Goal: Task Accomplishment & Management: Use online tool/utility

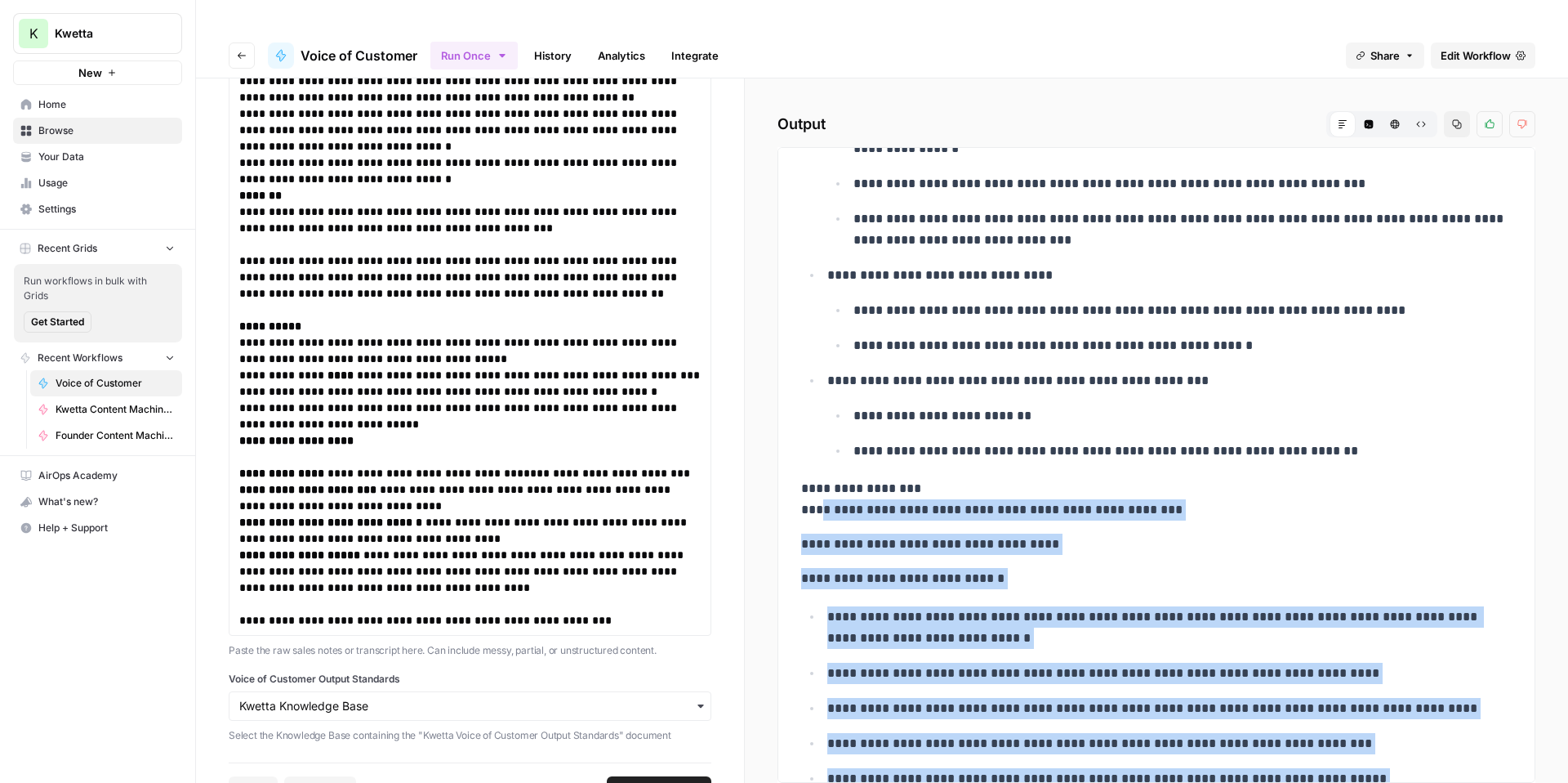
scroll to position [1152, 0]
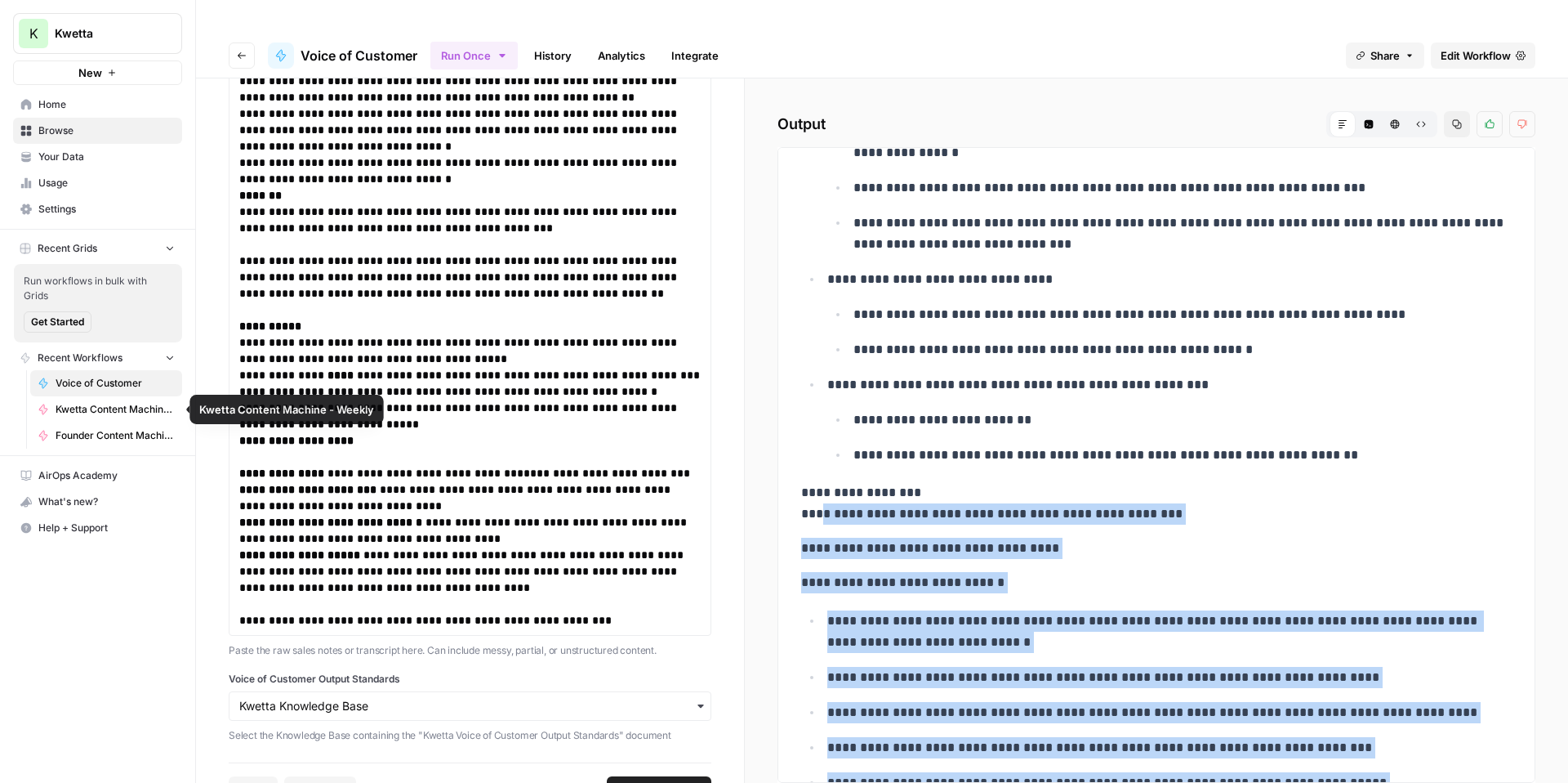
click at [92, 411] on span "Kwetta Content Machine - Weekly" at bounding box center [115, 409] width 119 height 15
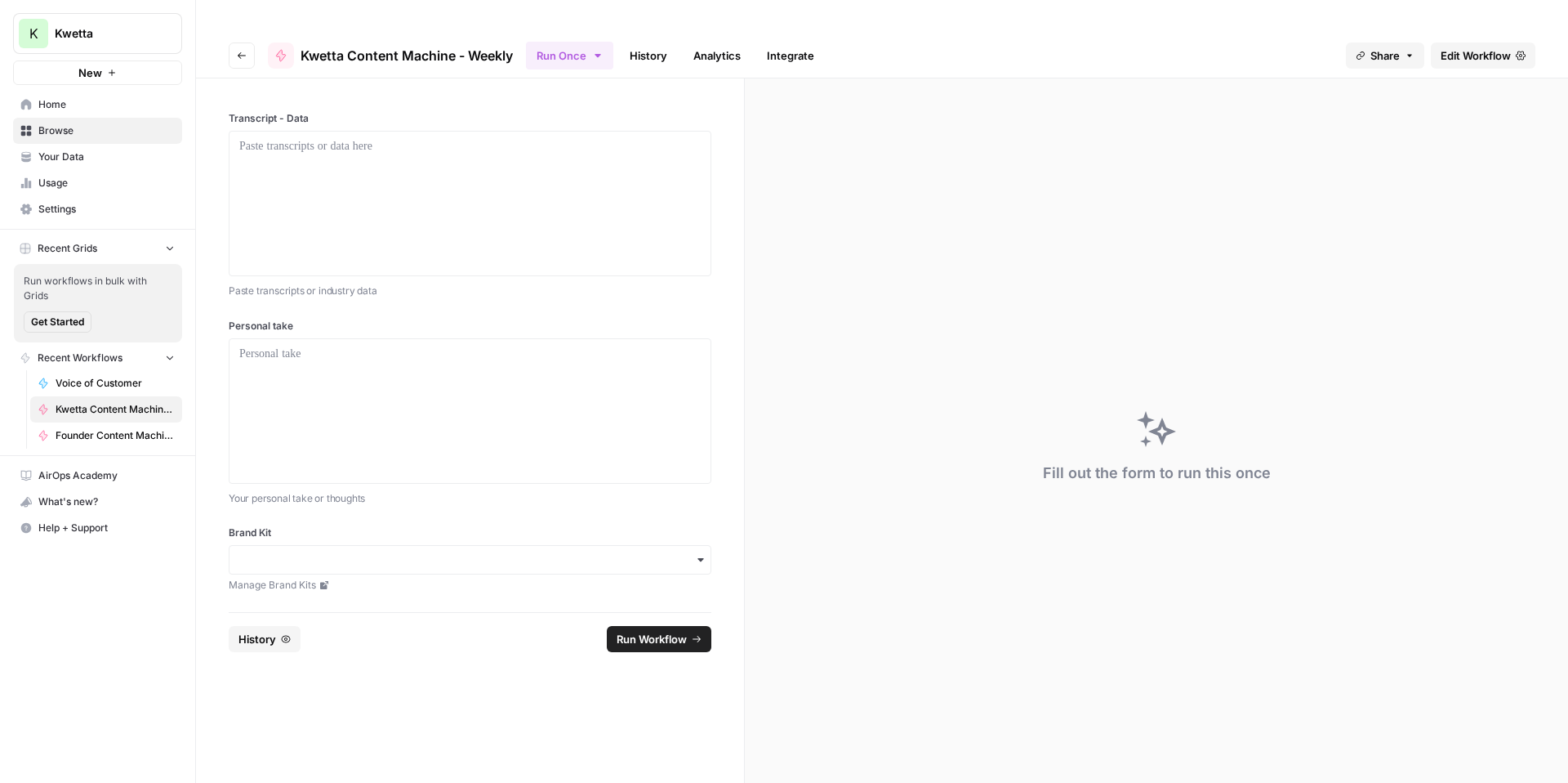
click at [648, 42] on link "History" at bounding box center [648, 55] width 57 height 26
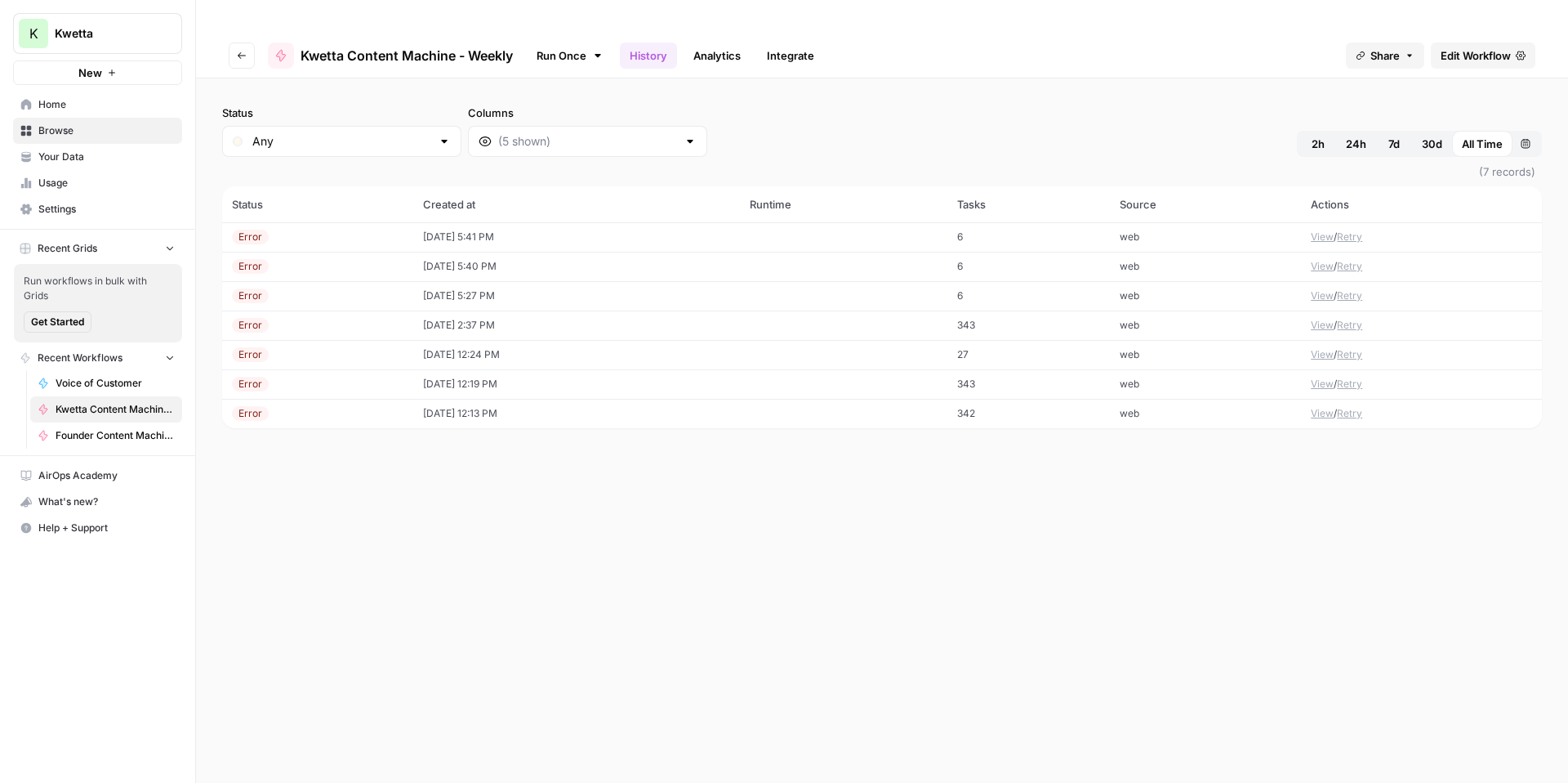
click at [1389, 136] on span "7d" at bounding box center [1394, 144] width 11 height 17
click at [1321, 230] on button "View" at bounding box center [1322, 237] width 23 height 15
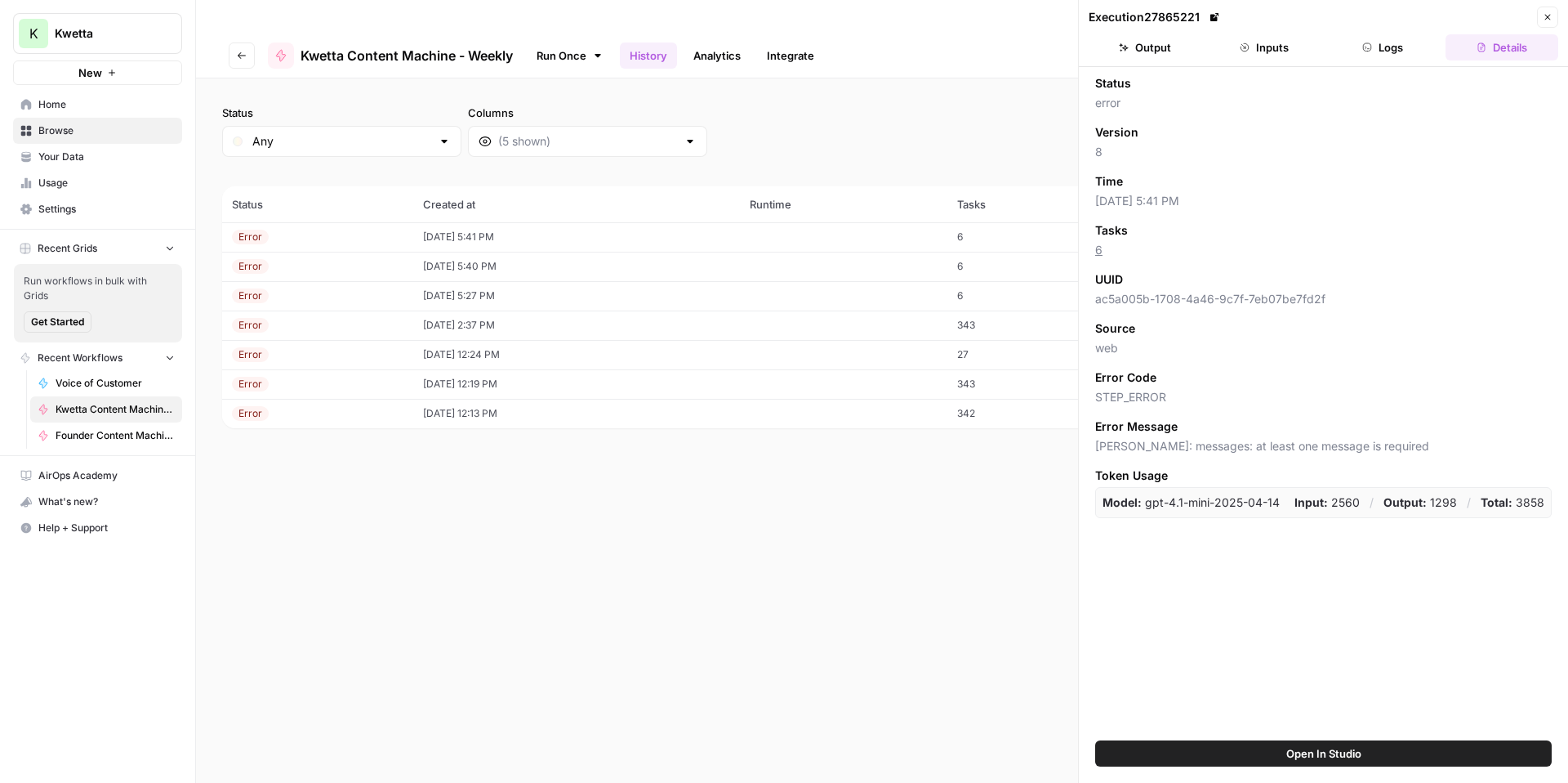
click at [998, 281] on td "6" at bounding box center [1029, 296] width 163 height 30
click at [1023, 281] on td "6" at bounding box center [1029, 296] width 163 height 30
click at [1547, 18] on icon "button" at bounding box center [1548, 17] width 10 height 10
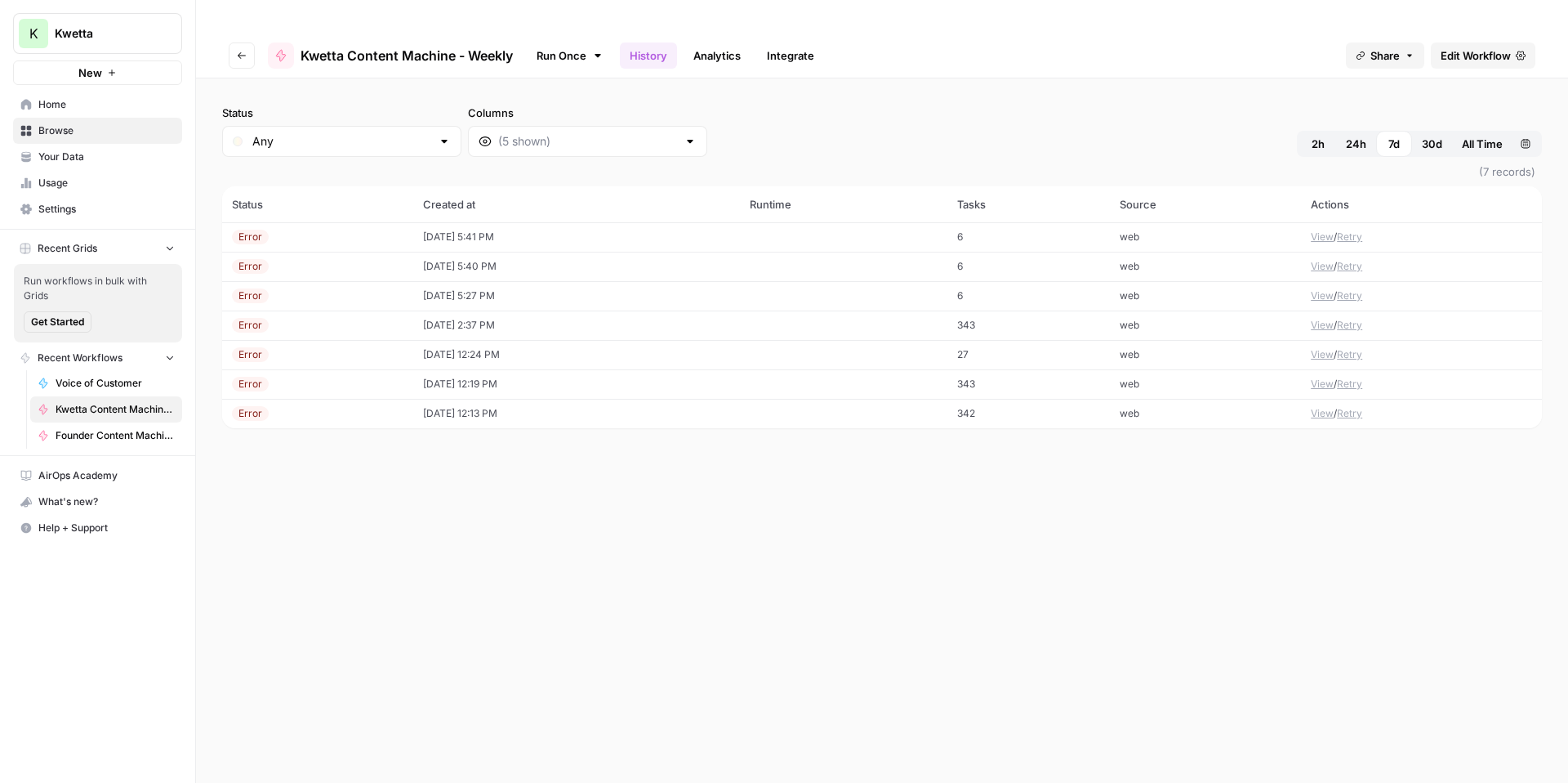
click at [1321, 318] on button "View" at bounding box center [1322, 325] width 23 height 15
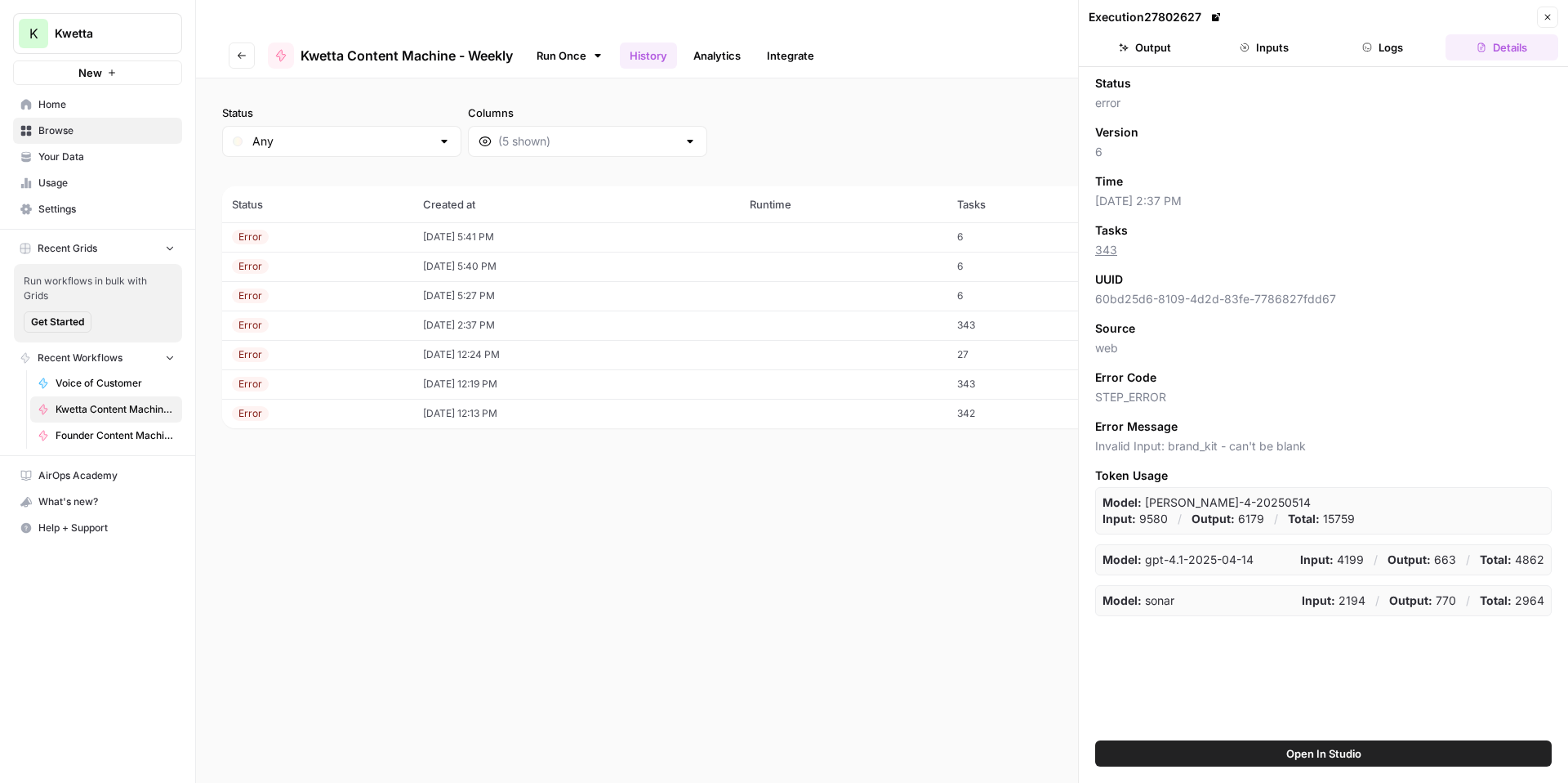
click at [1169, 48] on button "Output" at bounding box center [1145, 47] width 112 height 26
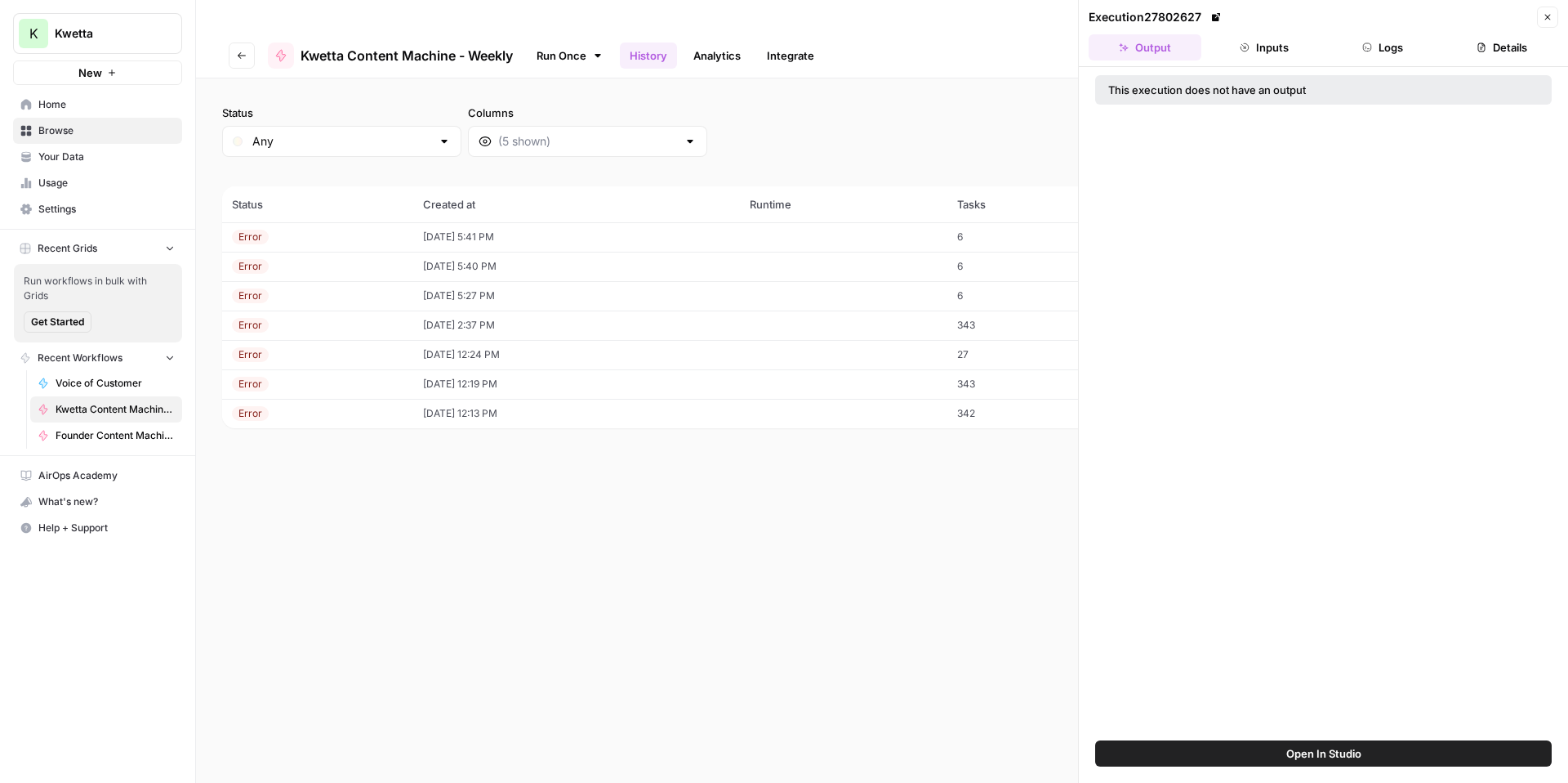
click at [976, 340] on td "27" at bounding box center [1029, 355] width 163 height 30
click at [986, 281] on td "6" at bounding box center [1029, 296] width 163 height 30
click at [989, 281] on td "6" at bounding box center [1029, 296] width 163 height 30
click at [1547, 13] on icon "button" at bounding box center [1548, 17] width 10 height 10
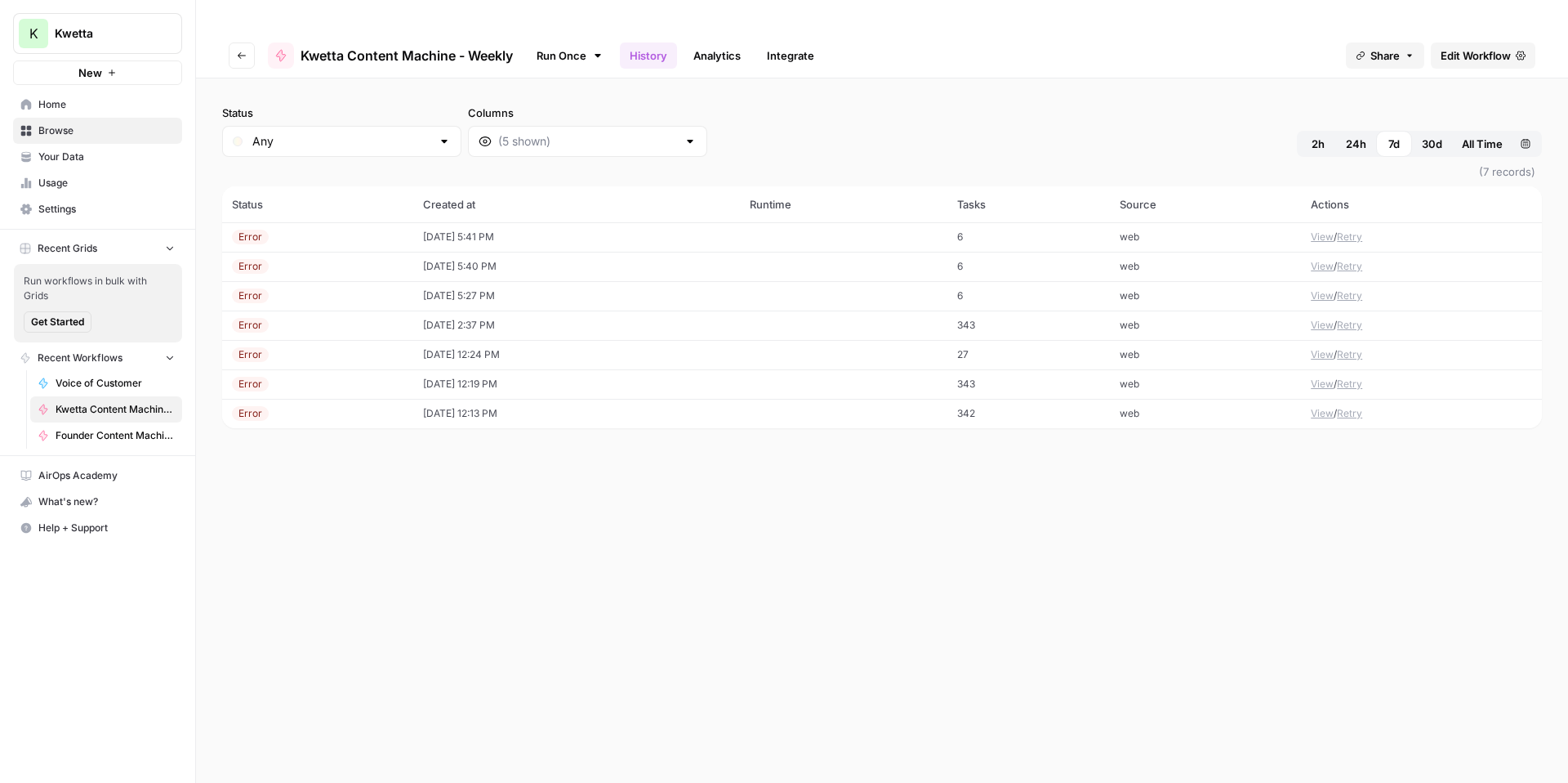
click at [1319, 289] on button "View" at bounding box center [1322, 296] width 23 height 15
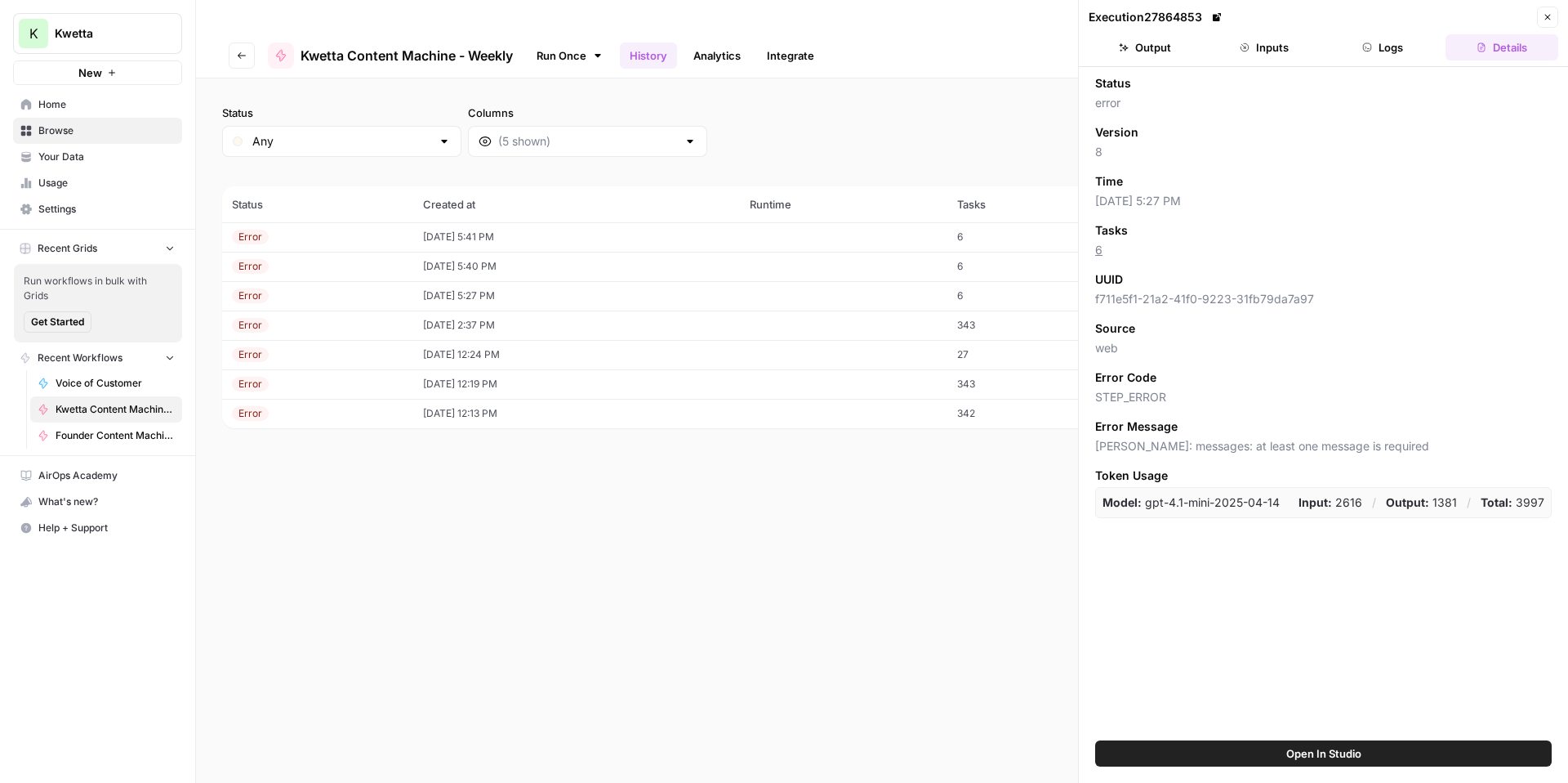
click at [1153, 36] on button "Output" at bounding box center [1145, 47] width 112 height 26
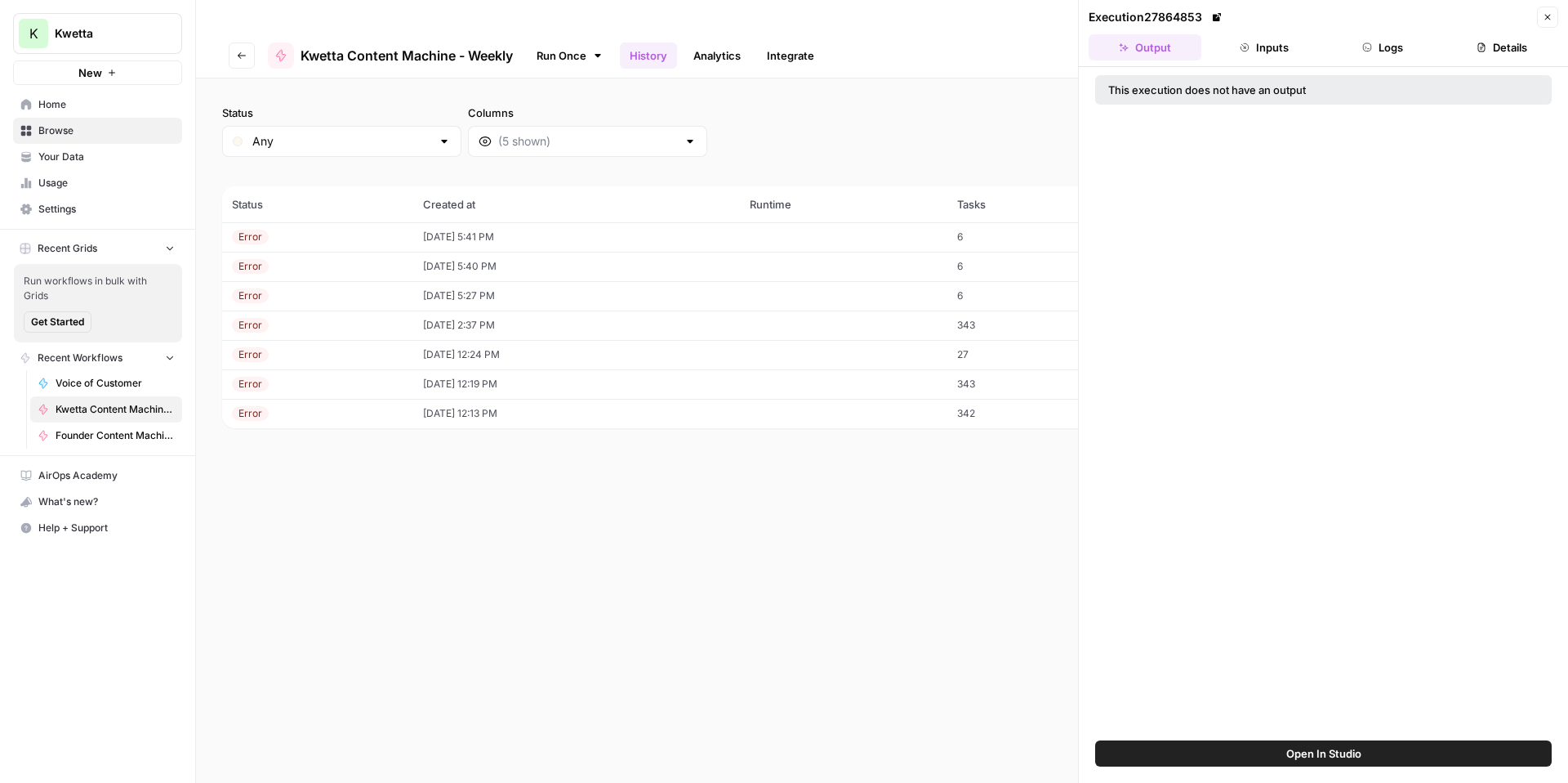
drag, startPoint x: 985, startPoint y: 300, endPoint x: 991, endPoint y: 269, distance: 31.6
click at [984, 311] on td "343" at bounding box center [1029, 326] width 163 height 30
click at [1015, 222] on td "6" at bounding box center [1029, 237] width 163 height 30
drag, startPoint x: 1554, startPoint y: 18, endPoint x: 1507, endPoint y: 47, distance: 55.2
click at [1554, 18] on button "Close" at bounding box center [1548, 17] width 21 height 21
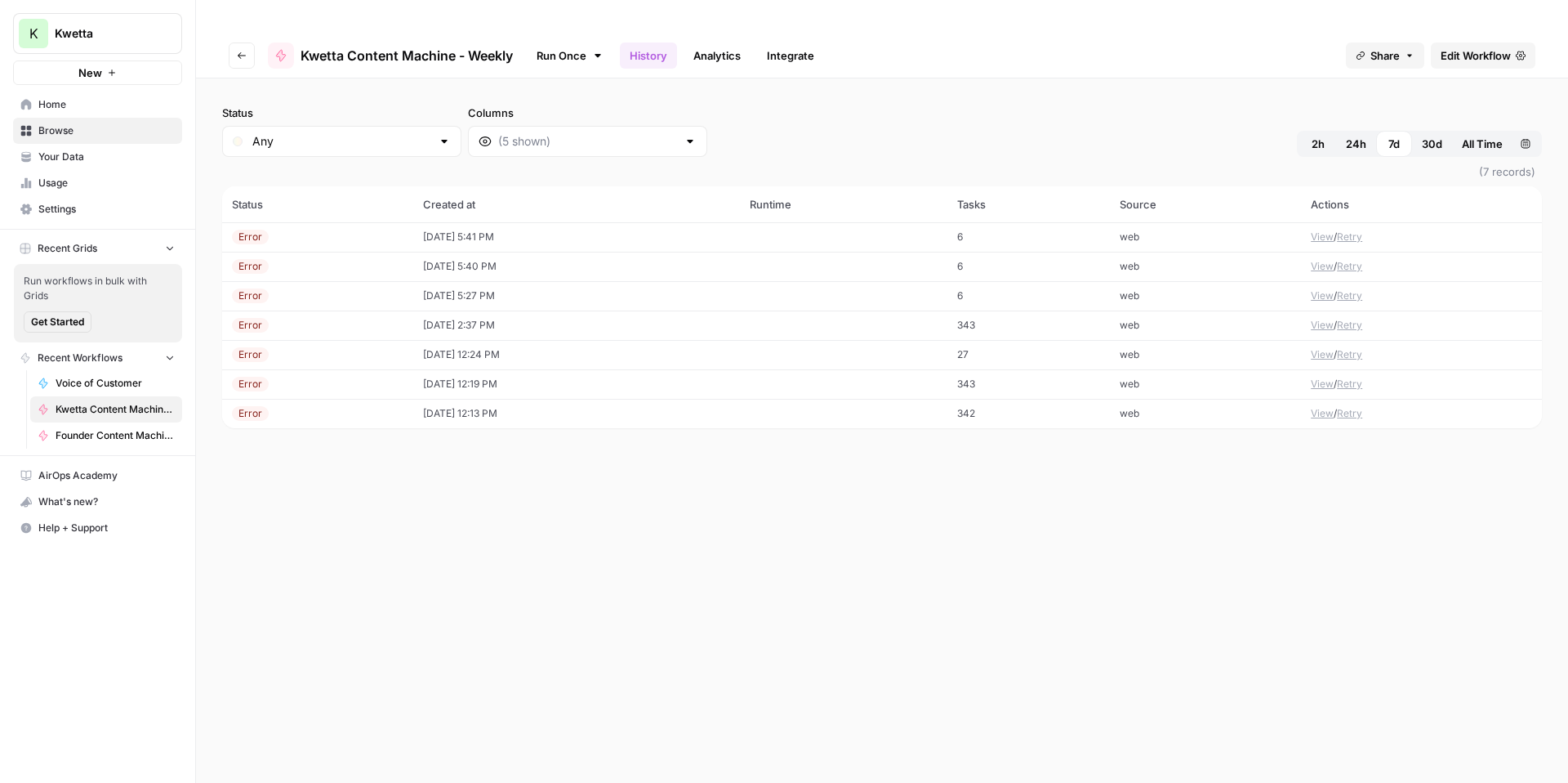
click at [1317, 230] on button "View" at bounding box center [1322, 237] width 23 height 15
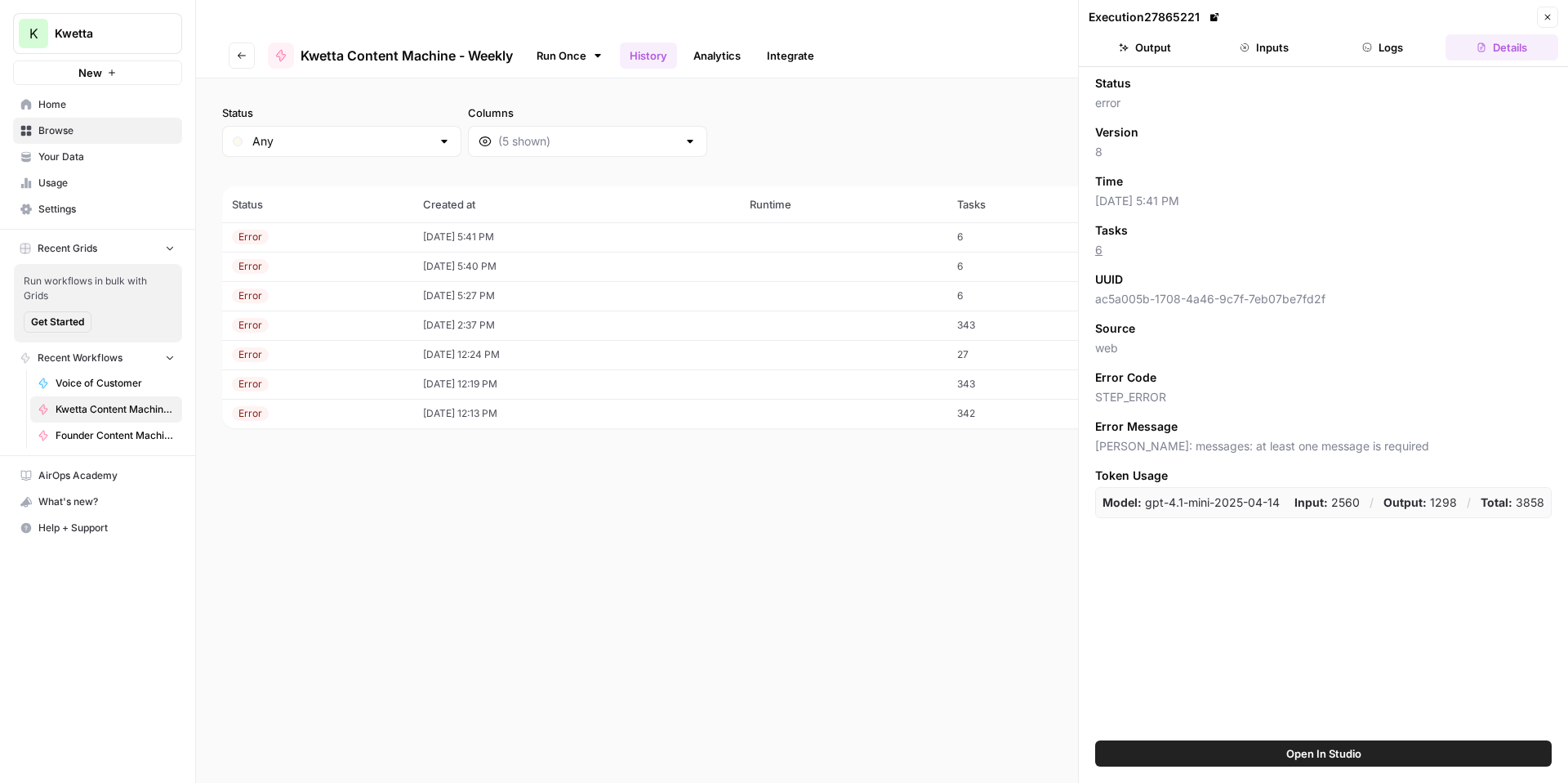
click at [1161, 49] on button "Output" at bounding box center [1145, 47] width 112 height 26
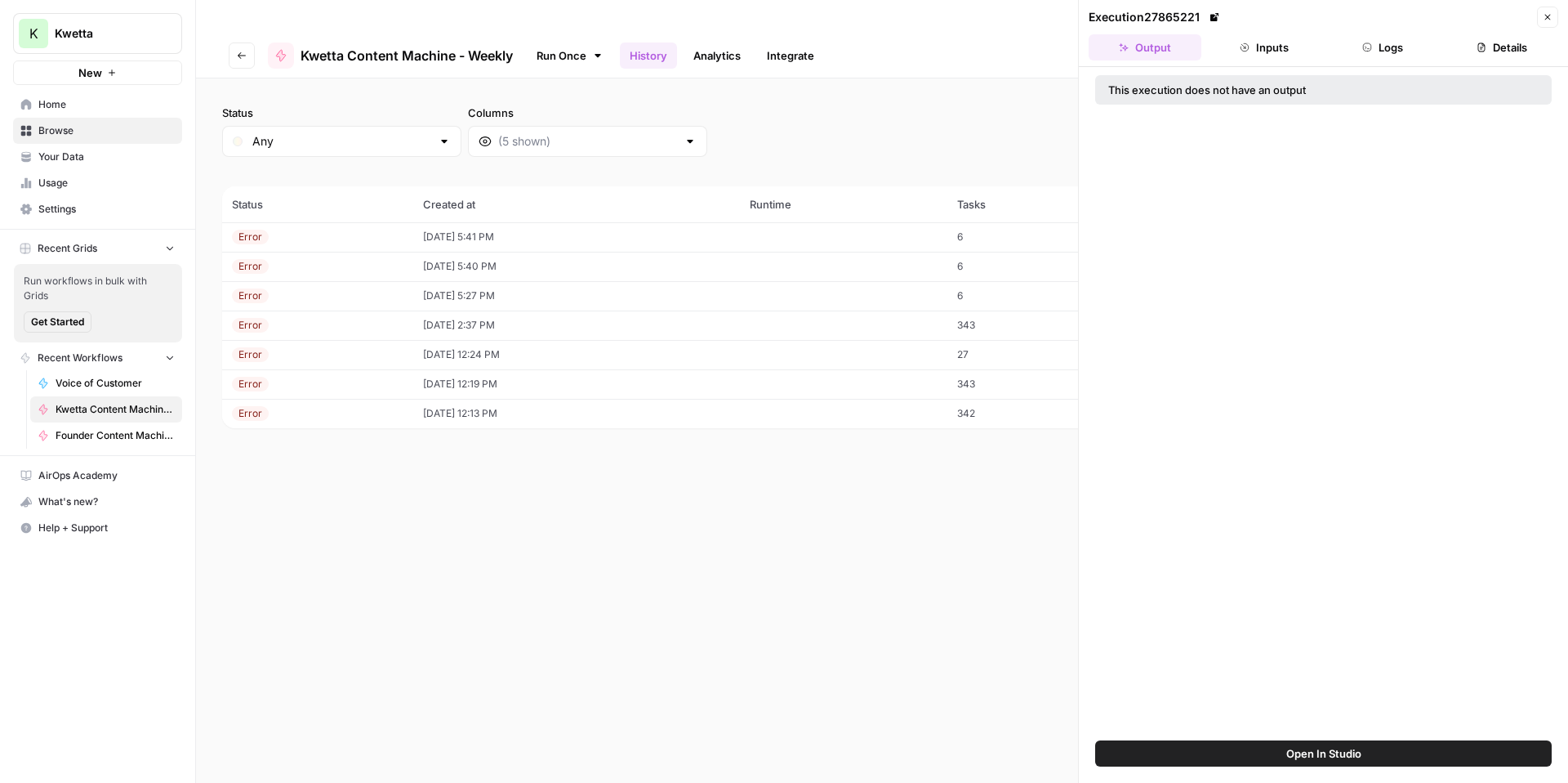
click at [1296, 752] on span "Open In Studio" at bounding box center [1324, 753] width 75 height 17
click at [61, 155] on span "Your Data" at bounding box center [106, 156] width 136 height 15
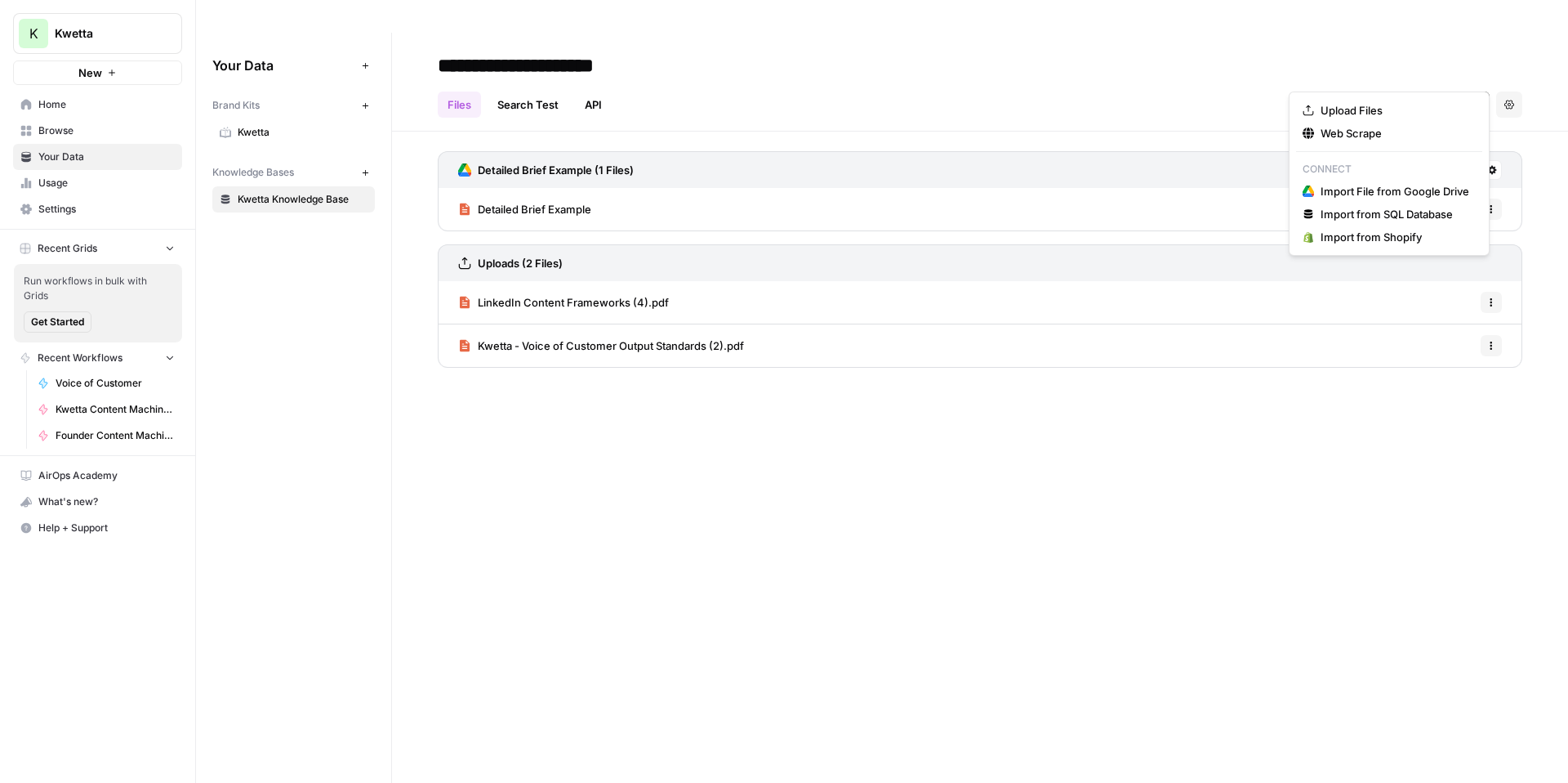
click at [1439, 97] on span "Add Data" at bounding box center [1457, 104] width 46 height 17
click at [1388, 114] on span "Upload Files" at bounding box center [1394, 110] width 148 height 17
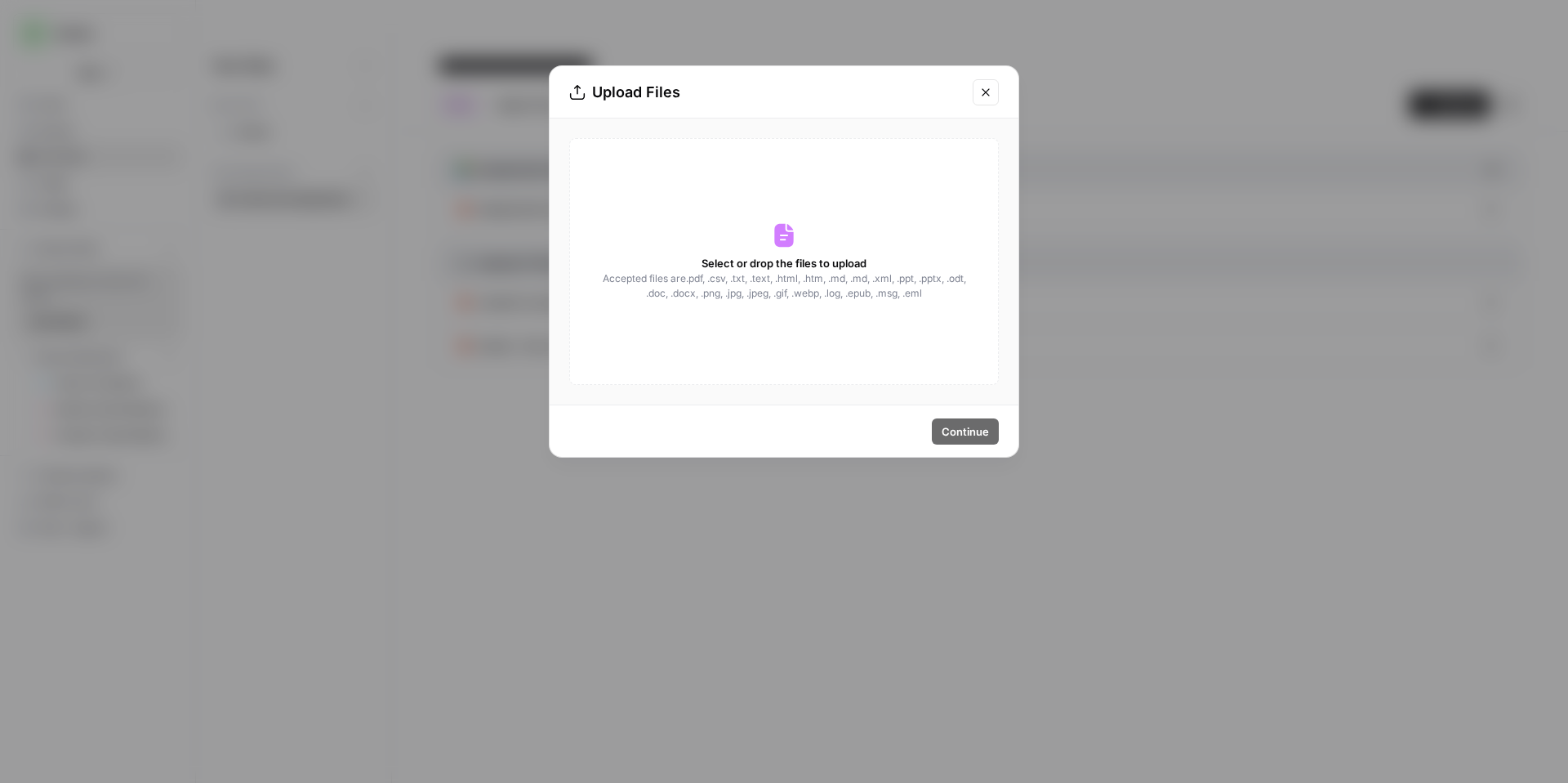
click at [932, 375] on div "Select or drop the files to upload Accepted files are .pdf, .csv, .txt, .text, …" at bounding box center [784, 261] width 430 height 247
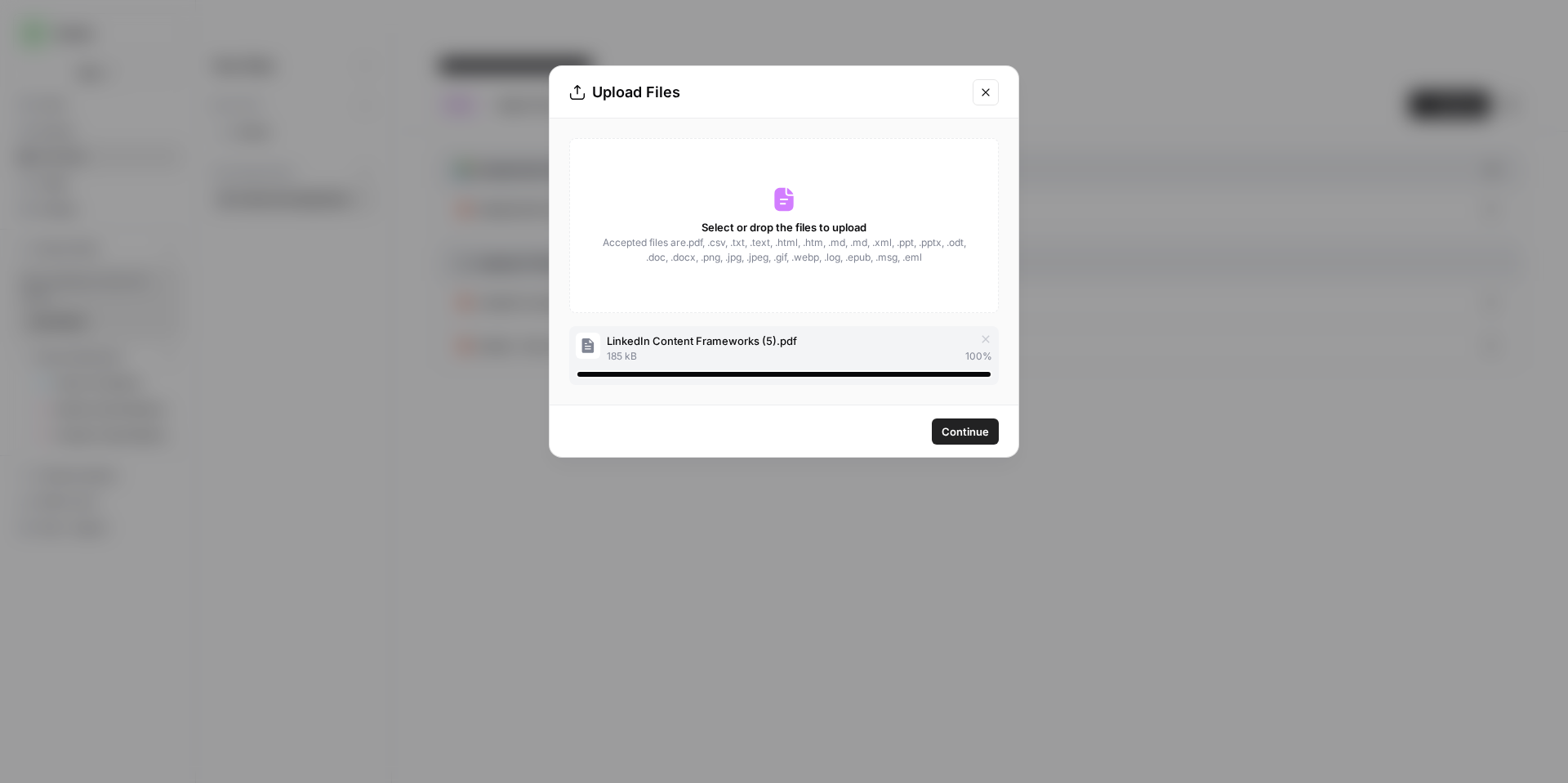
click at [963, 435] on span "Continue" at bounding box center [965, 431] width 47 height 17
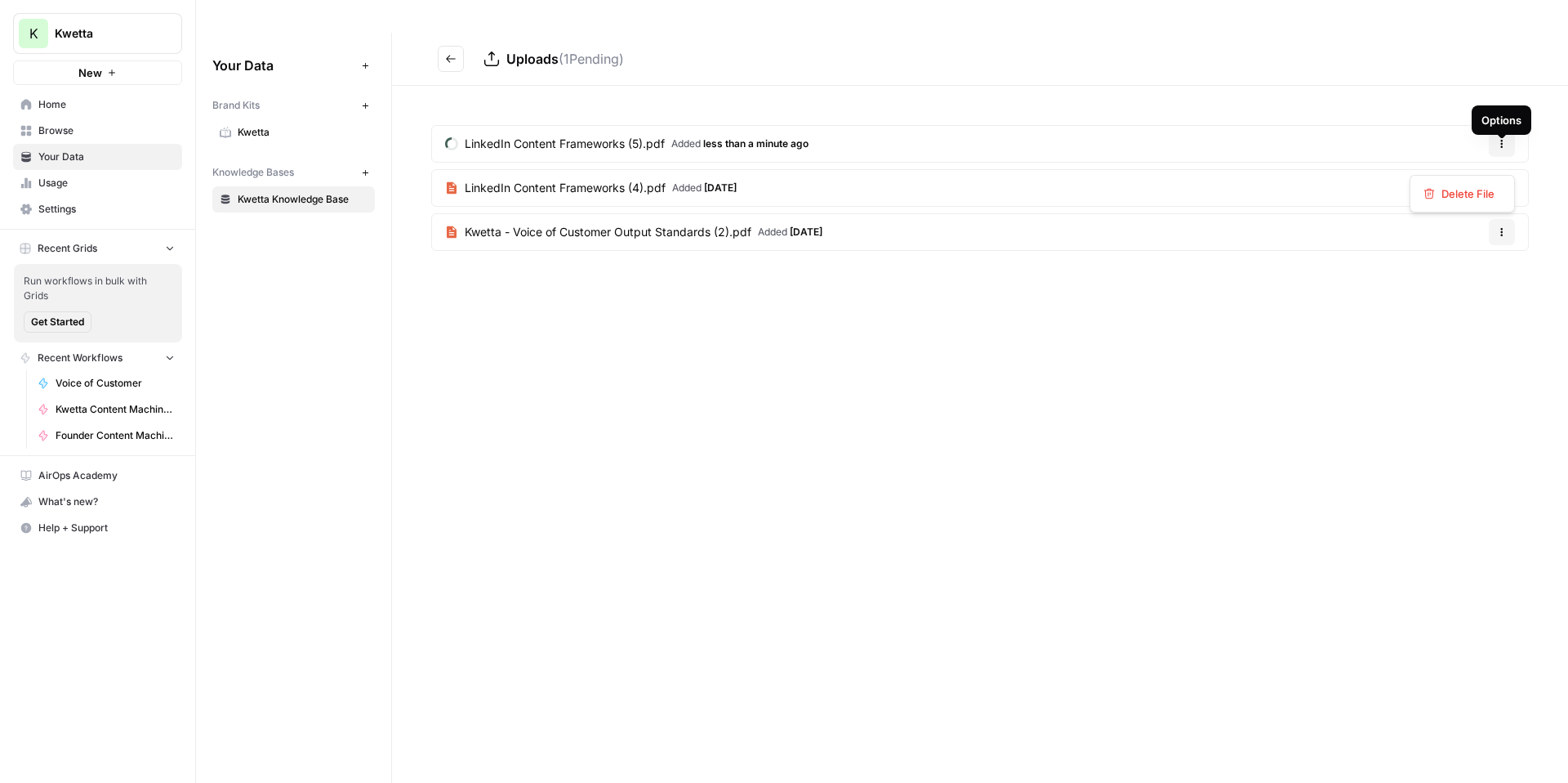
click at [1505, 183] on icon "button" at bounding box center [1501, 188] width 10 height 10
click at [1465, 188] on span "Delete File" at bounding box center [1468, 193] width 54 height 17
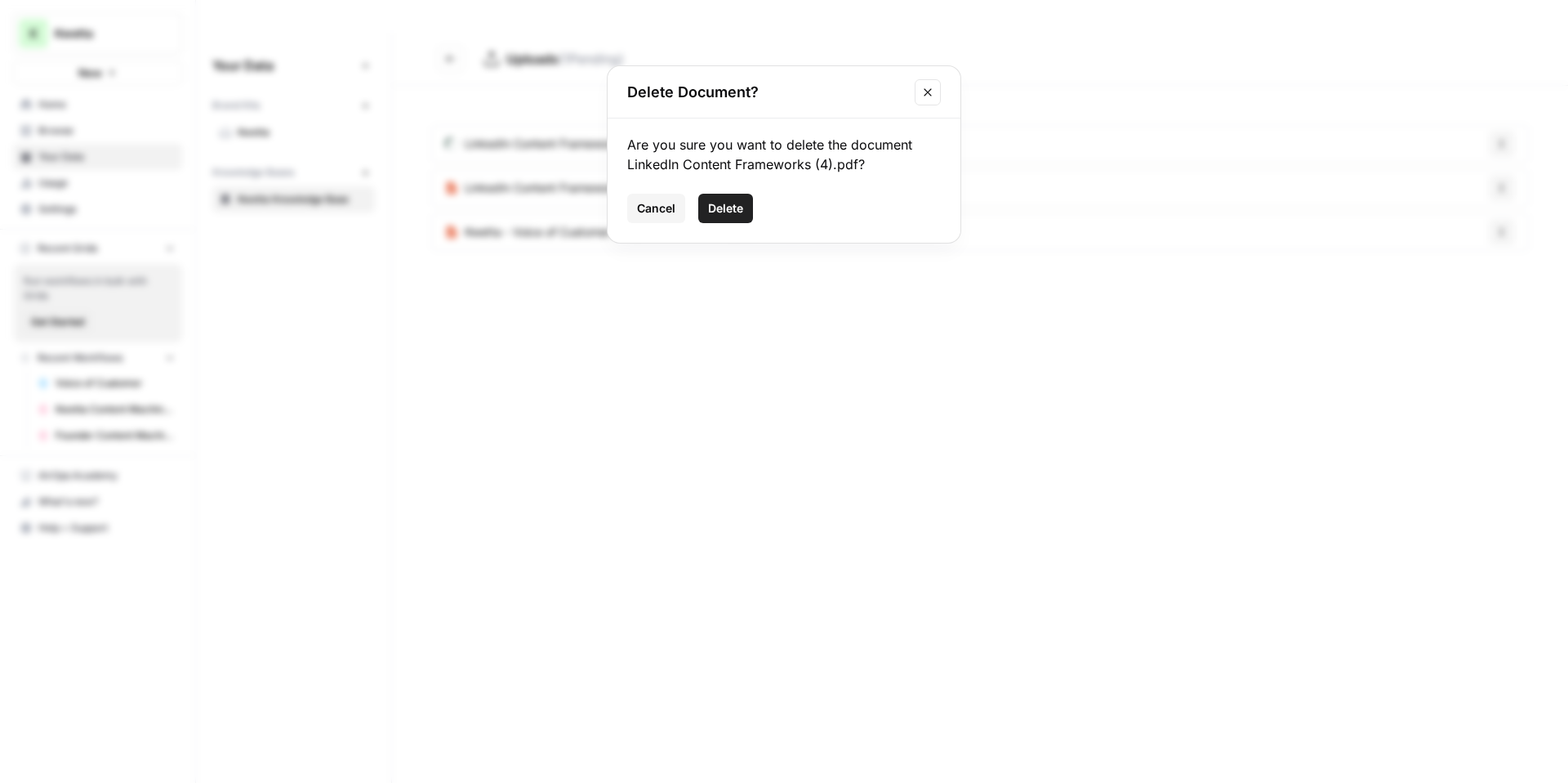
click at [730, 208] on span "Delete" at bounding box center [726, 208] width 35 height 17
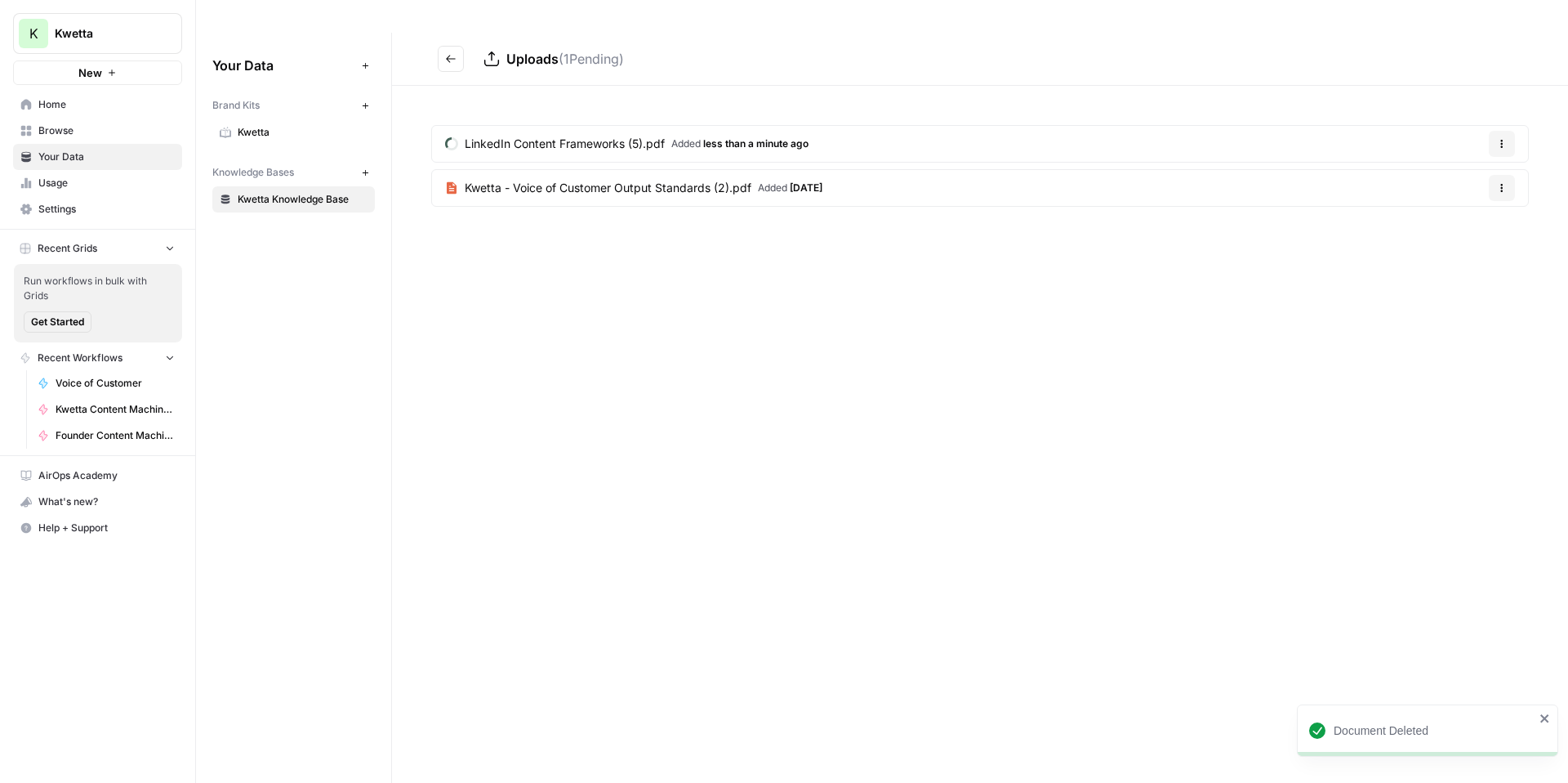
click at [452, 54] on icon "Go back" at bounding box center [450, 59] width 11 height 11
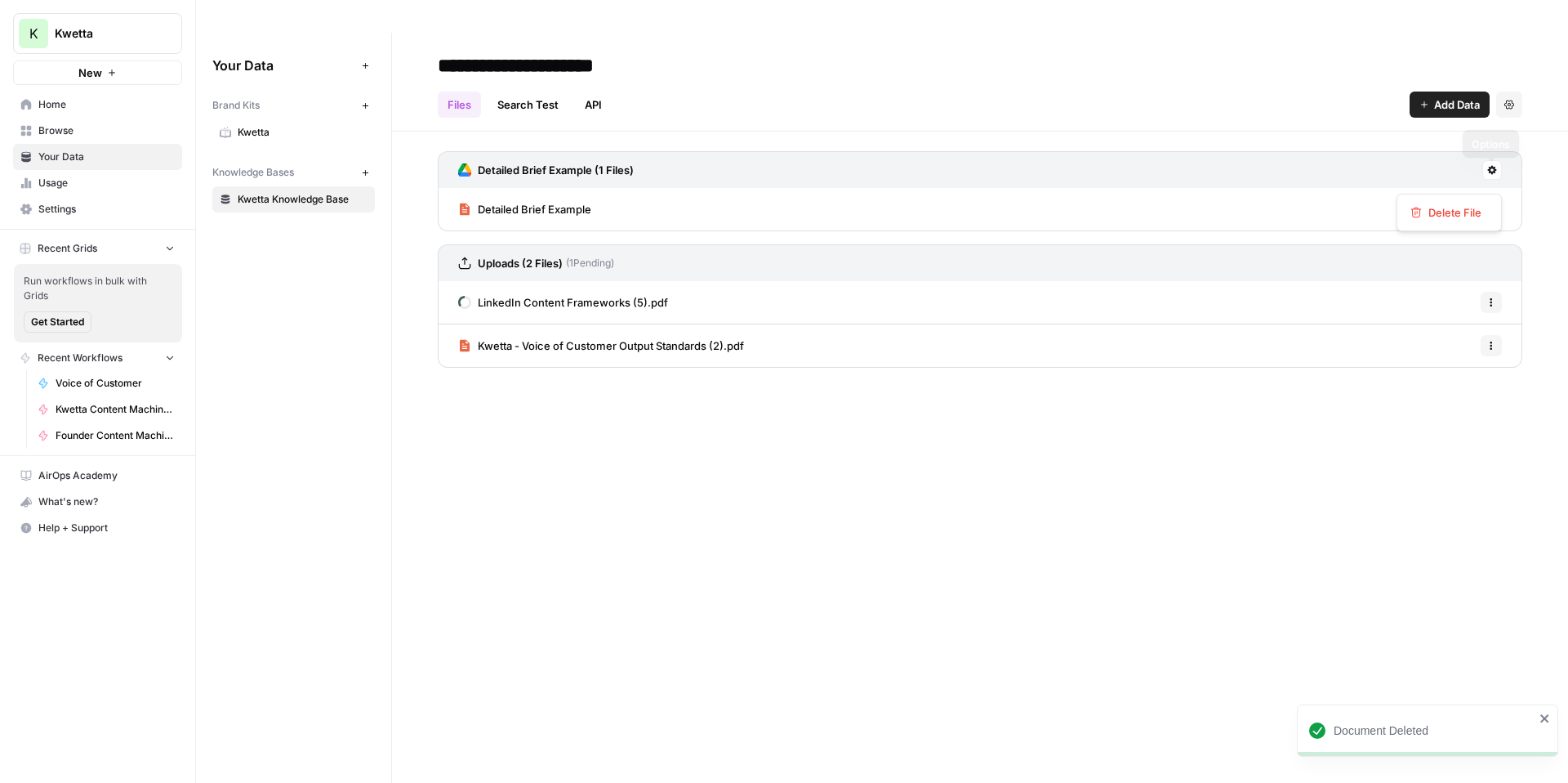
click at [1491, 205] on icon "button" at bounding box center [1492, 206] width 3 height 3
click at [1445, 214] on span "Delete File" at bounding box center [1455, 212] width 54 height 17
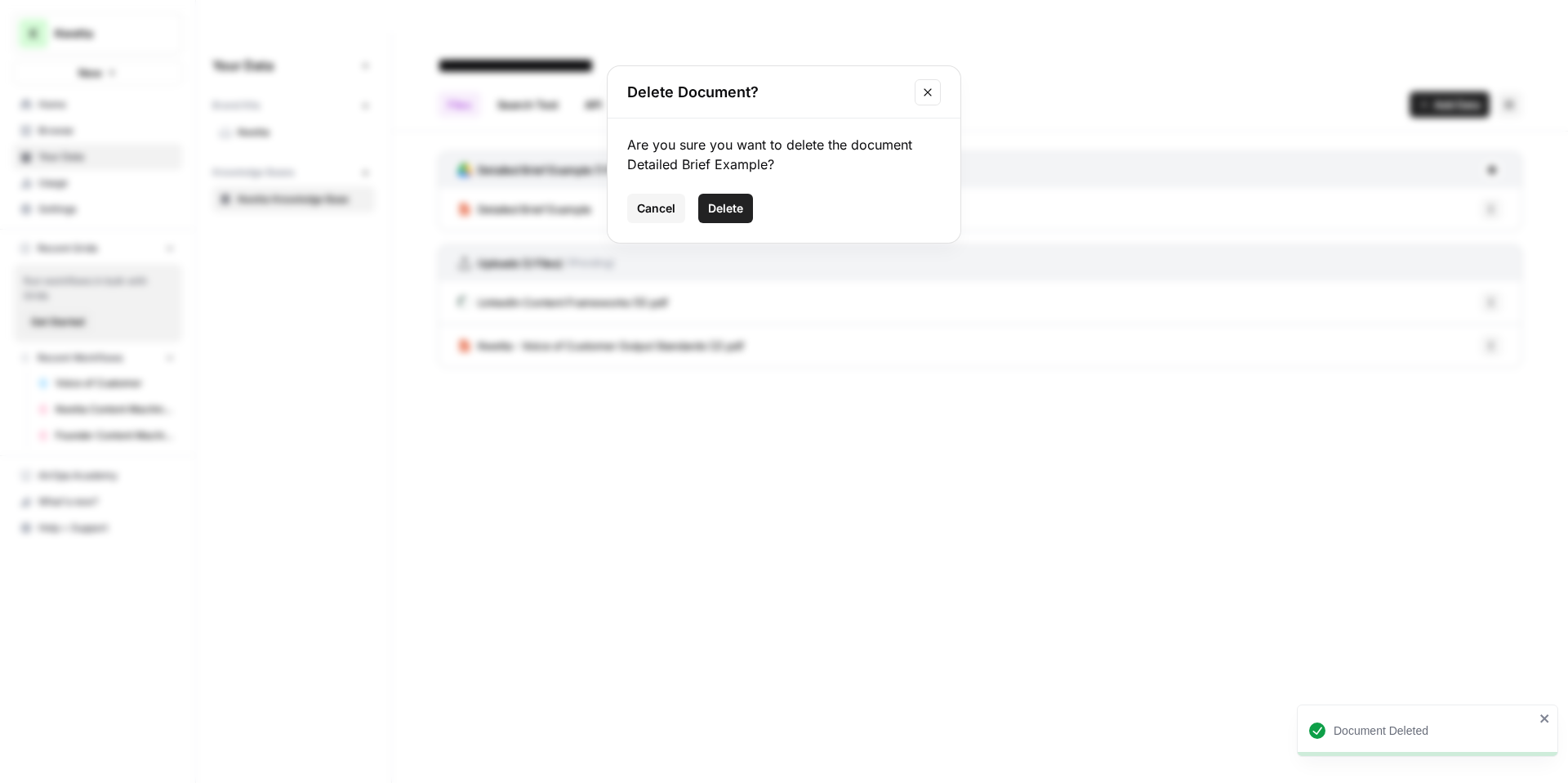
click at [745, 216] on button "Delete" at bounding box center [726, 209] width 54 height 30
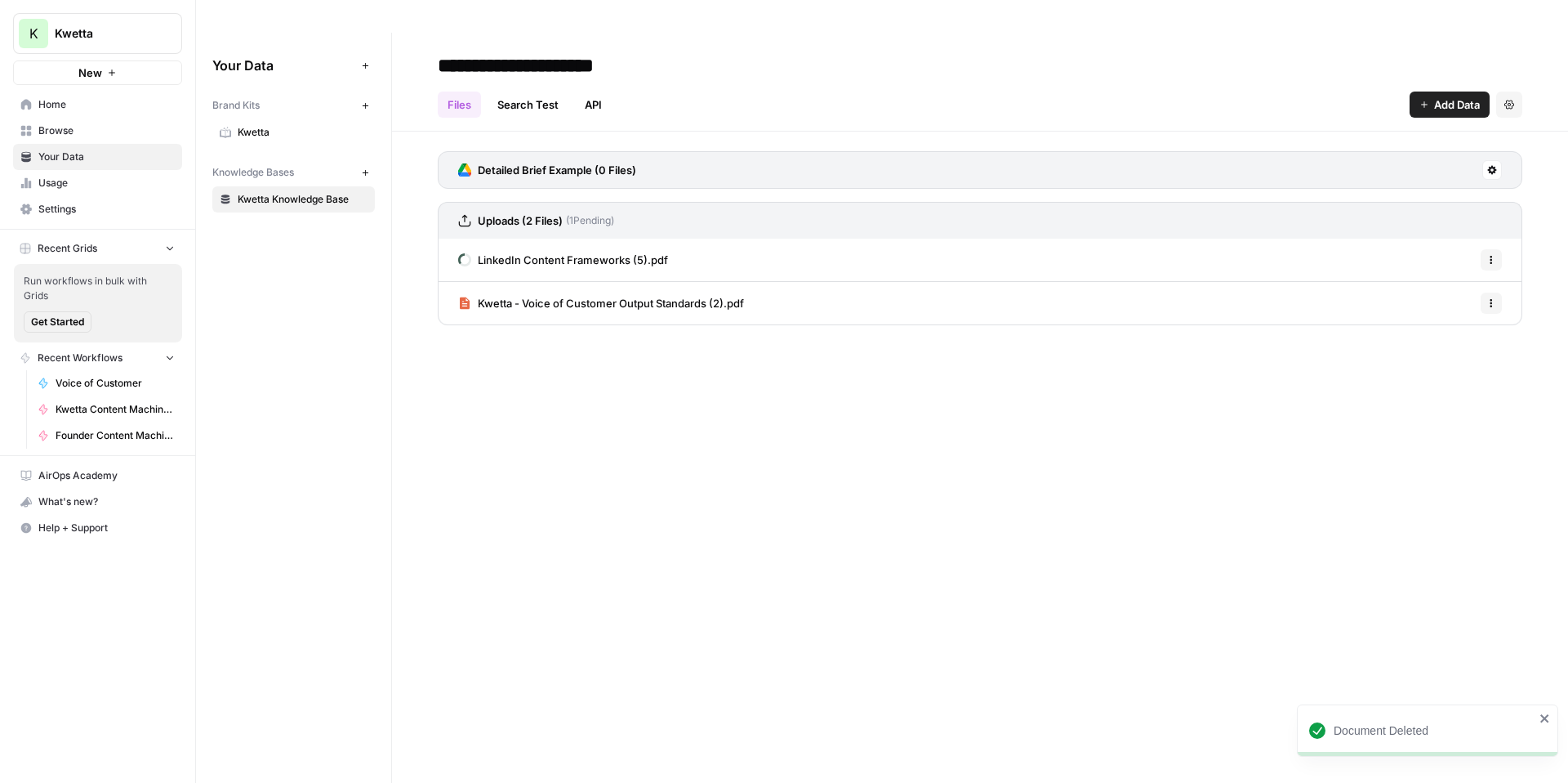
click at [1500, 160] on button at bounding box center [1493, 169] width 19 height 19
click at [1403, 228] on span "Delete Connection" at bounding box center [1429, 232] width 101 height 17
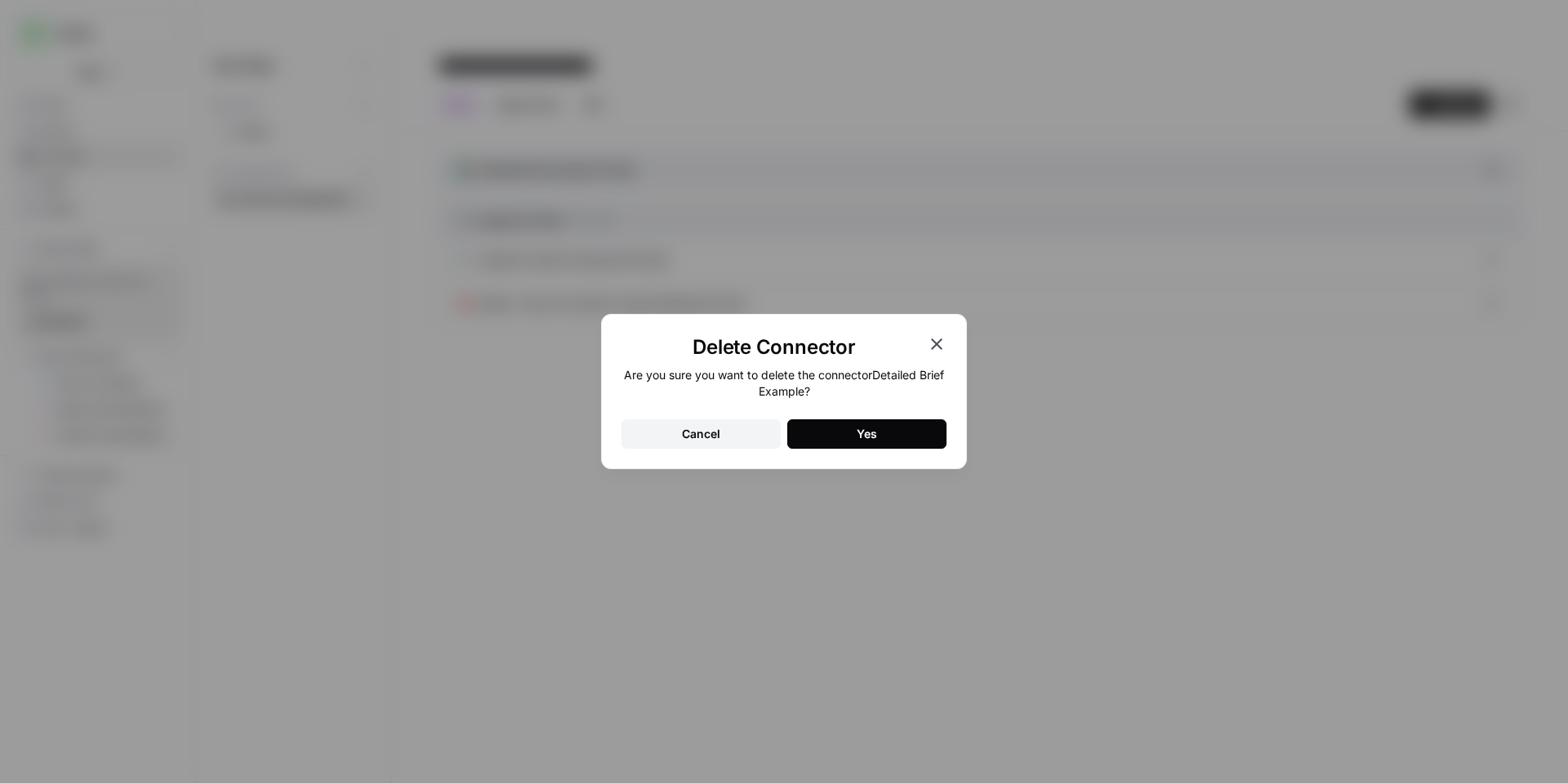
click at [887, 431] on button "Yes" at bounding box center [867, 435] width 160 height 30
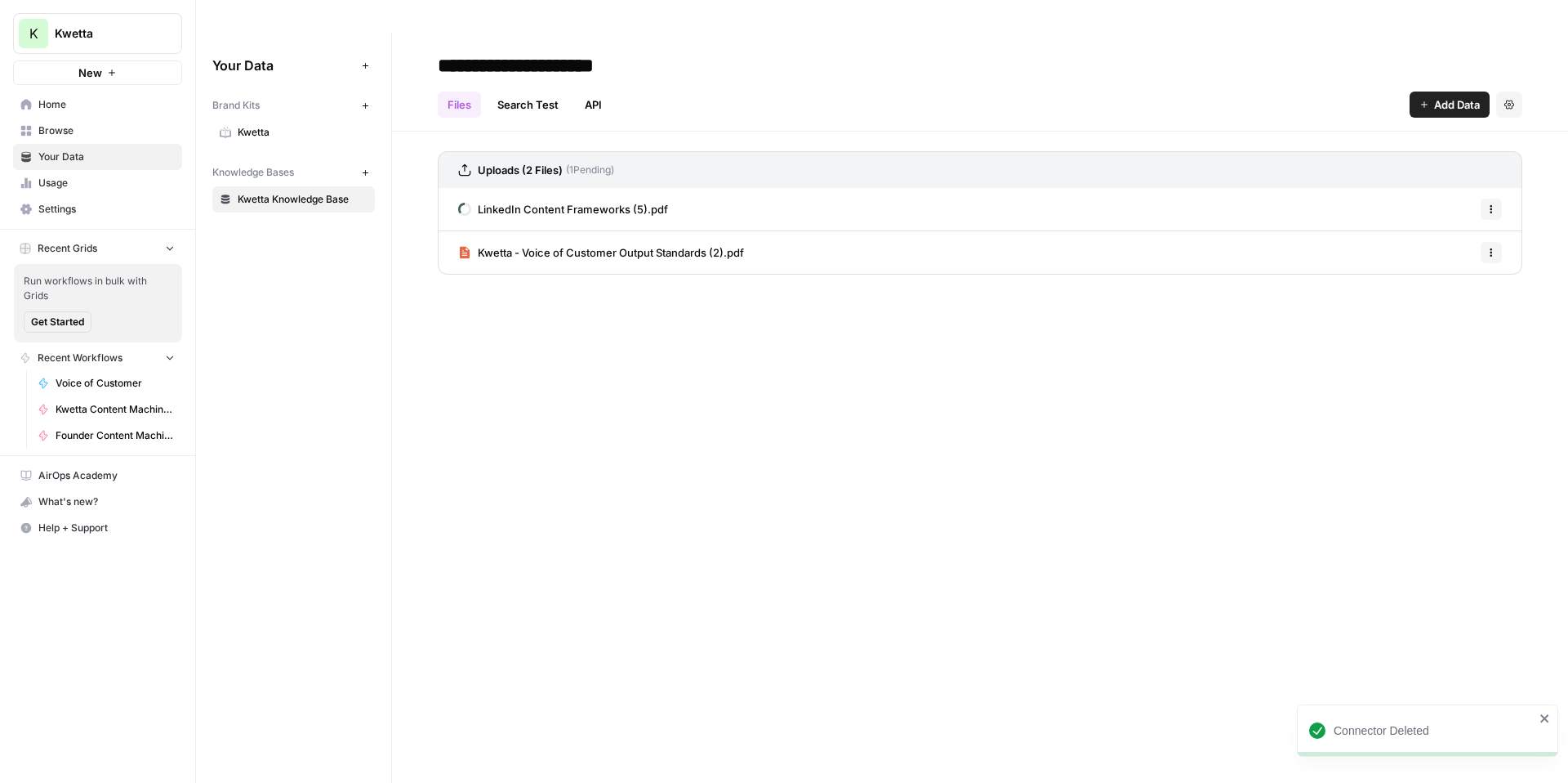
click at [100, 414] on span "Kwetta Content Machine - Weekly" at bounding box center [115, 409] width 119 height 15
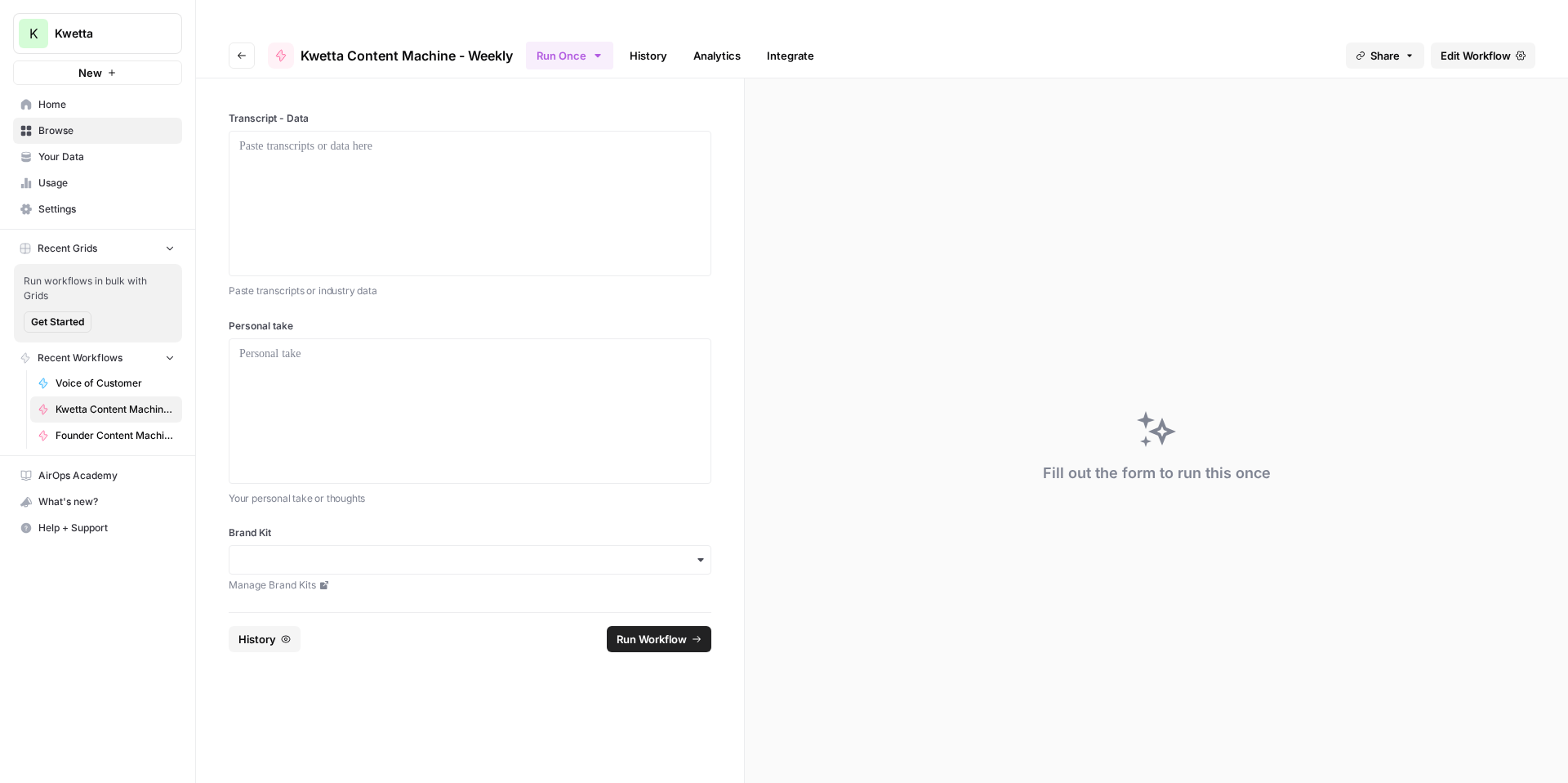
click at [1464, 47] on span "Edit Workflow" at bounding box center [1476, 55] width 70 height 17
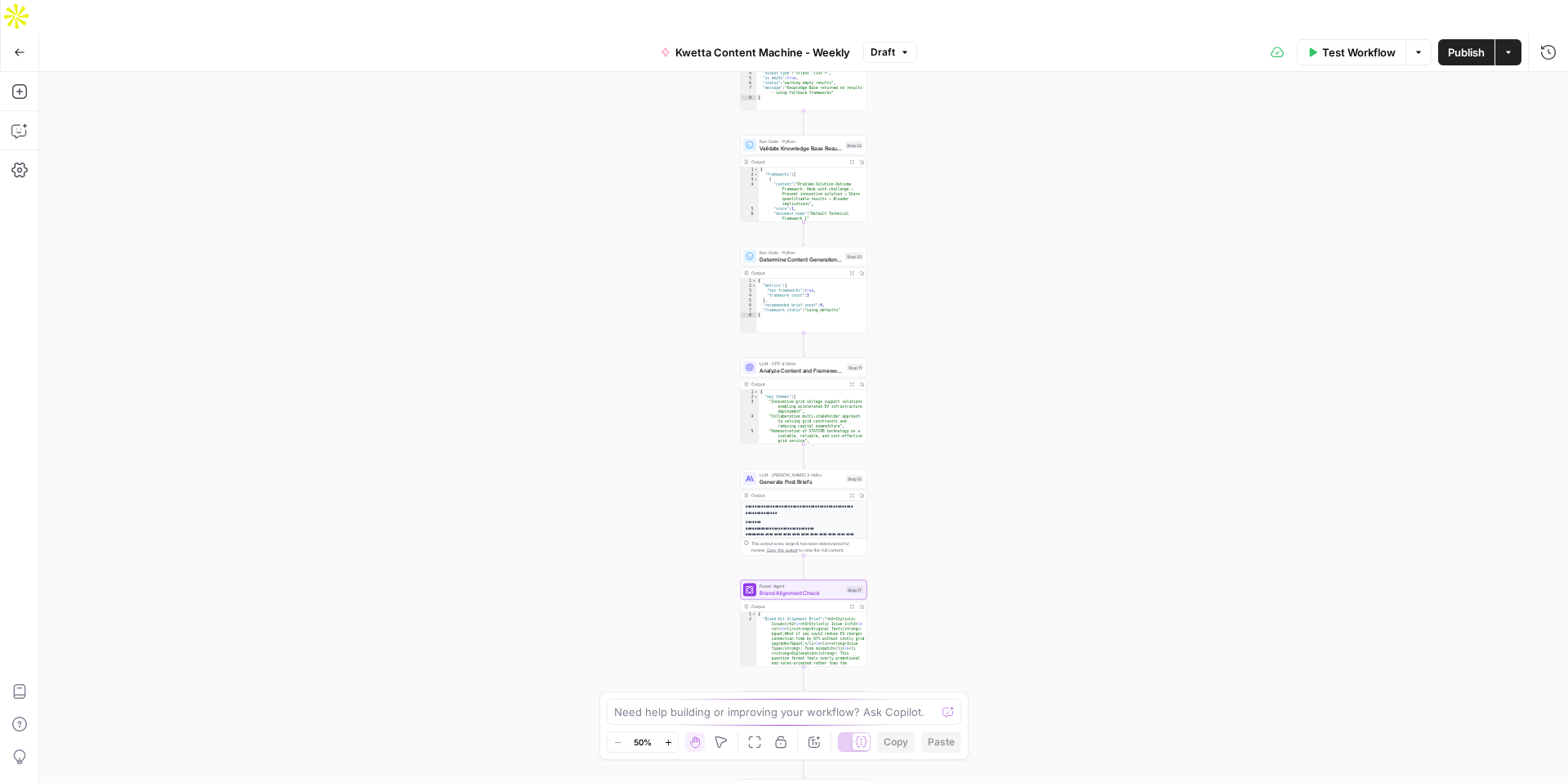
click at [1362, 44] on span "Test Workflow" at bounding box center [1359, 52] width 74 height 17
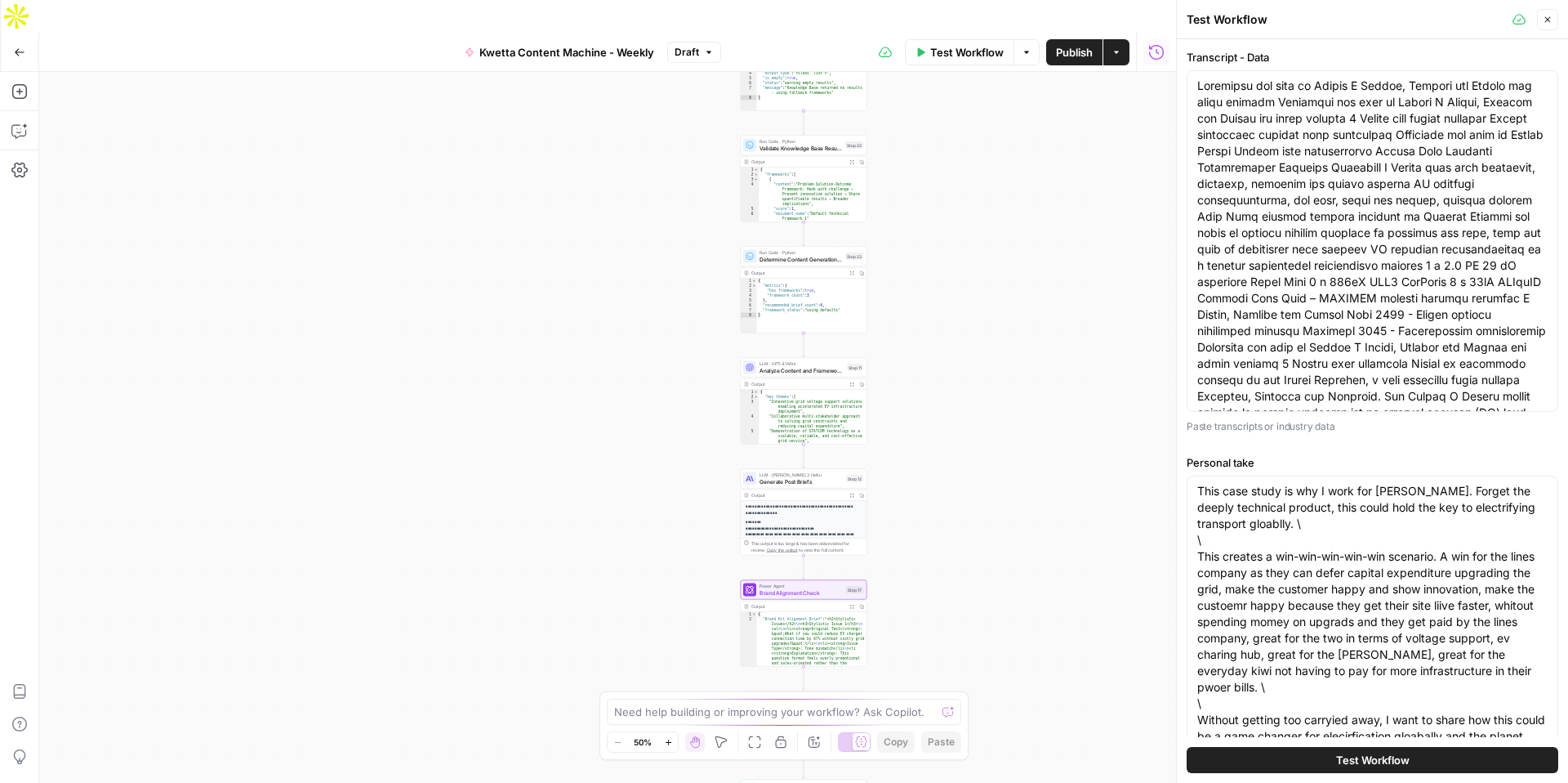
click at [1369, 768] on button "Test Workflow" at bounding box center [1373, 760] width 372 height 26
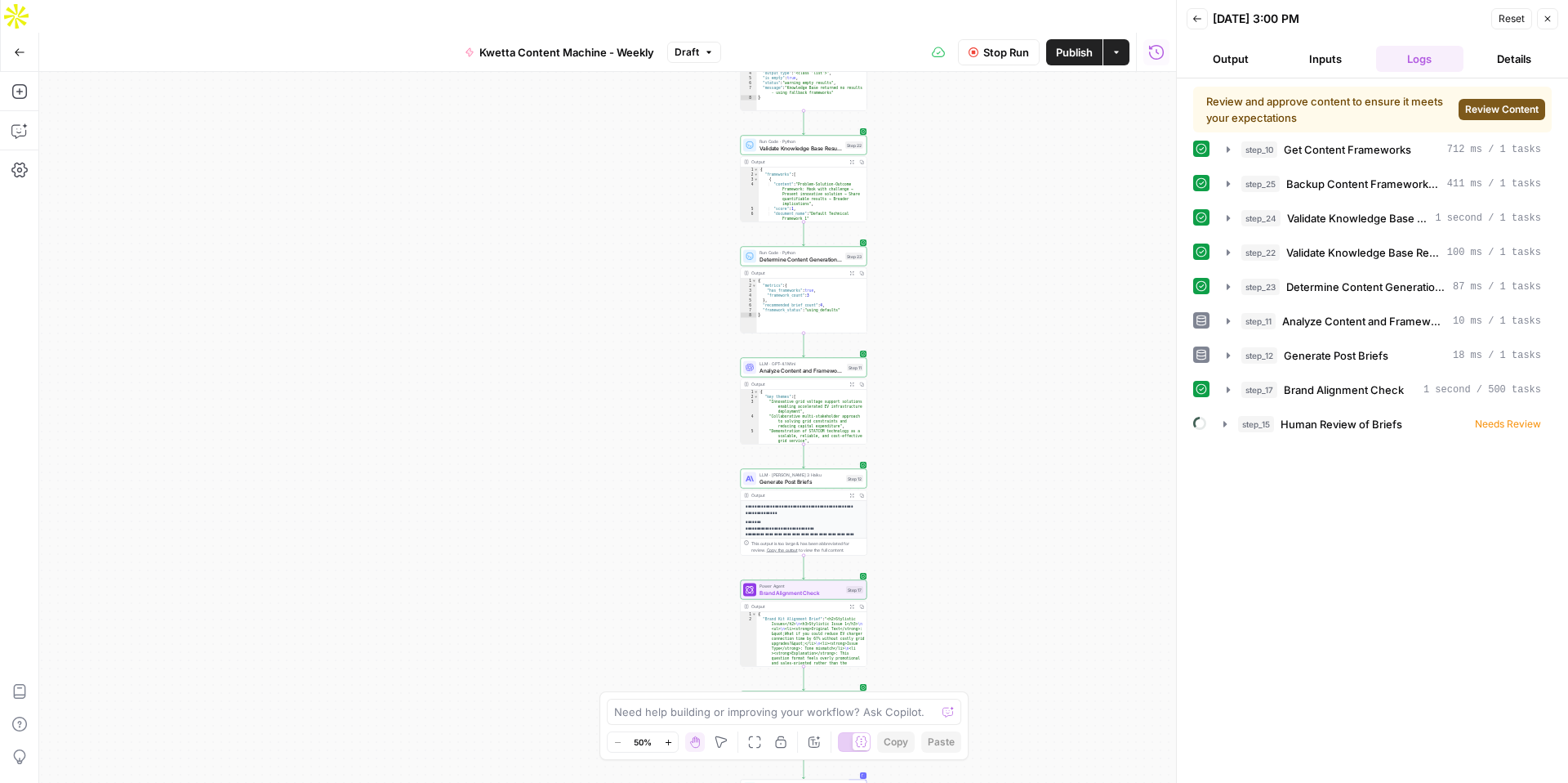
click at [1497, 110] on span "Review Content" at bounding box center [1502, 109] width 74 height 15
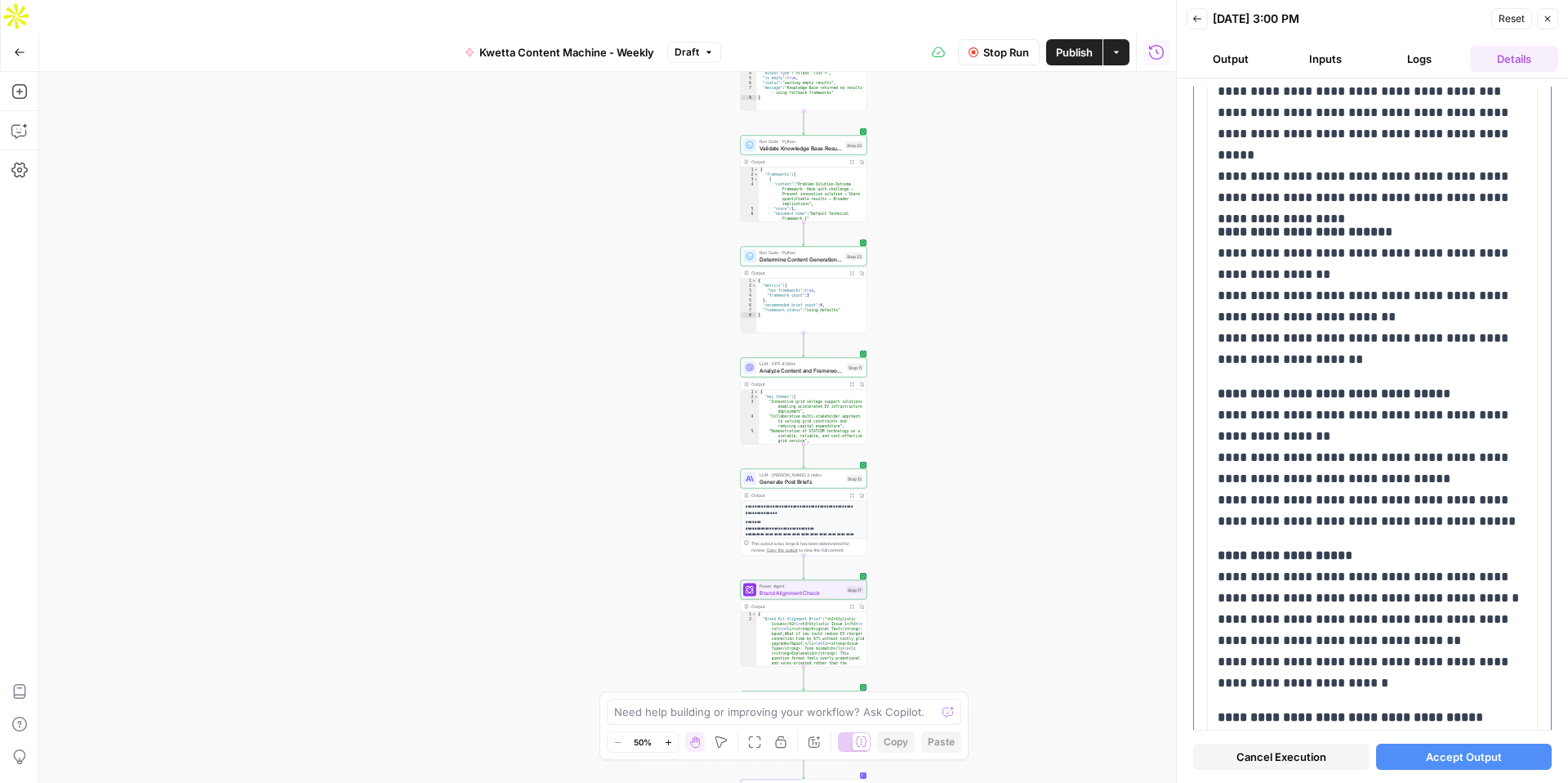
scroll to position [4148, 0]
click at [691, 713] on textarea at bounding box center [775, 712] width 322 height 17
click at [827, 707] on textarea "The outputs are still too long. Please amend this flow to refer to the Database…" at bounding box center [767, 703] width 313 height 32
click at [697, 715] on textarea "The outputs are still too long. Please amend this flow to refer to the Database…" at bounding box center [767, 695] width 313 height 49
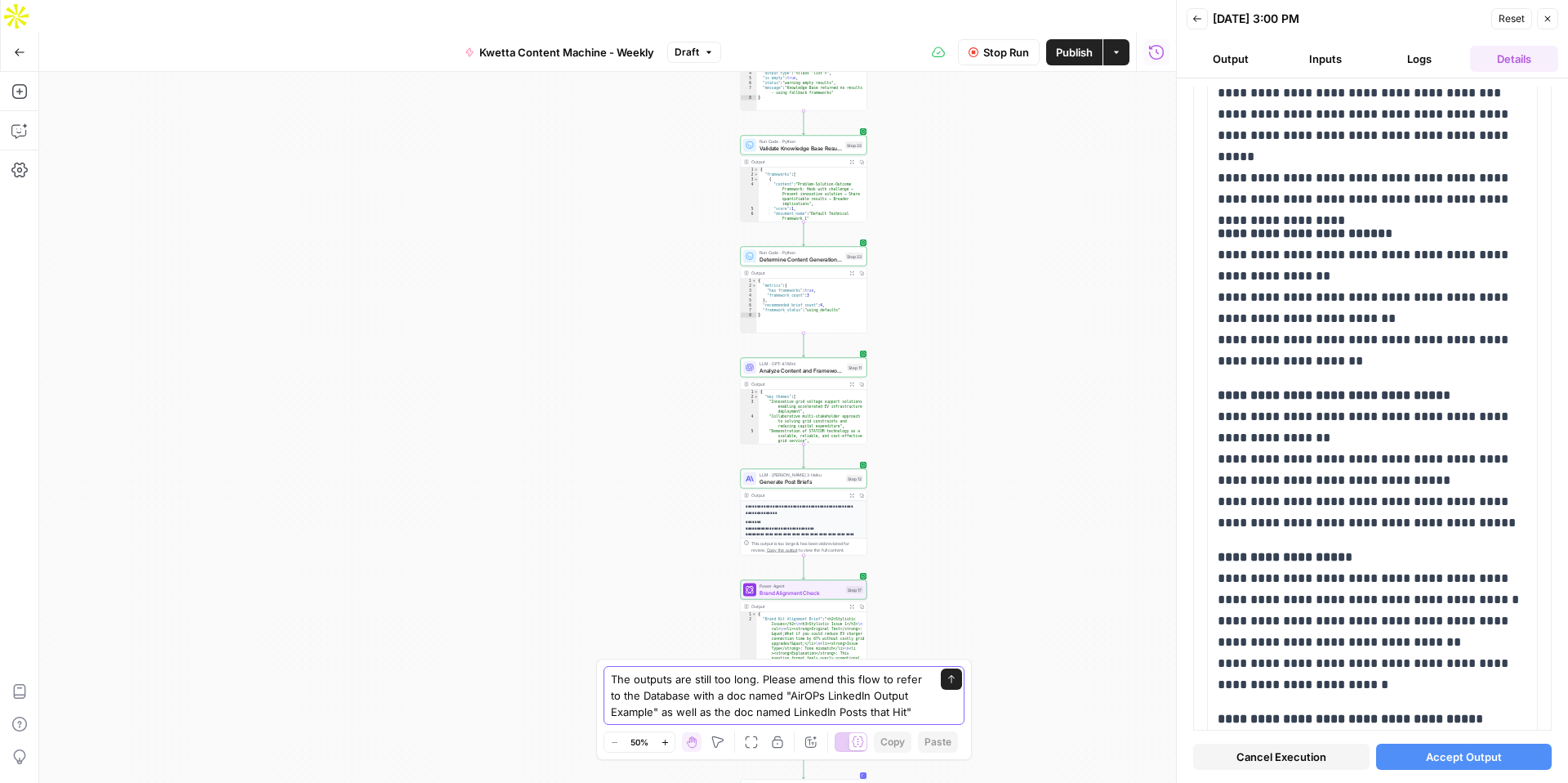
click at [790, 713] on textarea "The outputs are still too long. Please amend this flow to refer to the Database…" at bounding box center [767, 695] width 313 height 49
click at [926, 707] on div "The outputs are still too long. Please amend this flow to refer to the Database…" at bounding box center [784, 695] width 361 height 59
click at [916, 707] on textarea "The outputs are still too long. Please amend this flow to refer to the Database…" at bounding box center [767, 695] width 313 height 49
type textarea "The outputs are still too long. Please amend this flow to refer to the Database…"
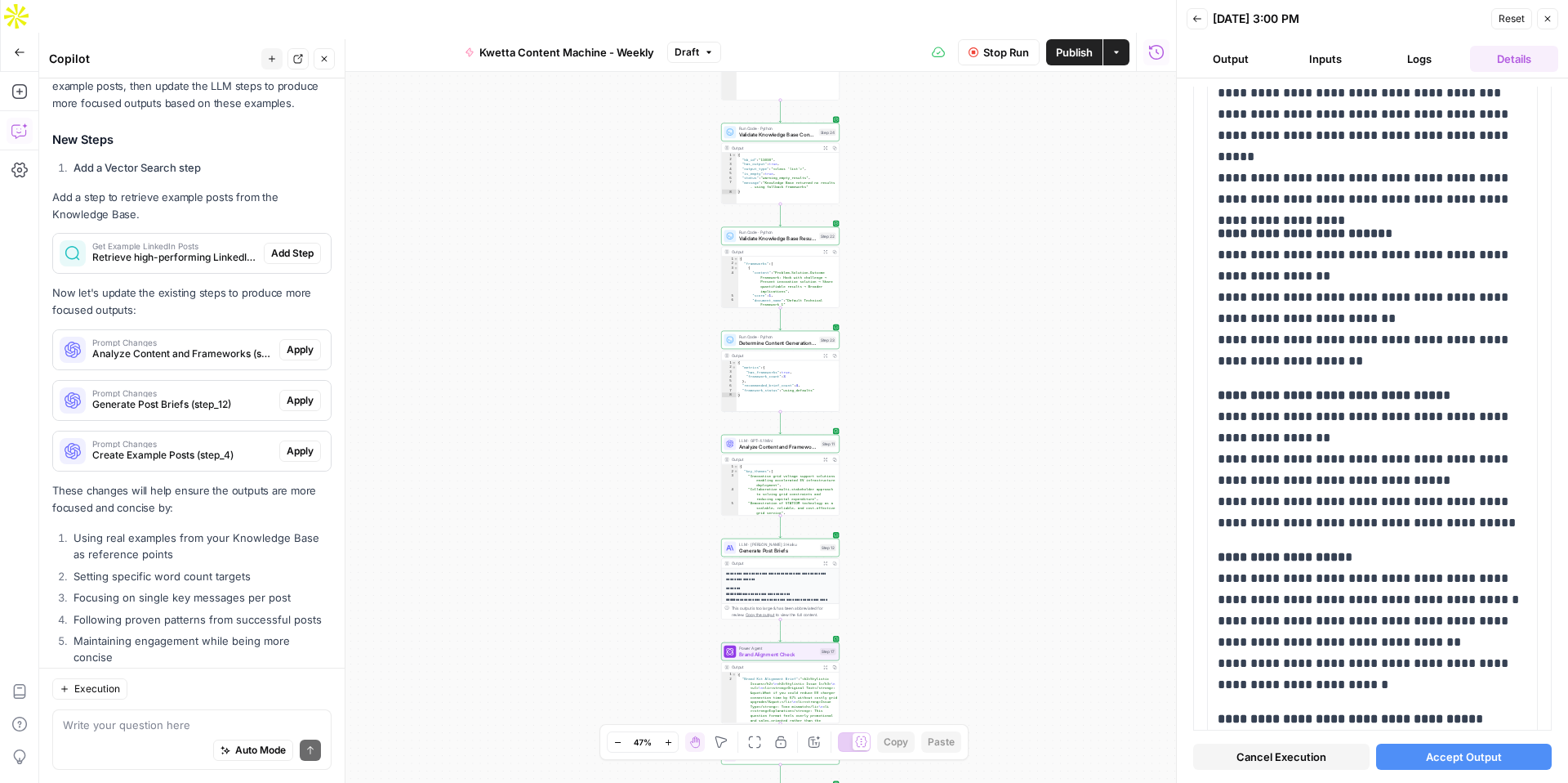
scroll to position [363, 0]
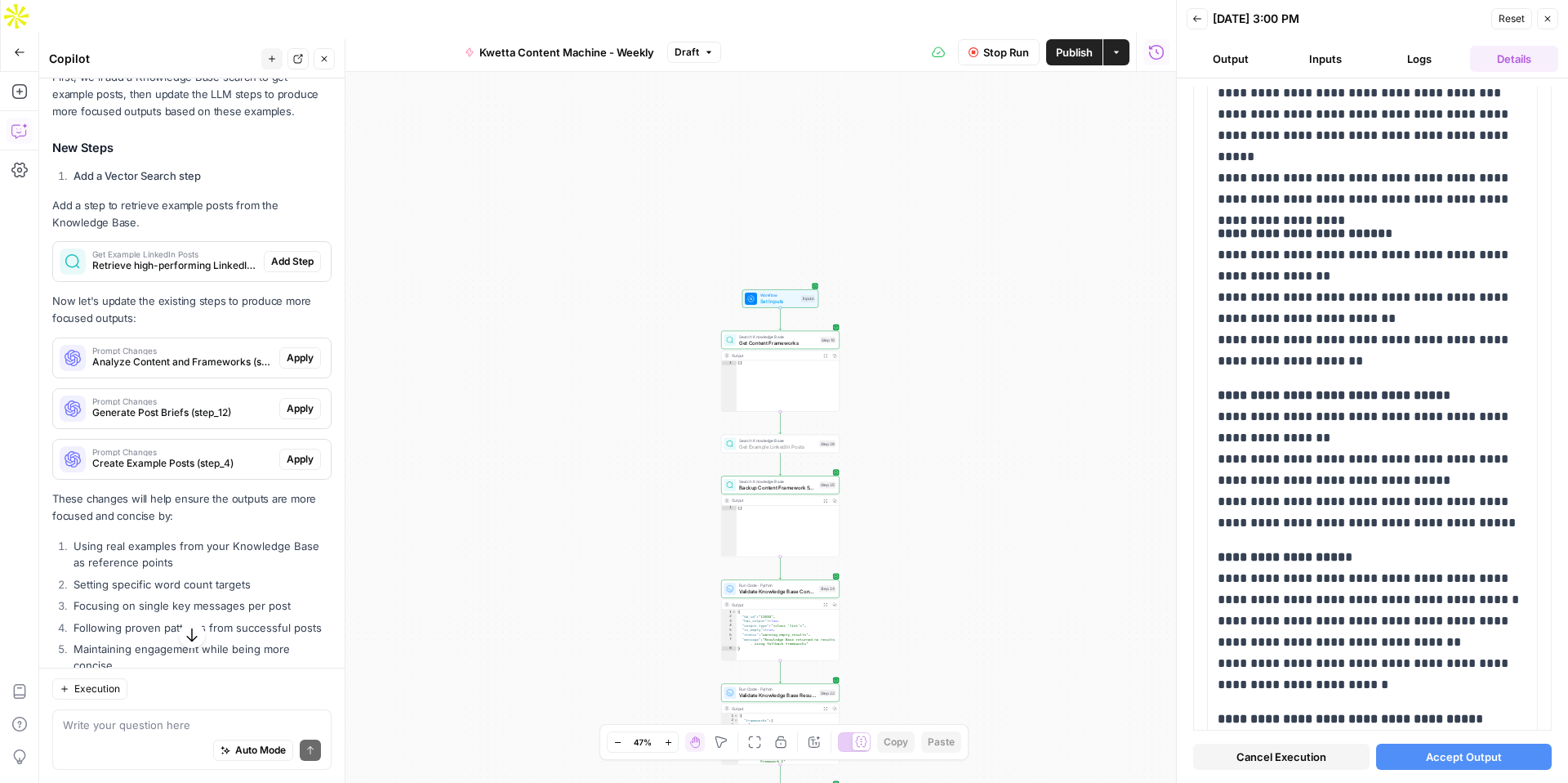
click at [292, 258] on span "Add Step" at bounding box center [292, 262] width 42 height 15
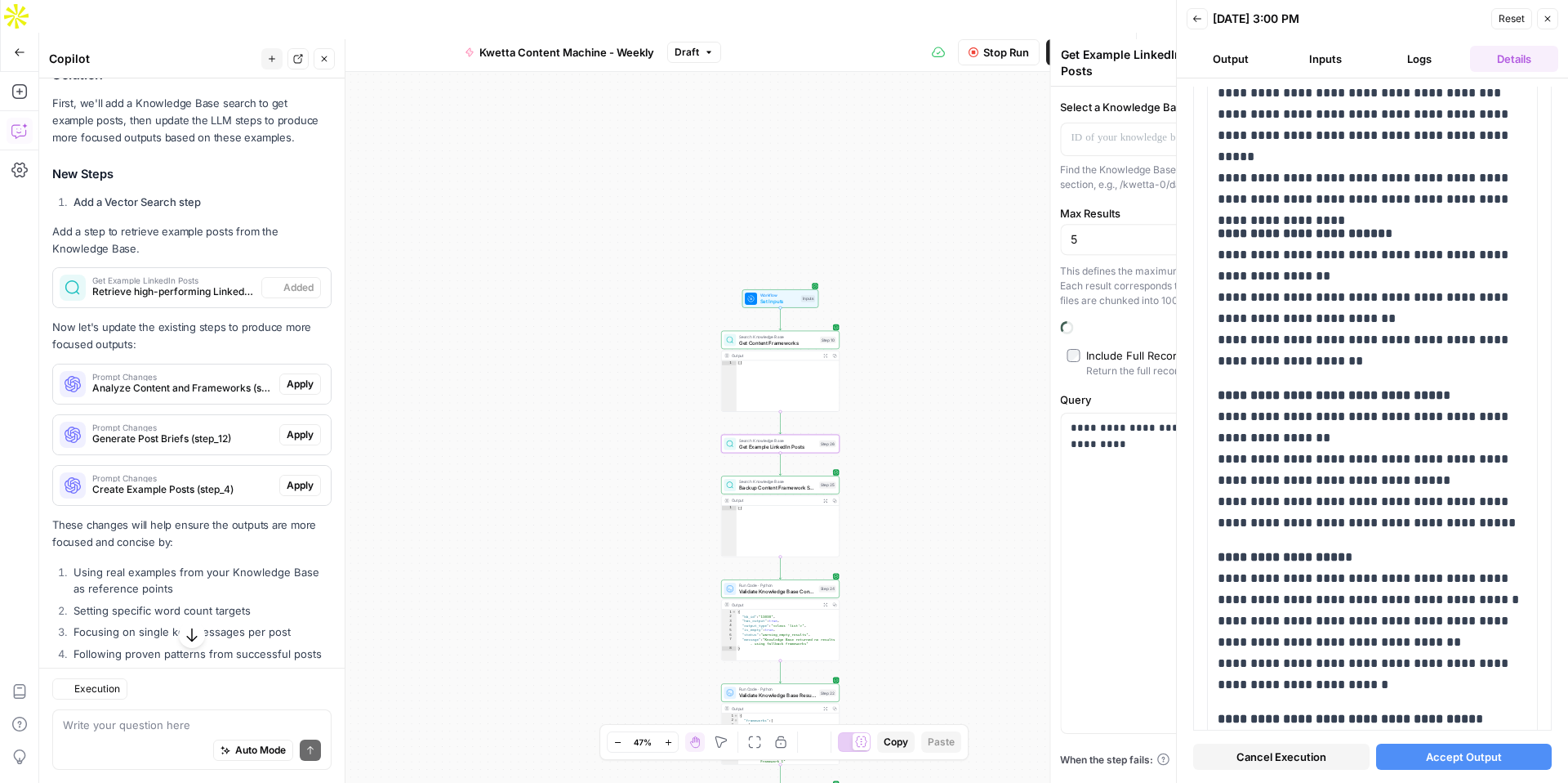
scroll to position [390, 0]
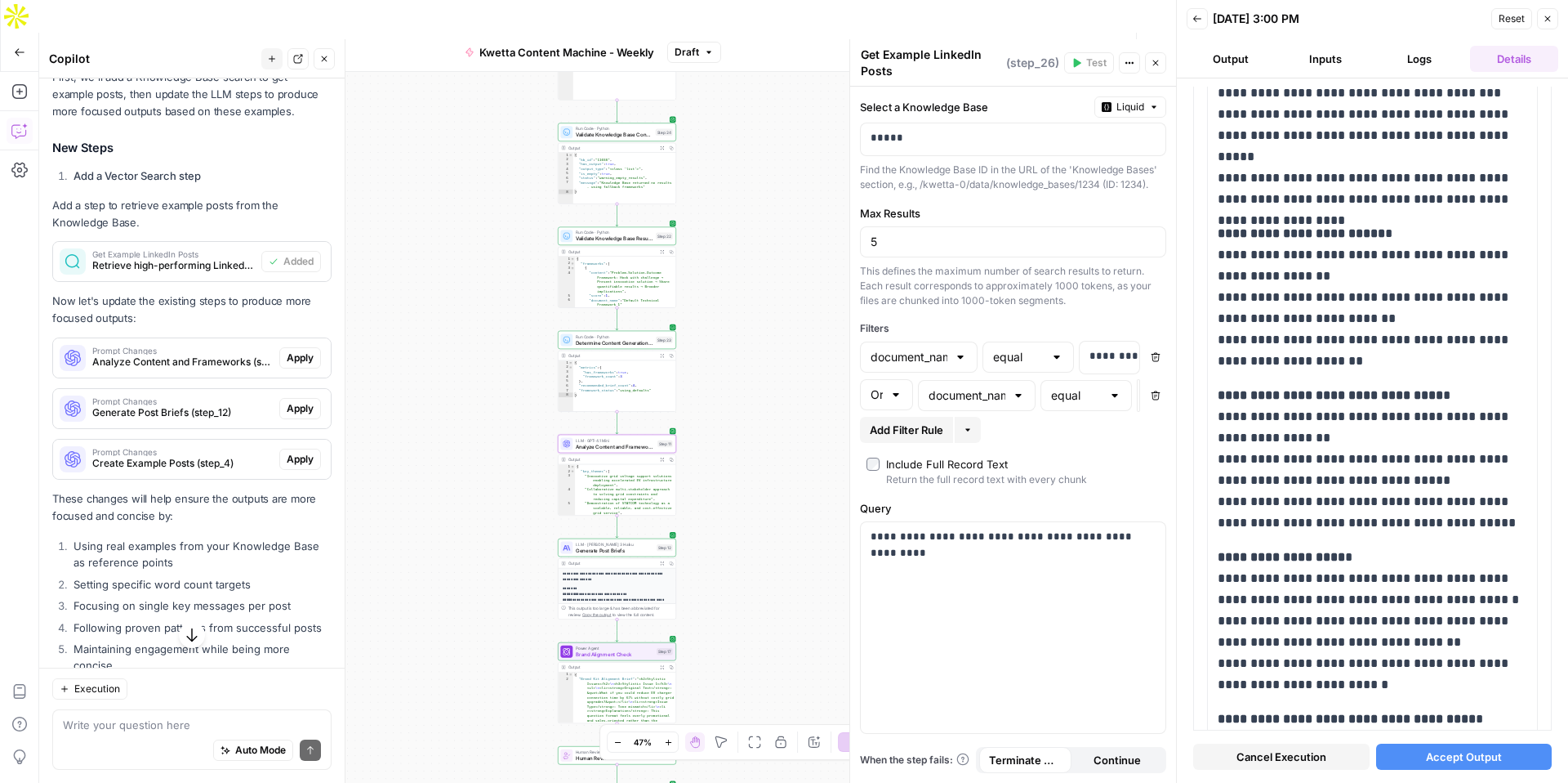
click at [300, 356] on span "Apply" at bounding box center [300, 357] width 27 height 15
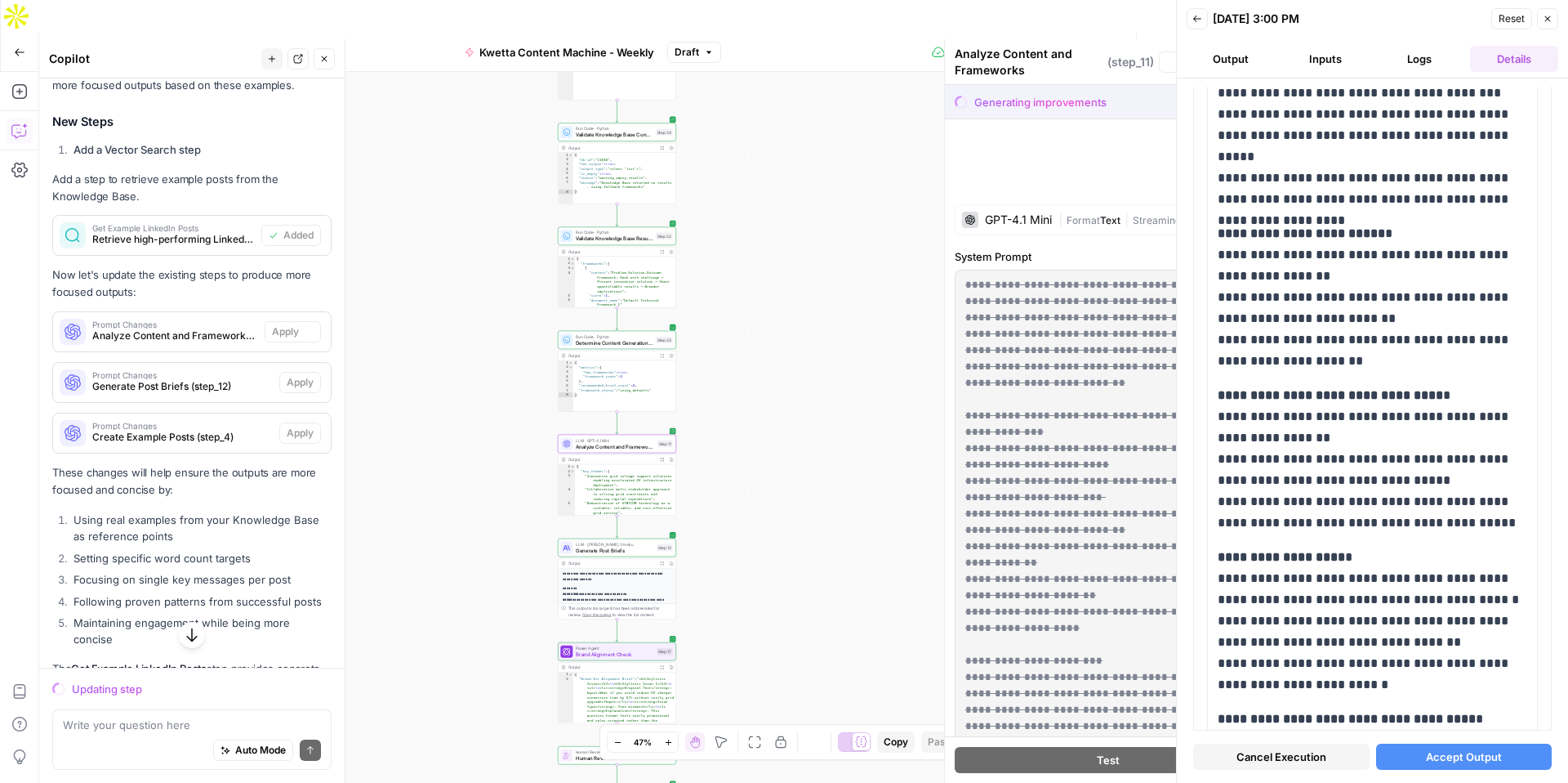
scroll to position [363, 0]
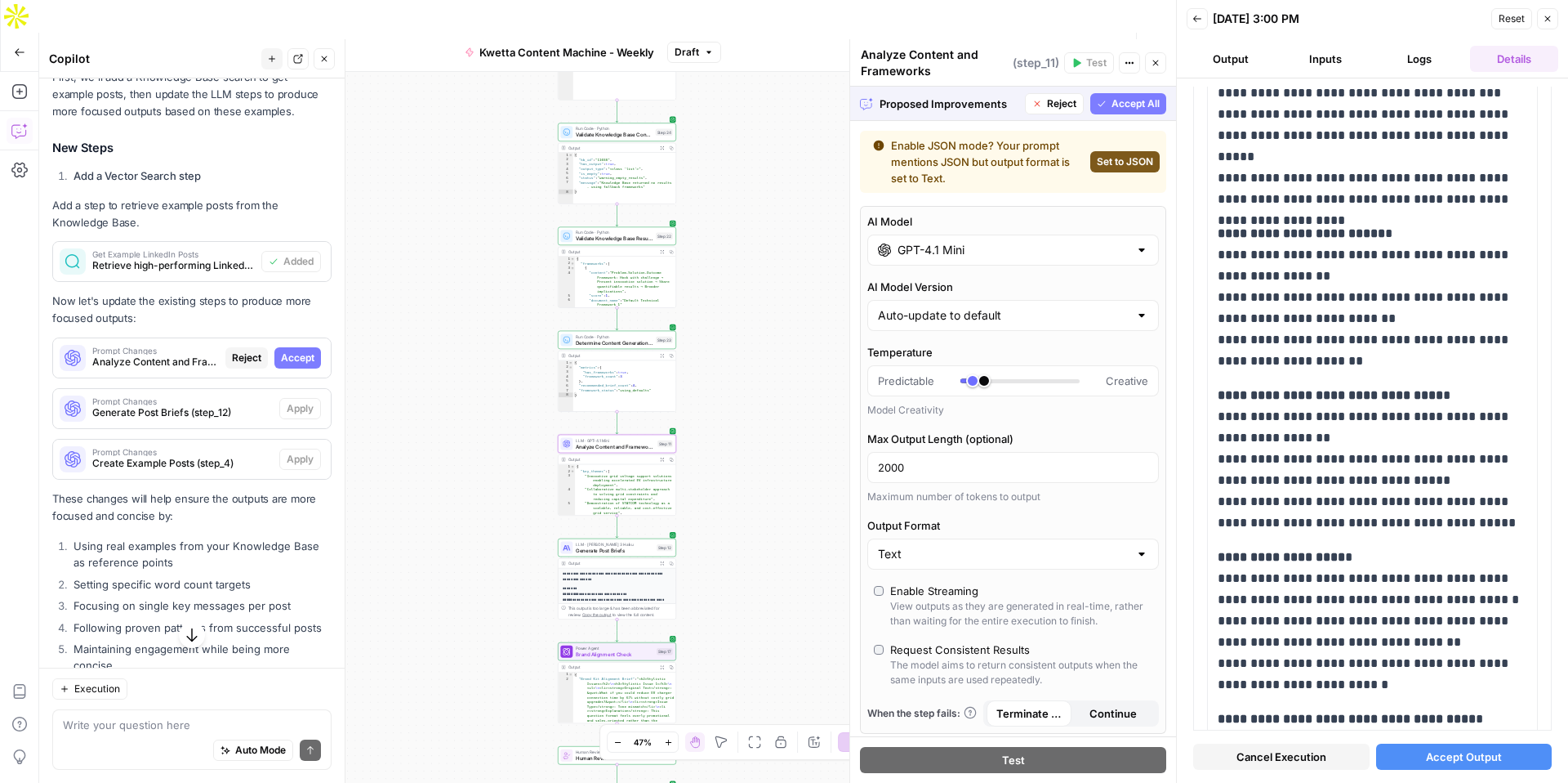
click at [298, 361] on span "Accept" at bounding box center [297, 357] width 33 height 15
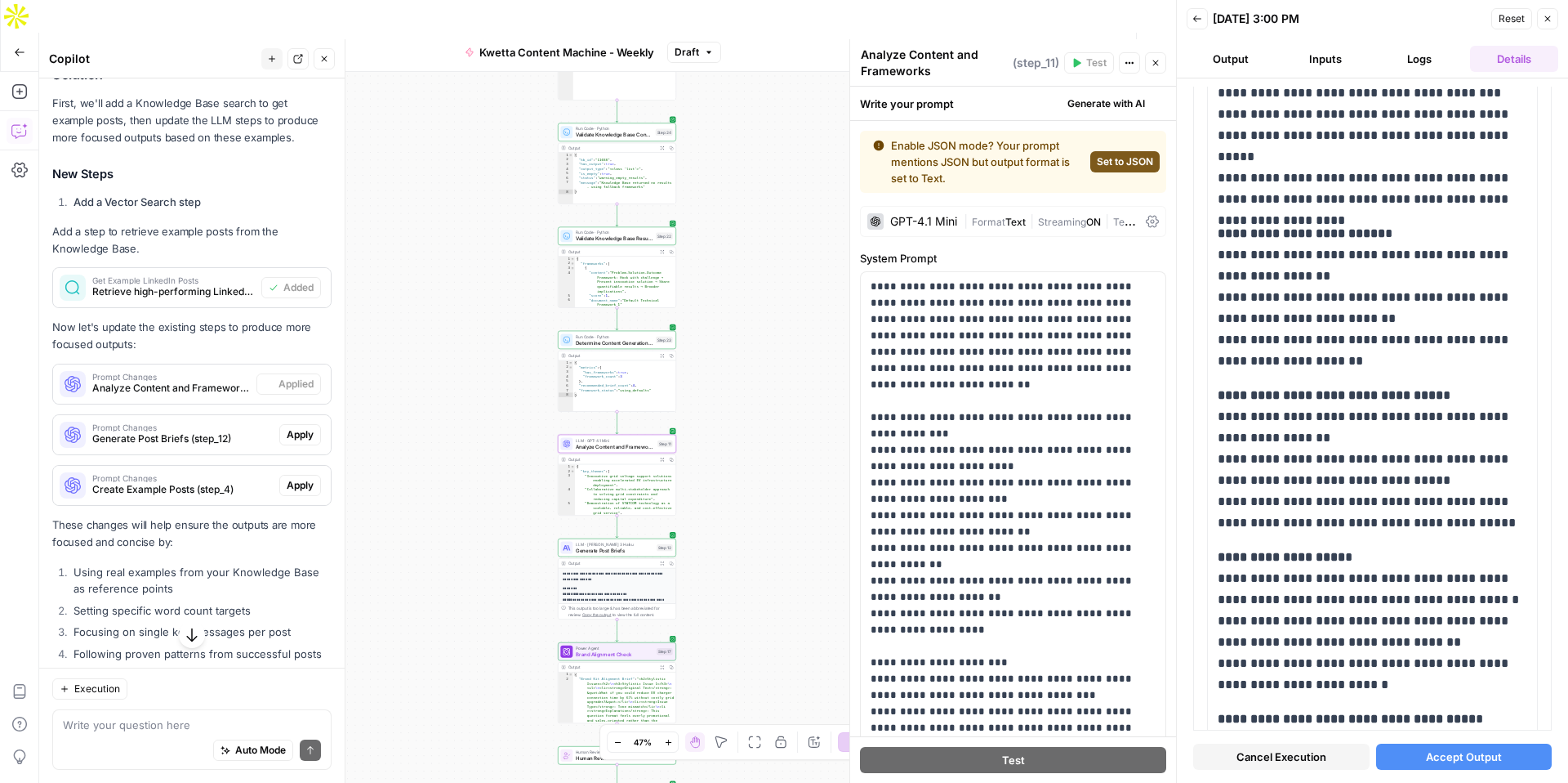
scroll to position [0, 0]
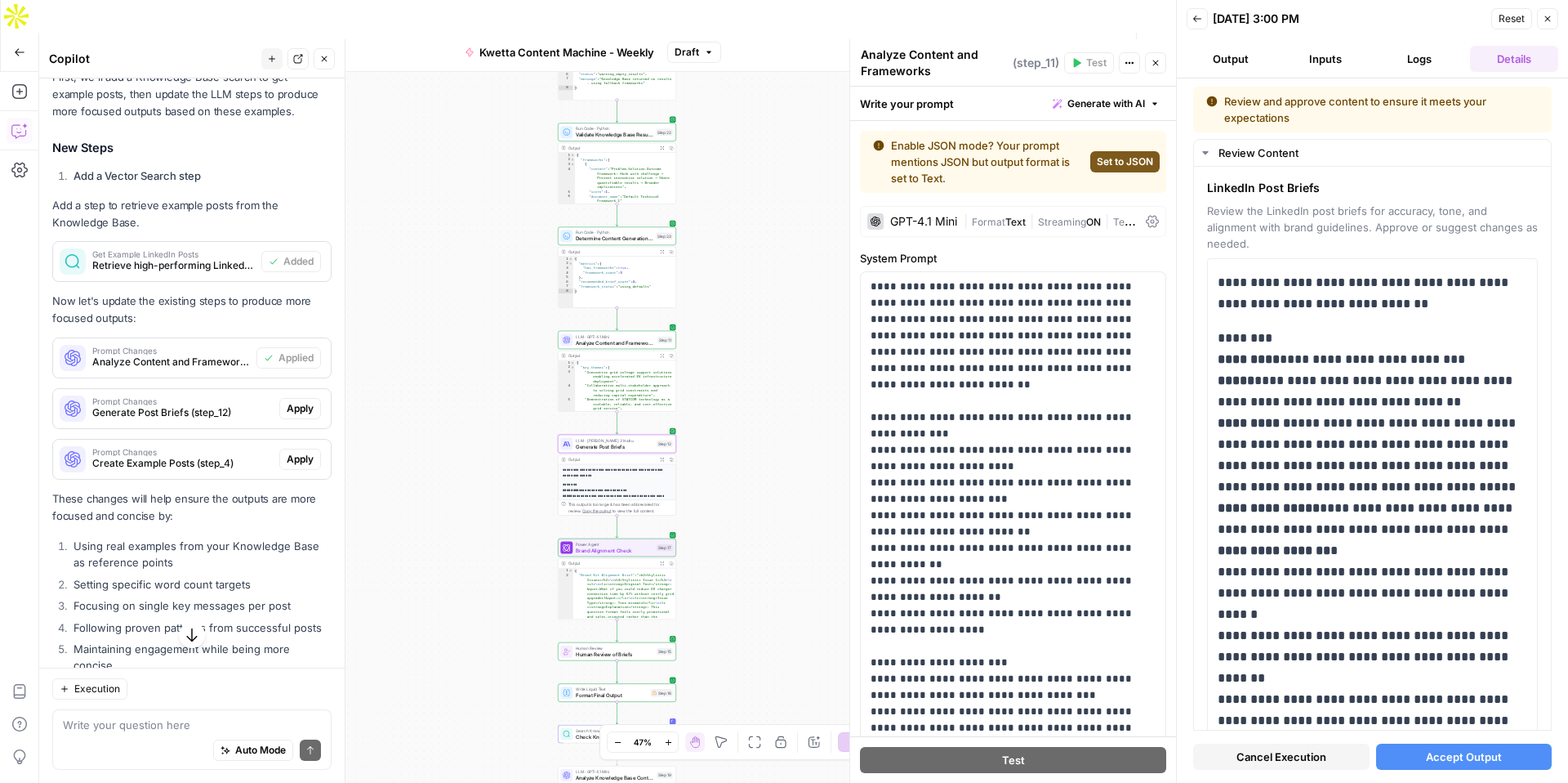
click at [297, 409] on span "Apply" at bounding box center [300, 408] width 27 height 15
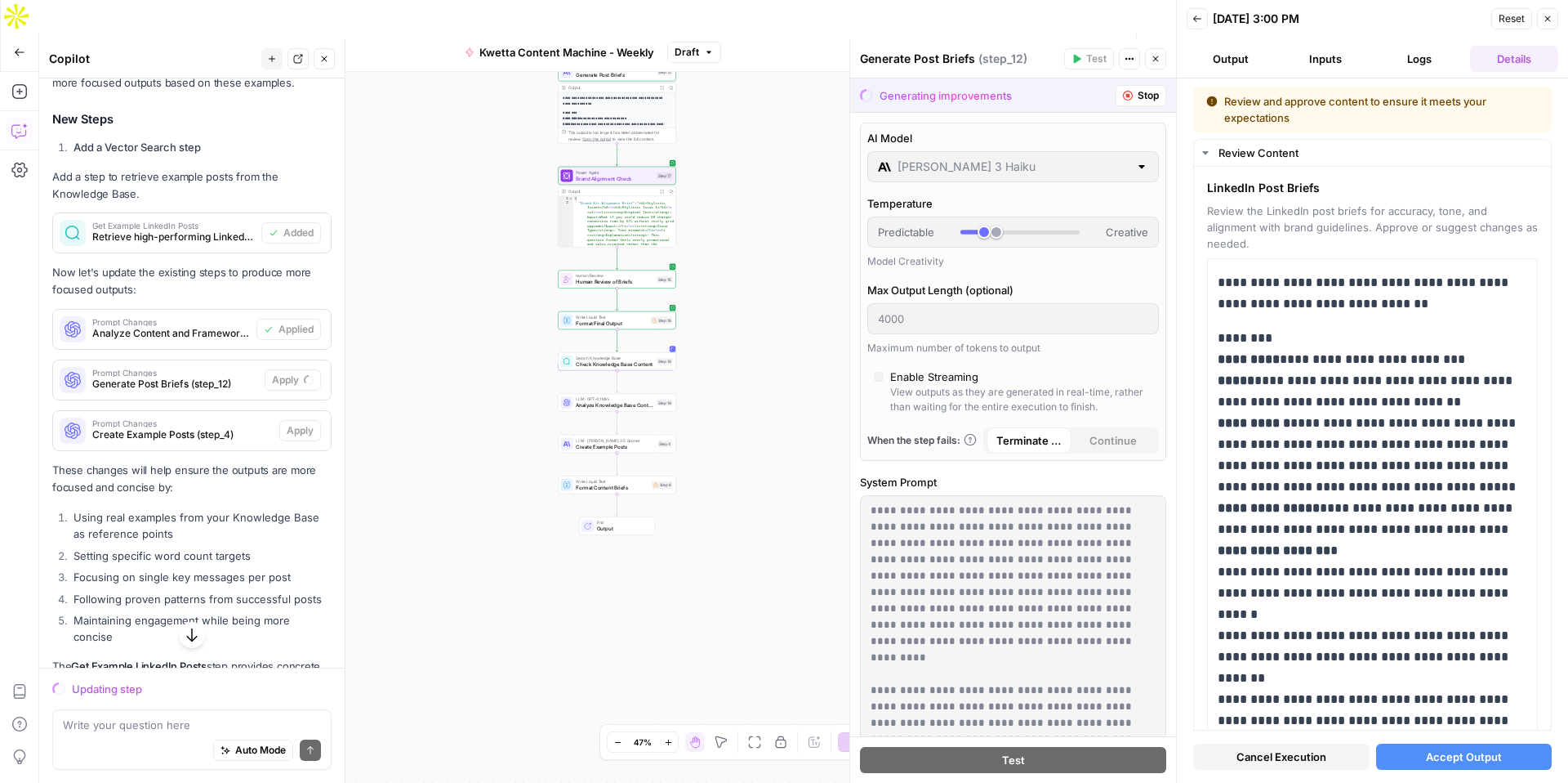
scroll to position [475, 0]
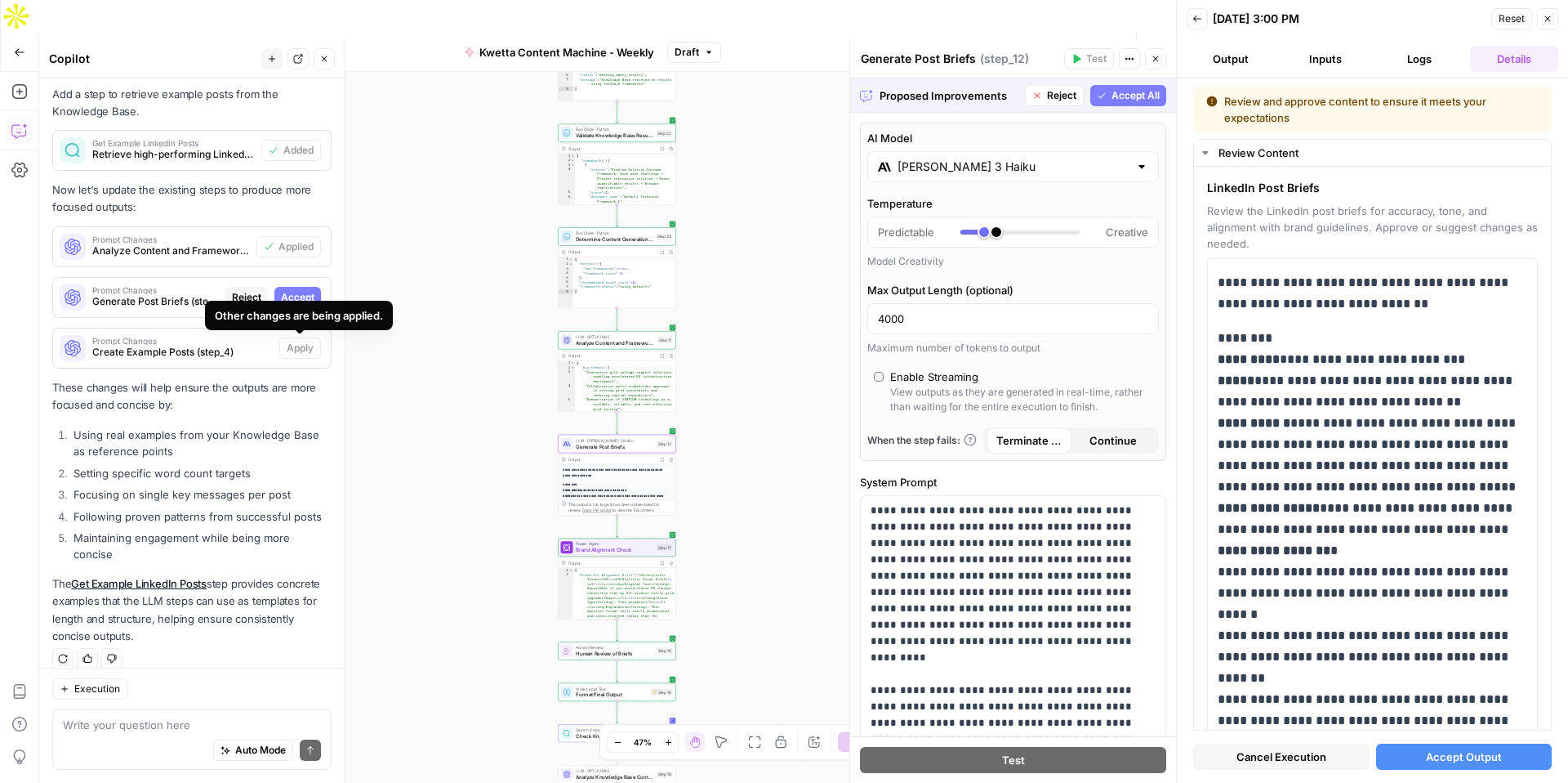
click at [297, 295] on span "Accept" at bounding box center [297, 297] width 33 height 15
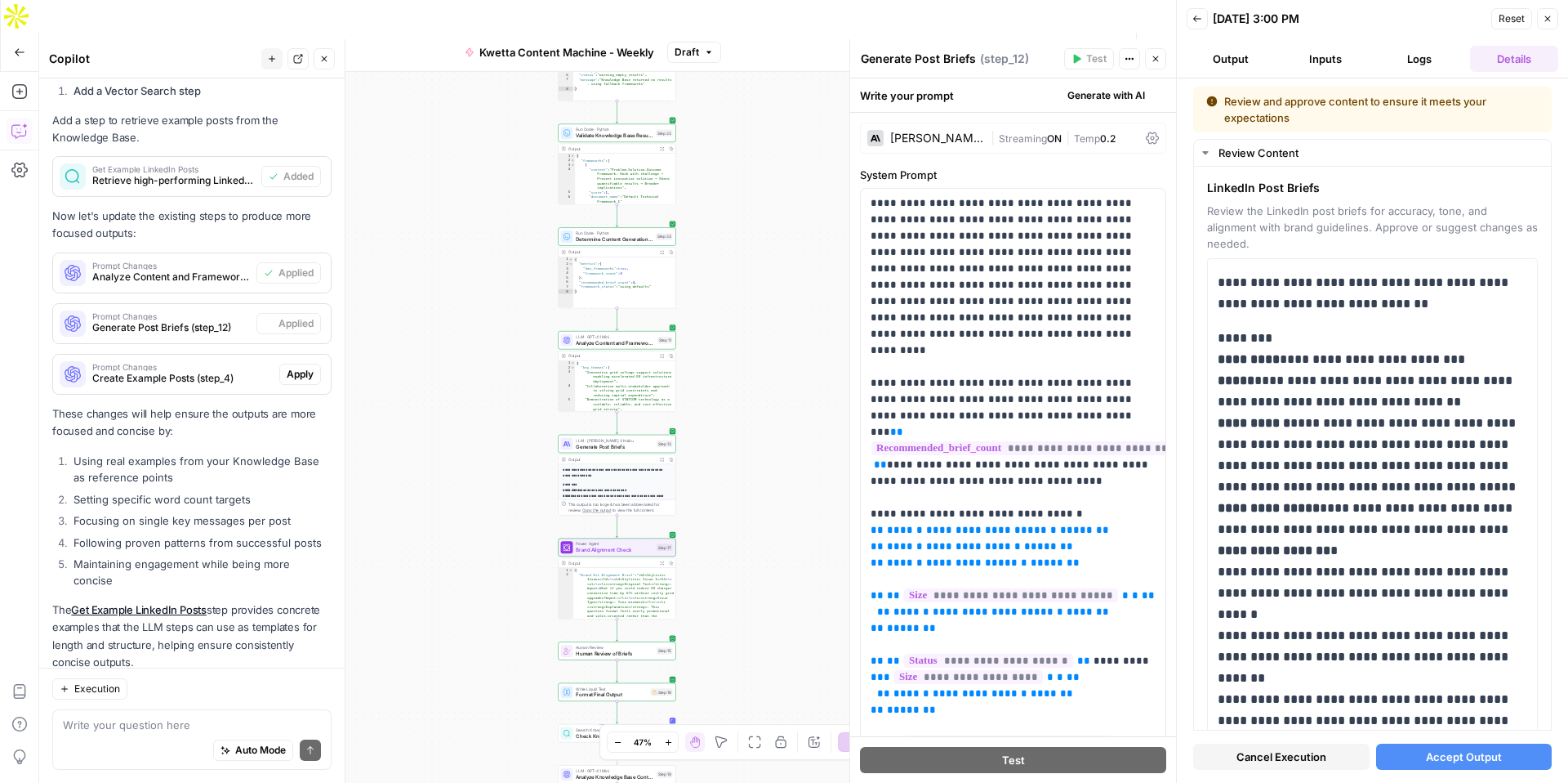
scroll to position [501, 0]
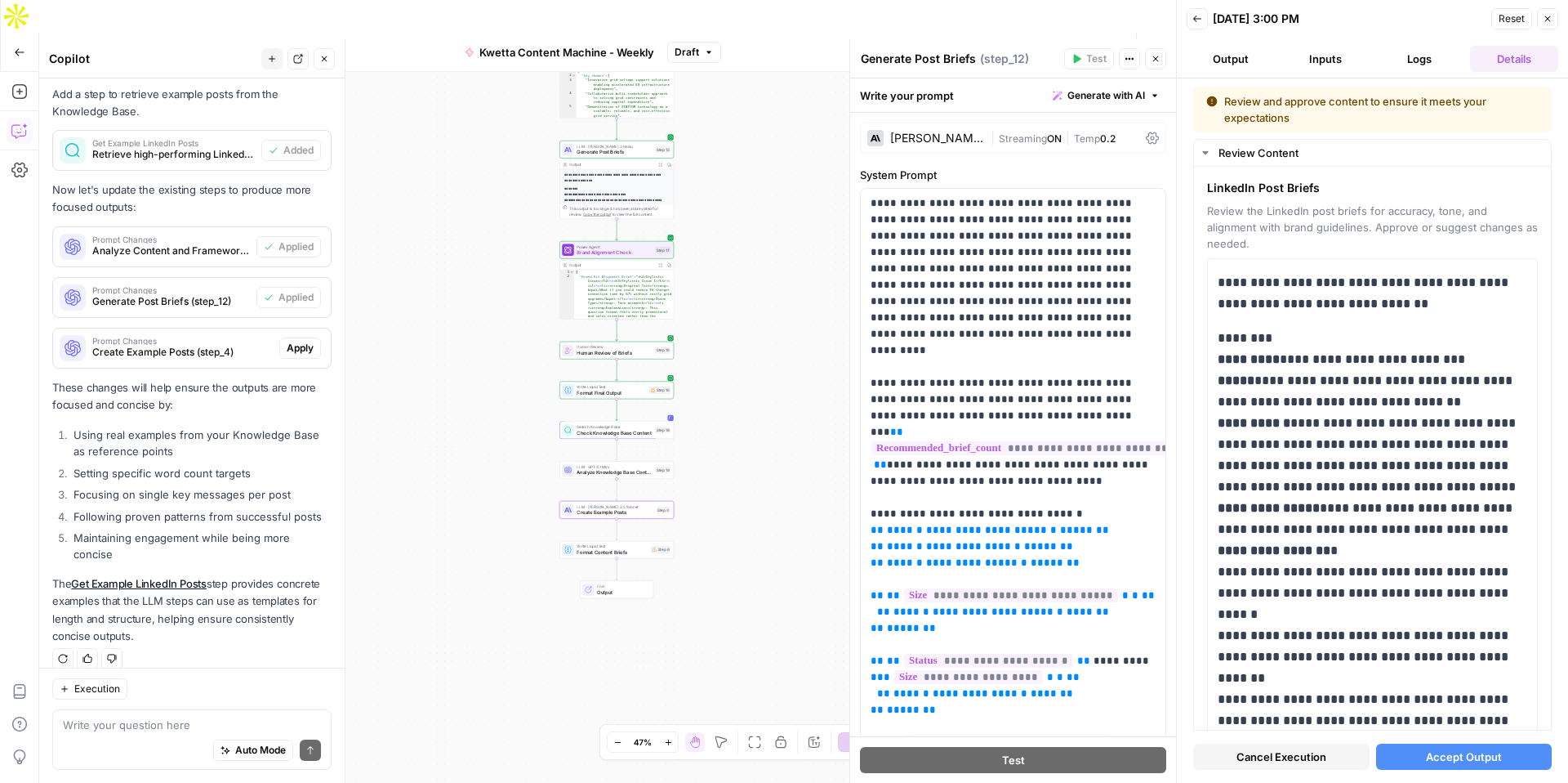
click at [303, 351] on span "Apply" at bounding box center [300, 348] width 27 height 15
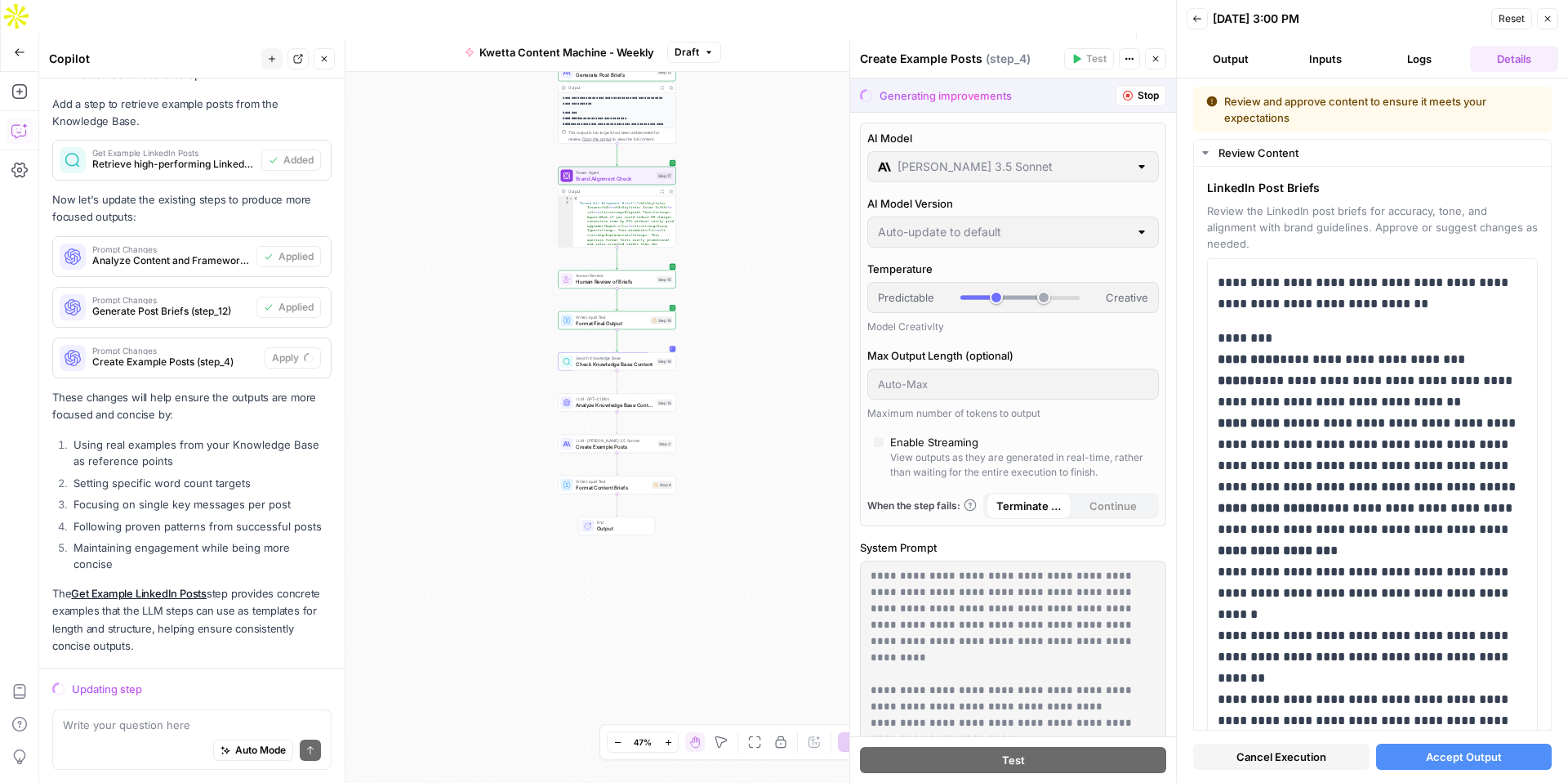
scroll to position [475, 0]
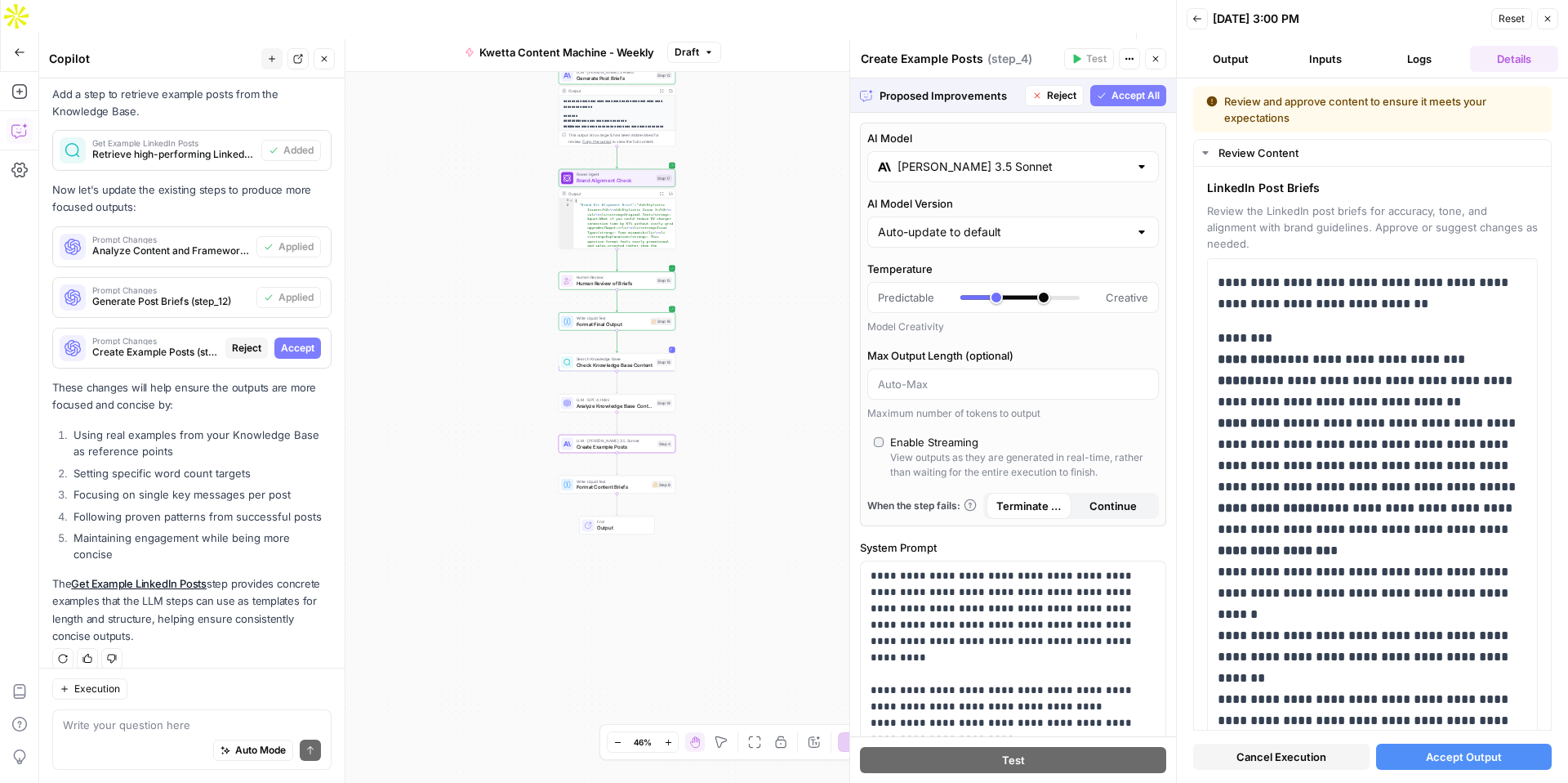
click at [296, 350] on span "Accept" at bounding box center [297, 348] width 33 height 15
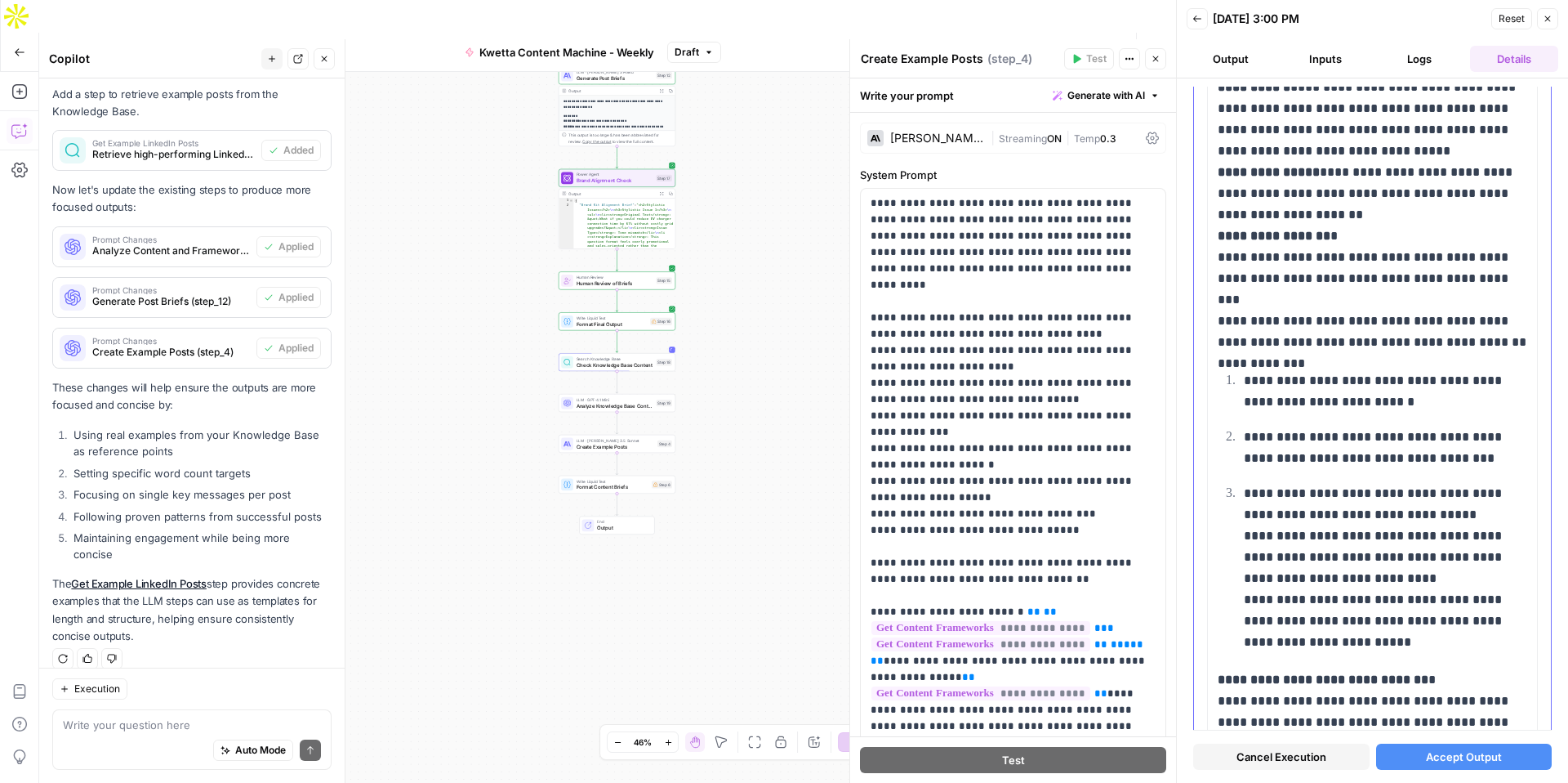
scroll to position [9322, 0]
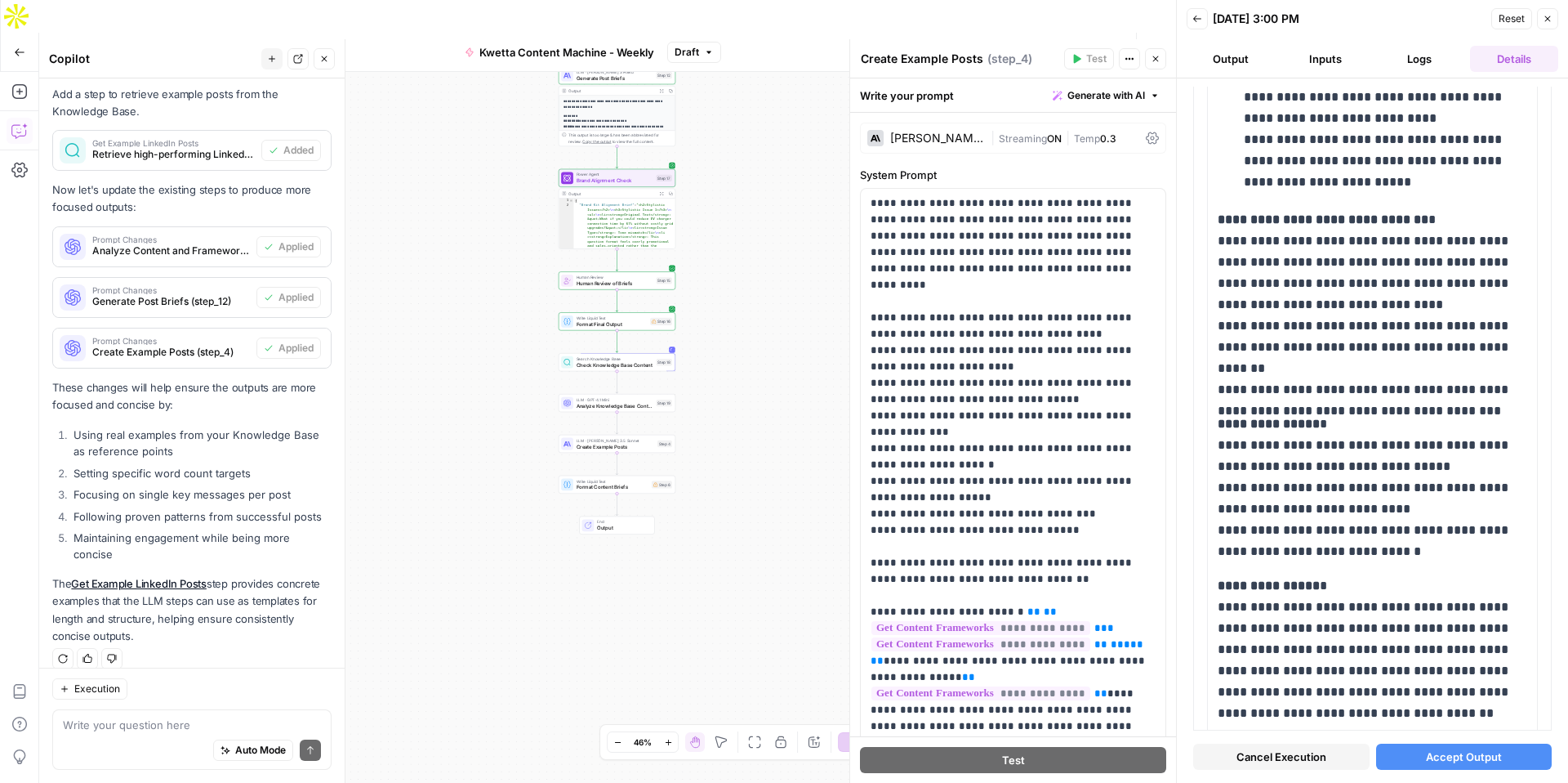
click at [1290, 761] on span "Cancel Execution" at bounding box center [1281, 757] width 89 height 17
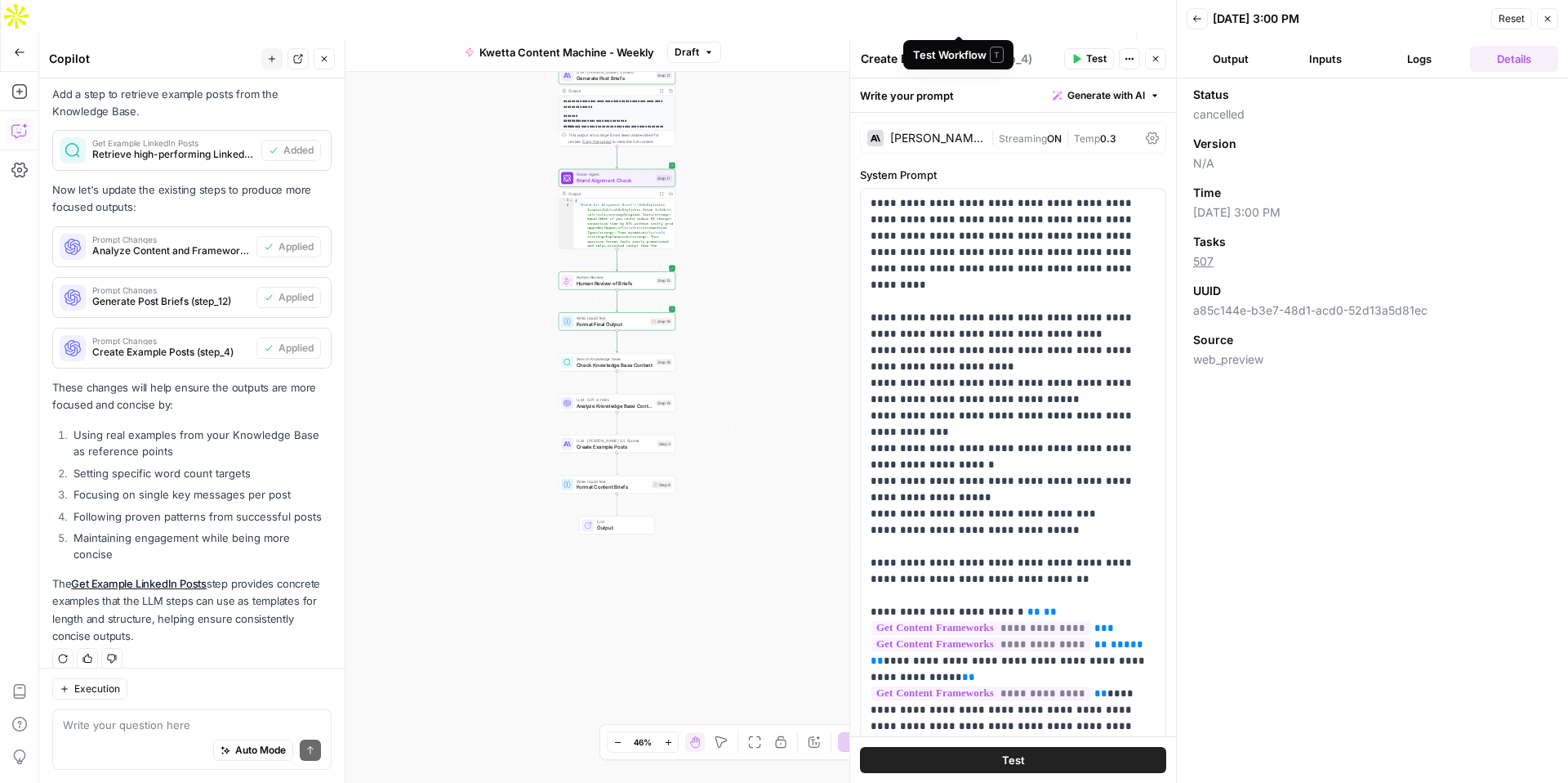
click at [954, 44] on span "Test Workflow" at bounding box center [967, 52] width 74 height 17
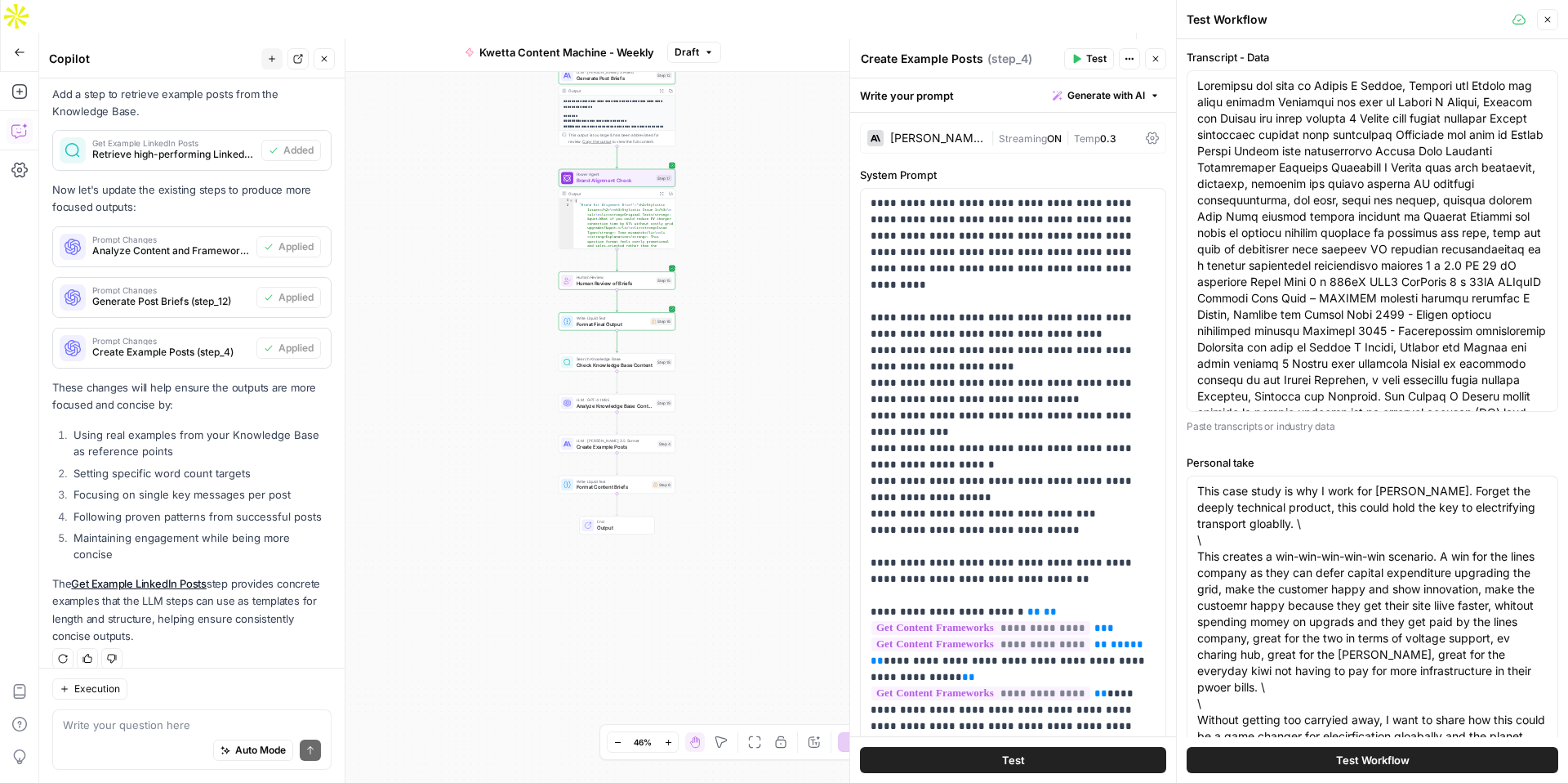
click at [1362, 761] on span "Test Workflow" at bounding box center [1373, 759] width 74 height 17
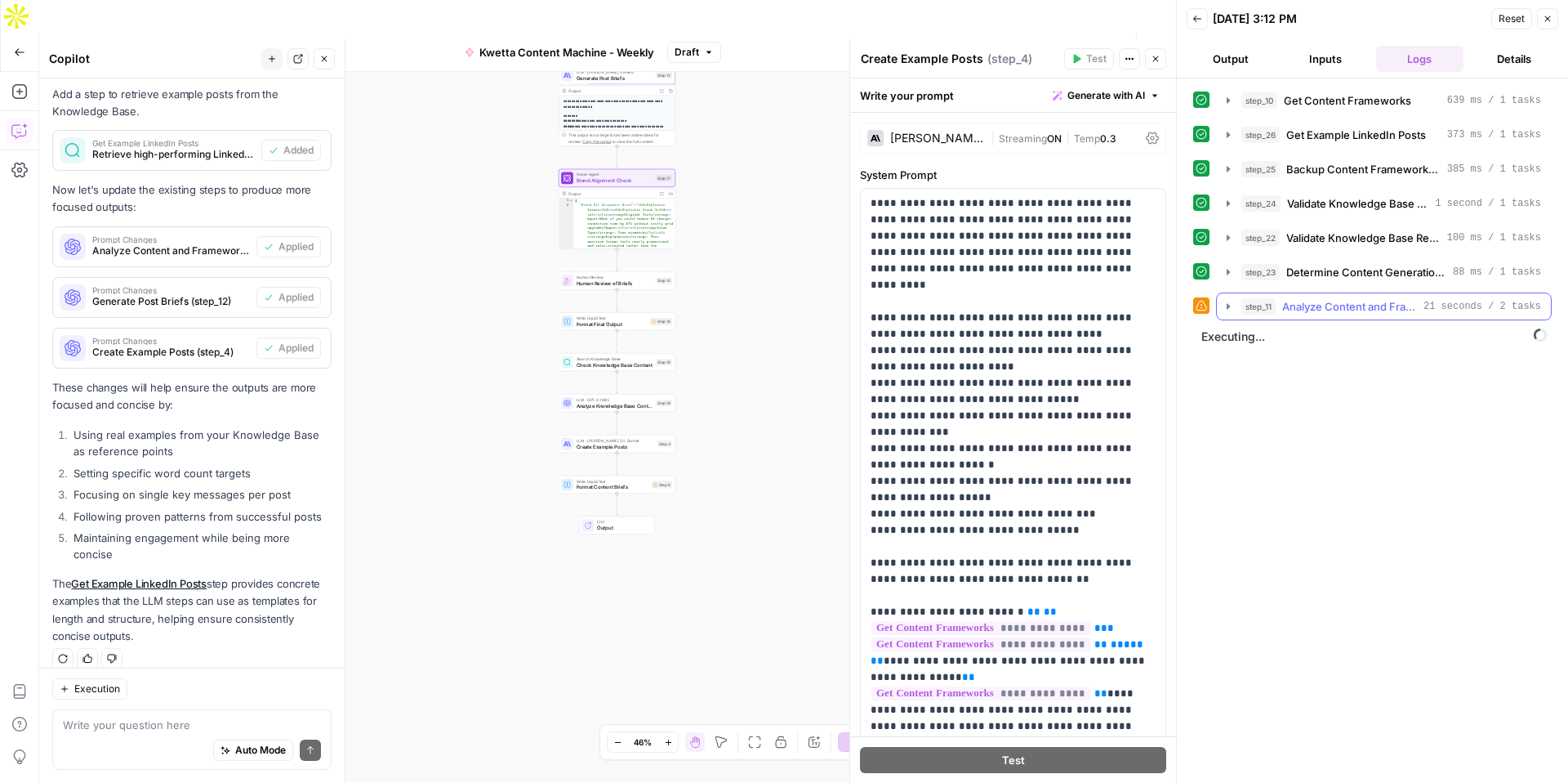
click at [1228, 309] on icon "button" at bounding box center [1228, 306] width 13 height 13
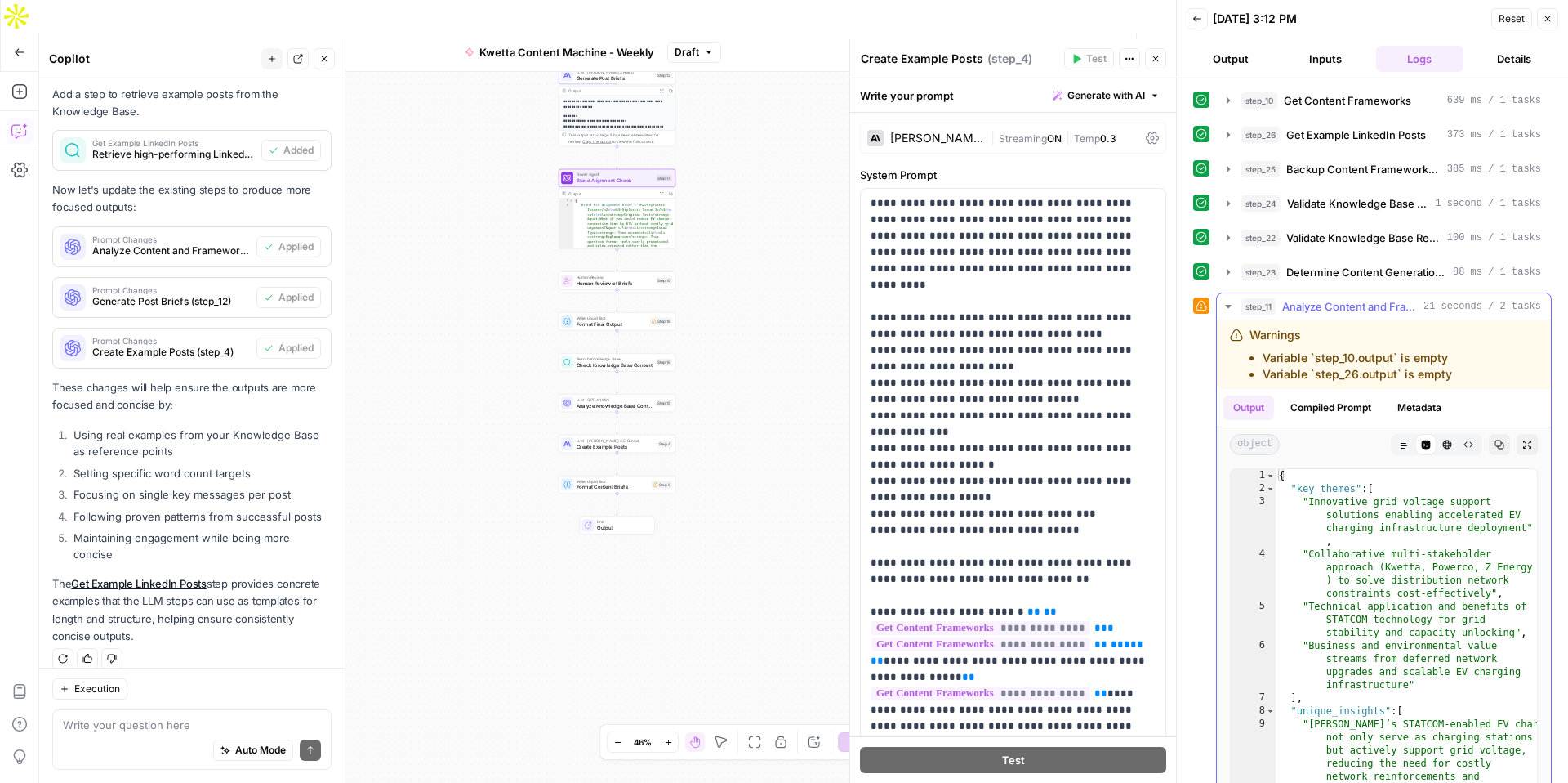
drag, startPoint x: 1463, startPoint y: 376, endPoint x: 1246, endPoint y: 329, distance: 222.0
click at [1246, 329] on div "Warnings Variable `step_10.output` is empty Variable `step_26.output` is empty" at bounding box center [1363, 354] width 266 height 55
copy div "Warnings Variable `step_10.output` is empty Variable `step_26.output` is empty"
click at [155, 738] on div "Auto Mode Send" at bounding box center [192, 751] width 258 height 36
paste textarea "Warnings Variable `step_10.output` is empty Variable `step_26.output` is empty"
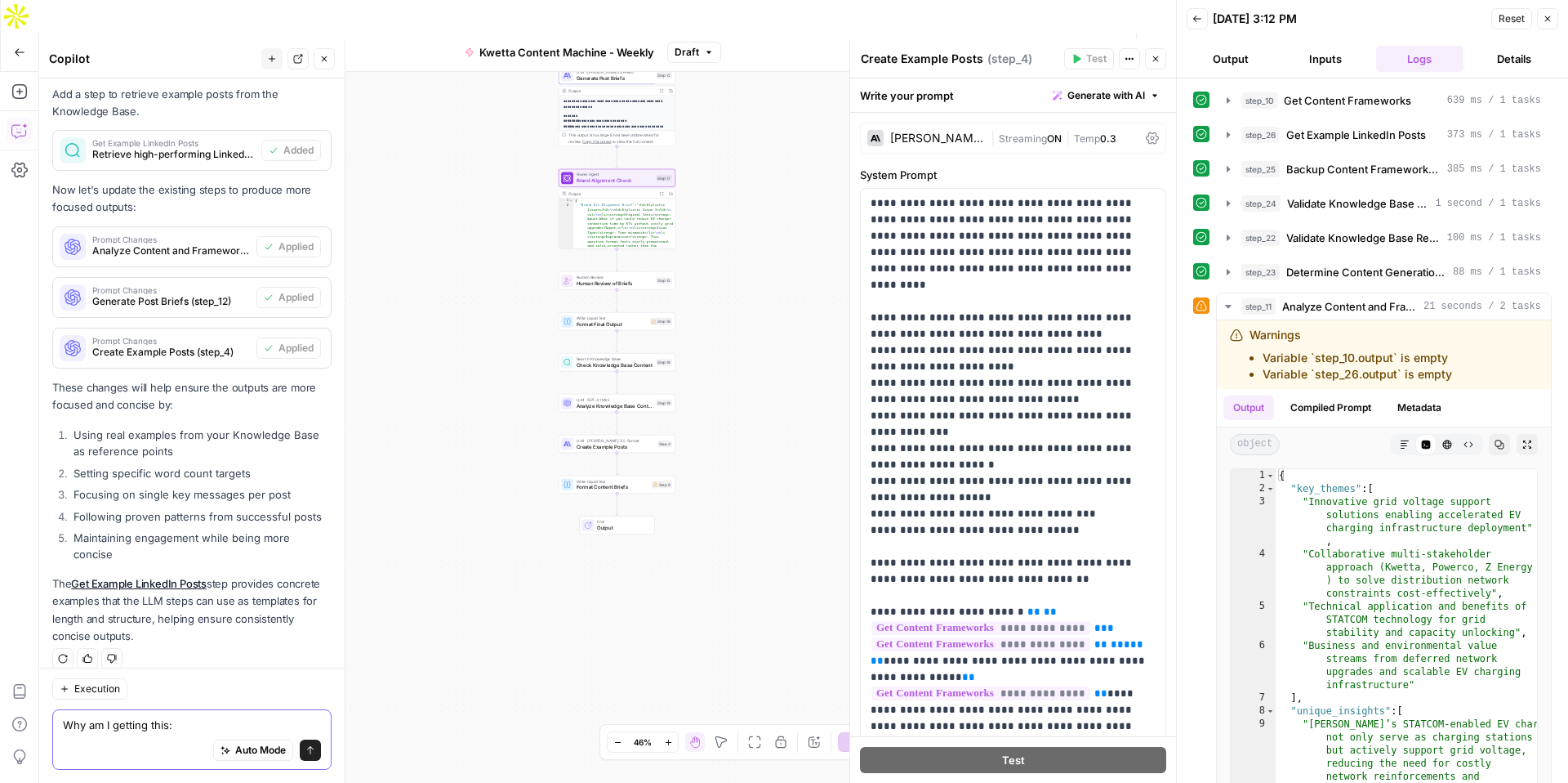
type textarea "Why am I getting this: Warnings Variable `step_10.output` is empty Variable `st…"
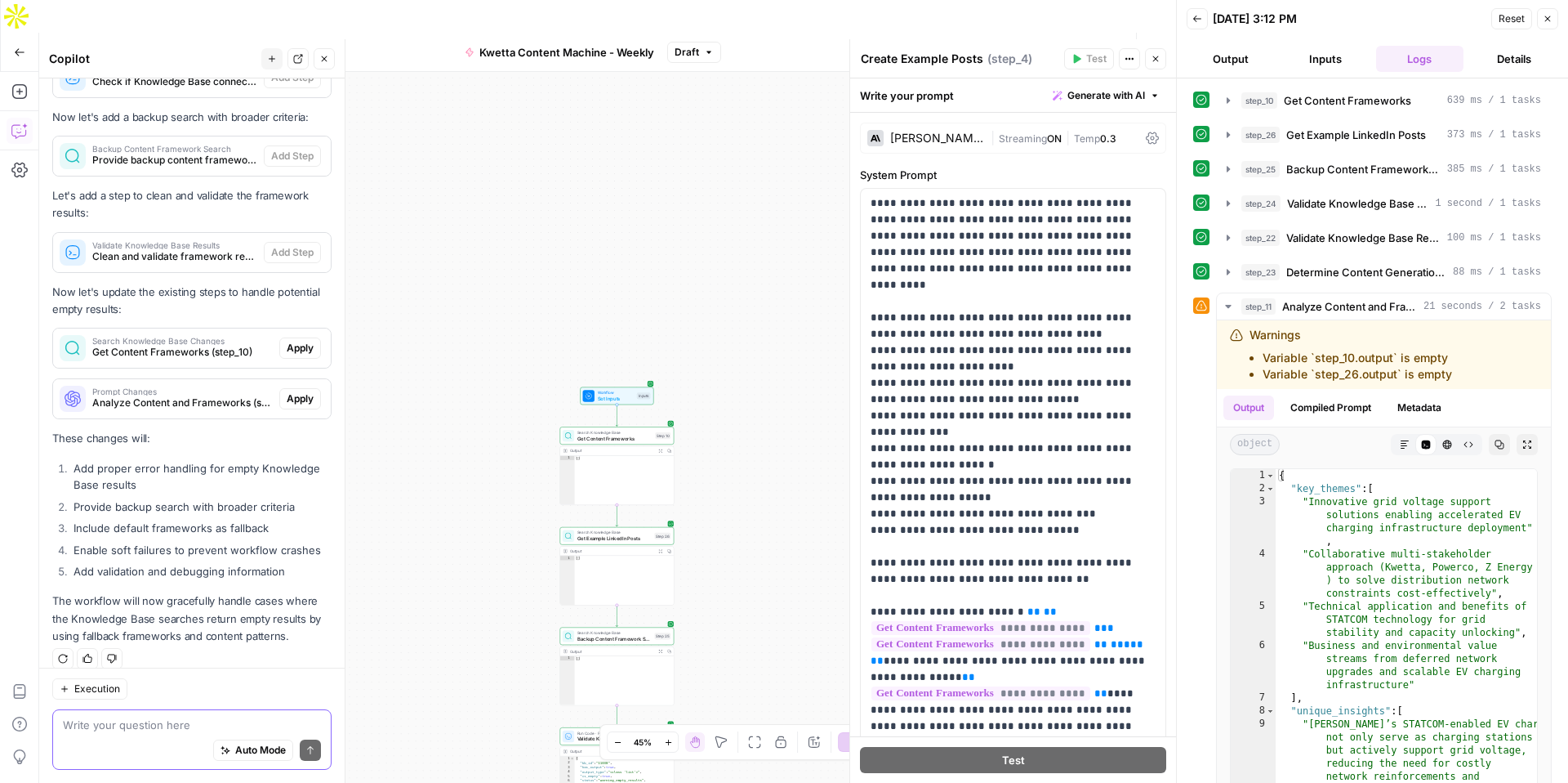
scroll to position [1297, 0]
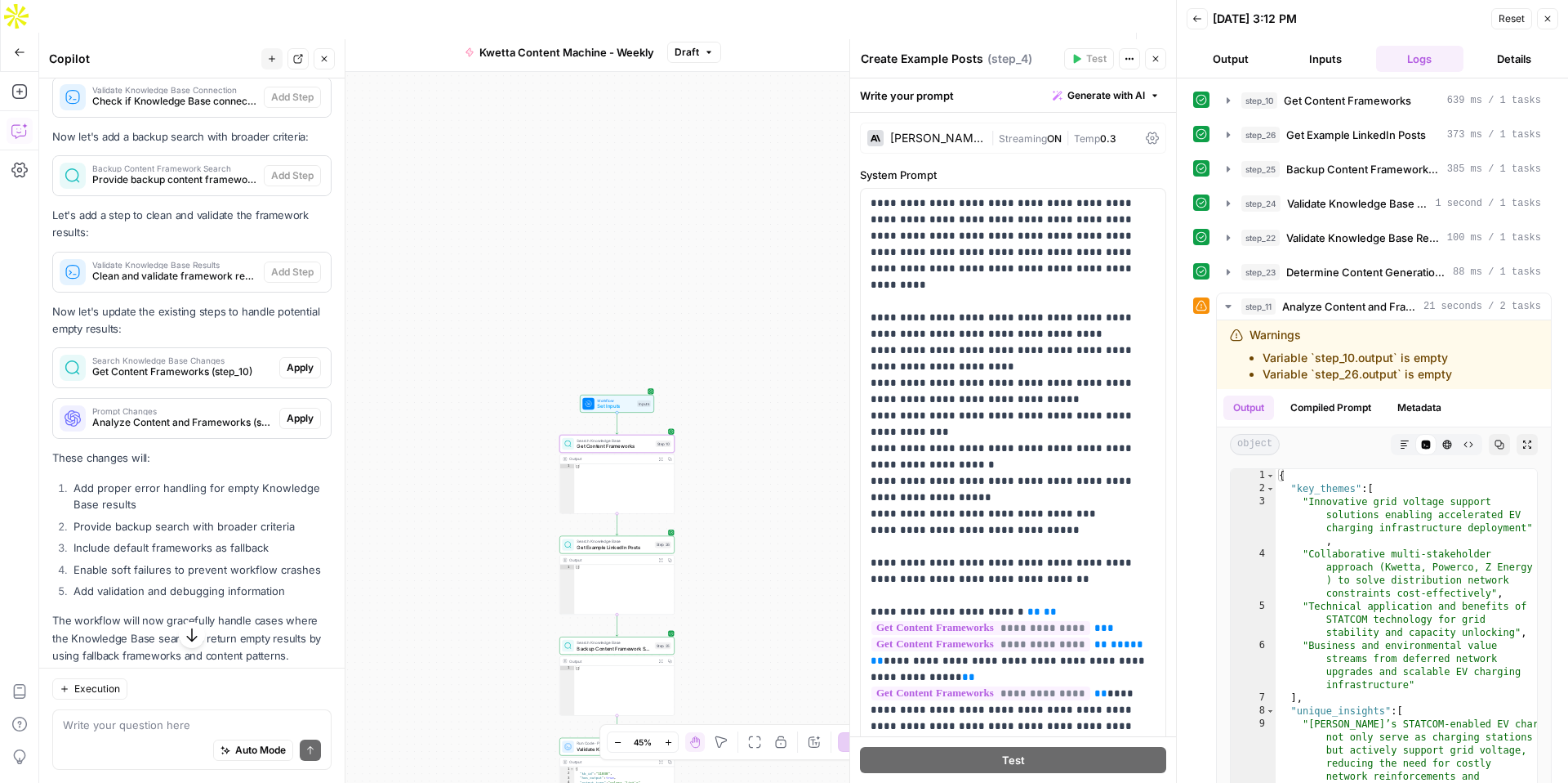
click at [299, 361] on span "Apply" at bounding box center [300, 368] width 27 height 15
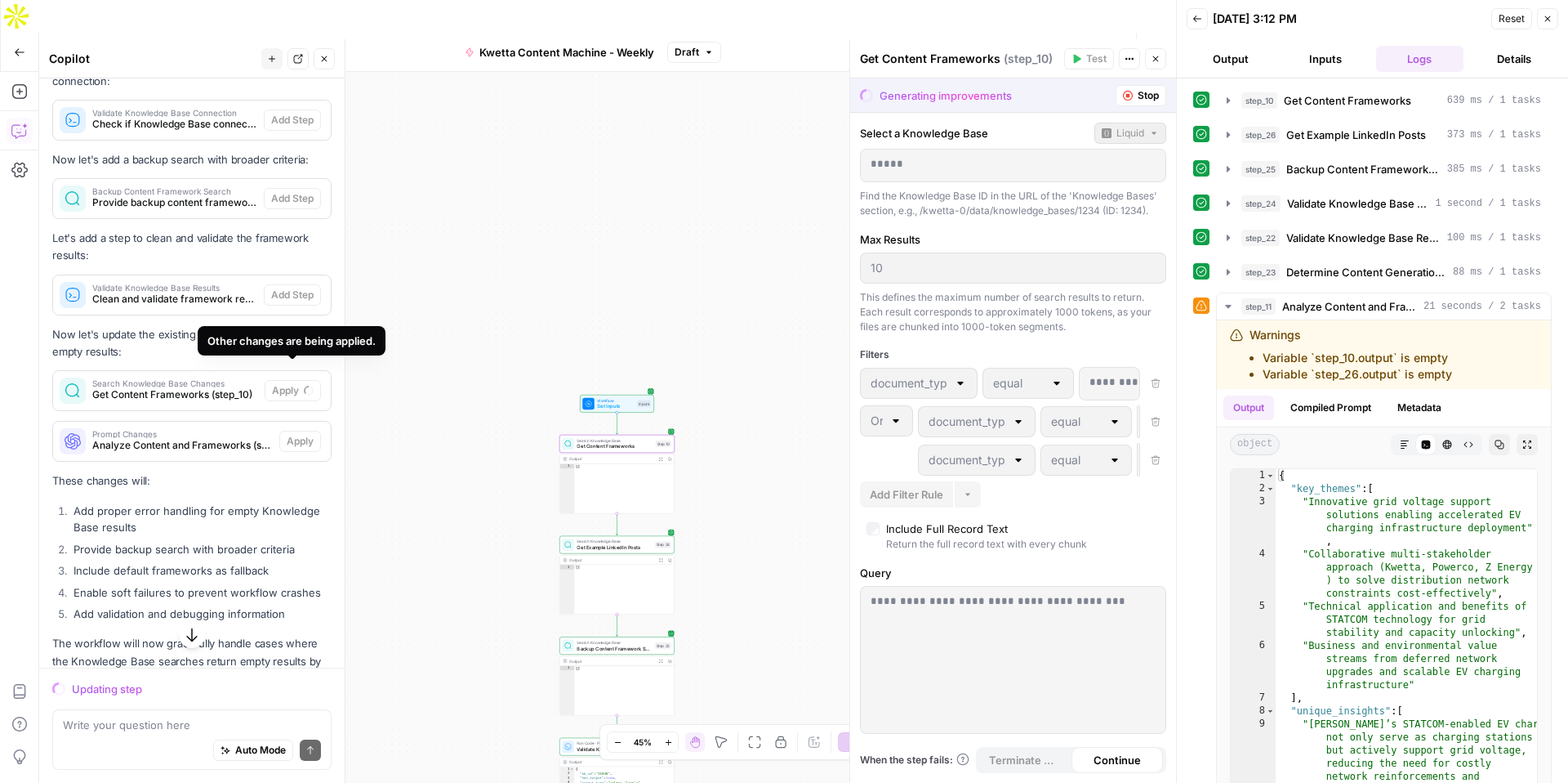
scroll to position [1249, 0]
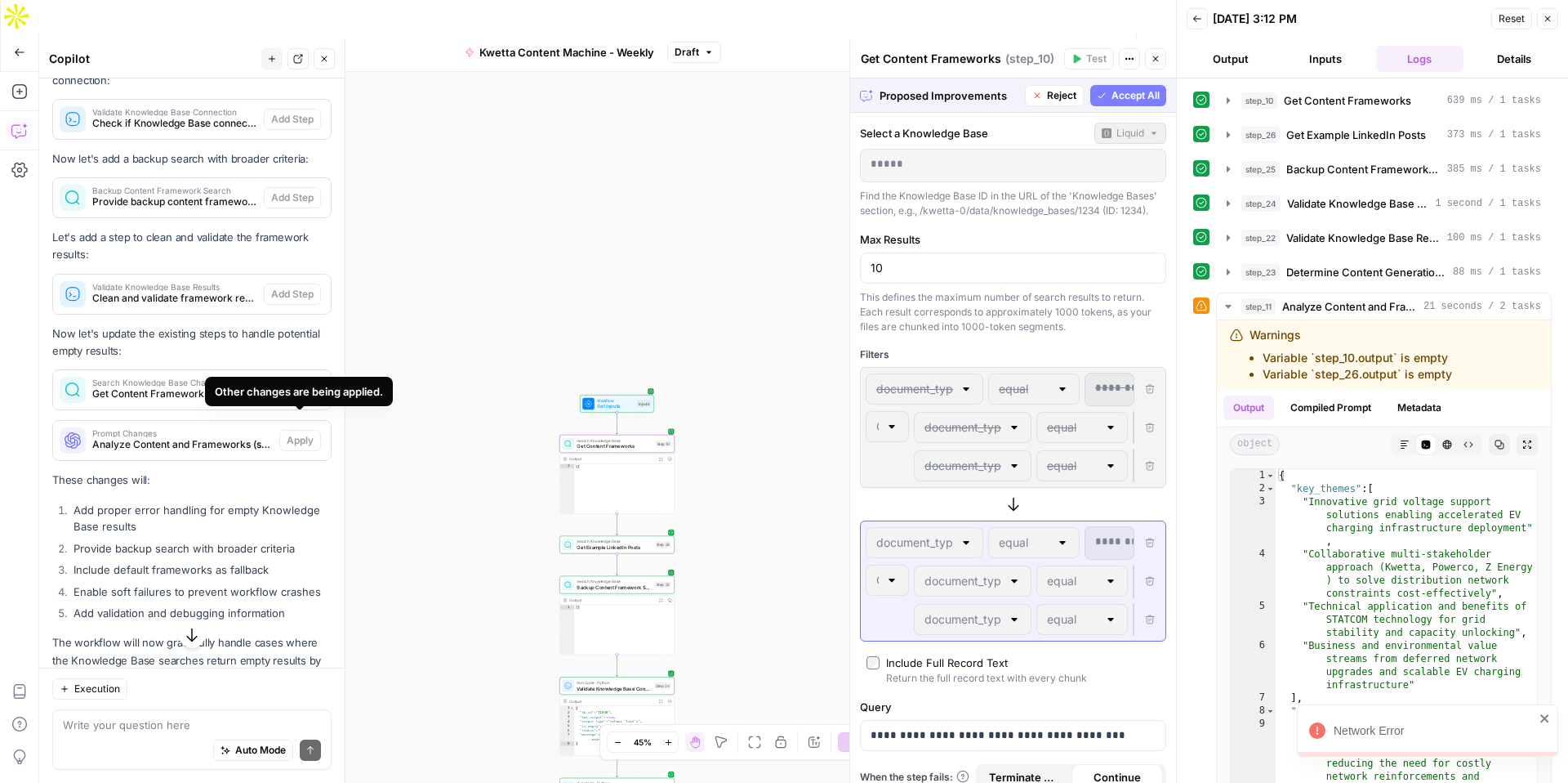
click at [297, 383] on span "Accept" at bounding box center [297, 390] width 33 height 15
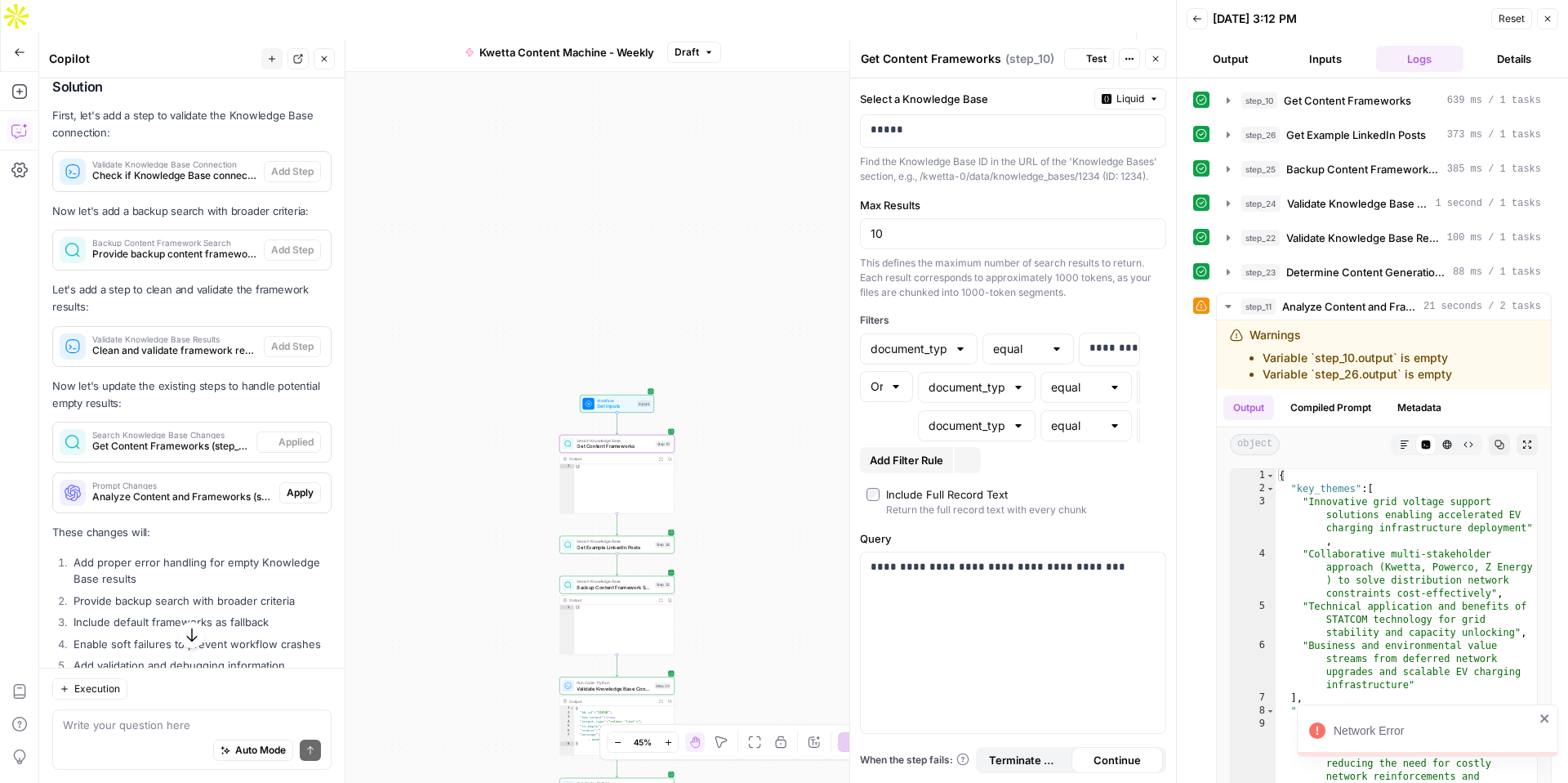
scroll to position [1302, 0]
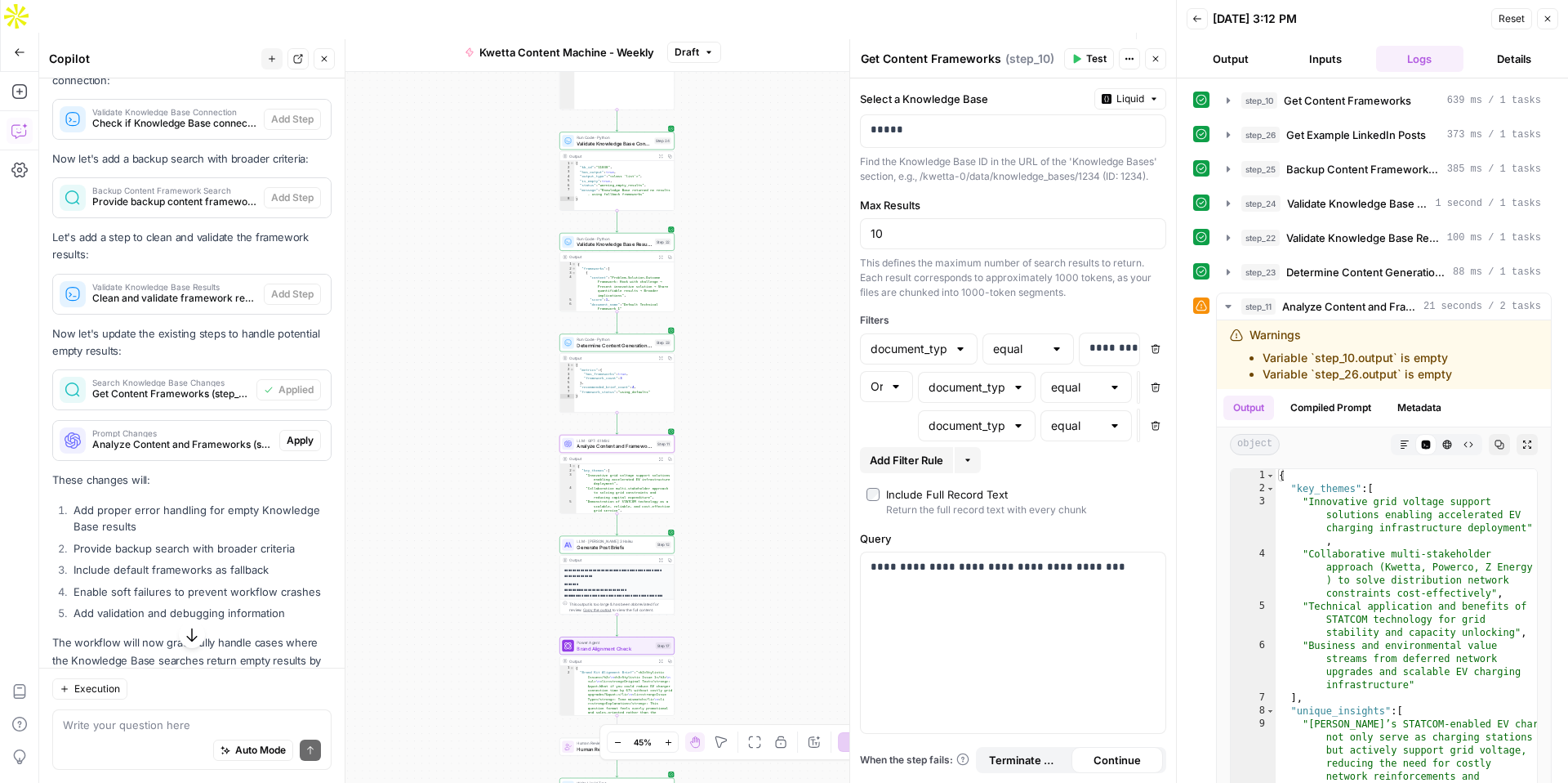
click at [295, 433] on span "Apply" at bounding box center [300, 440] width 27 height 15
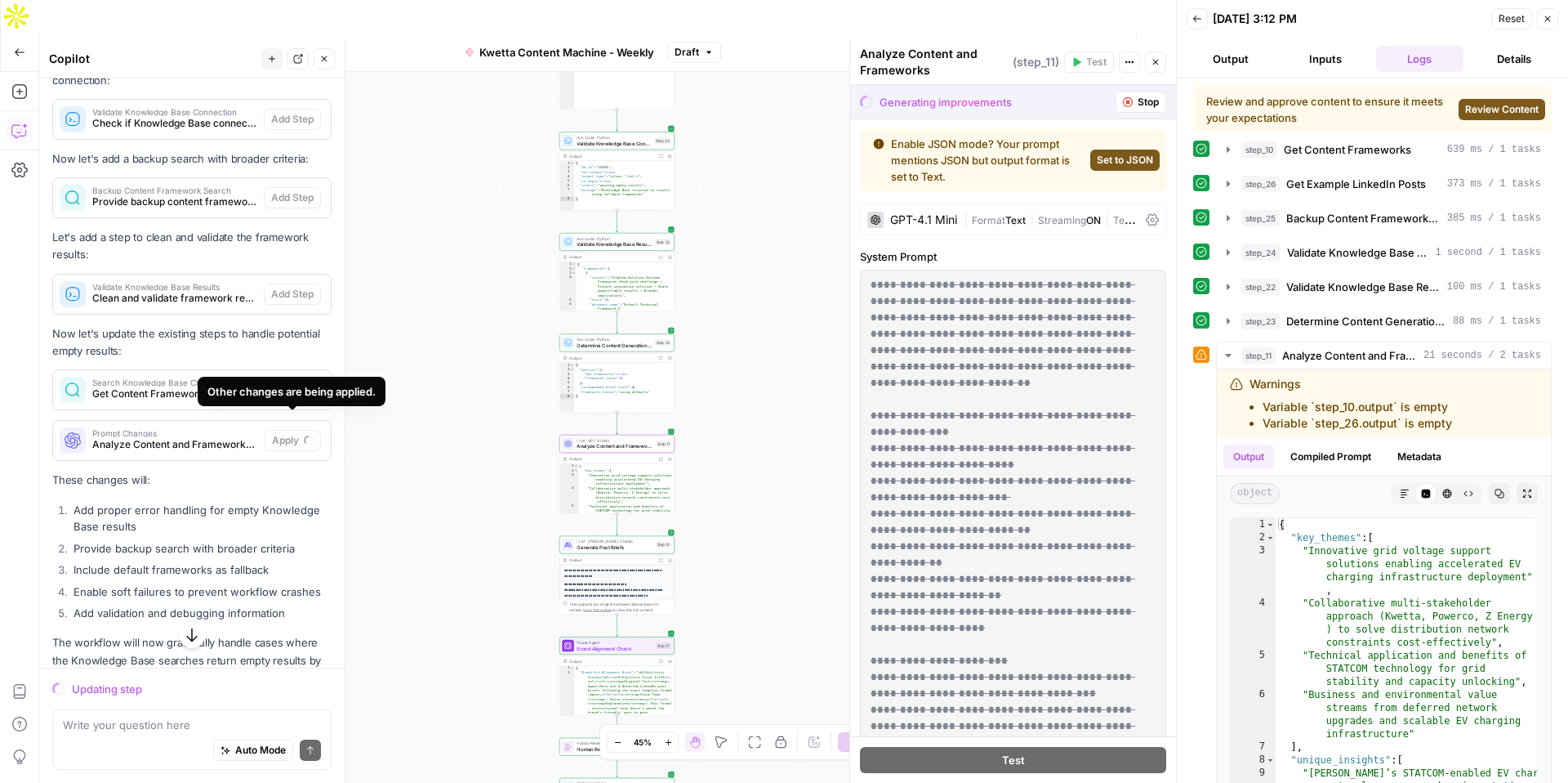
scroll to position [1291, 0]
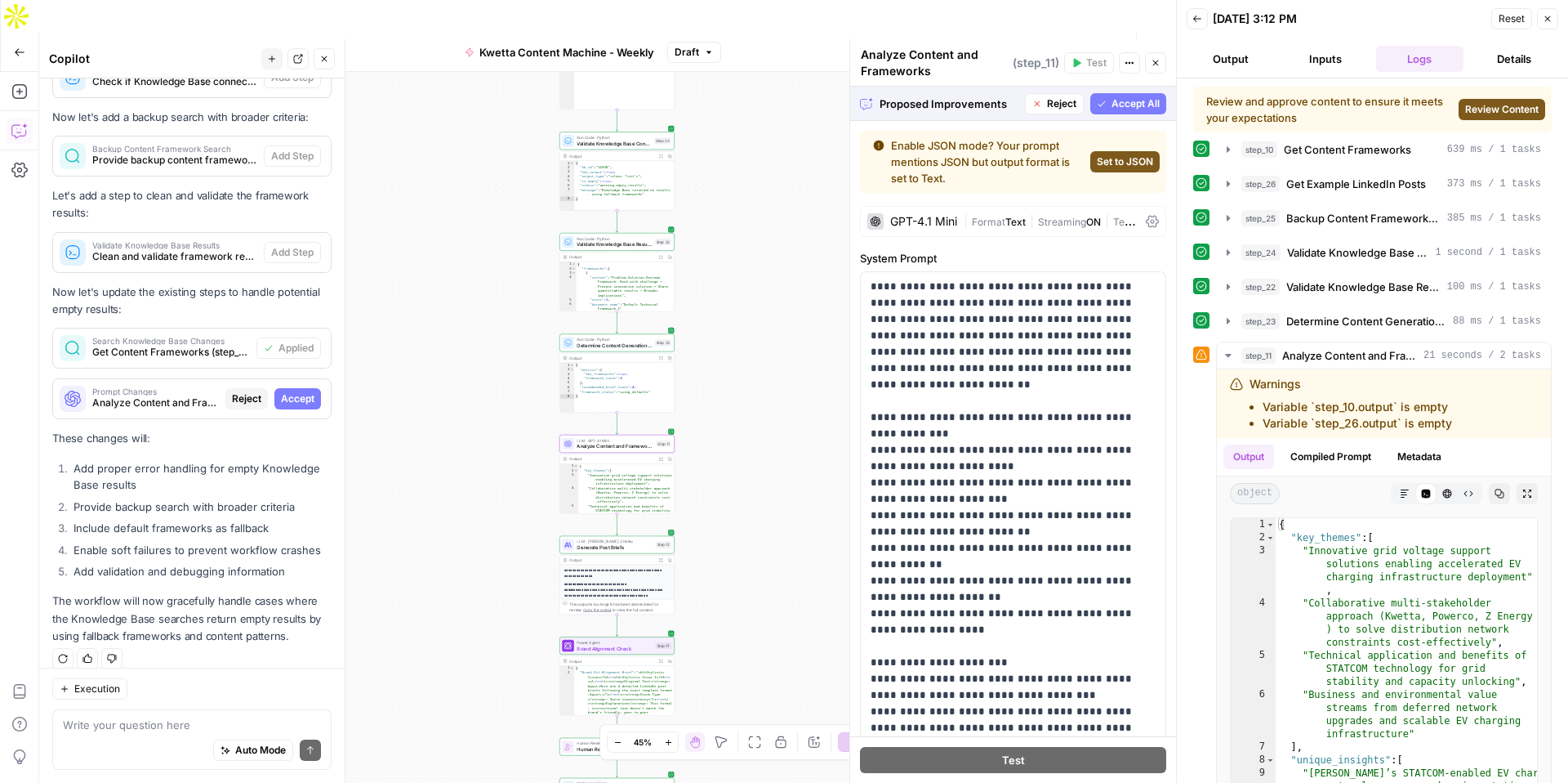
click at [296, 392] on span "Accept" at bounding box center [297, 399] width 33 height 15
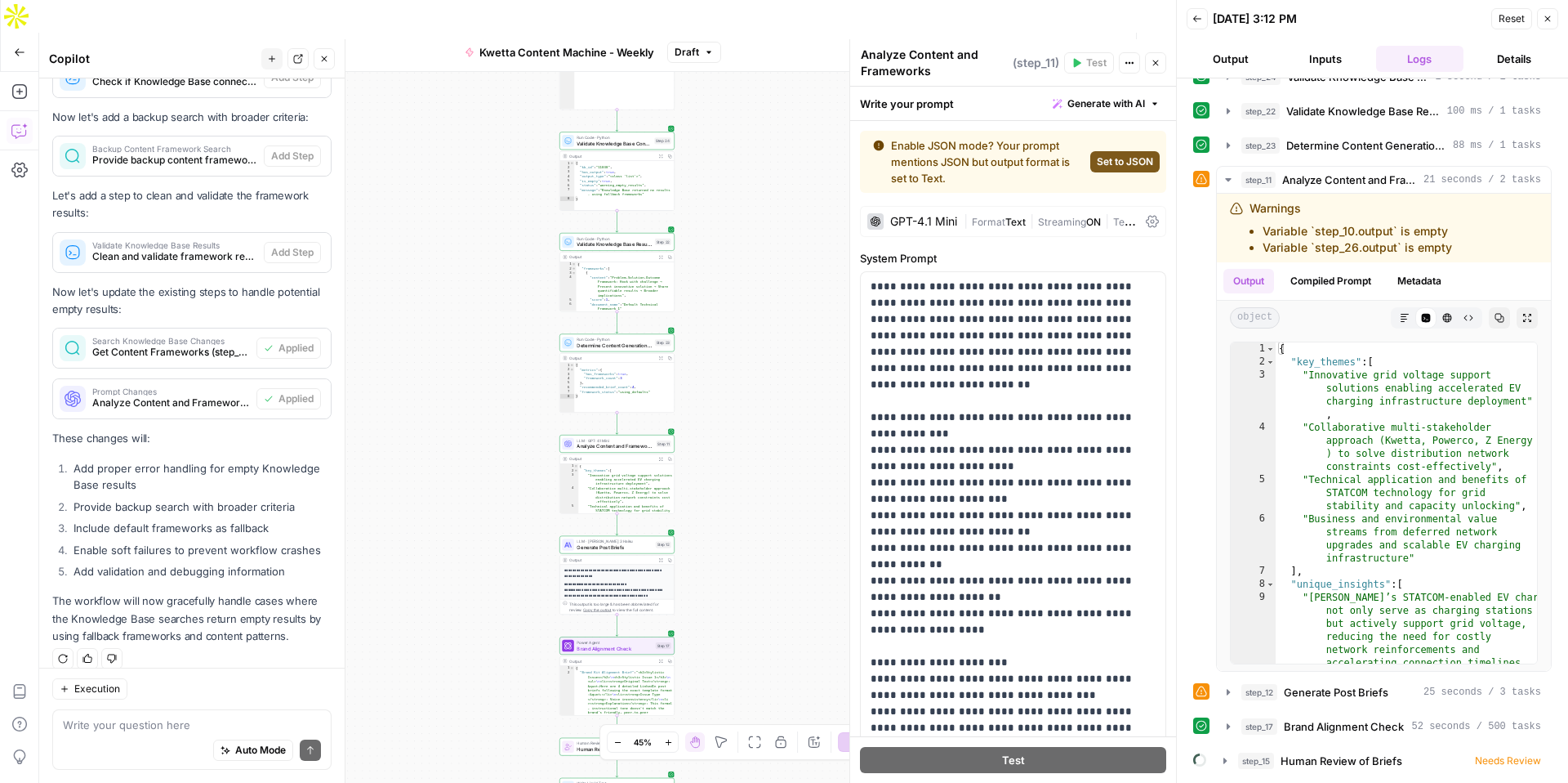
click at [1004, 44] on span "Stop Run" at bounding box center [1006, 52] width 46 height 17
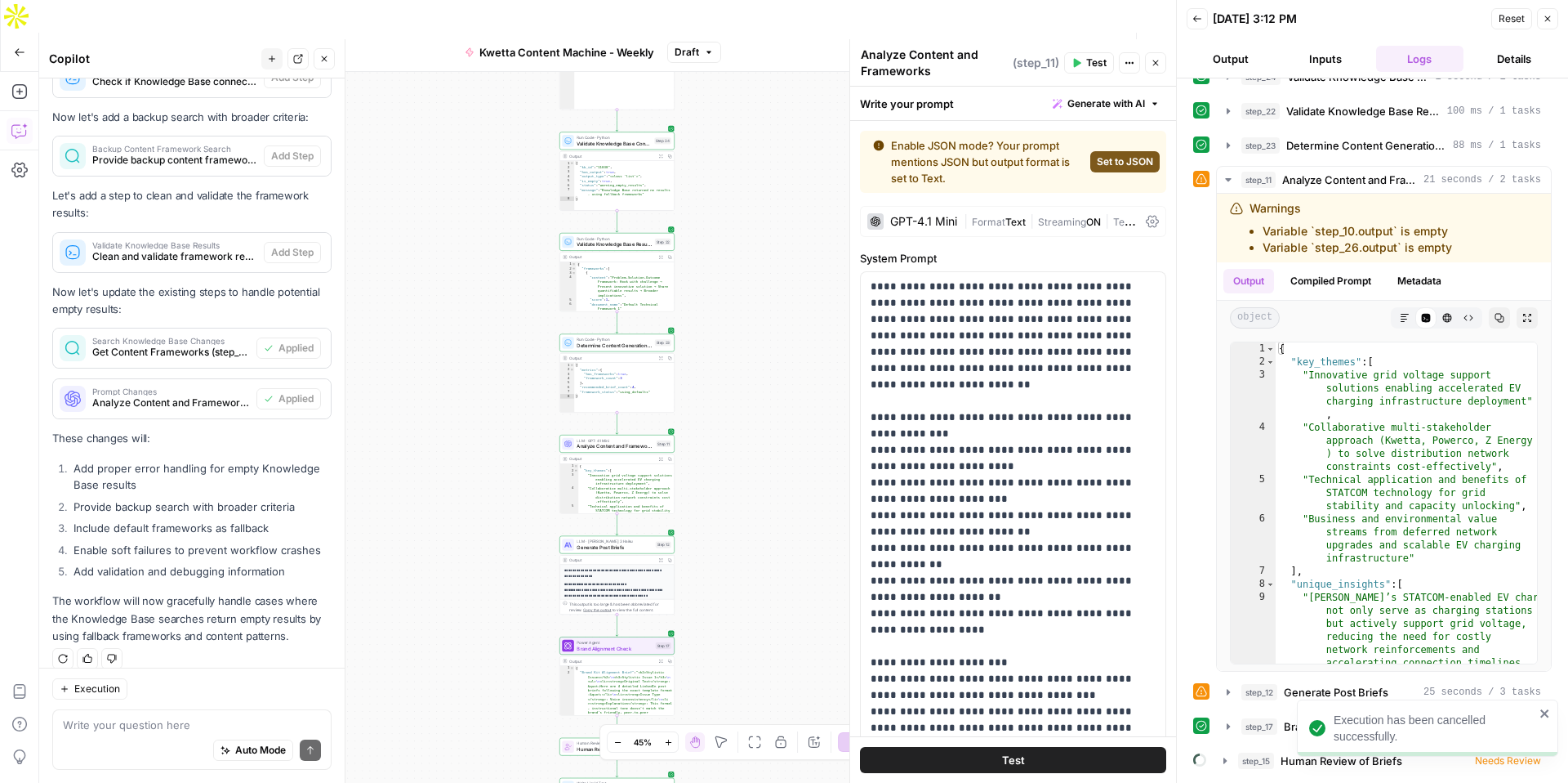
scroll to position [126, 0]
click at [974, 44] on span "Test Workflow" at bounding box center [967, 52] width 74 height 17
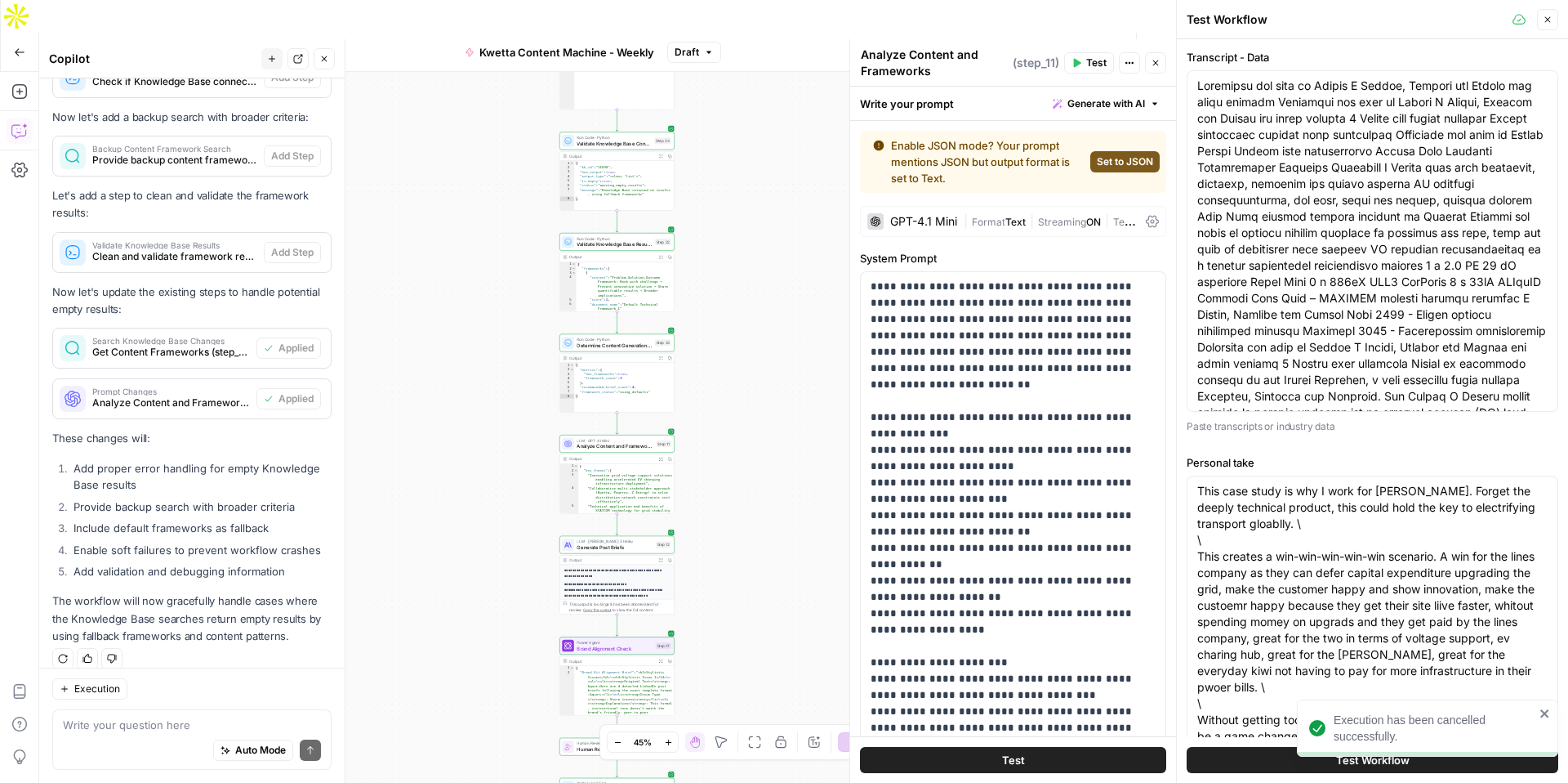
click at [1260, 762] on button "Test Workflow" at bounding box center [1373, 760] width 372 height 26
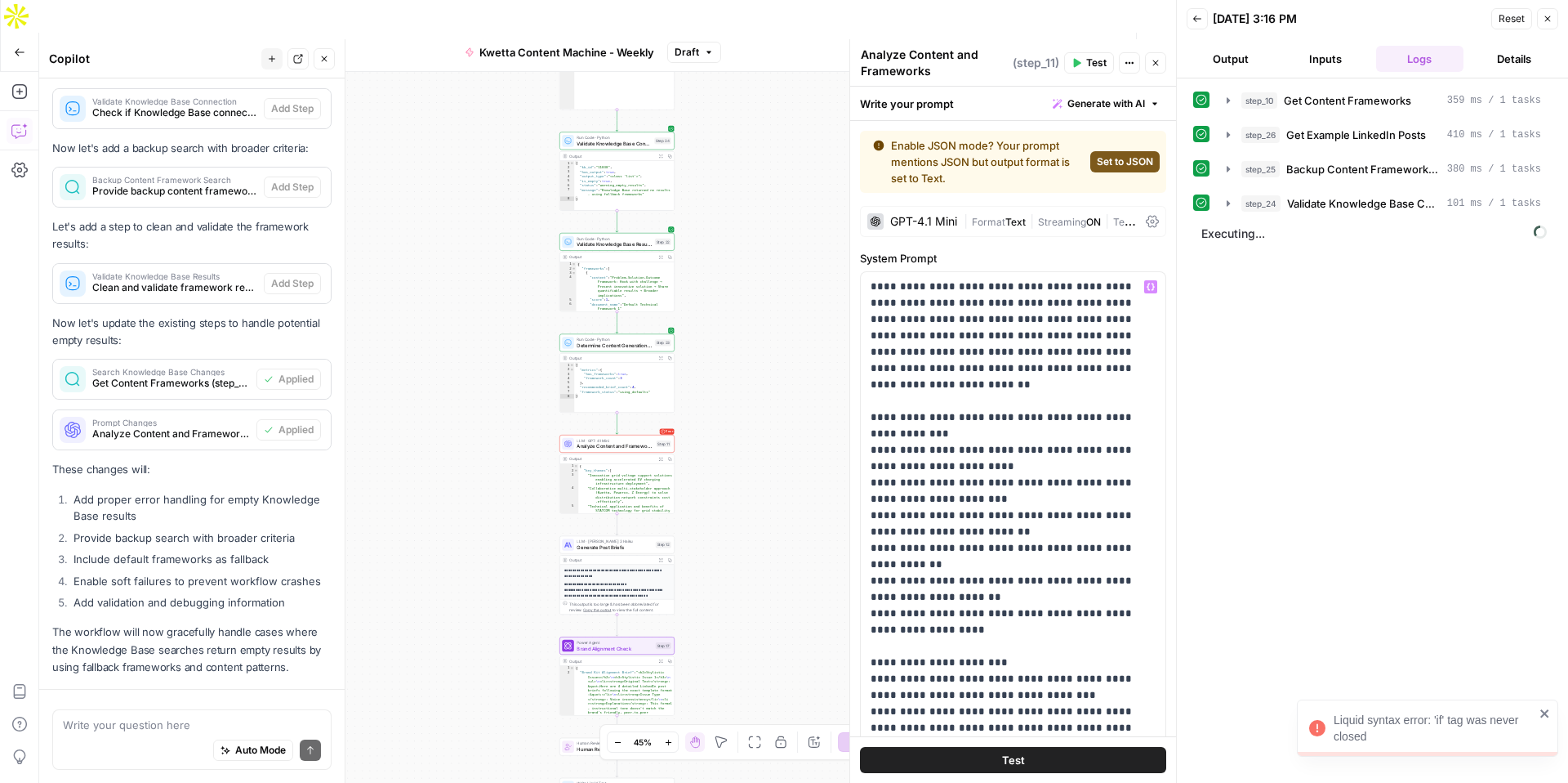
scroll to position [1343, 0]
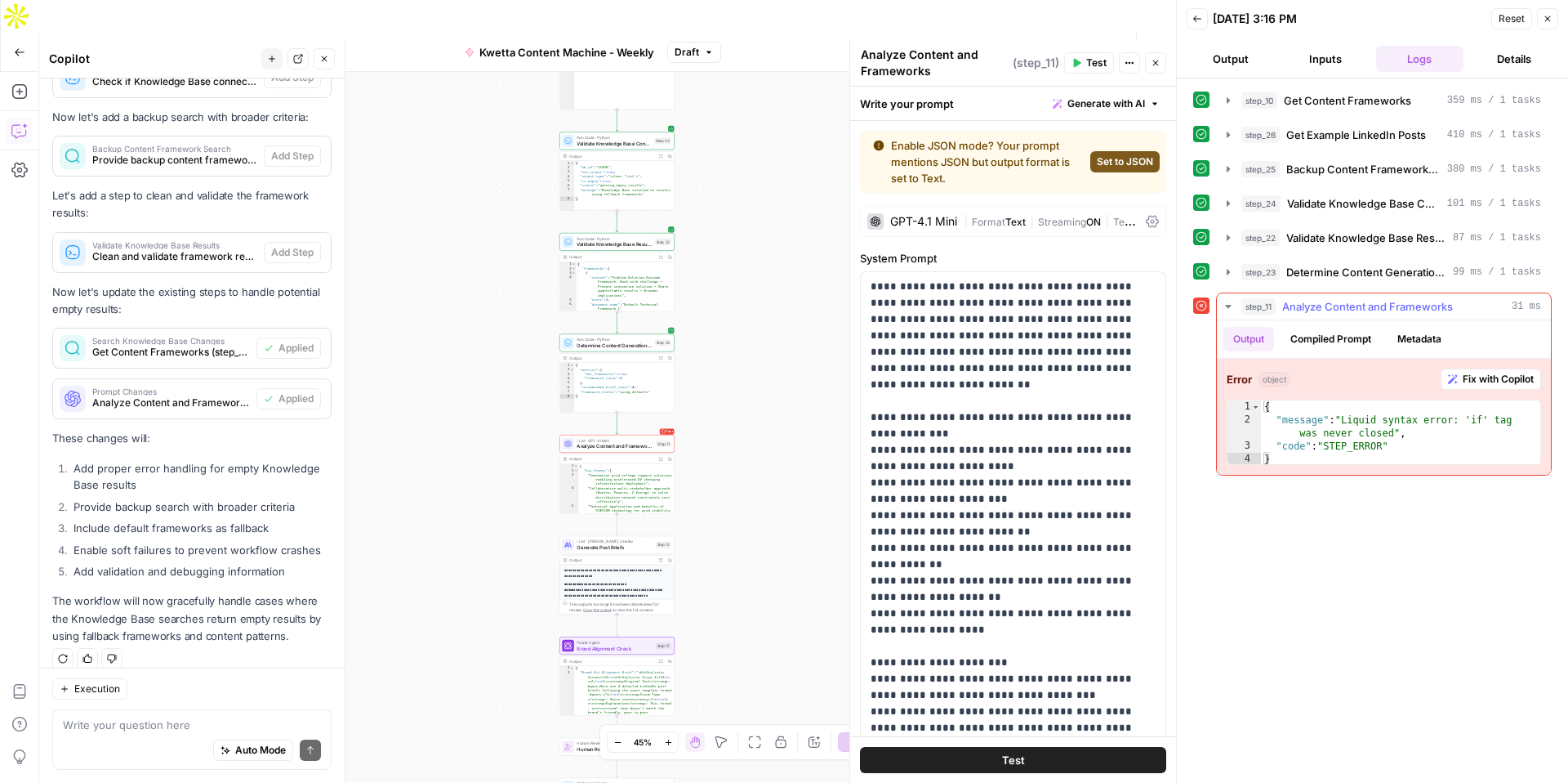
click at [1496, 377] on span "Fix with Copilot" at bounding box center [1498, 379] width 71 height 15
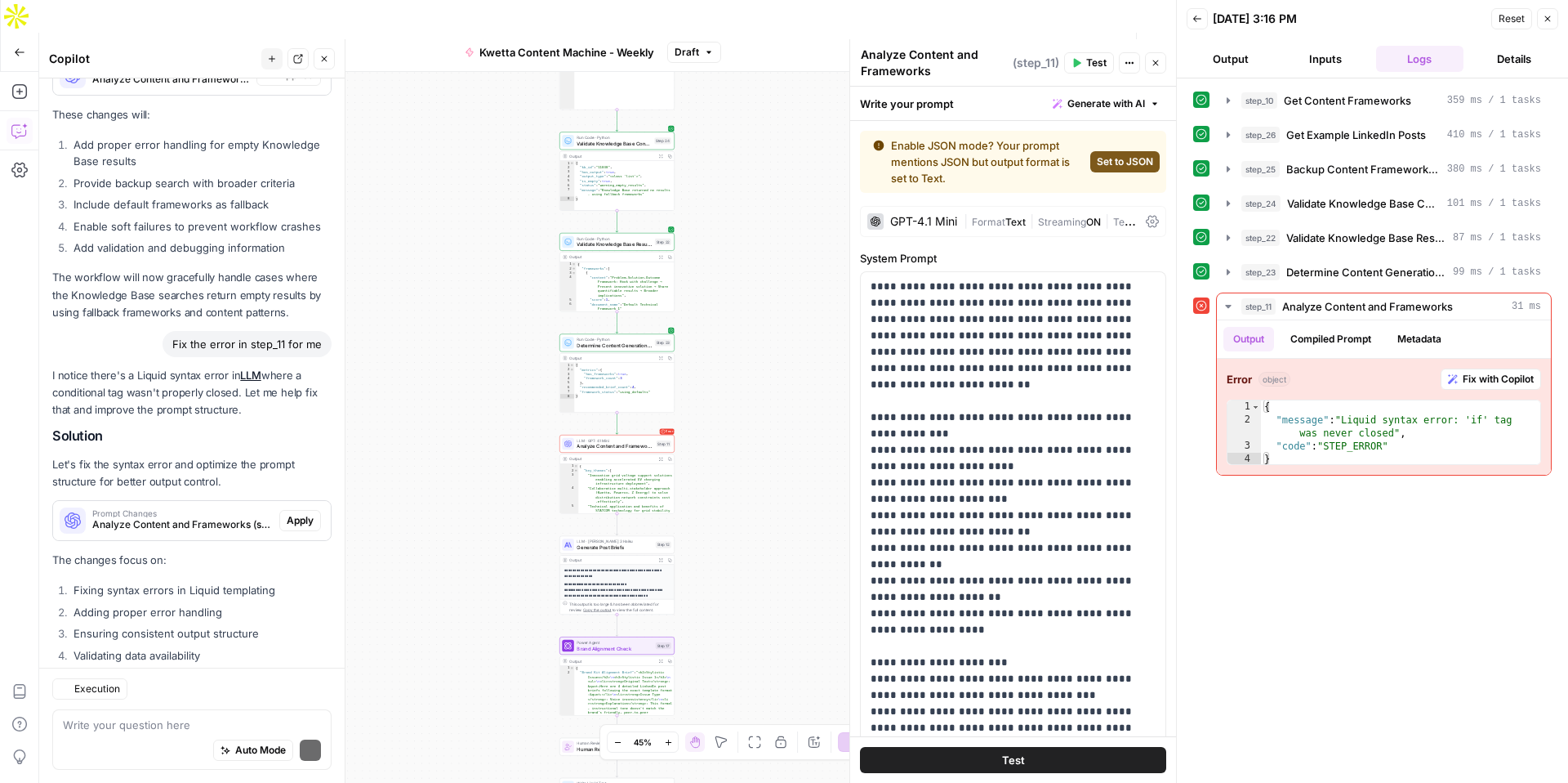
scroll to position [1772, 0]
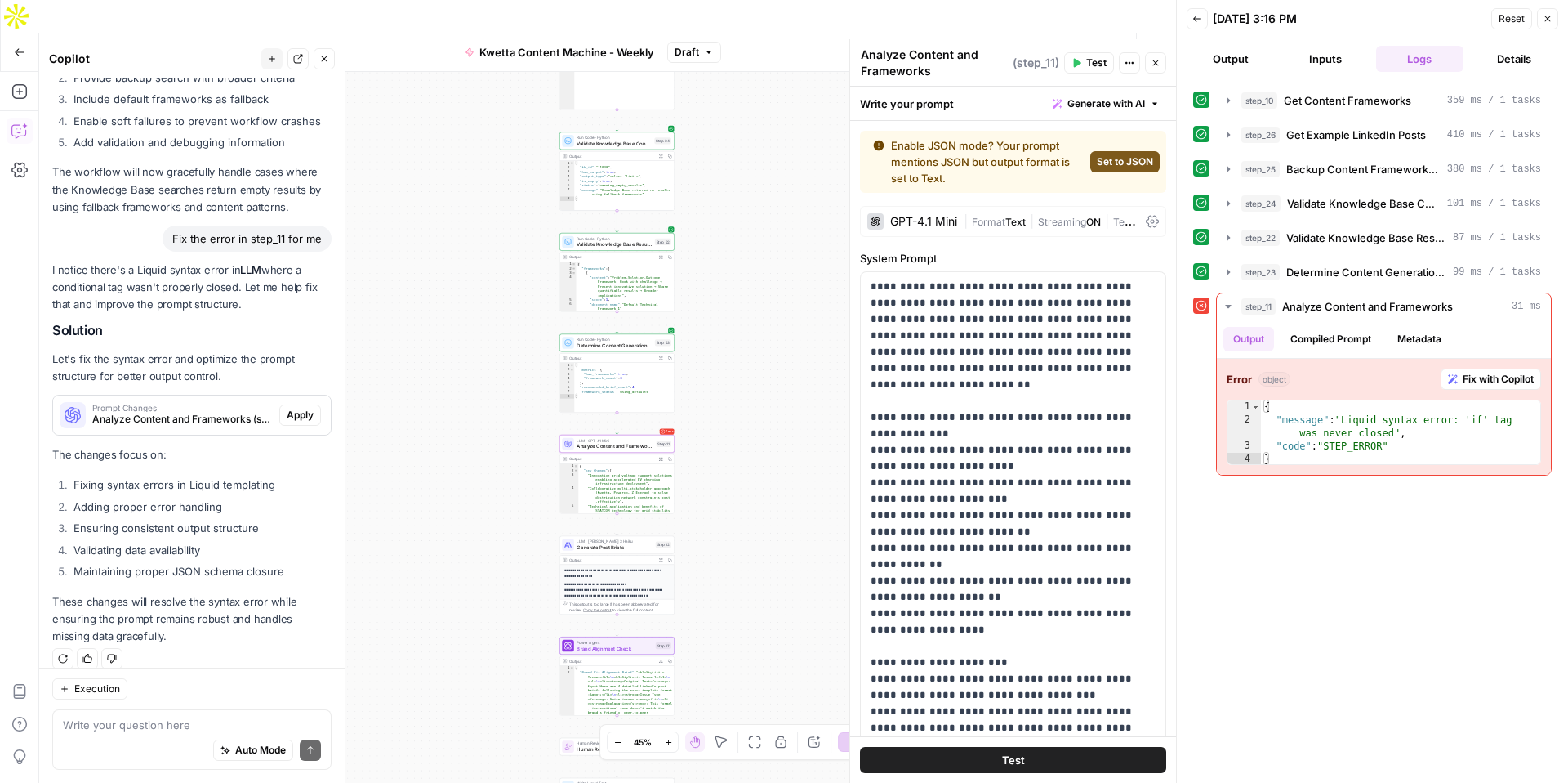
click at [302, 408] on span "Apply" at bounding box center [300, 415] width 27 height 15
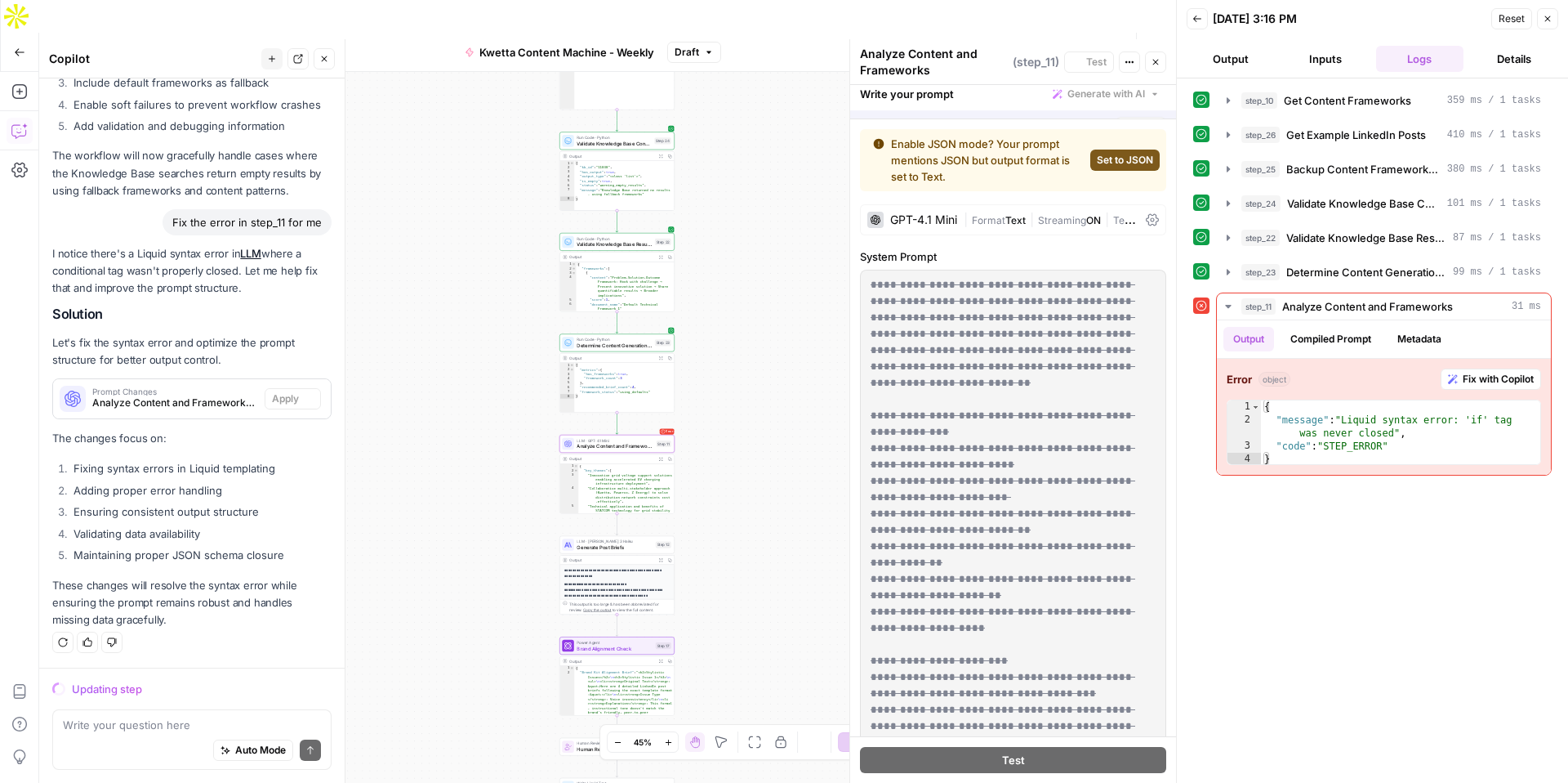
scroll to position [1720, 0]
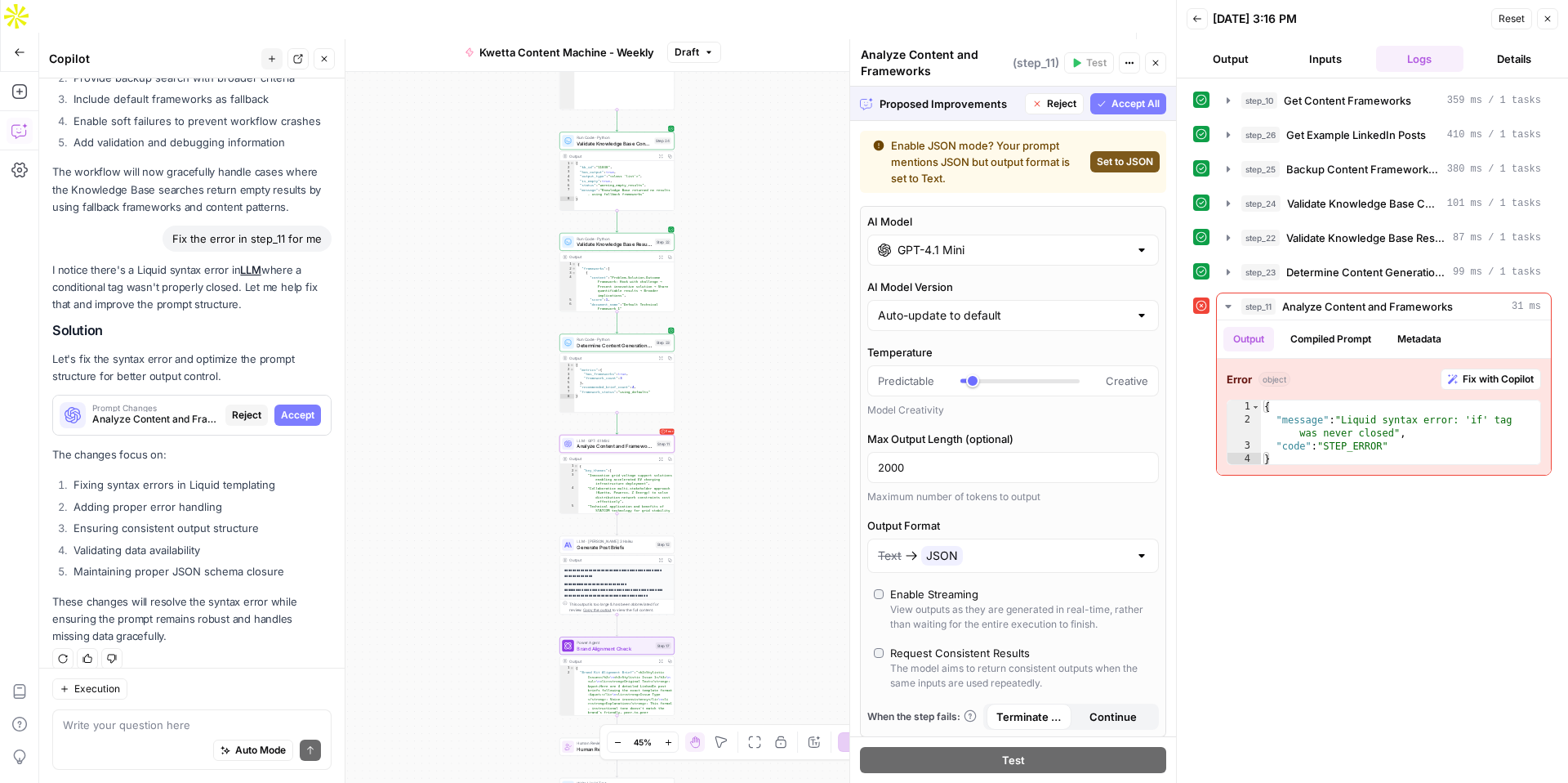
click at [305, 406] on button "Accept" at bounding box center [297, 415] width 47 height 21
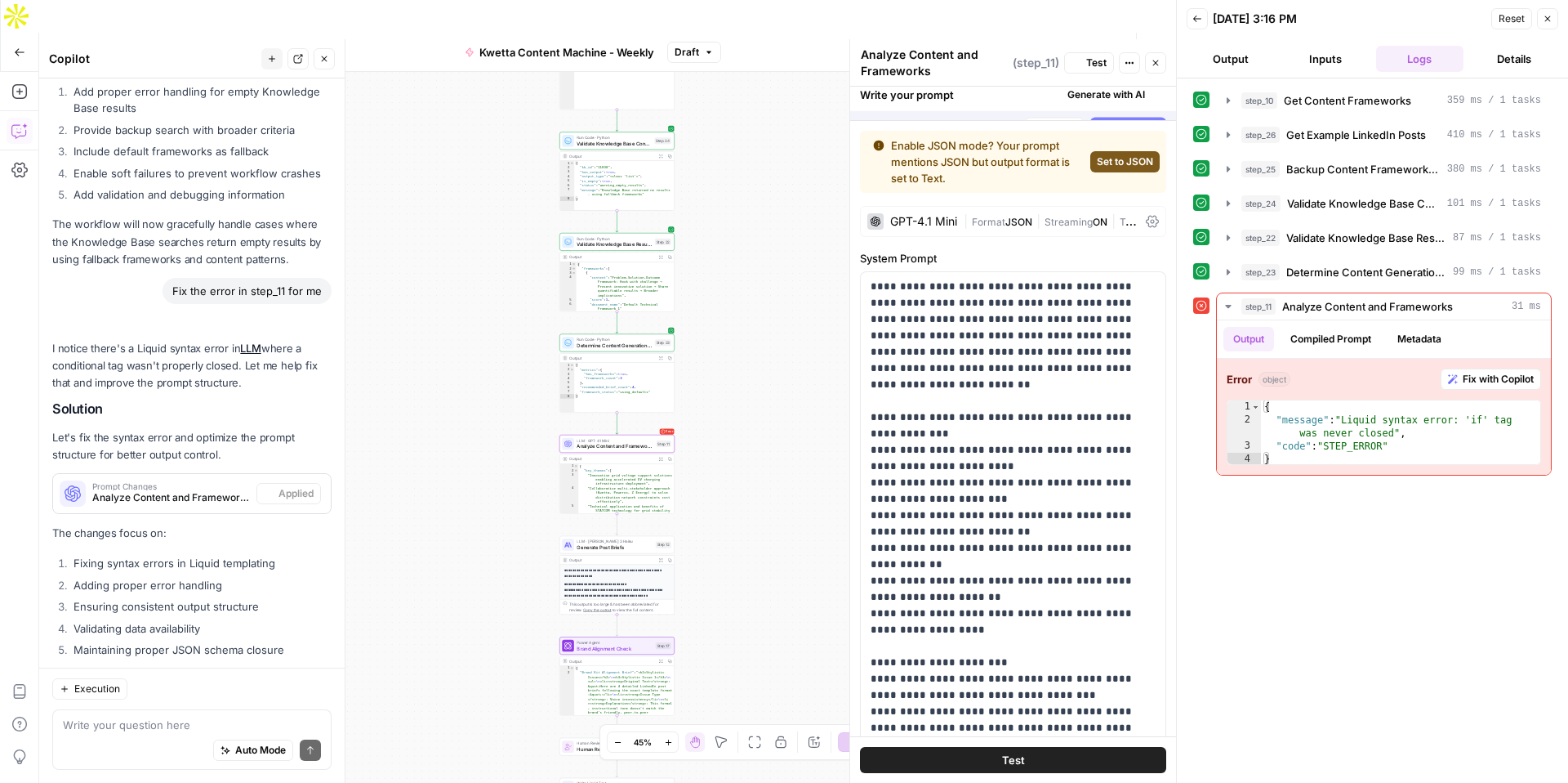
scroll to position [1799, 0]
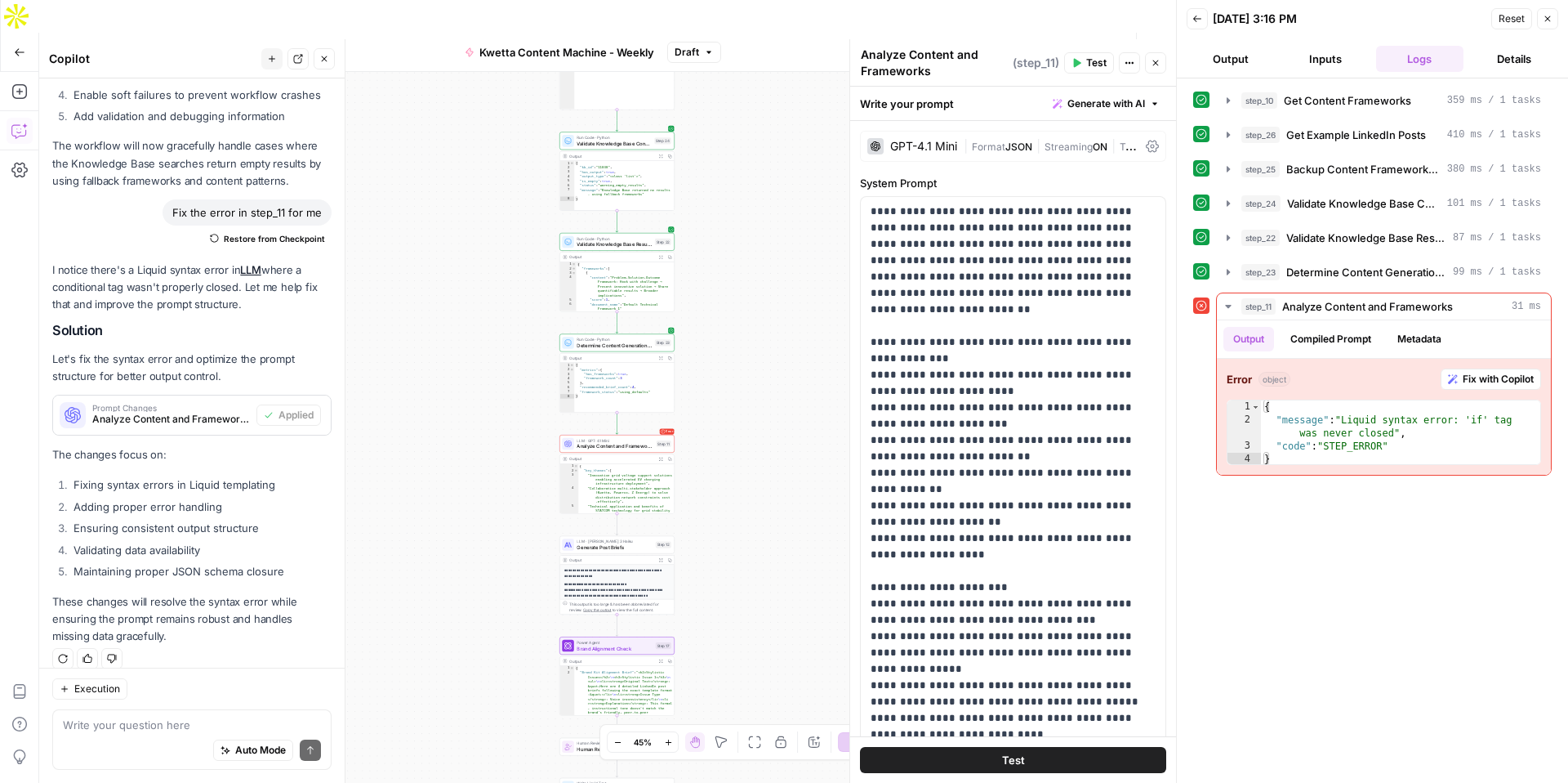
click at [973, 44] on span "Test Workflow" at bounding box center [967, 52] width 74 height 17
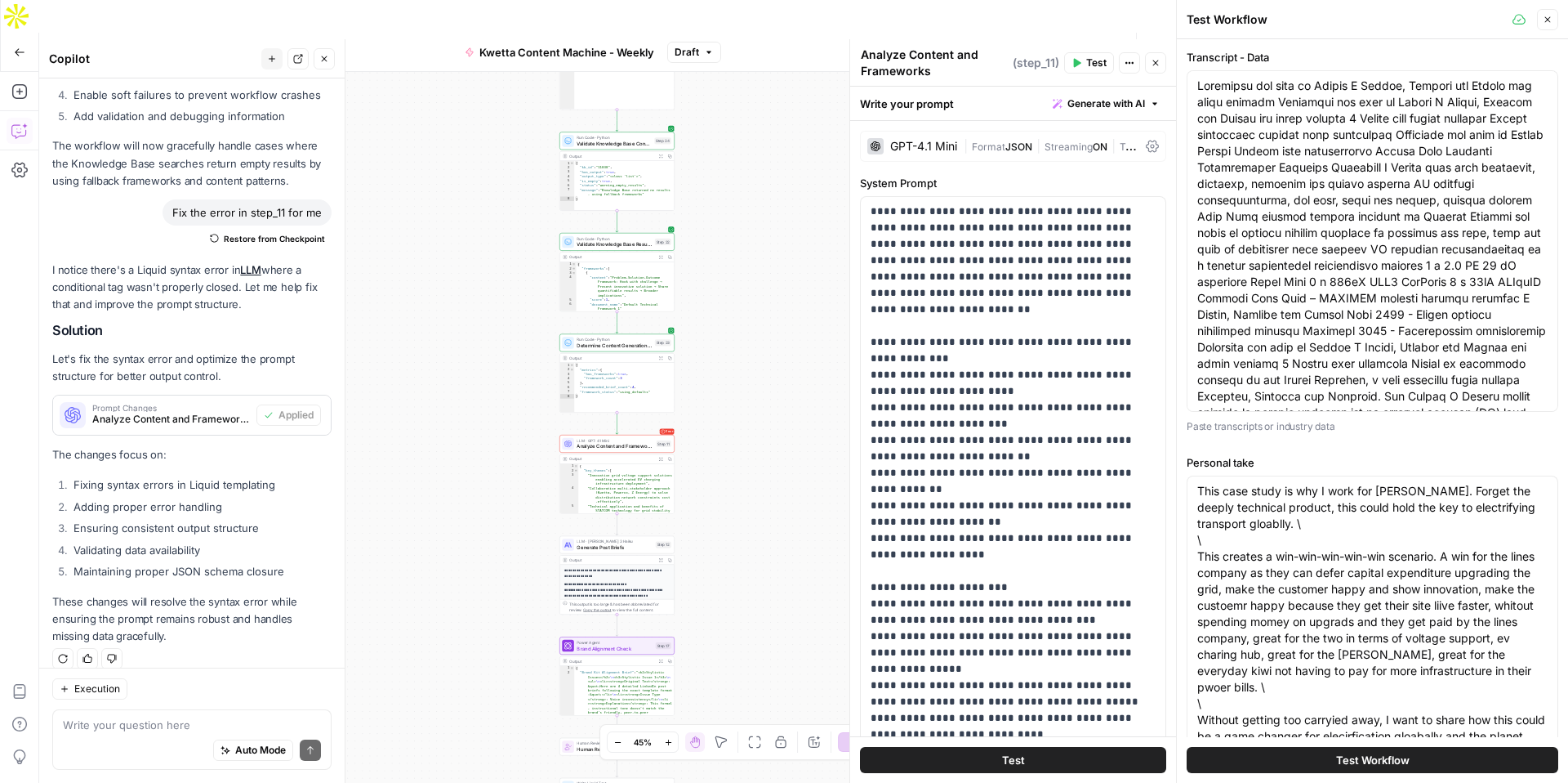
click at [1314, 760] on button "Test Workflow" at bounding box center [1373, 760] width 372 height 26
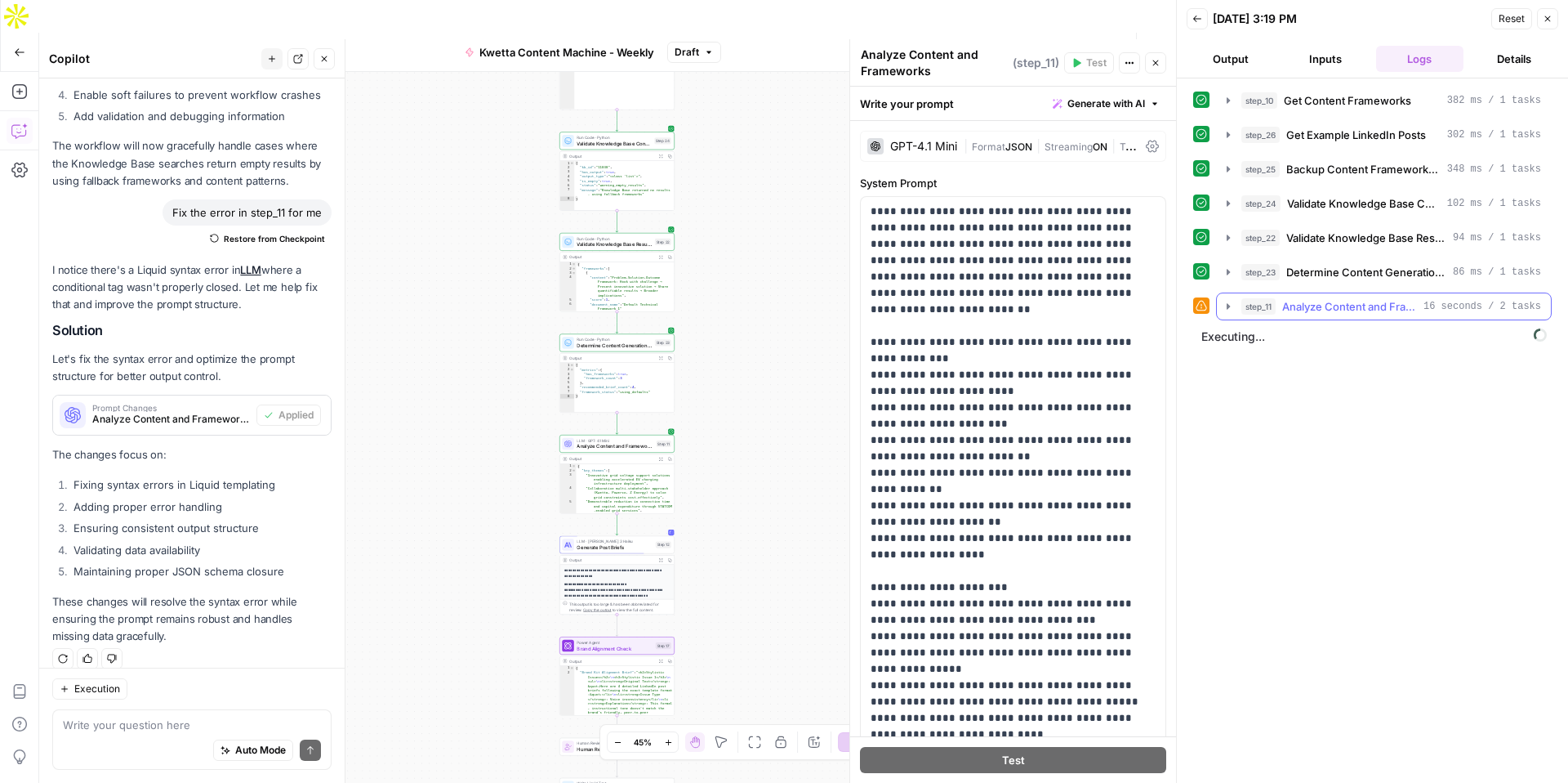
click at [1224, 309] on icon "button" at bounding box center [1228, 306] width 13 height 13
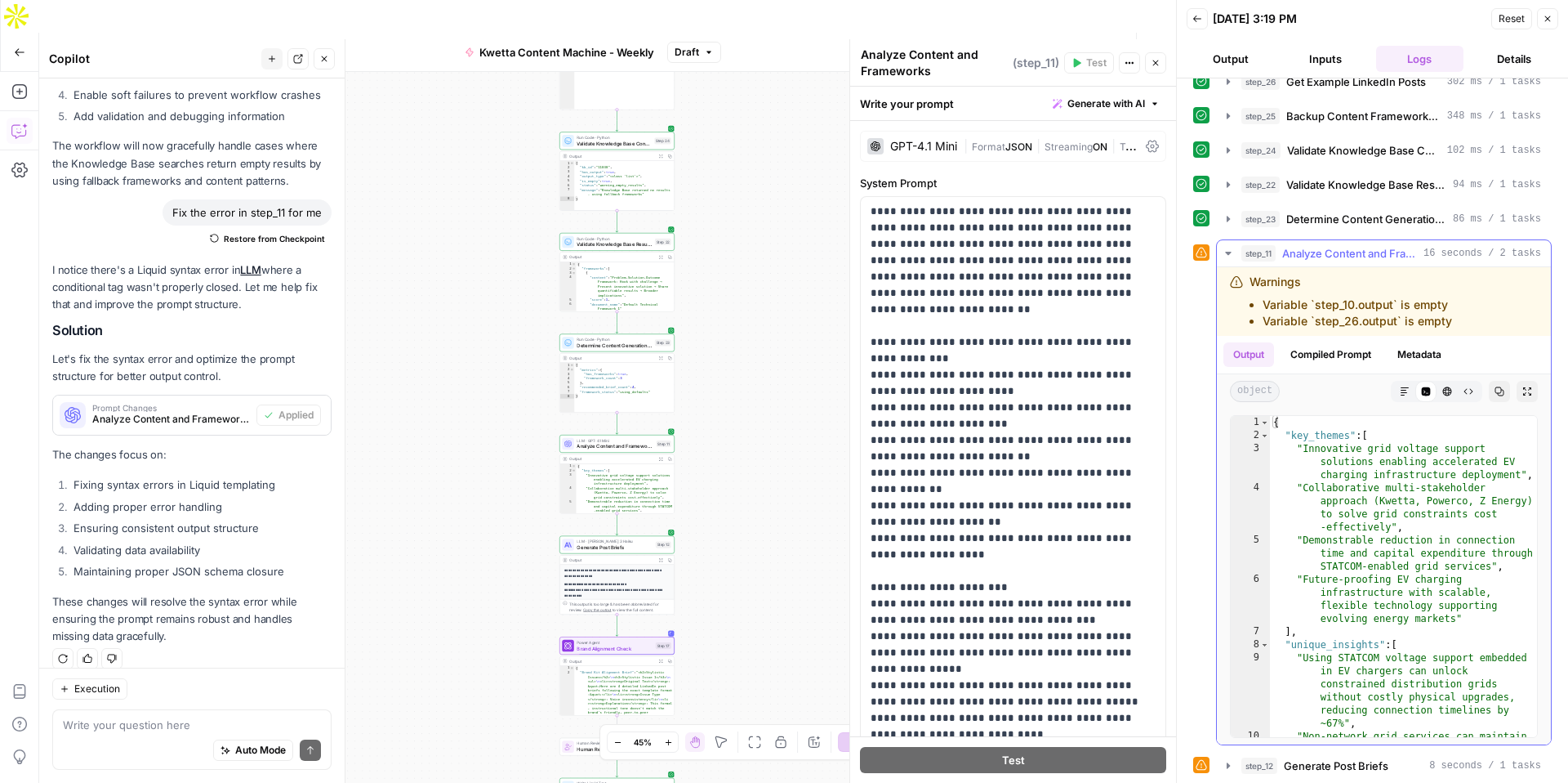
scroll to position [122, 0]
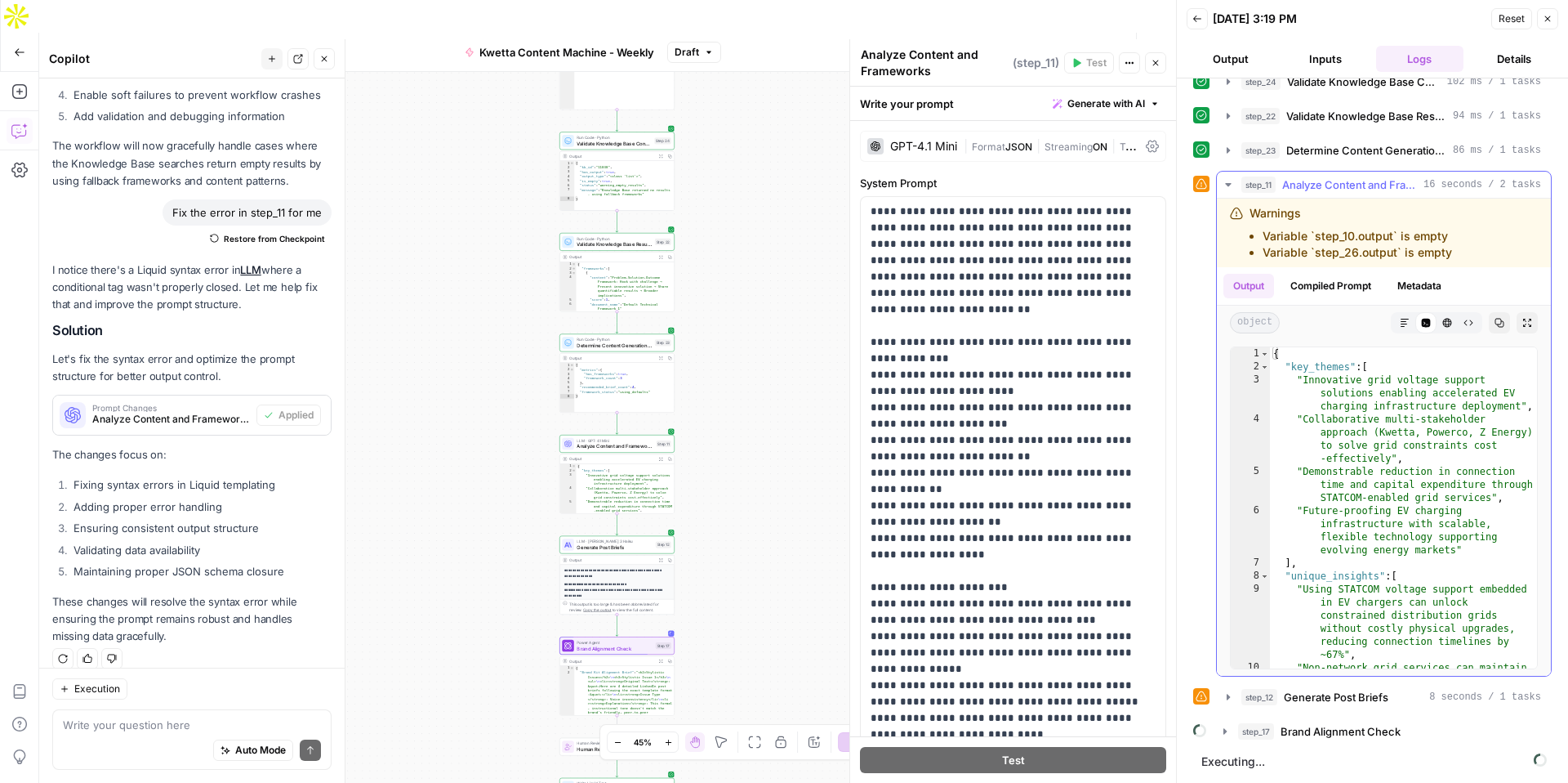
drag, startPoint x: 1460, startPoint y: 255, endPoint x: 1224, endPoint y: 213, distance: 239.7
click at [1224, 213] on div "Warnings Variable `step_10.output` is empty Variable `step_26.output` is empty" at bounding box center [1384, 233] width 334 height 68
copy div "Warnings Variable `step_10.output` is empty Variable `step_26.output` is empty"
click at [111, 728] on textarea at bounding box center [192, 724] width 258 height 17
paste textarea "Warnings Variable `step_10.output` is empty Variable `step_26.output` is empty"
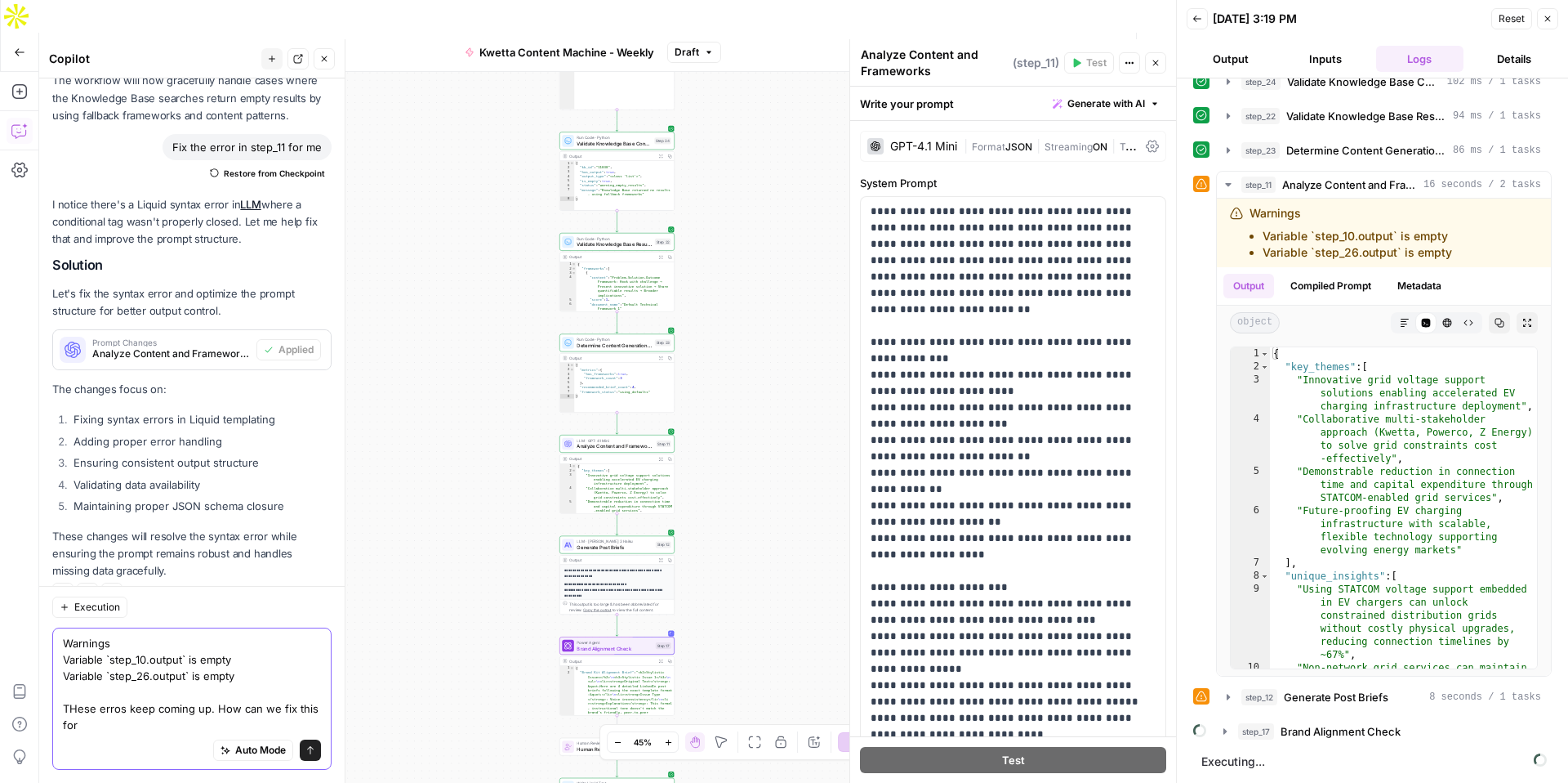
scroll to position [1880, 0]
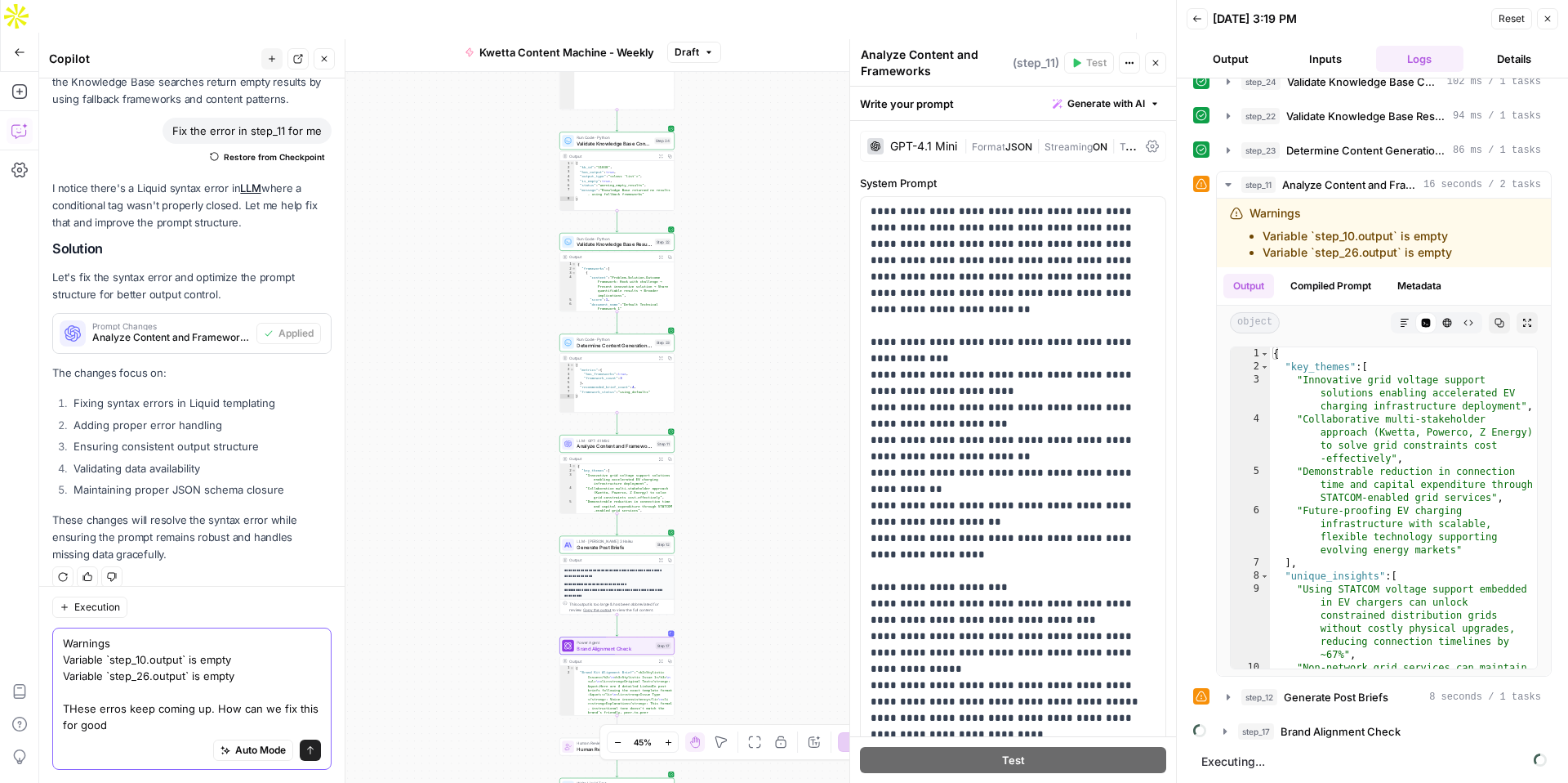
type textarea "Warnings Variable `step_10.output` is empty Variable `step_26.output` is empty …"
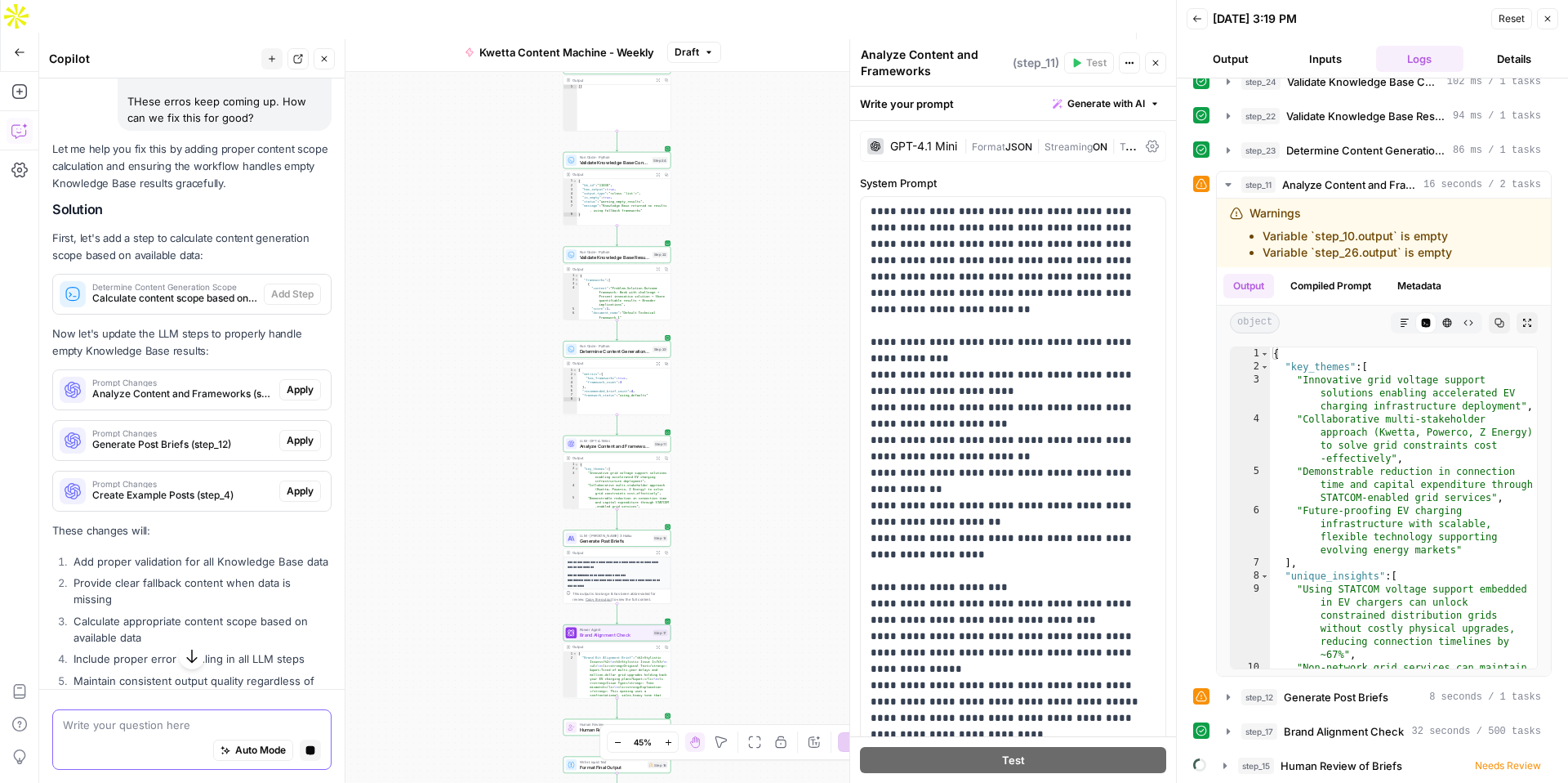
scroll to position [1719, 0]
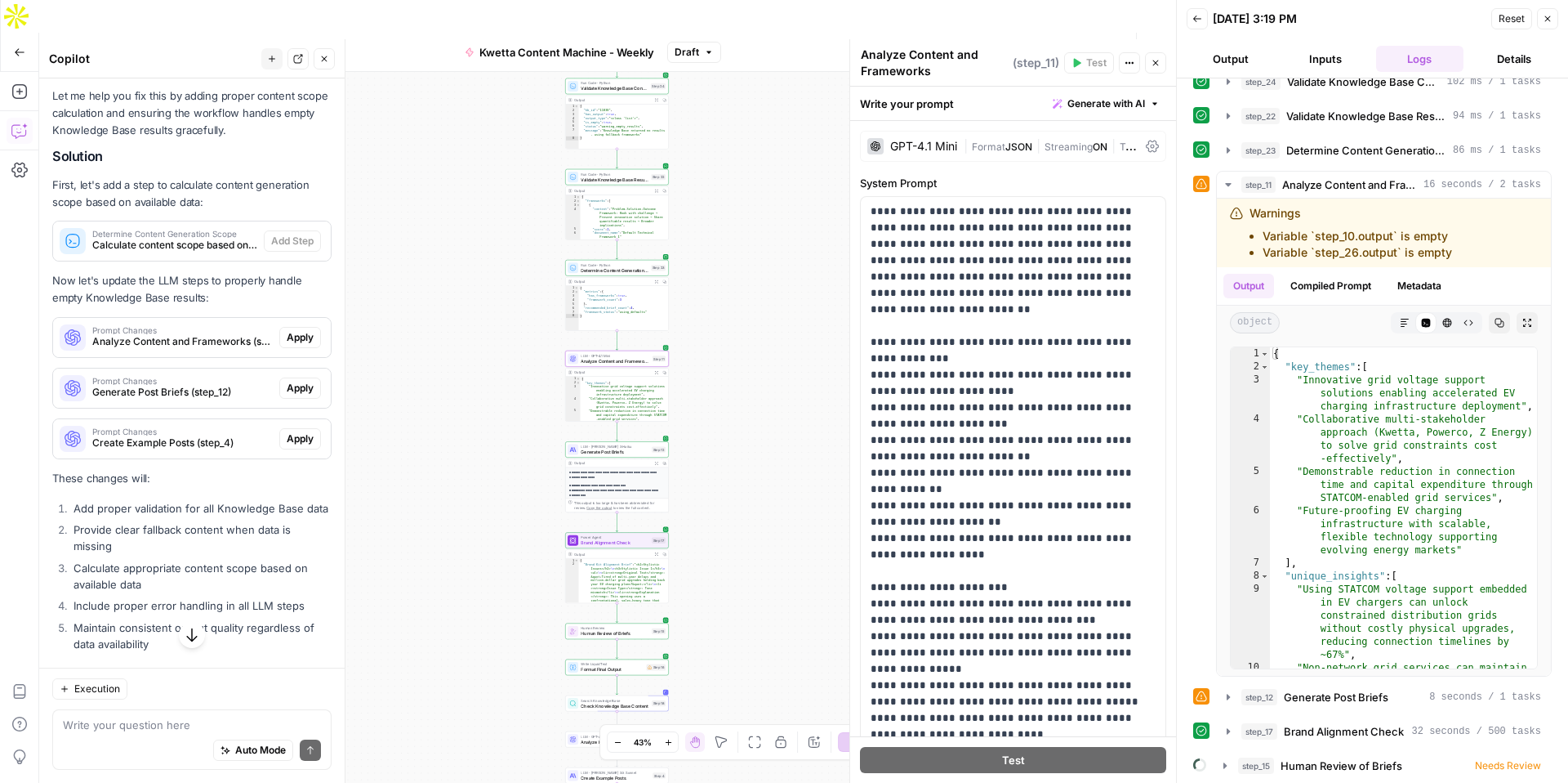
click at [304, 330] on span "Apply" at bounding box center [300, 337] width 27 height 15
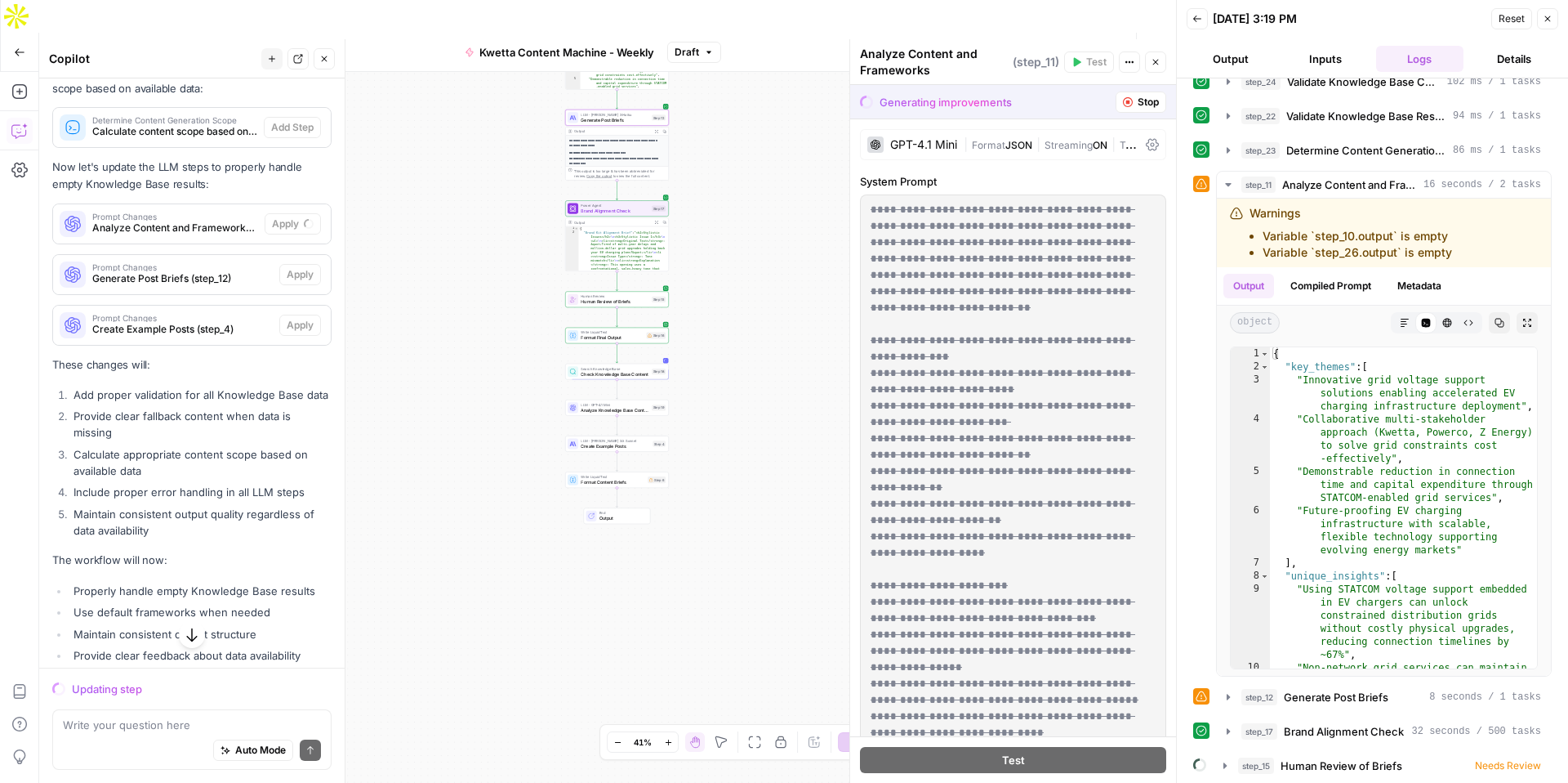
scroll to position [2490, 0]
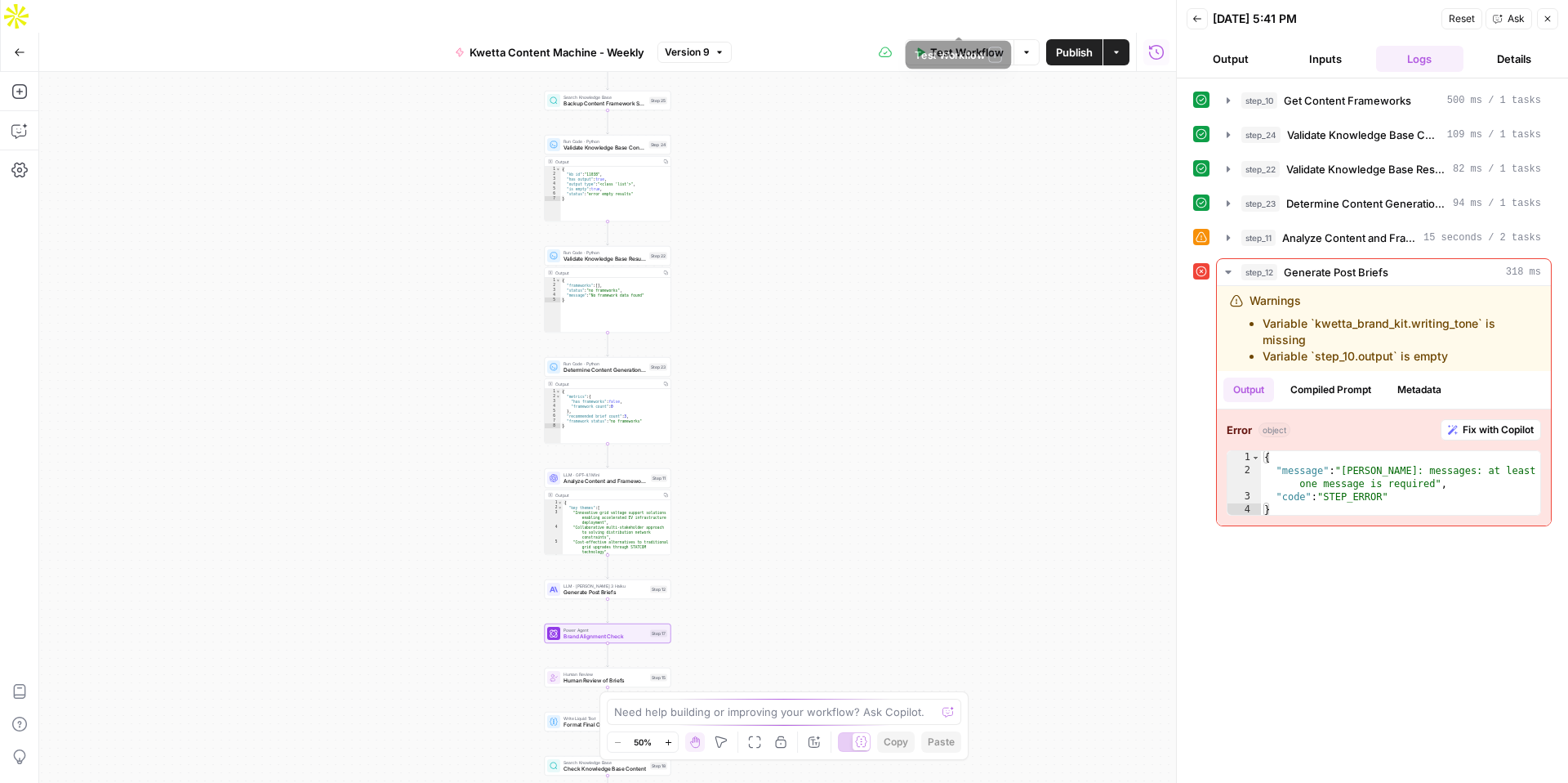
click at [945, 44] on span "Test Workflow" at bounding box center [967, 52] width 74 height 17
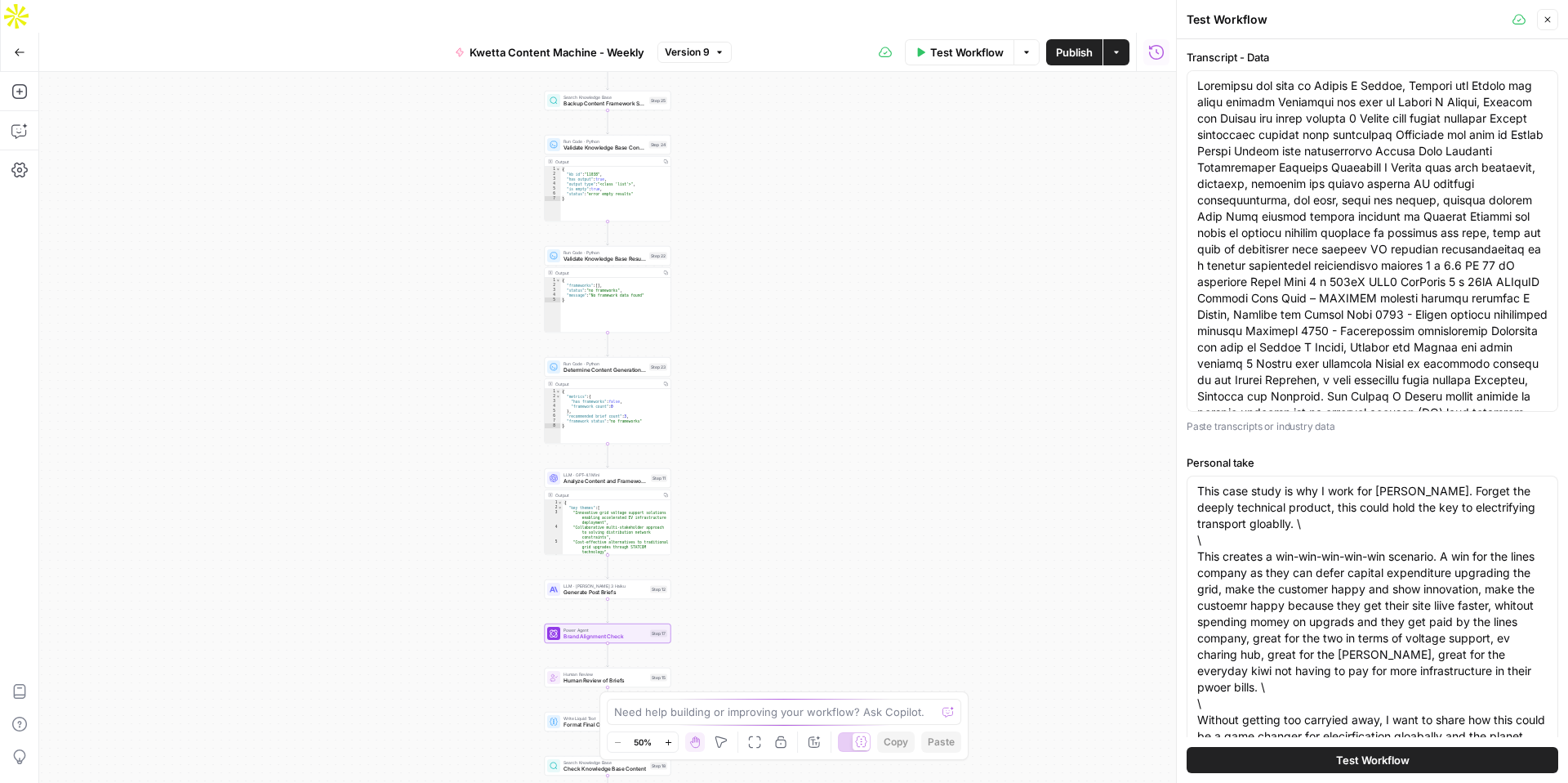
click at [1383, 759] on span "Test Workflow" at bounding box center [1373, 759] width 74 height 17
click at [1357, 762] on span "Test Workflow" at bounding box center [1373, 759] width 74 height 17
click at [1358, 758] on span "Test Workflow" at bounding box center [1373, 759] width 74 height 17
click at [1372, 767] on span "Test Workflow" at bounding box center [1373, 759] width 74 height 17
click at [1373, 767] on span "Test Workflow" at bounding box center [1373, 759] width 74 height 17
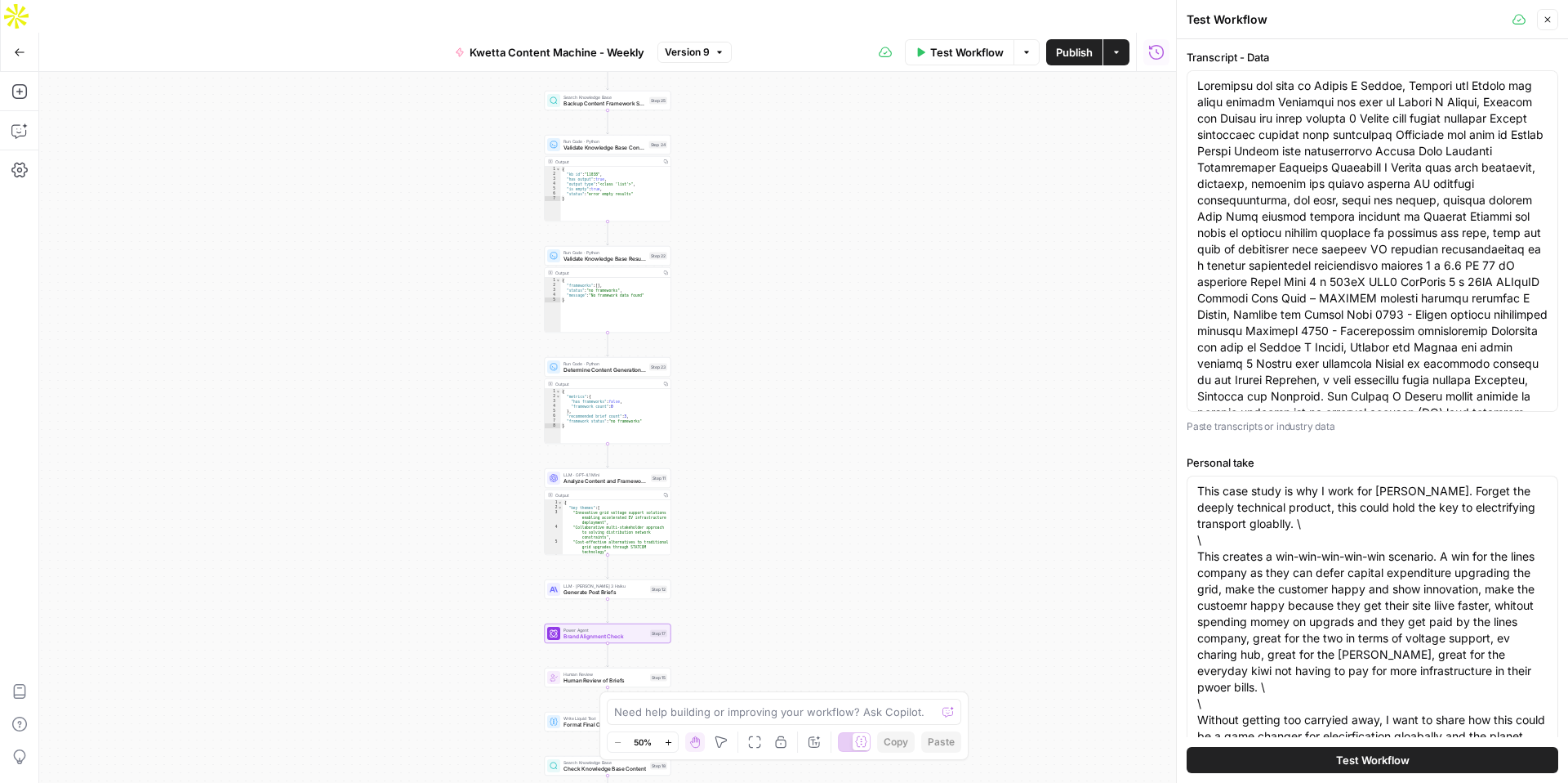
click at [1373, 767] on span "Test Workflow" at bounding box center [1373, 759] width 74 height 17
click at [974, 44] on span "Test Workflow" at bounding box center [967, 52] width 74 height 17
click at [954, 44] on span "Test Workflow" at bounding box center [967, 52] width 74 height 17
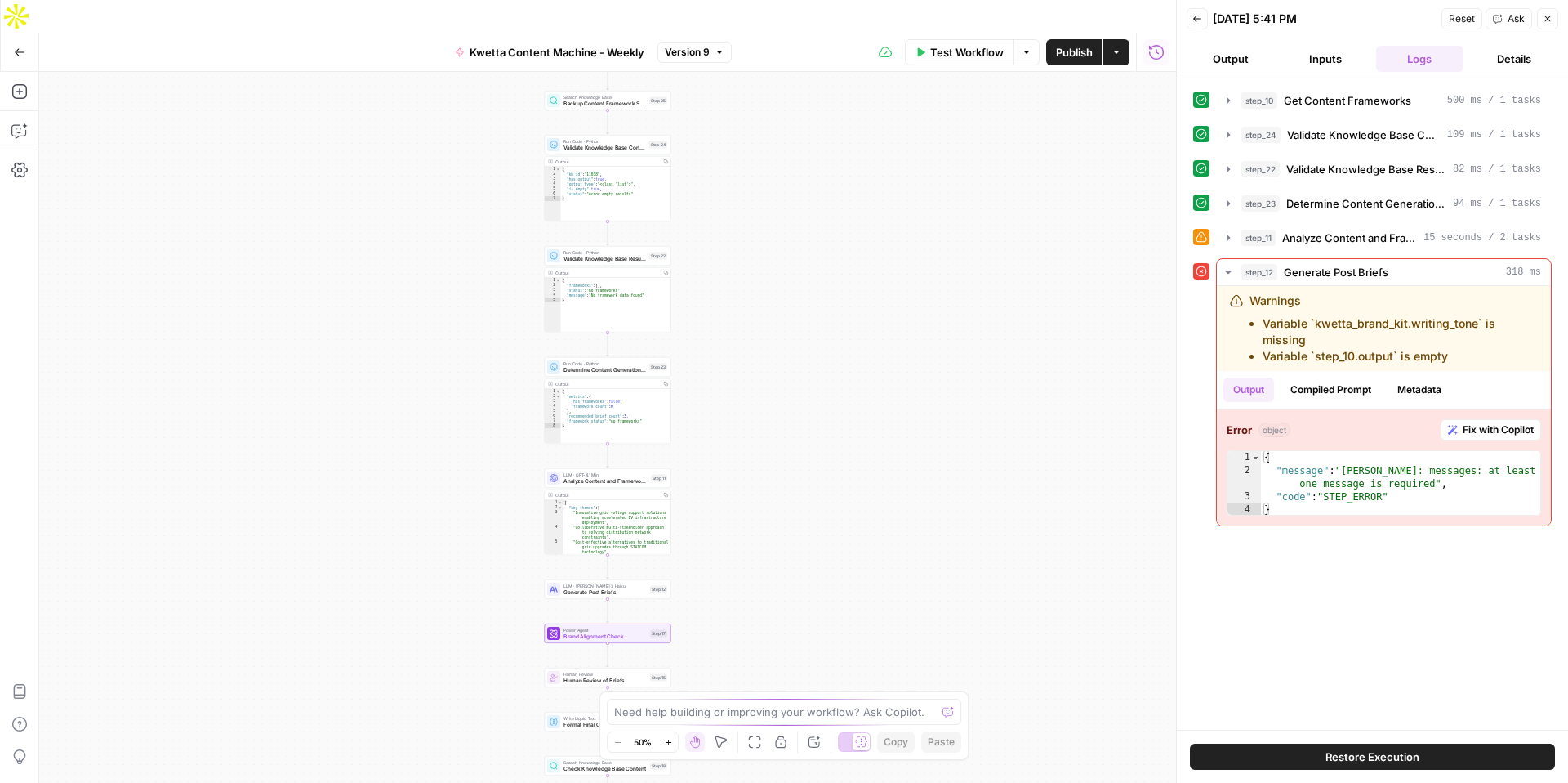
click at [1364, 755] on span "Restore Execution" at bounding box center [1372, 757] width 94 height 17
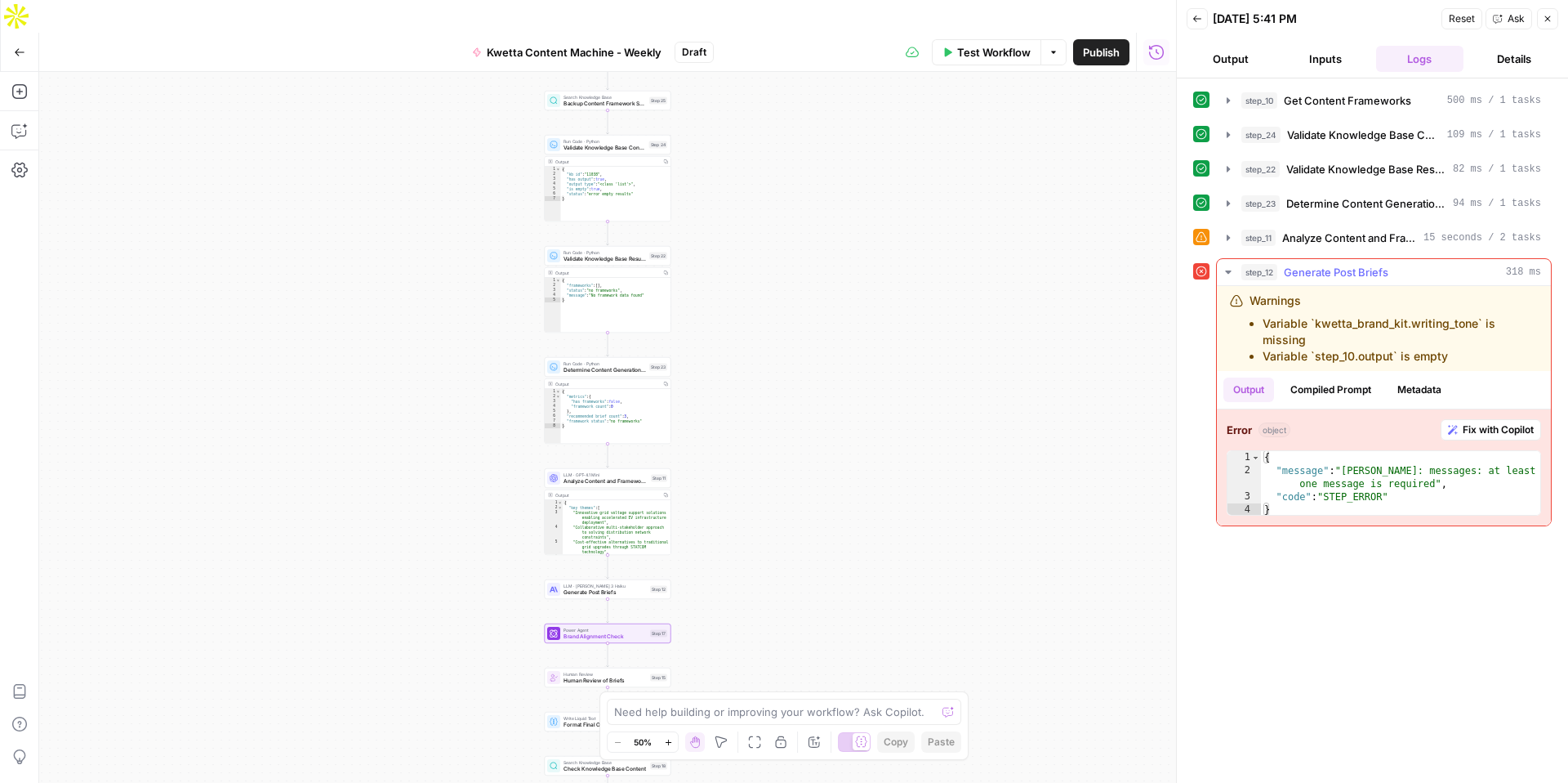
drag, startPoint x: 1461, startPoint y: 357, endPoint x: 1232, endPoint y: 301, distance: 235.7
click at [1232, 301] on div "Warnings Variable `kwetta_brand_kit.writing_tone` is missing Variable `step_10.…" at bounding box center [1384, 328] width 308 height 72
copy div "Warnings Variable `kwetta_brand_kit.writing_tone` is missing Variable `step_10.…"
click at [11, 123] on icon "button" at bounding box center [19, 131] width 17 height 17
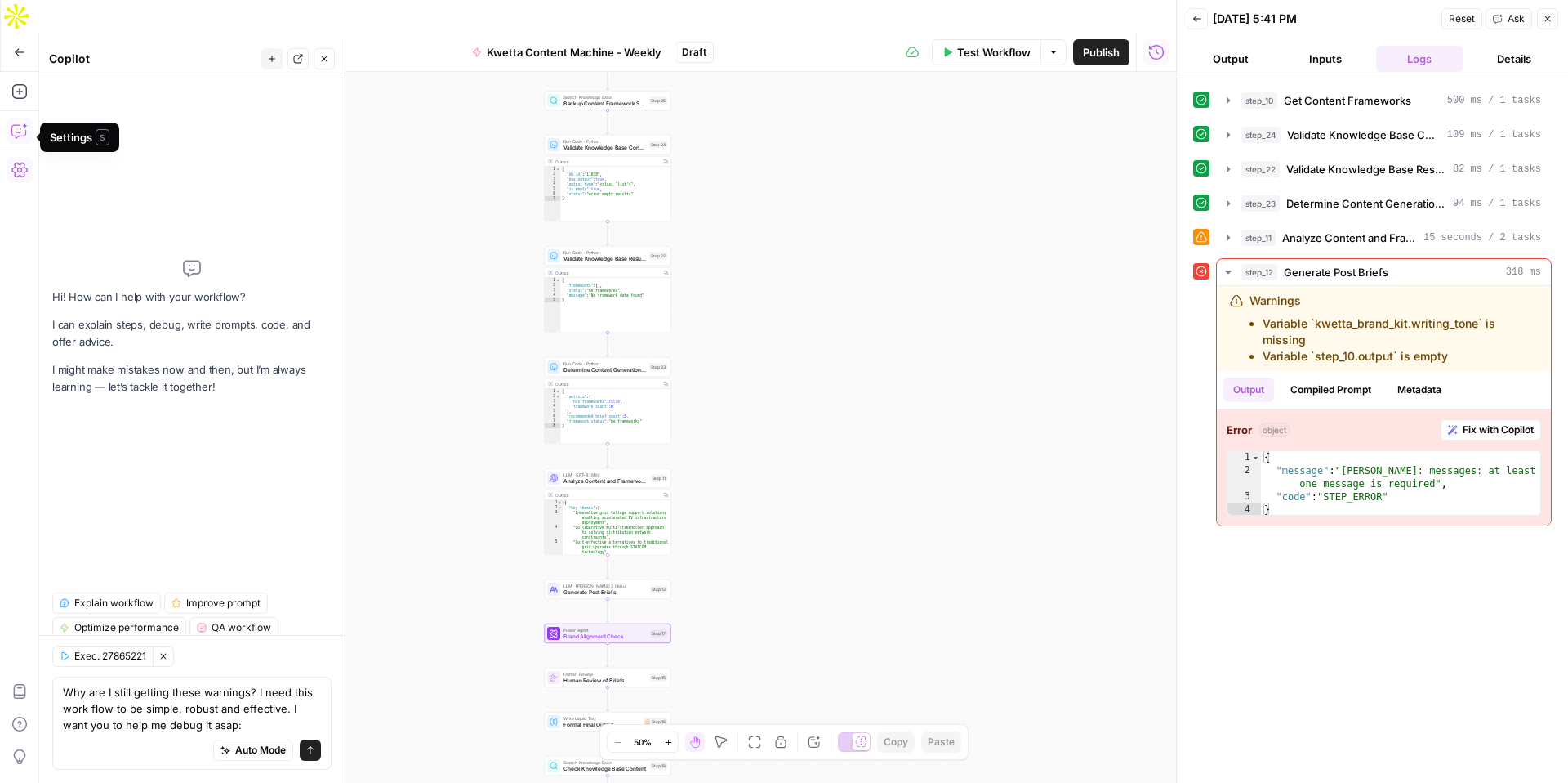
type textarea "Why are I still getting these warnings? I need this work flow to be simple, rob…"
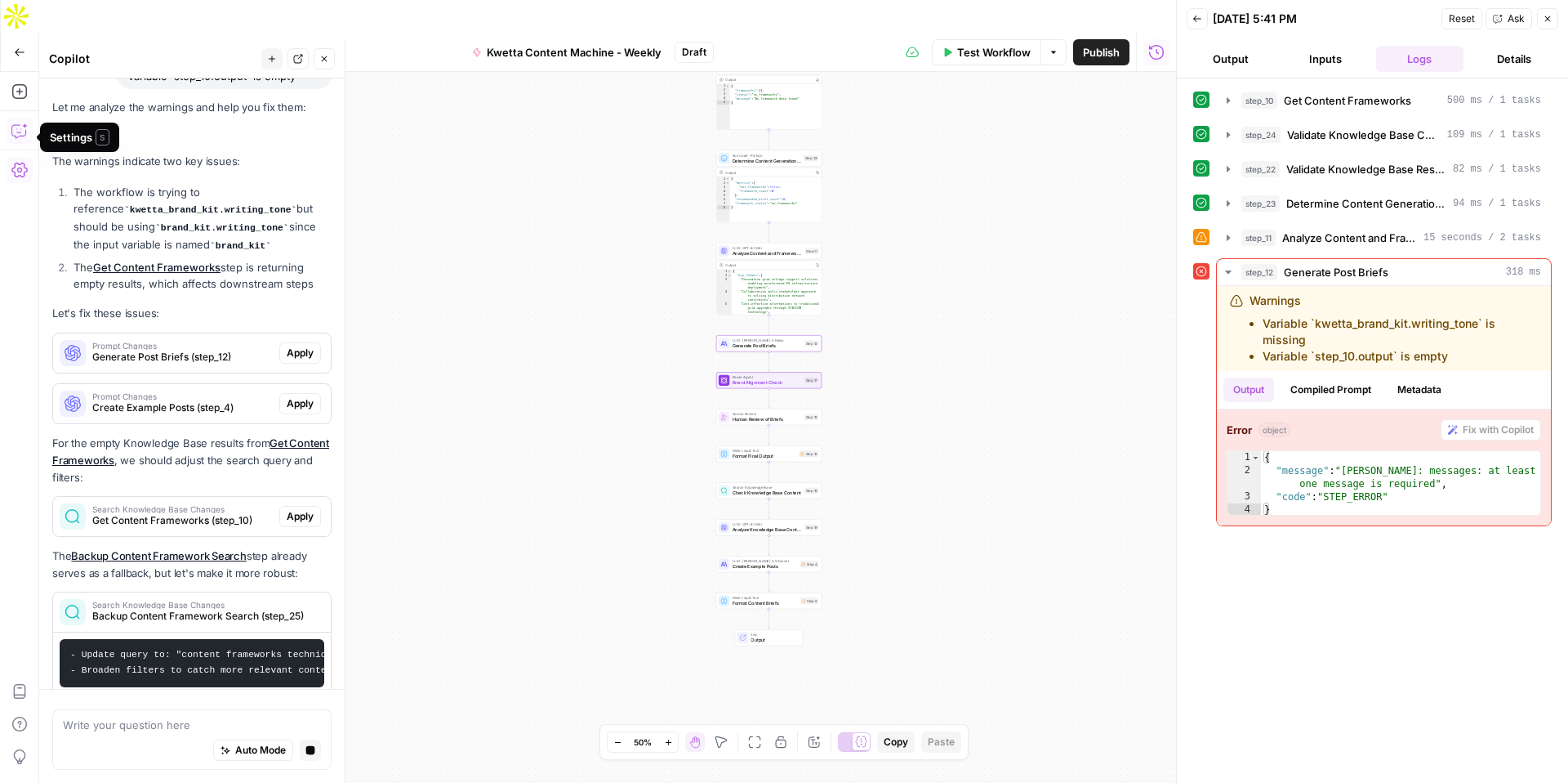
scroll to position [261, 0]
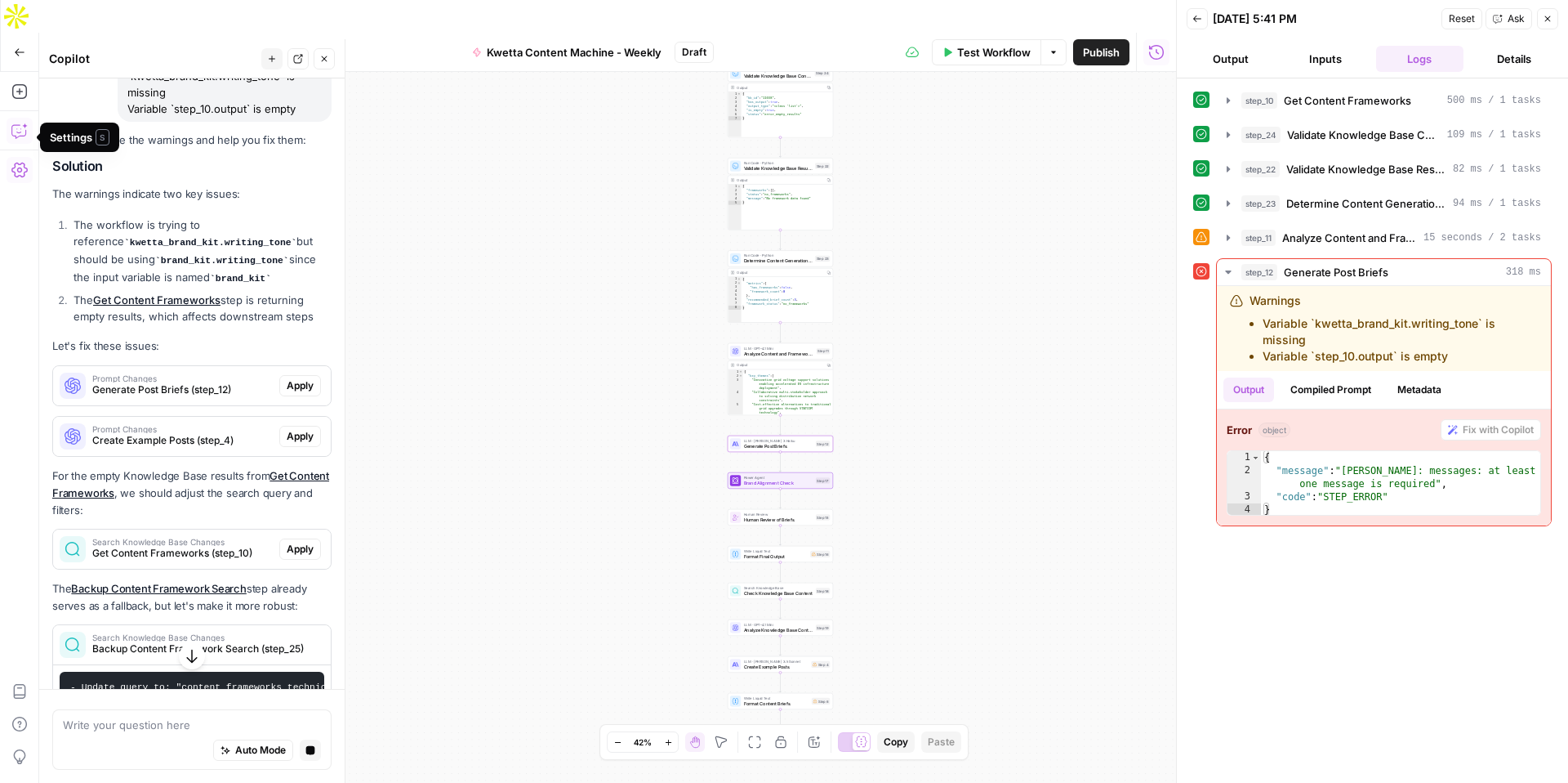
click at [309, 380] on span "Apply" at bounding box center [300, 385] width 27 height 15
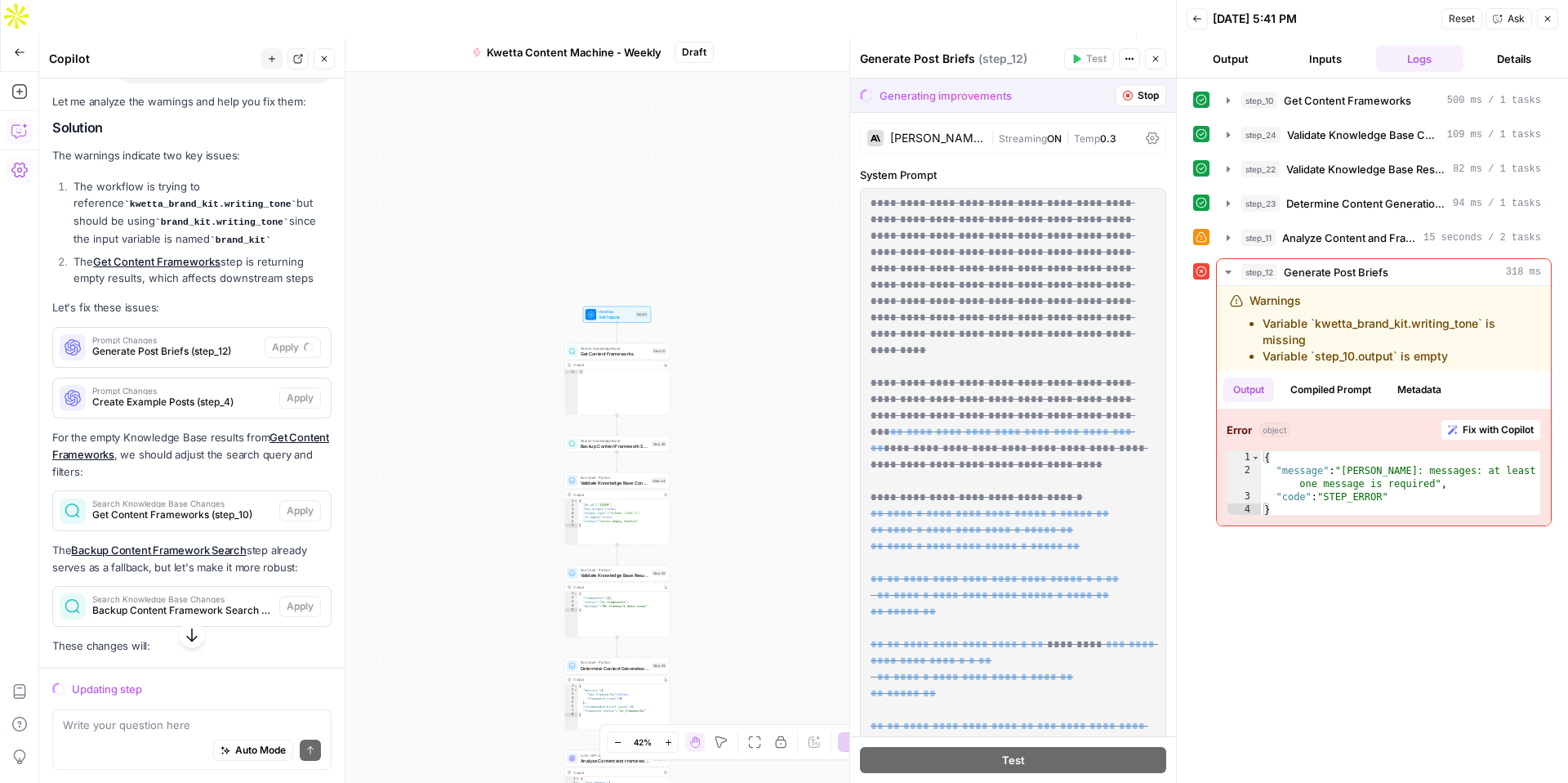
scroll to position [387, 0]
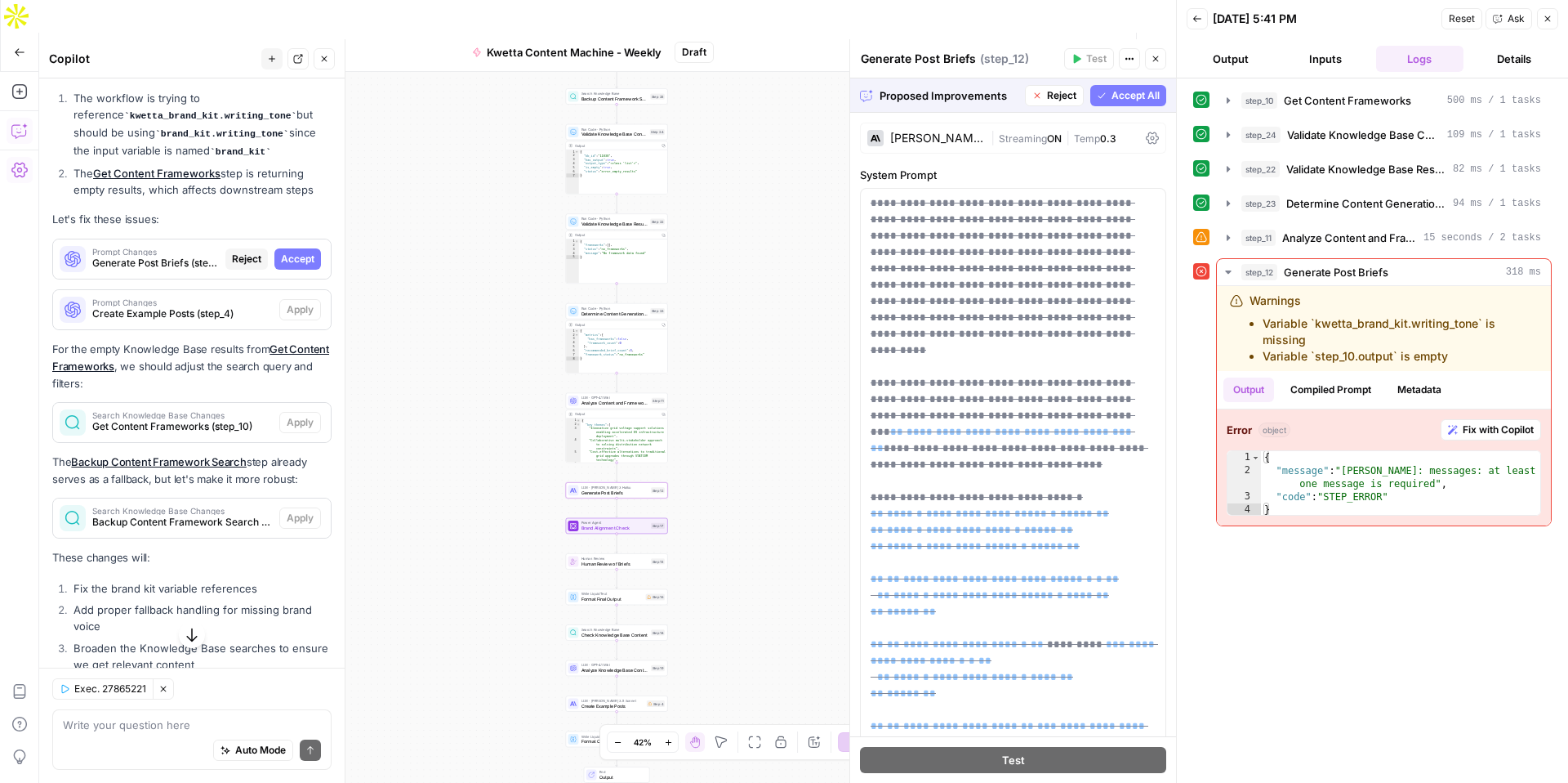
click at [300, 261] on span "Accept" at bounding box center [297, 259] width 33 height 15
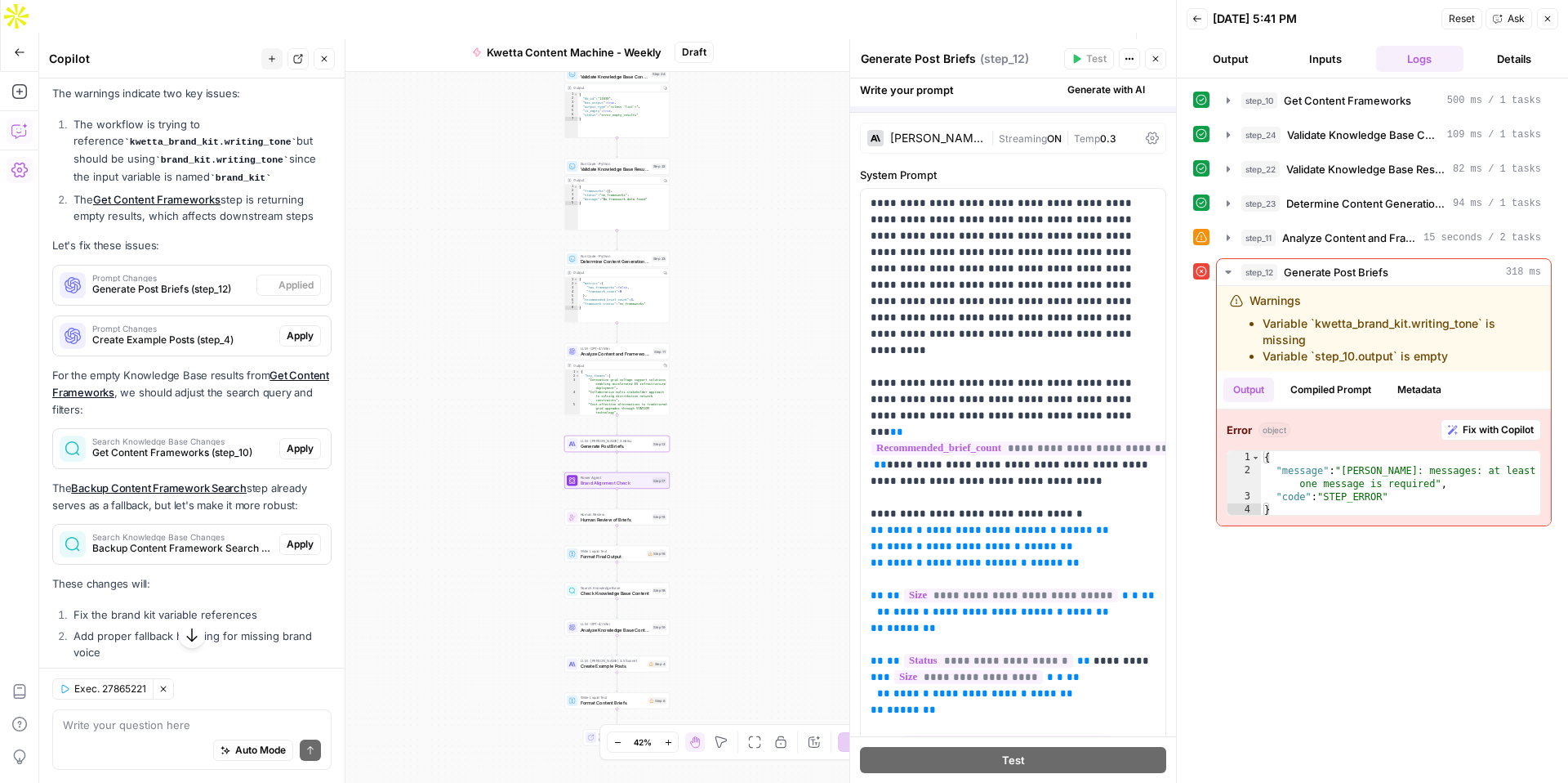
scroll to position [413, 0]
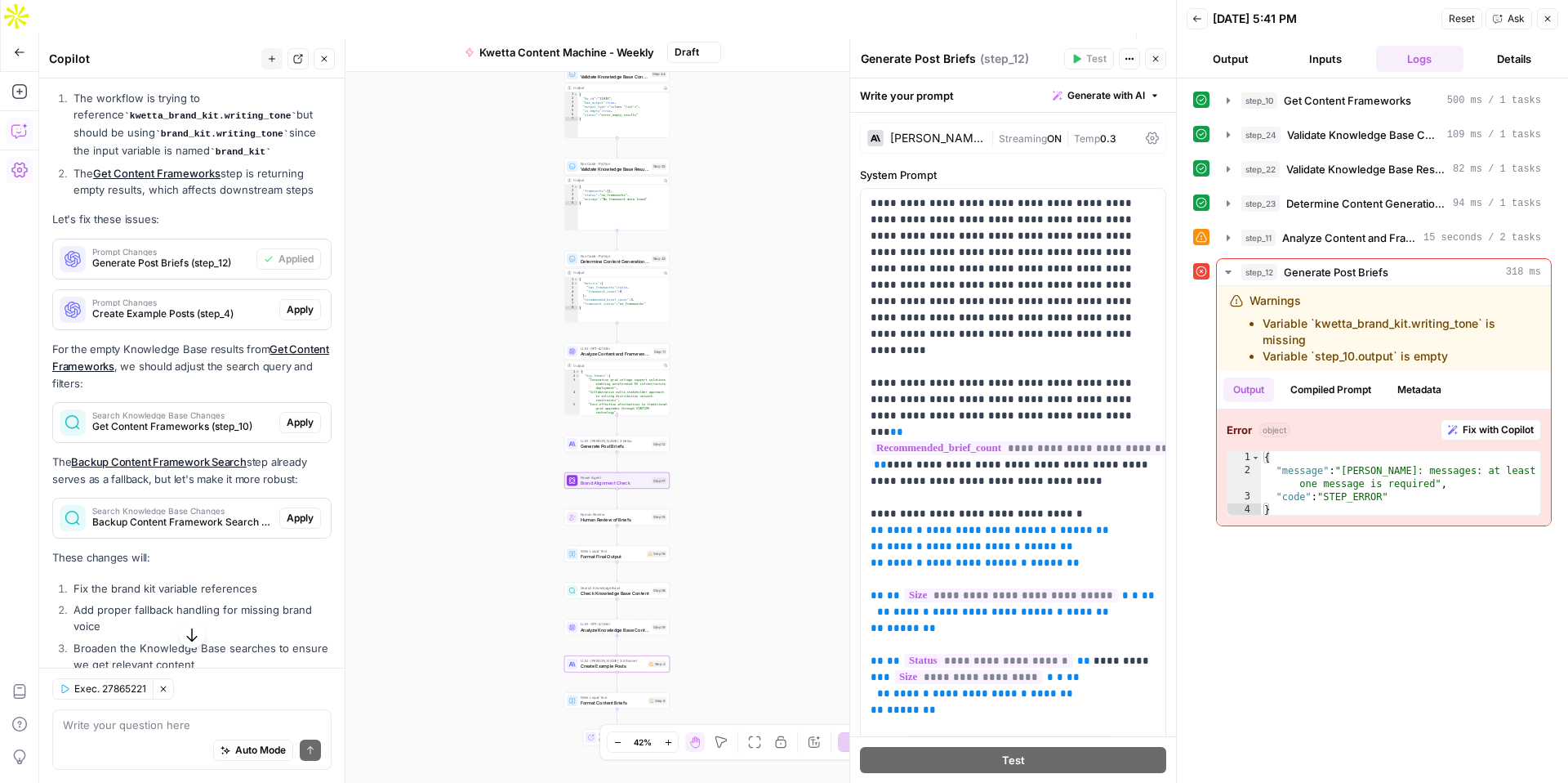
click at [297, 307] on span "Apply" at bounding box center [300, 309] width 27 height 15
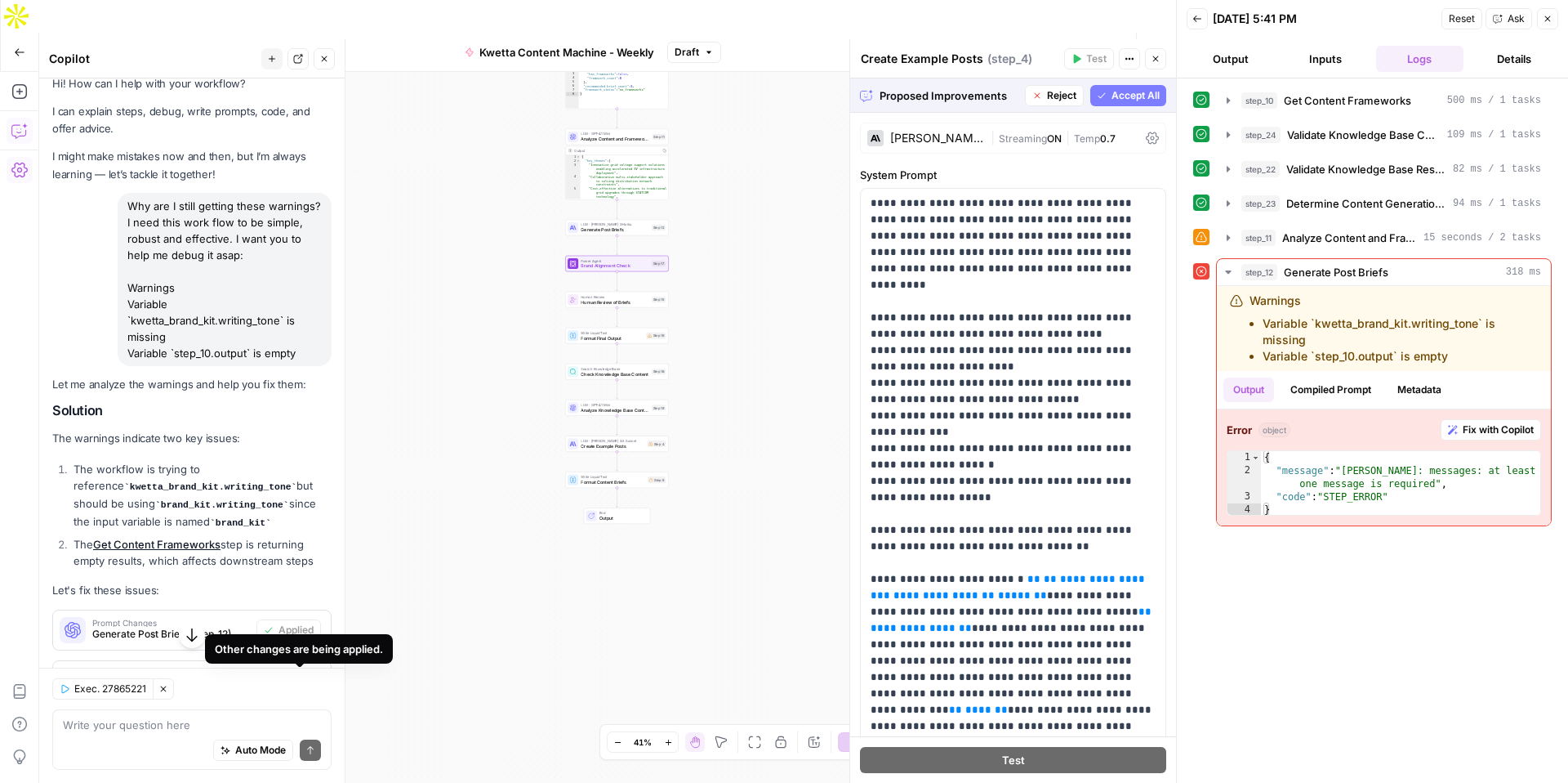
scroll to position [0, 0]
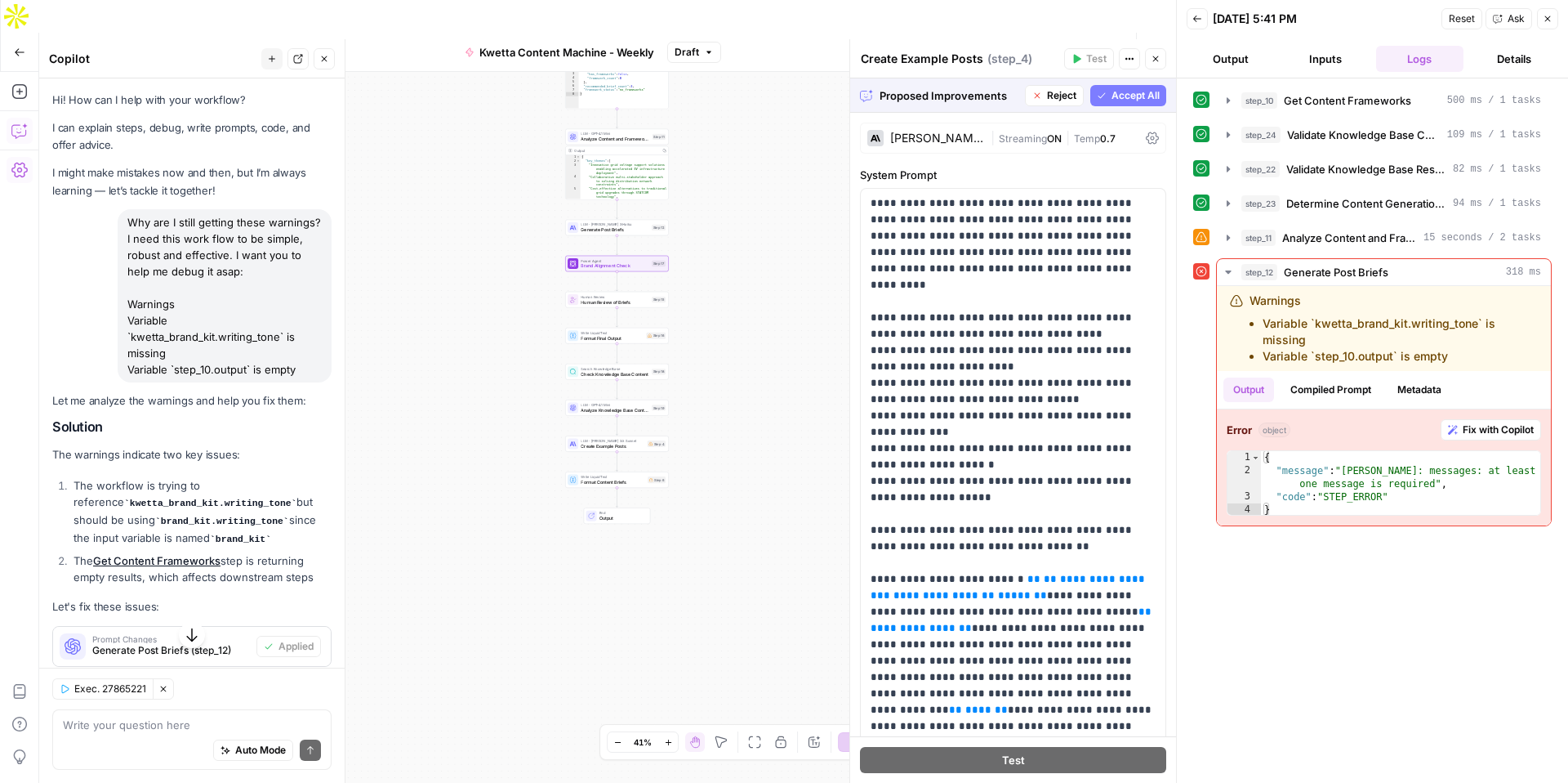
click at [1125, 97] on span "Accept All" at bounding box center [1135, 96] width 48 height 15
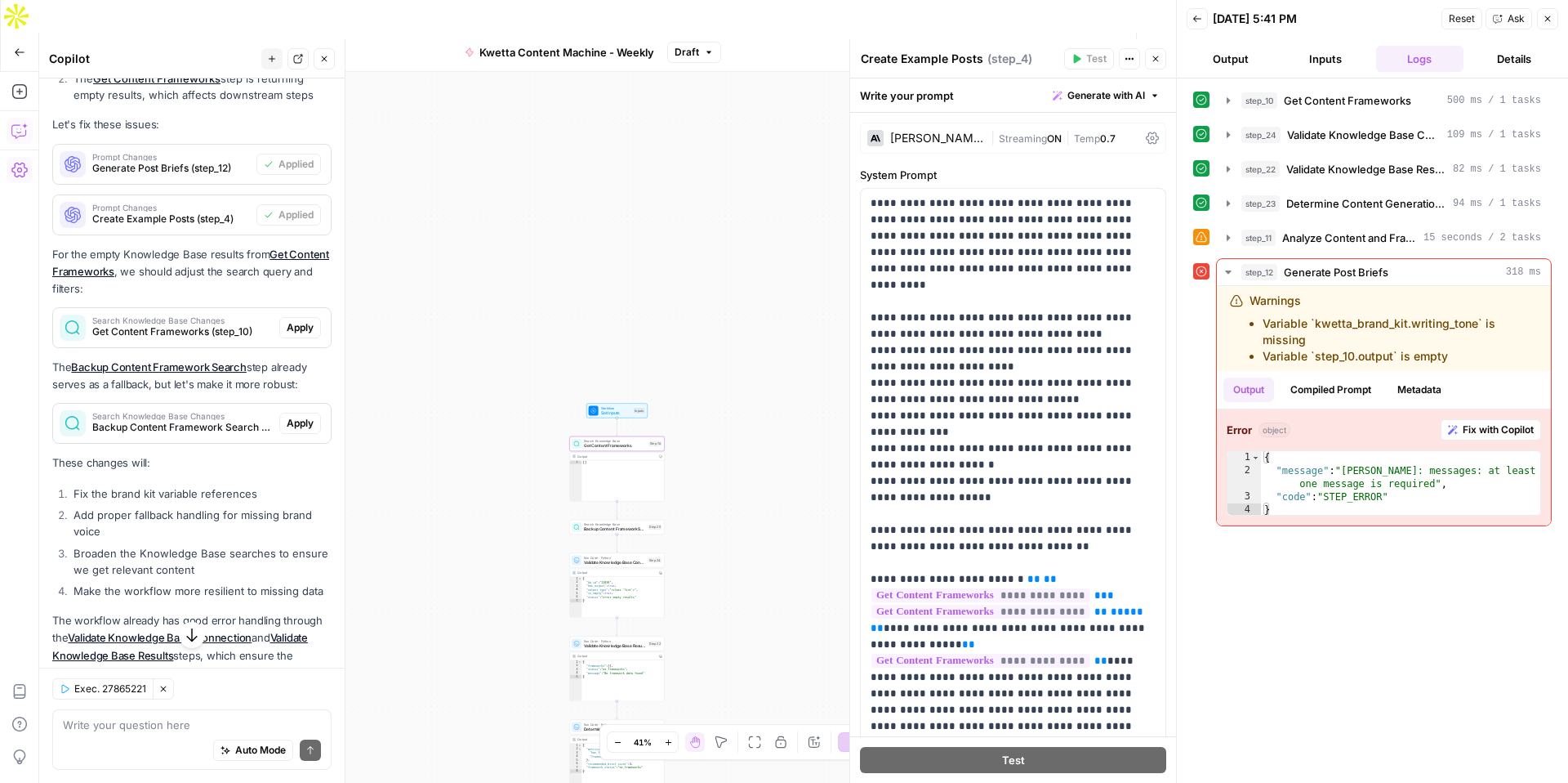
click at [302, 328] on span "Apply" at bounding box center [300, 327] width 27 height 15
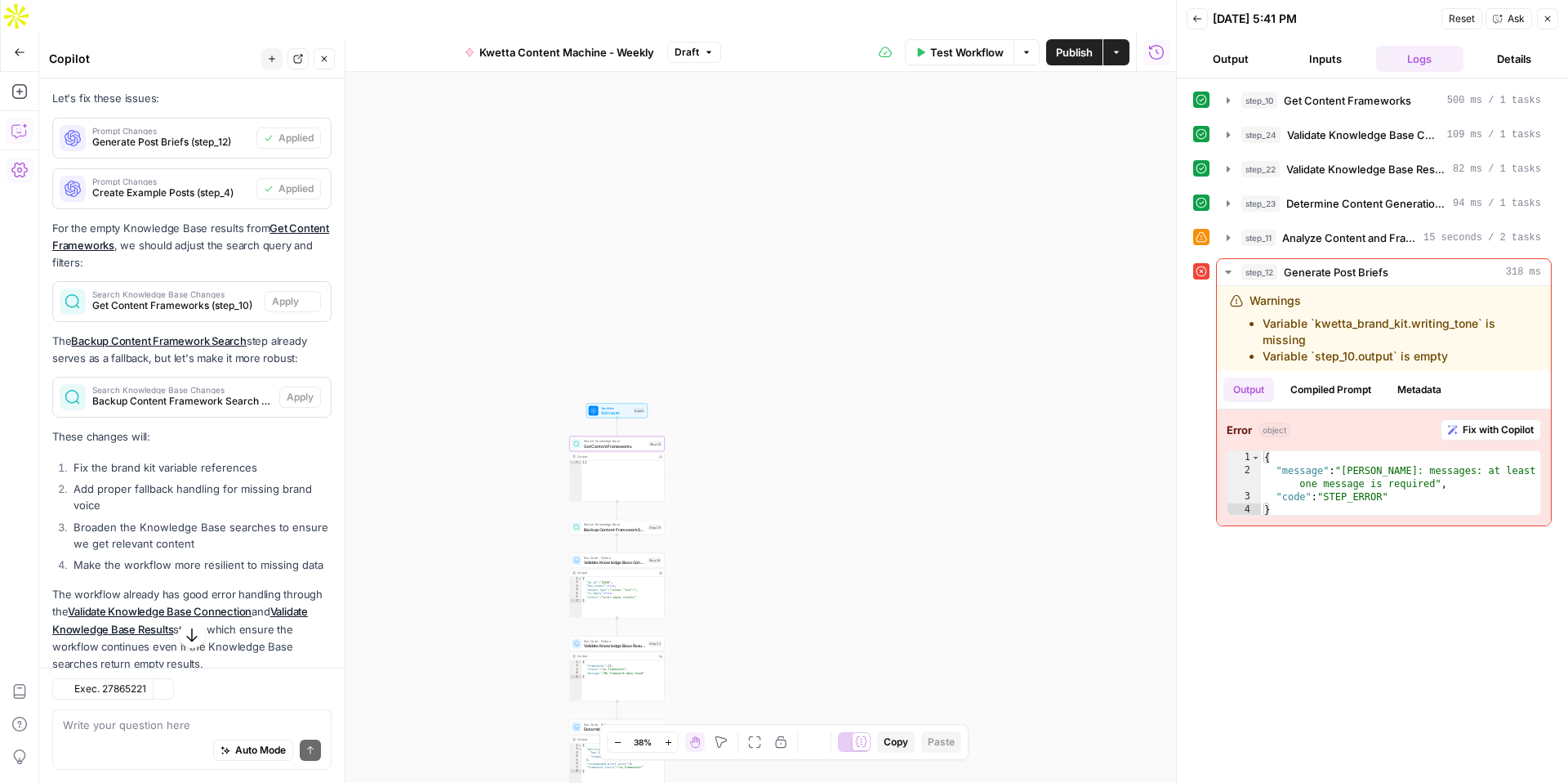
type textarea "Get Content Frameworks"
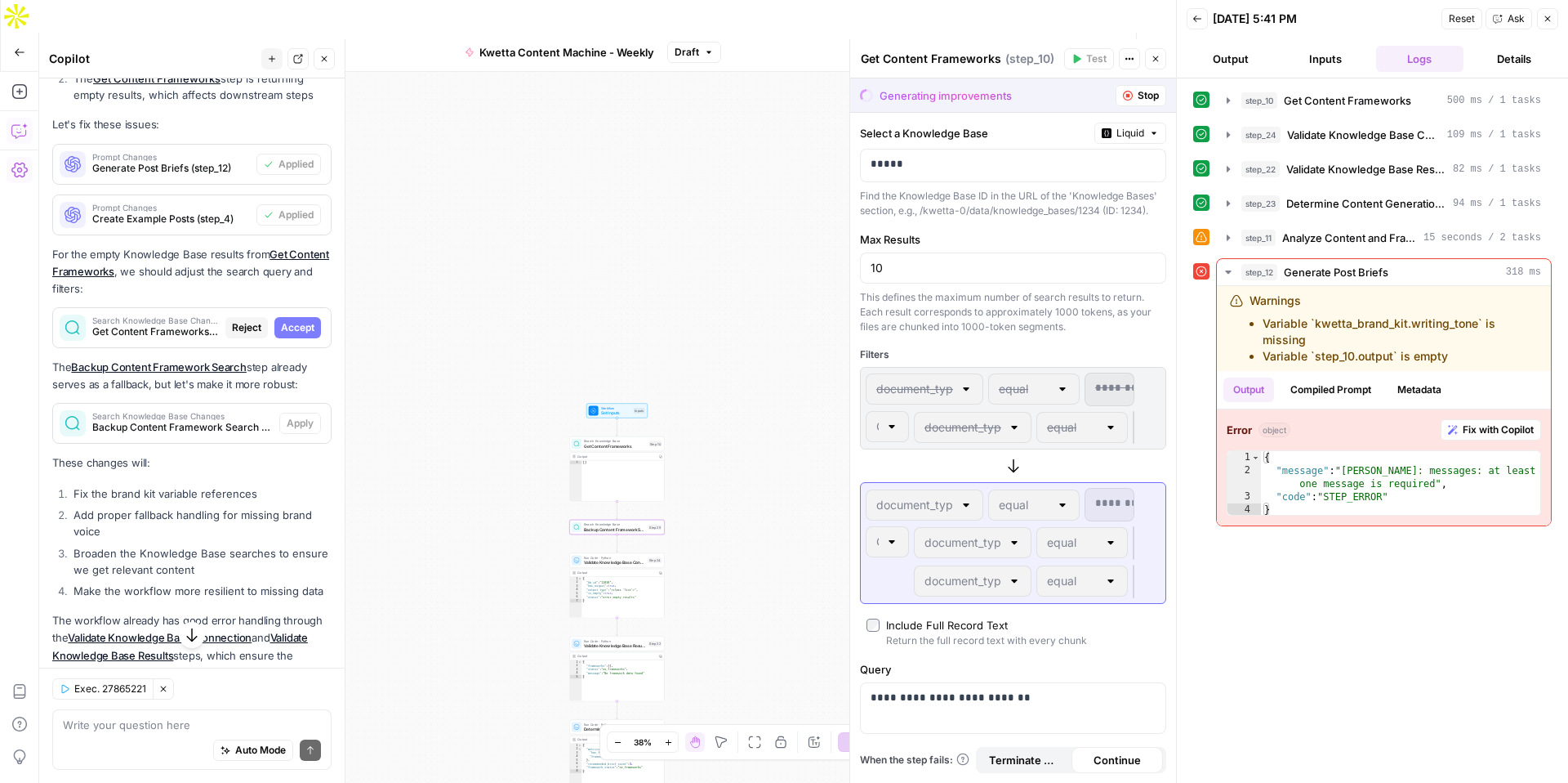
scroll to position [550, 0]
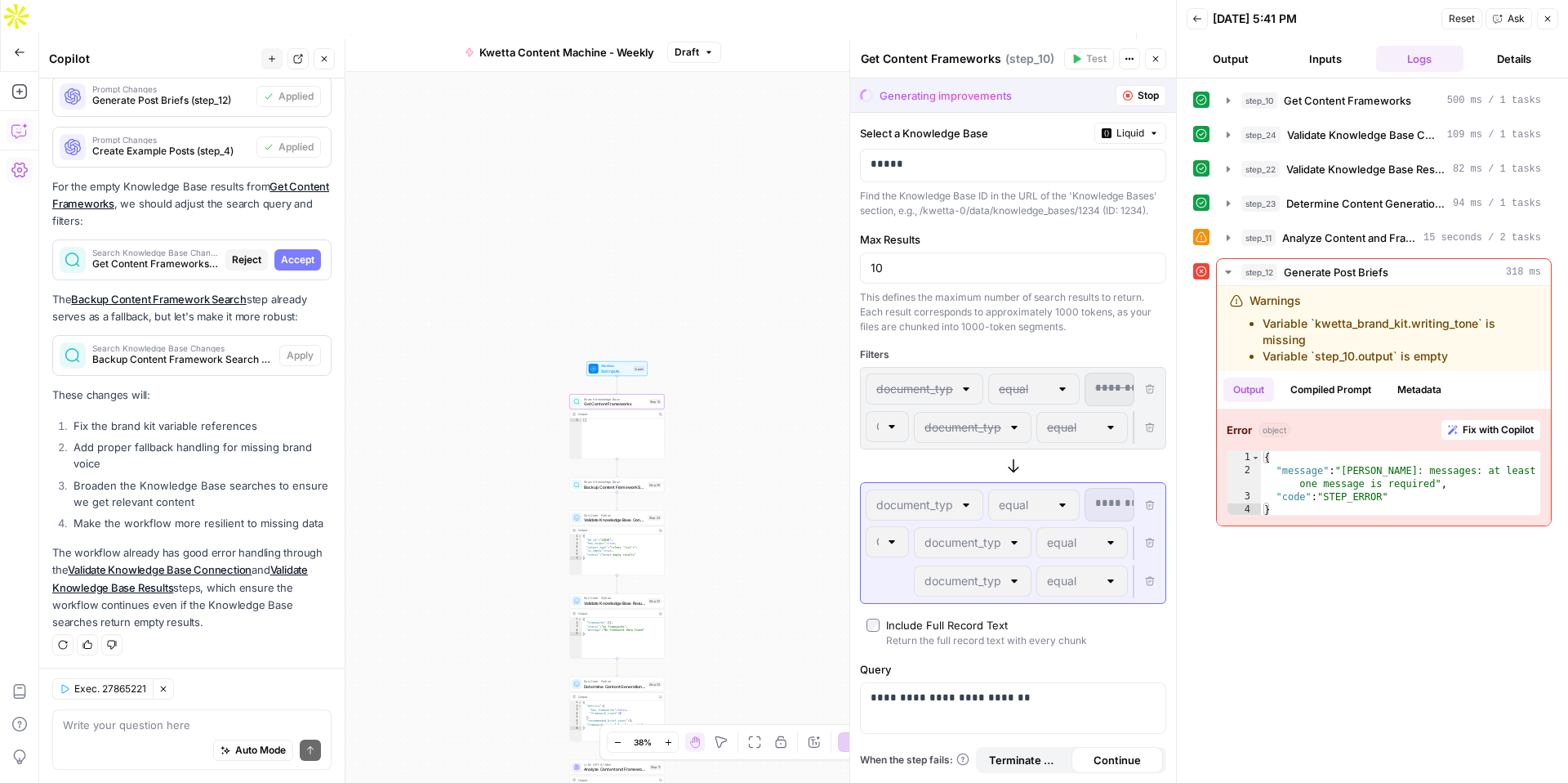
click at [297, 262] on span "Accept" at bounding box center [297, 260] width 33 height 15
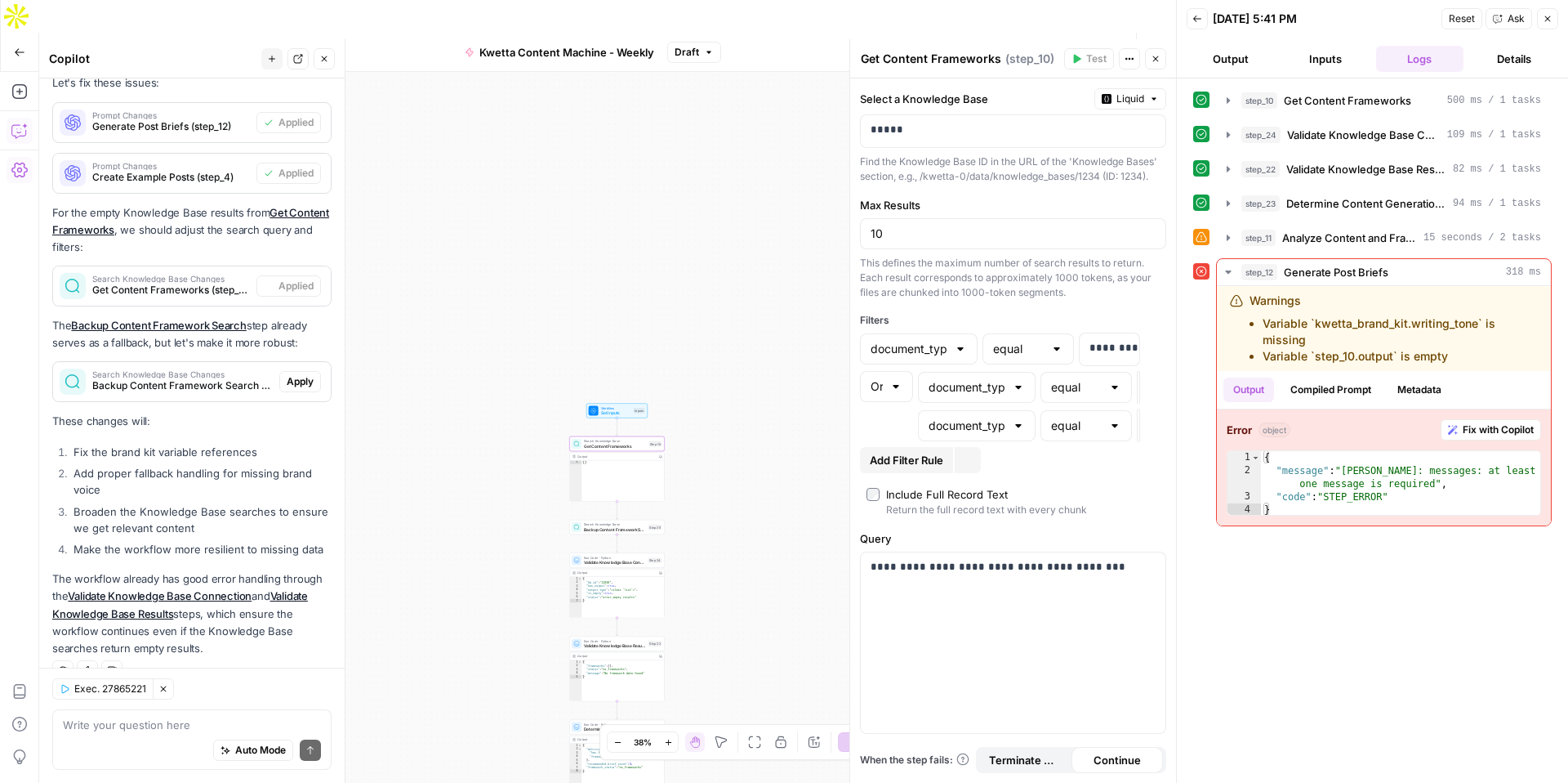
scroll to position [576, 0]
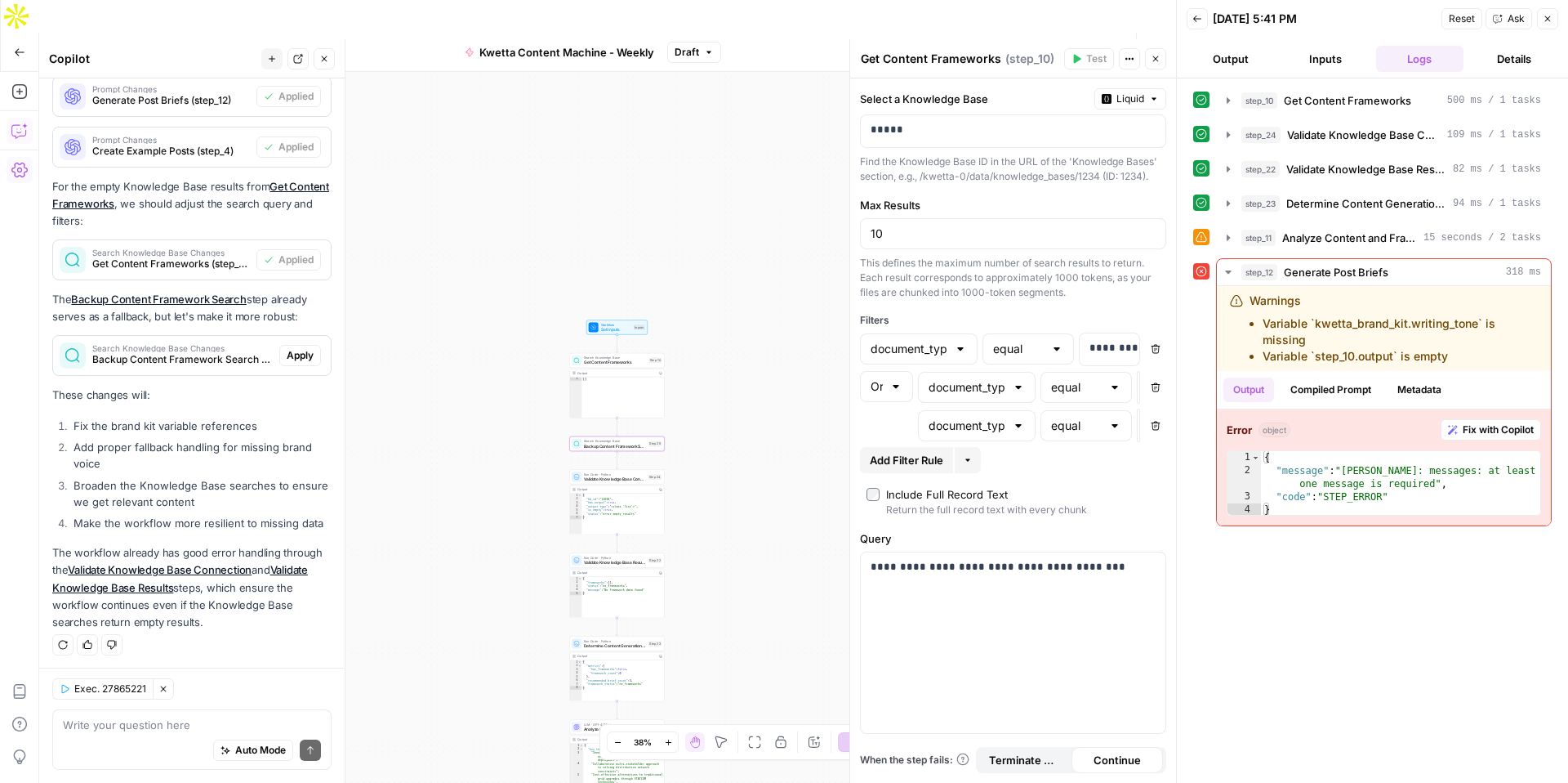
click at [301, 348] on span "Apply" at bounding box center [300, 356] width 27 height 15
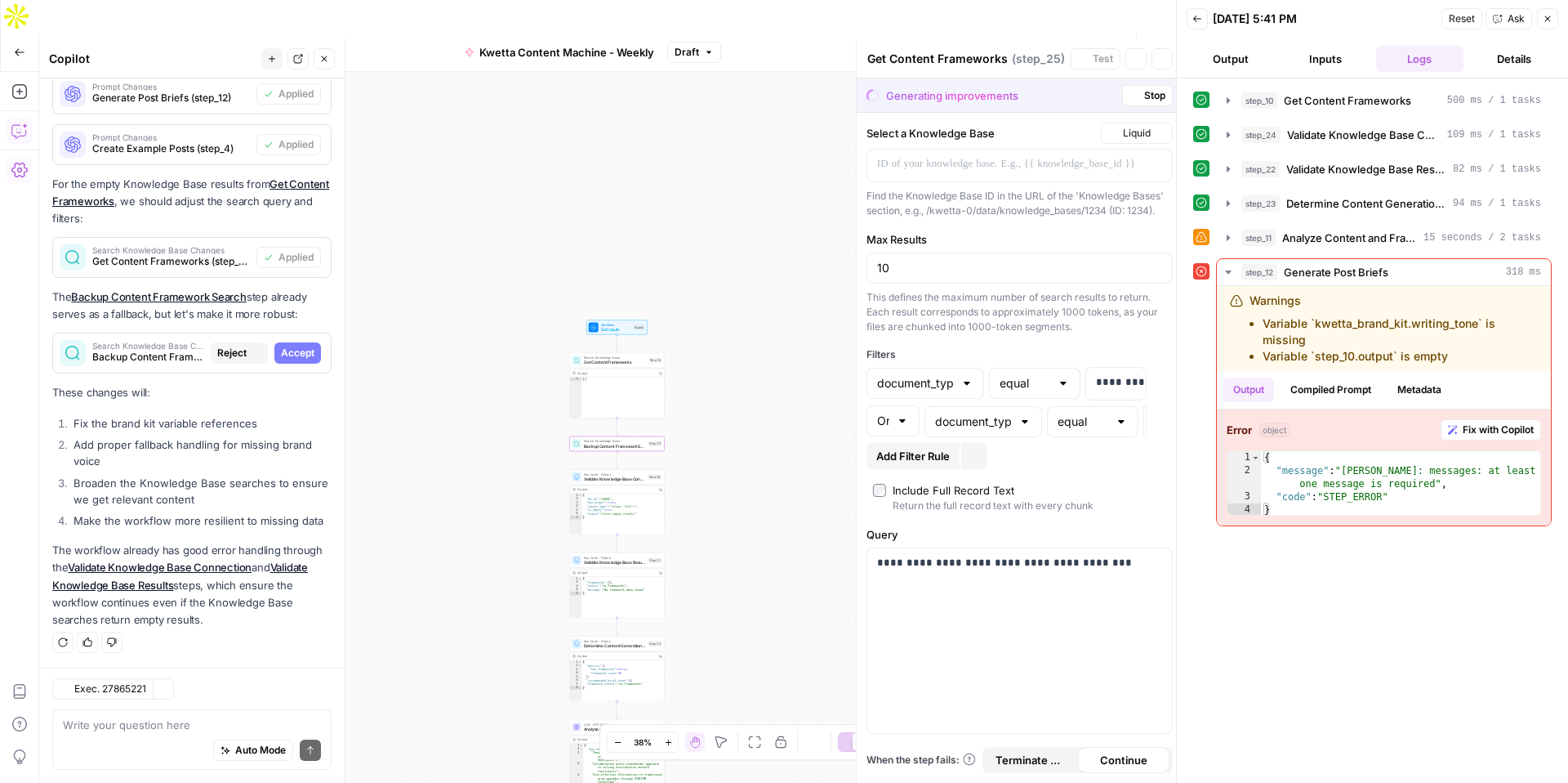
type textarea "Backup Content Framework Search"
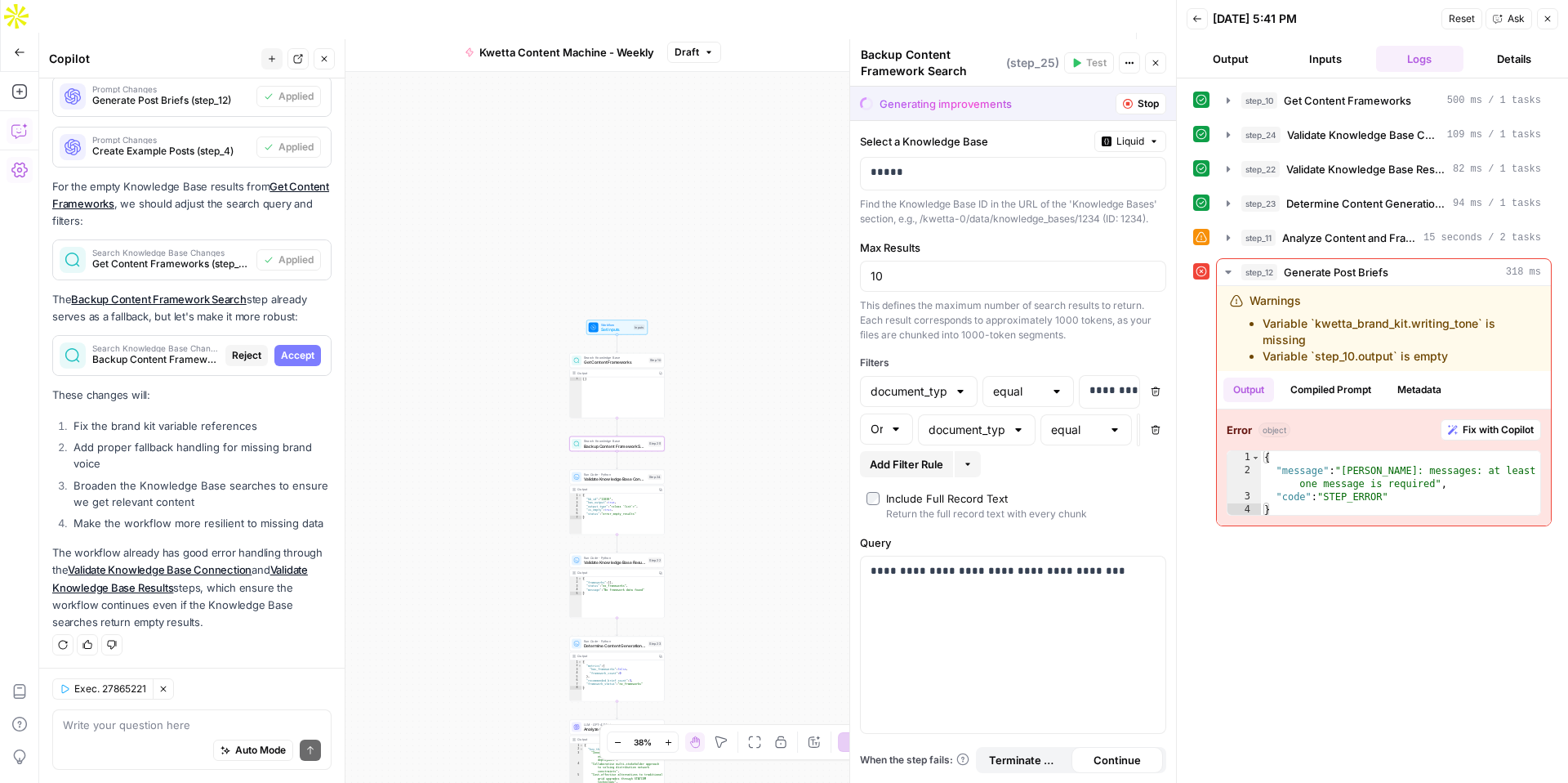
click at [291, 345] on button "Accept" at bounding box center [297, 356] width 47 height 21
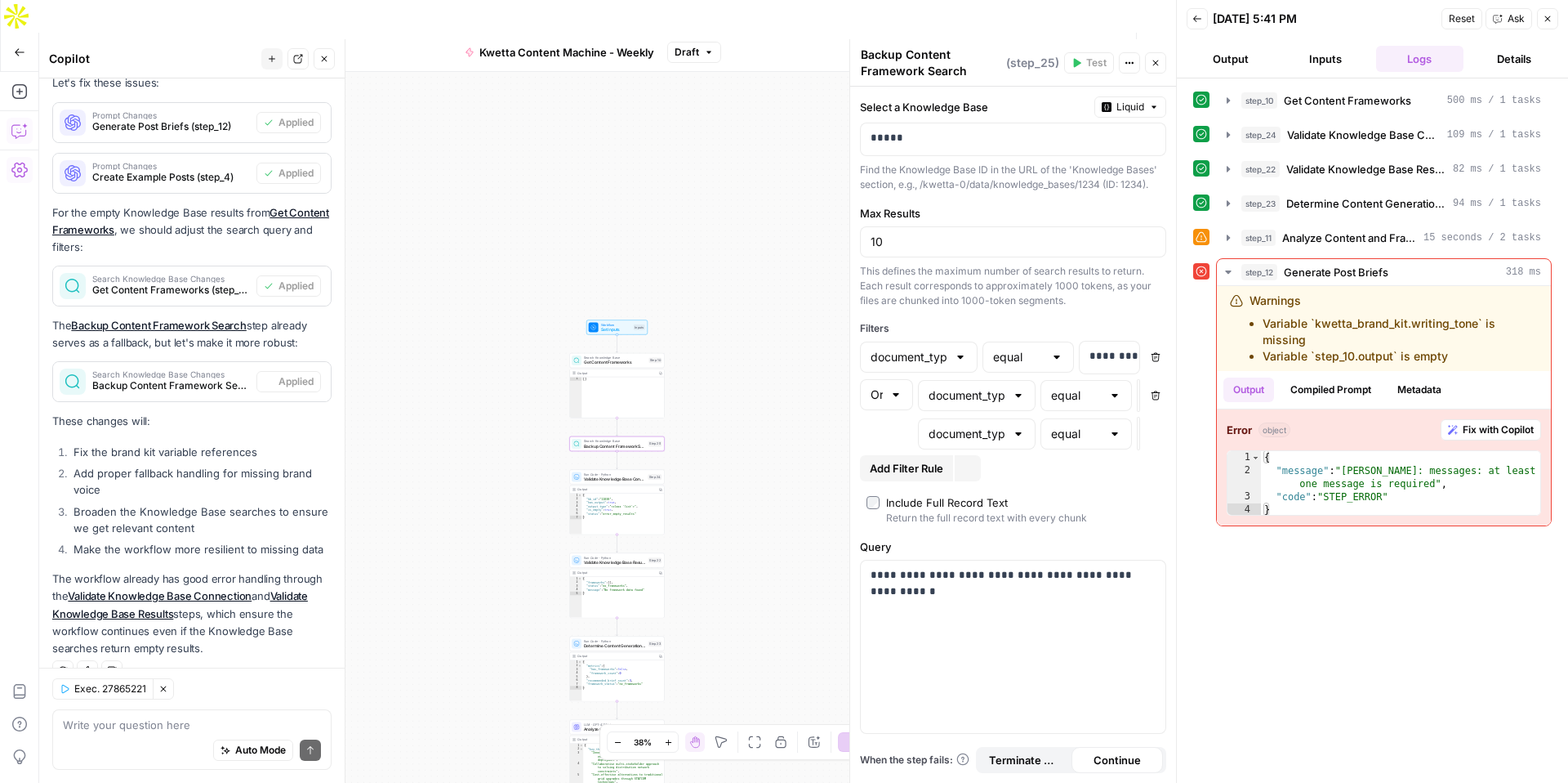
scroll to position [576, 0]
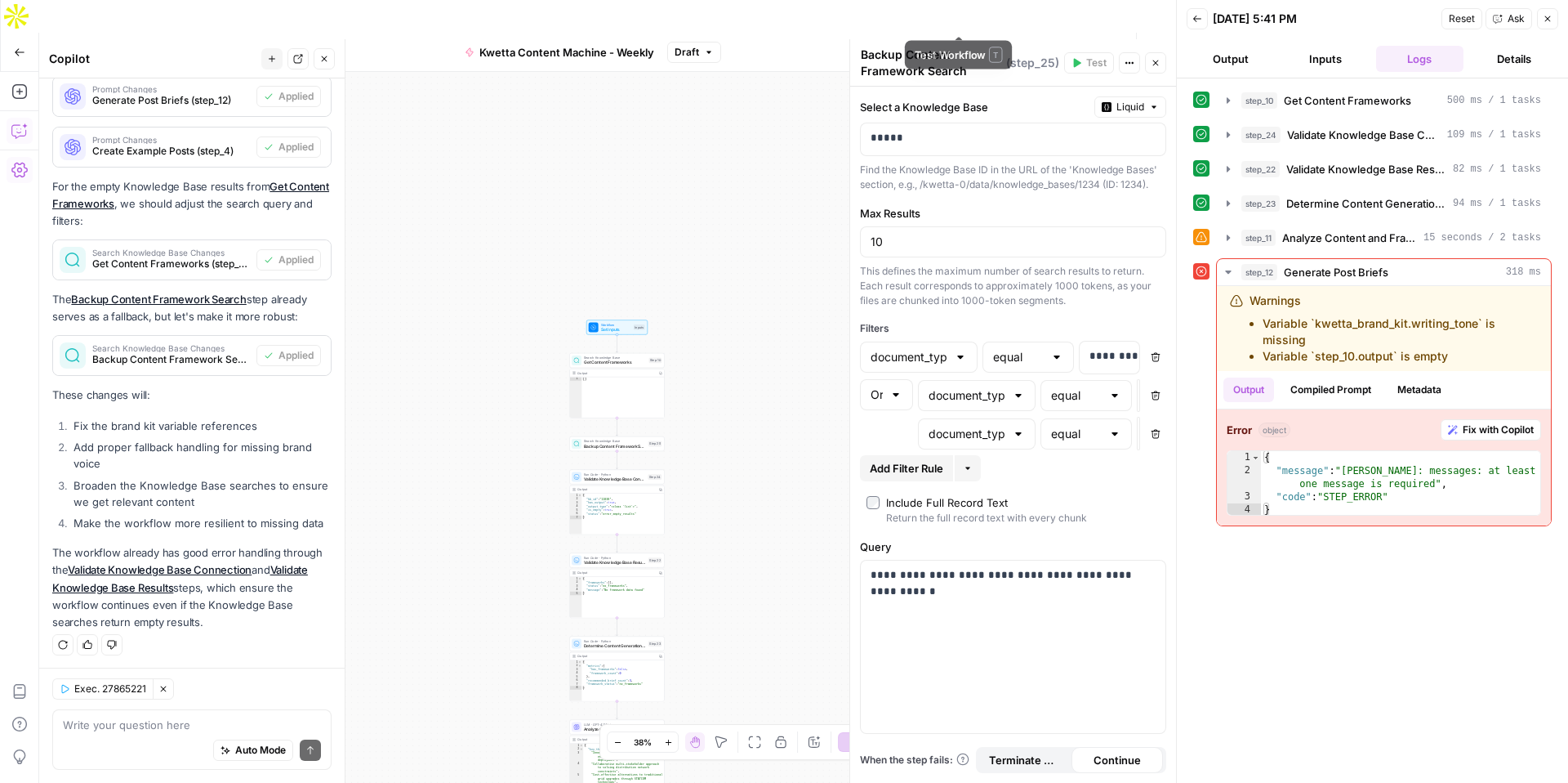
click at [949, 44] on span "Test Workflow" at bounding box center [967, 52] width 74 height 17
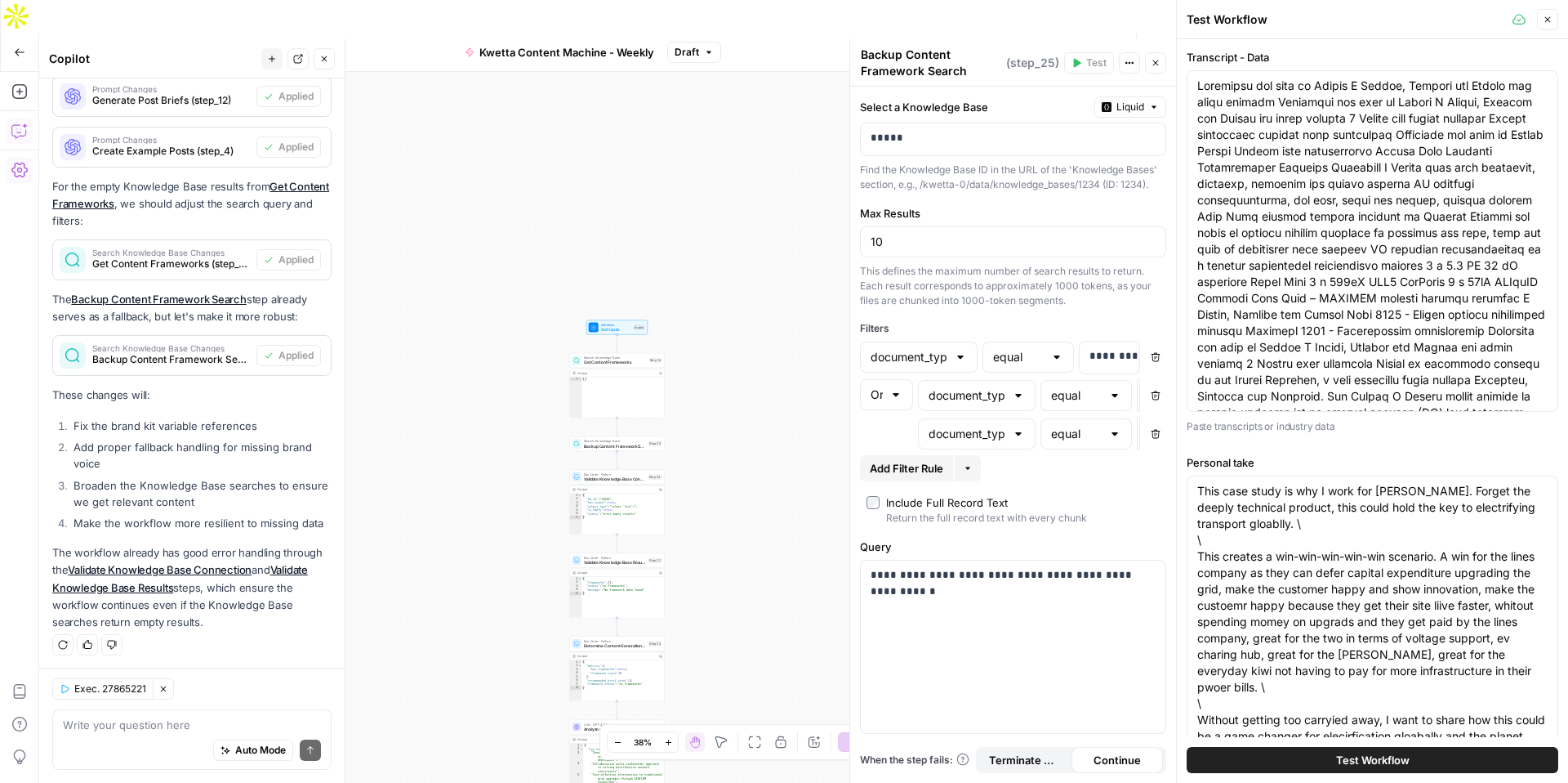
click at [1365, 763] on span "Test Workflow" at bounding box center [1373, 759] width 74 height 17
click at [1371, 763] on span "Test Workflow" at bounding box center [1373, 759] width 74 height 17
click at [1372, 761] on span "Test Workflow" at bounding box center [1373, 759] width 74 height 17
click at [1357, 763] on span "Test Workflow" at bounding box center [1373, 759] width 74 height 17
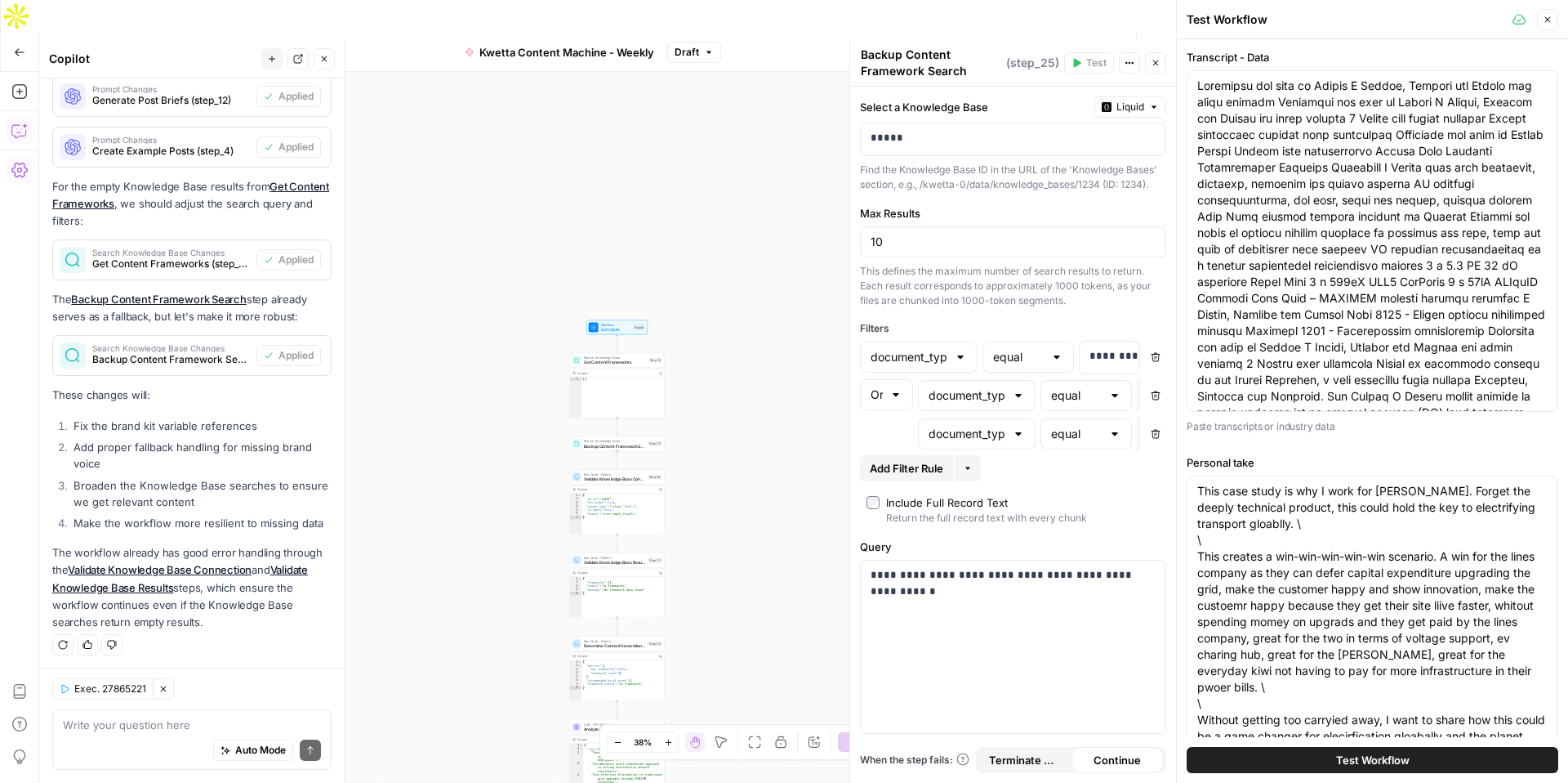
click at [1357, 761] on span "Test Workflow" at bounding box center [1373, 759] width 74 height 17
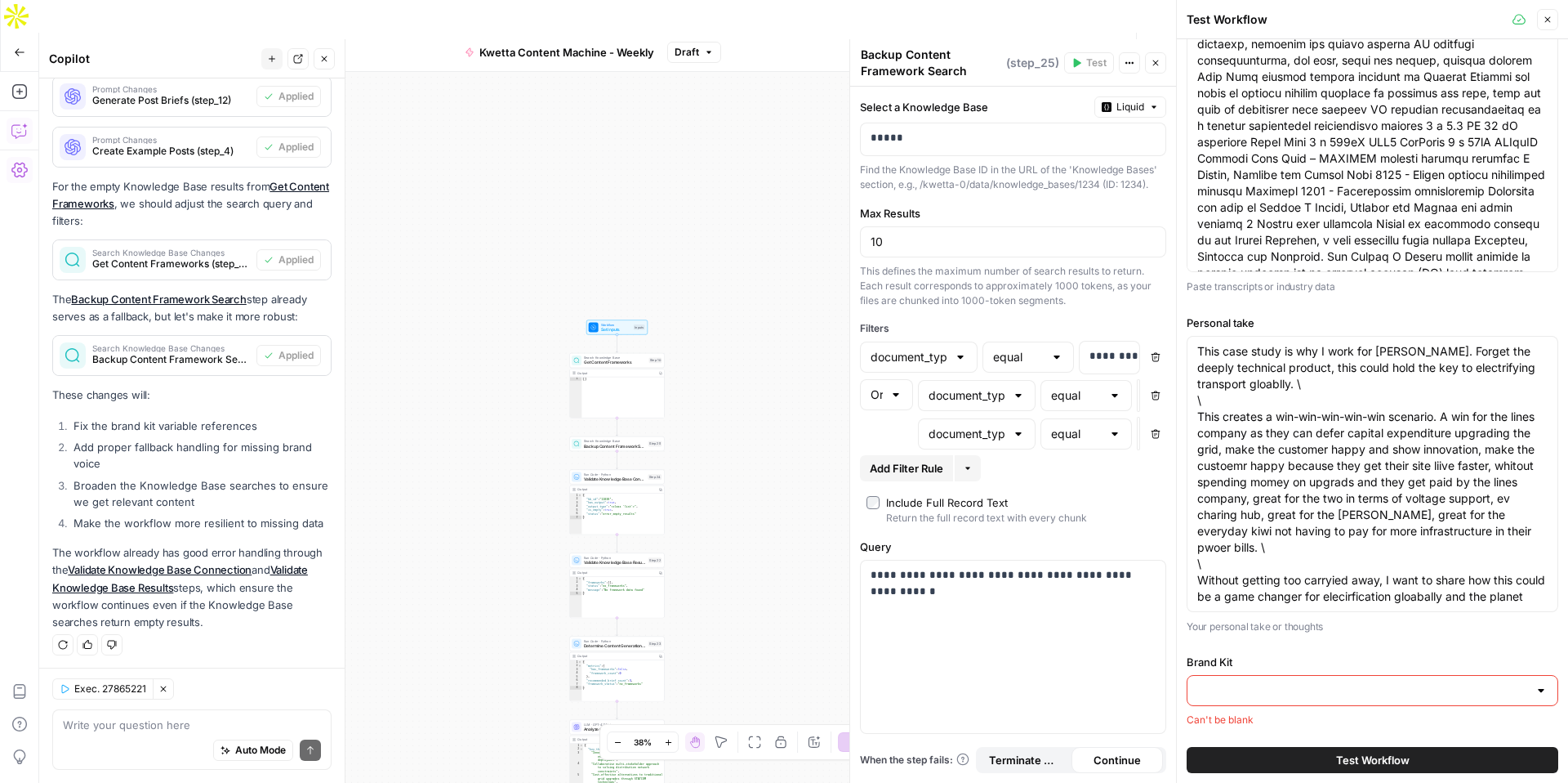
click at [1407, 694] on input "Brand Kit" at bounding box center [1363, 690] width 331 height 17
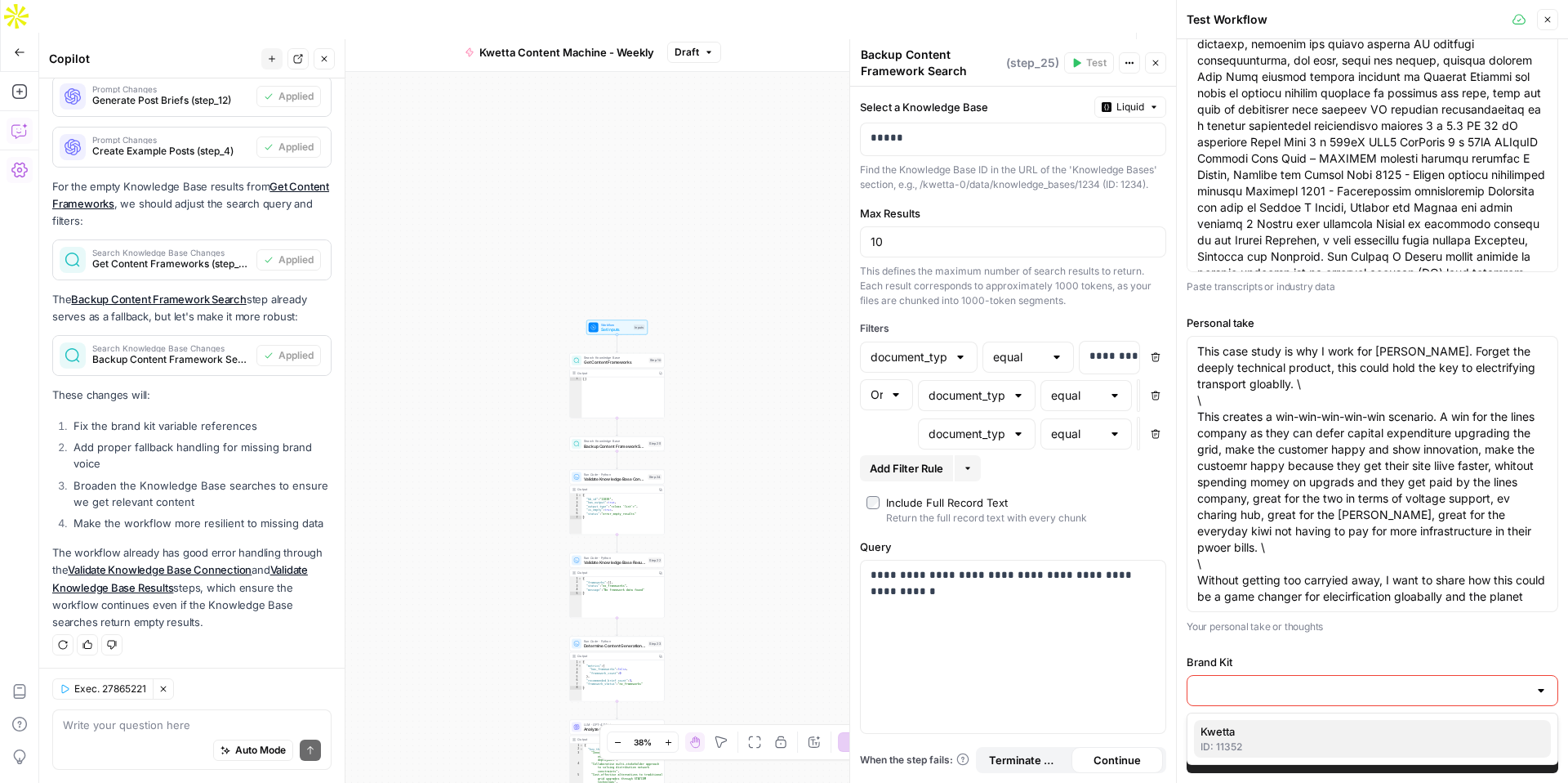
click at [1329, 731] on span "Kwetta" at bounding box center [1369, 731] width 337 height 17
type input "Kwetta"
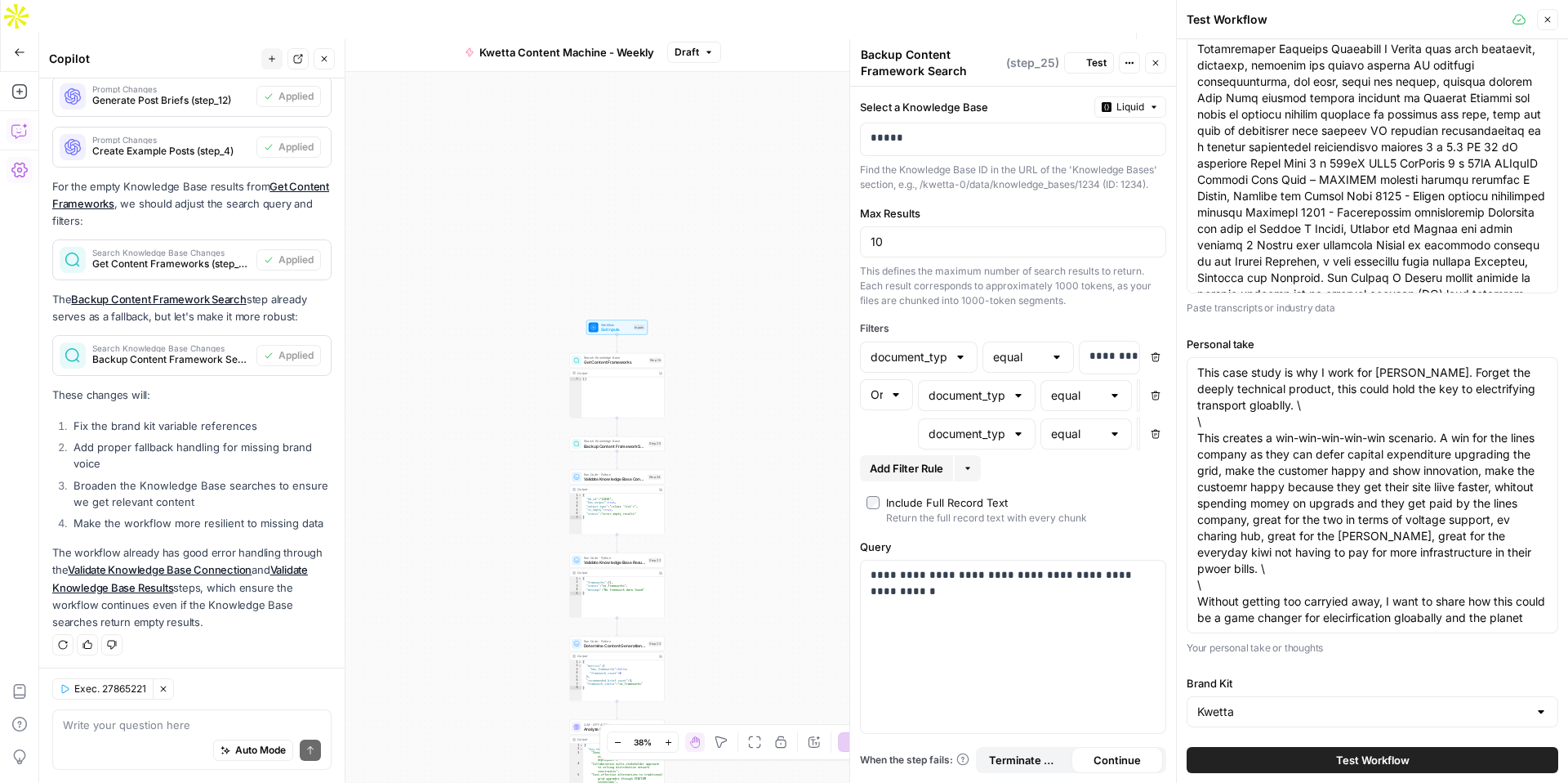
click at [1338, 762] on span "Test Workflow" at bounding box center [1373, 759] width 74 height 17
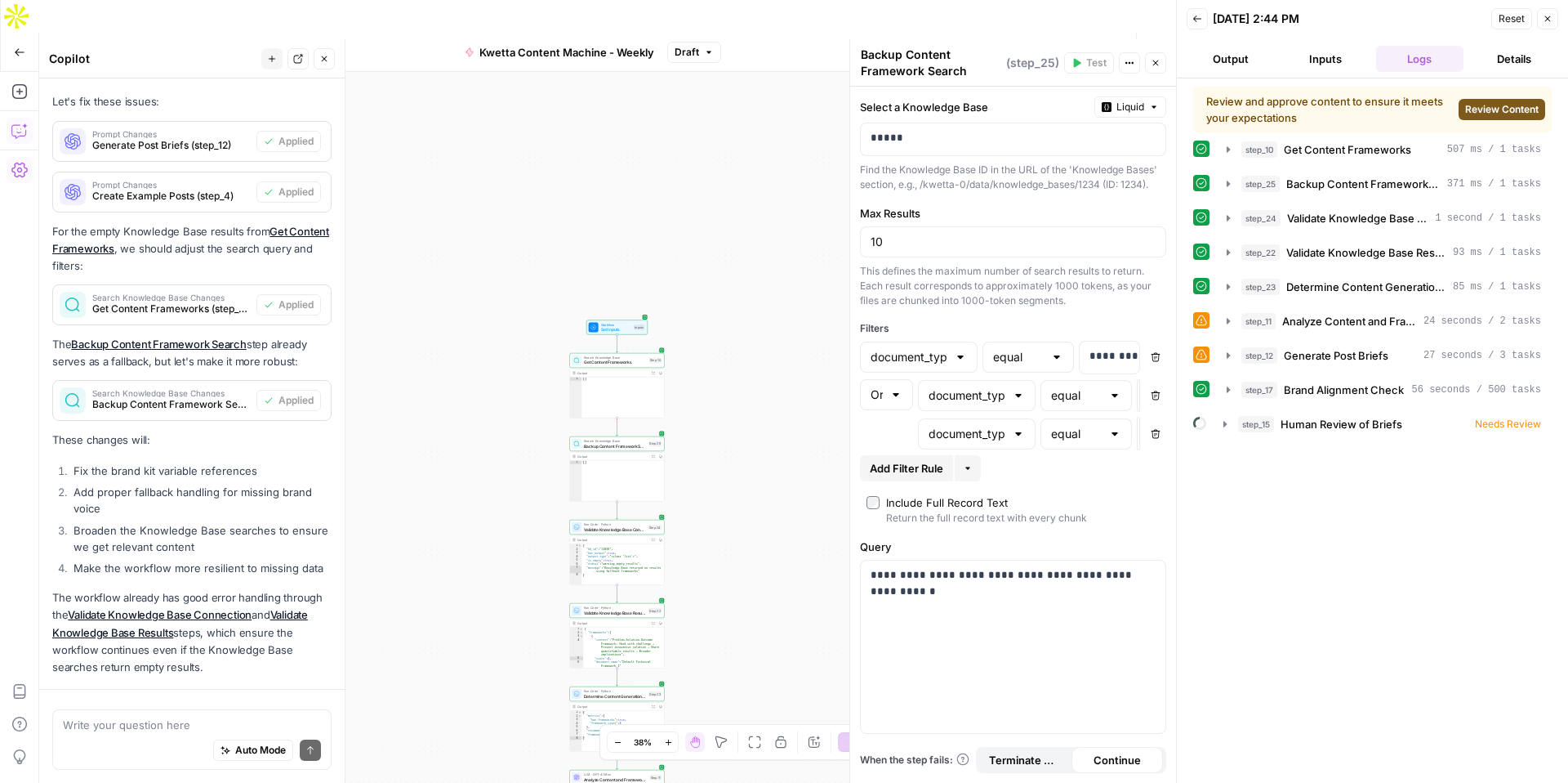
scroll to position [576, 0]
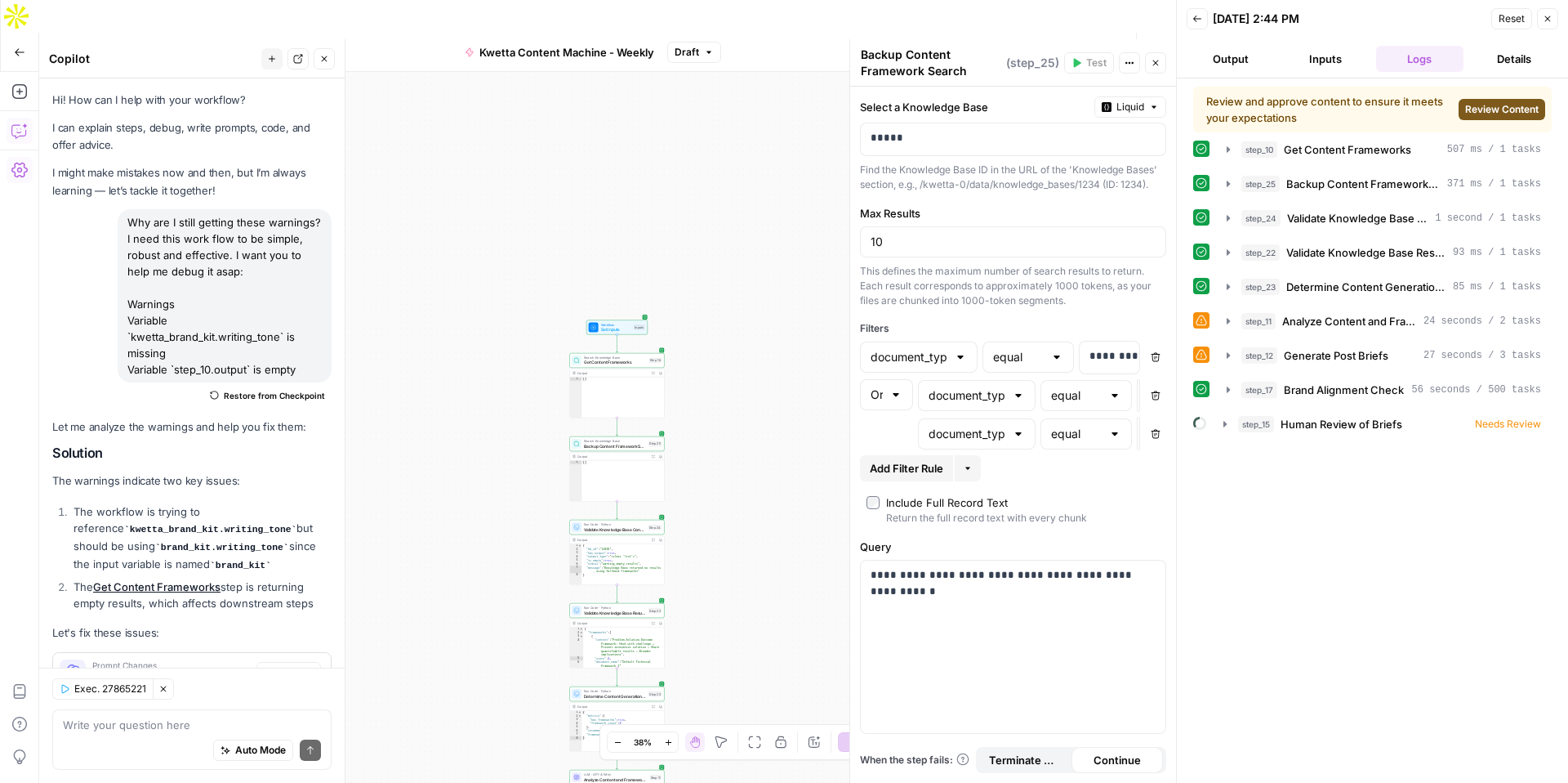
scroll to position [576, 0]
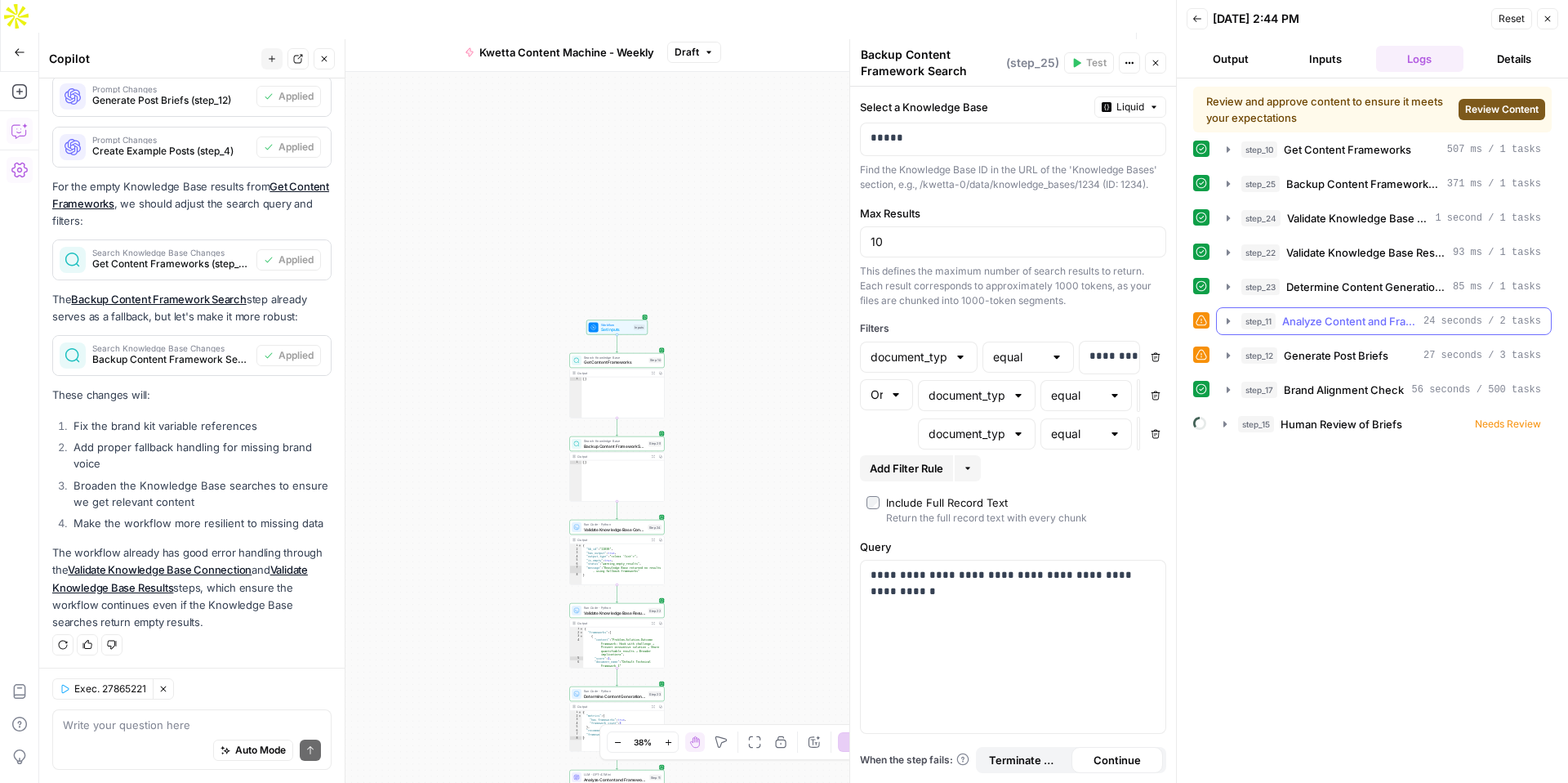
click at [1230, 321] on icon "button" at bounding box center [1228, 320] width 13 height 13
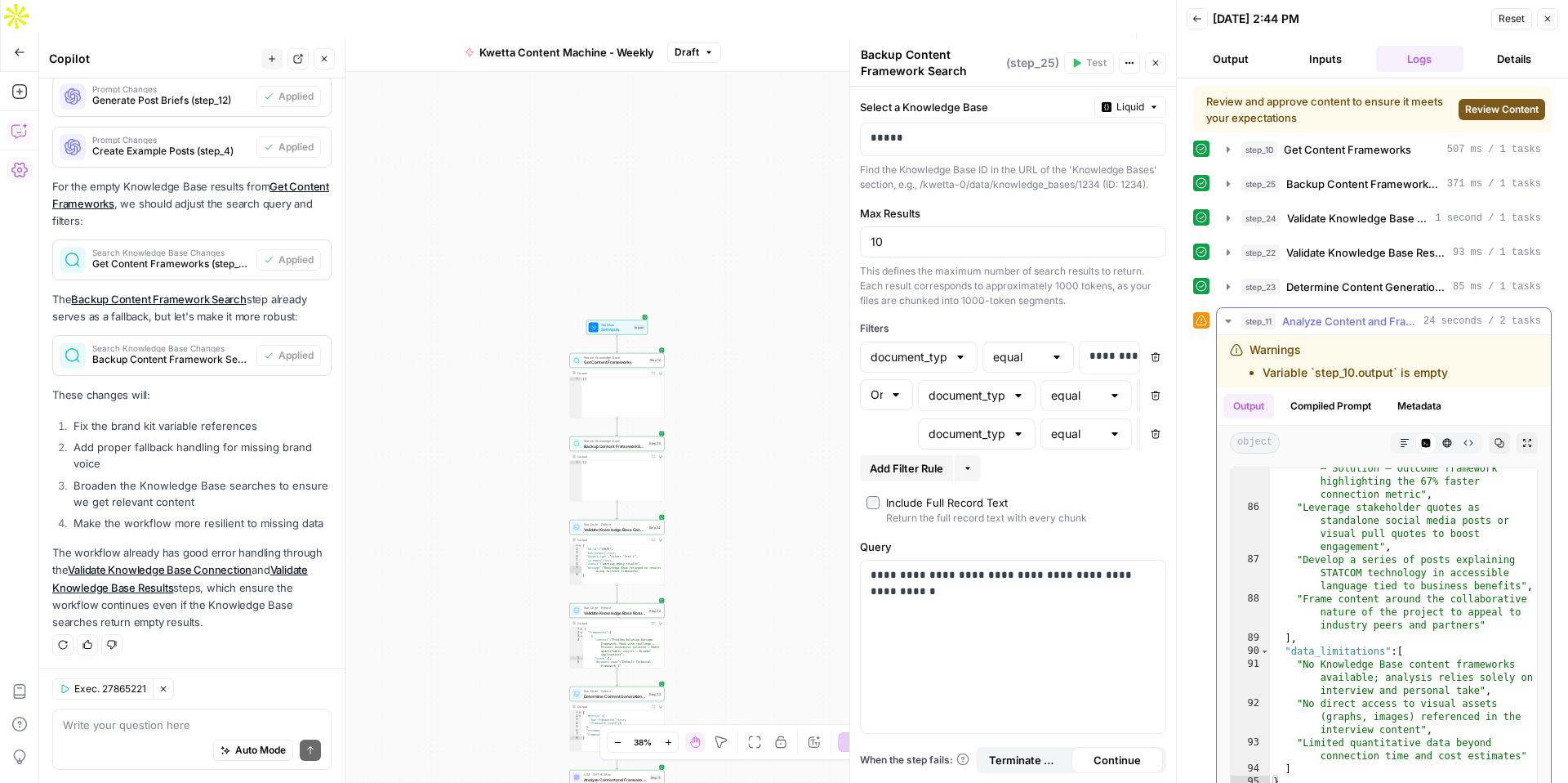
scroll to position [50, 0]
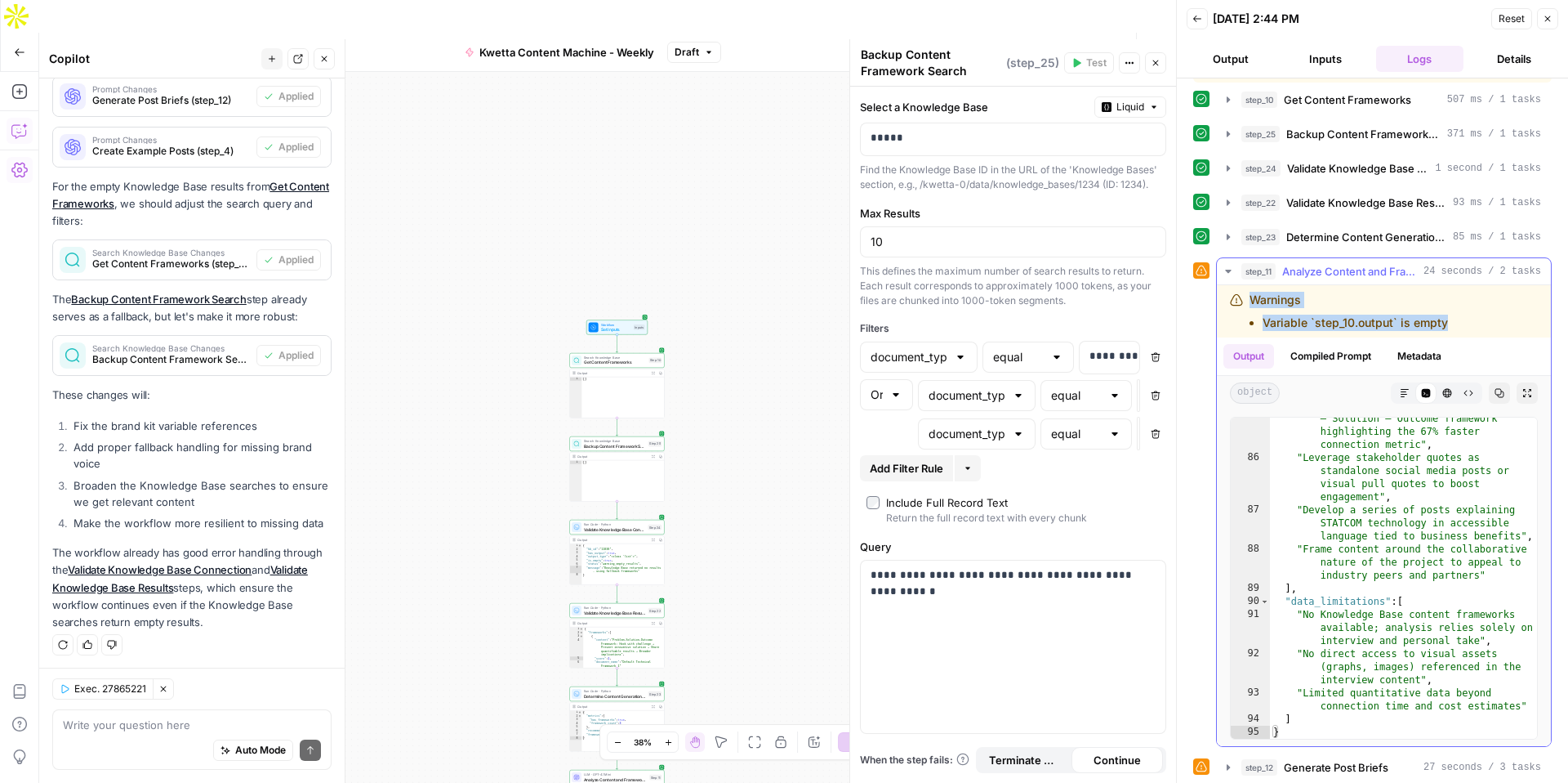
drag, startPoint x: 1458, startPoint y: 325, endPoint x: 1248, endPoint y: 302, distance: 211.3
click at [1248, 302] on div "Warnings Variable `step_10.output` is empty" at bounding box center [1362, 311] width 263 height 40
copy div "Warnings Variable `step_10.output` is empty"
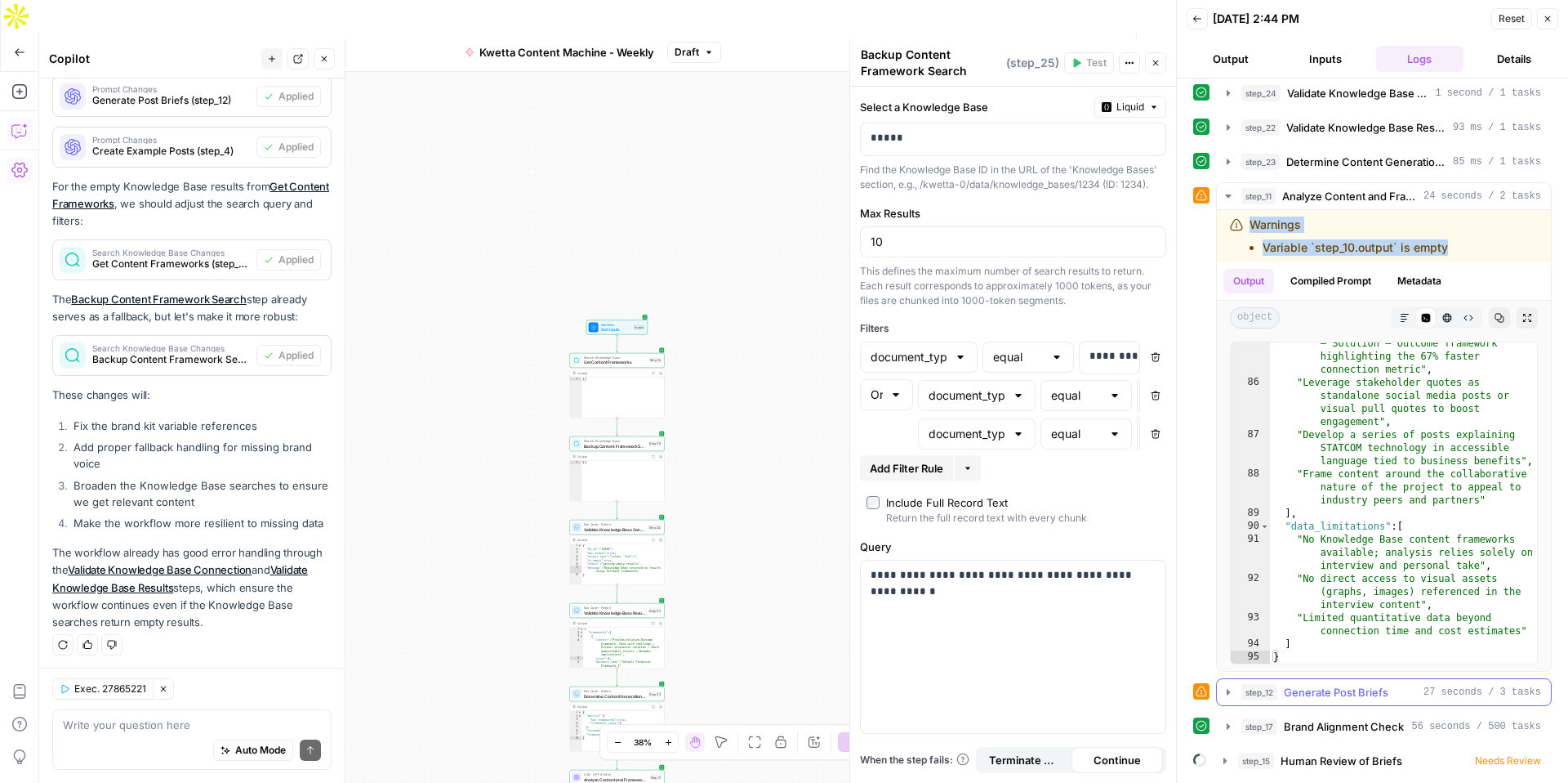
click at [1224, 690] on icon "button" at bounding box center [1228, 692] width 13 height 13
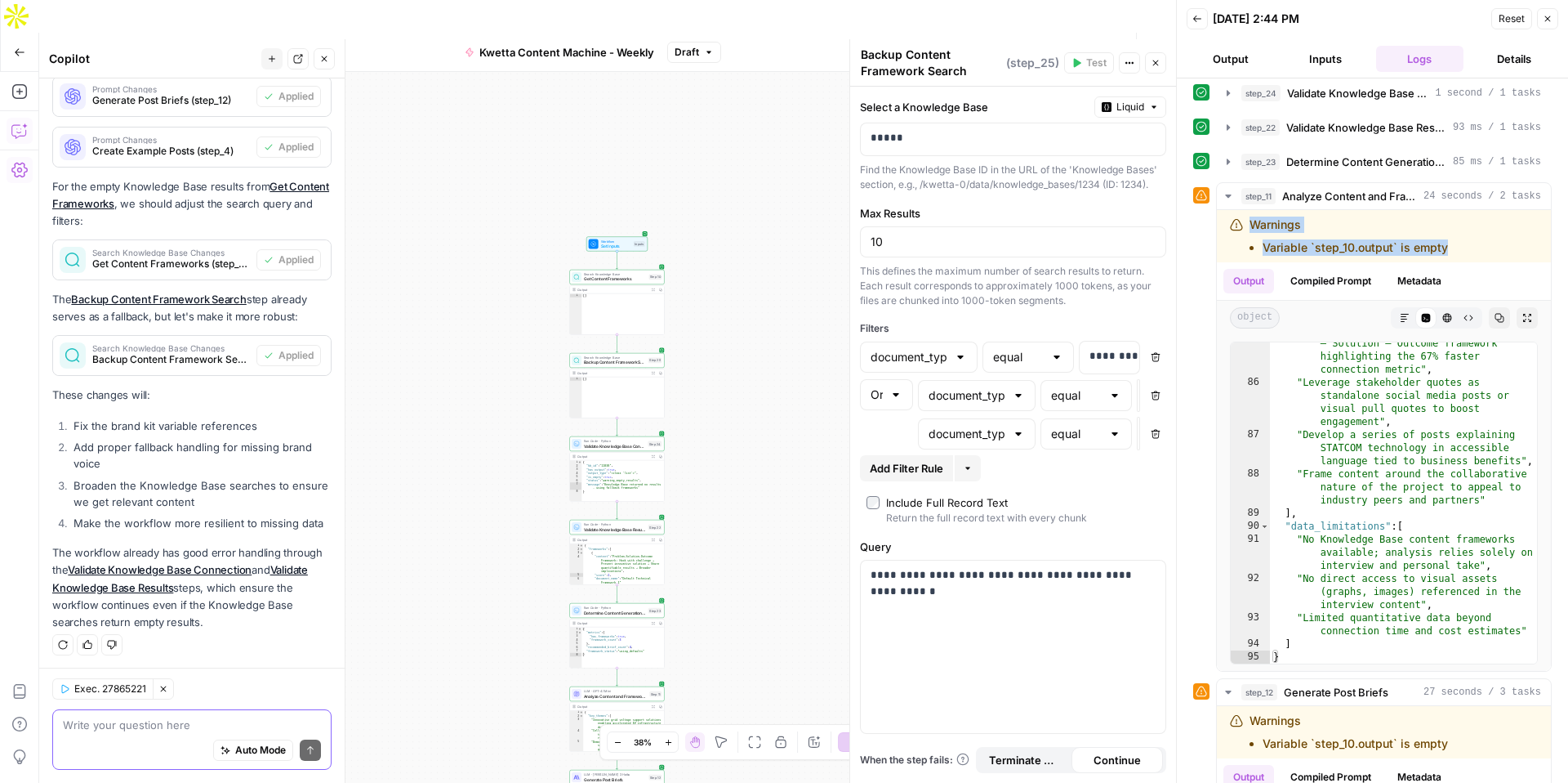
click at [150, 725] on textarea at bounding box center [192, 724] width 258 height 17
type textarea "P"
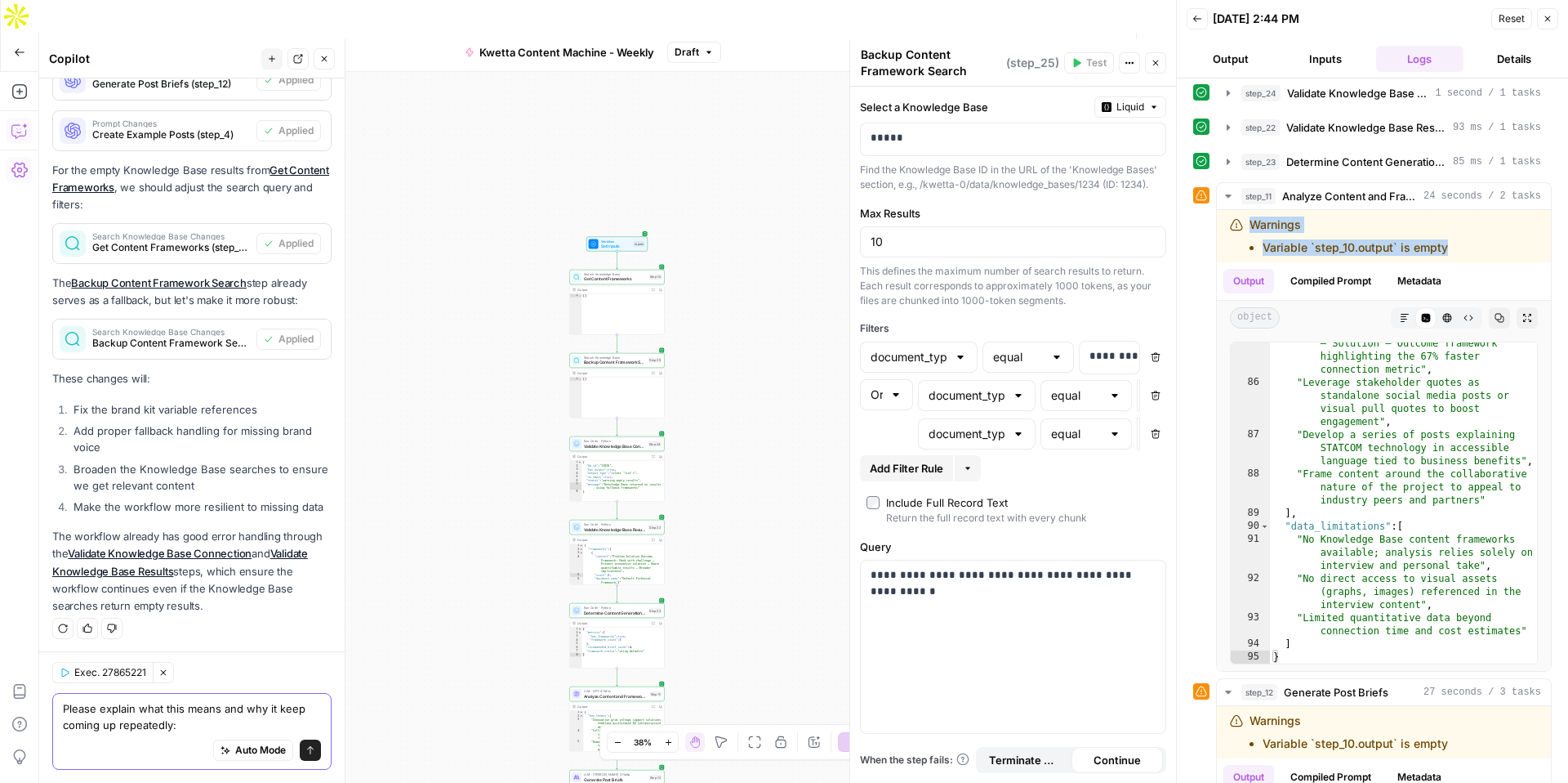
paste textarea "Warnings Variable `step_10.output` is empty"
type textarea "Please explain what this means and why it keep coming up repeatedly: Warnings V…"
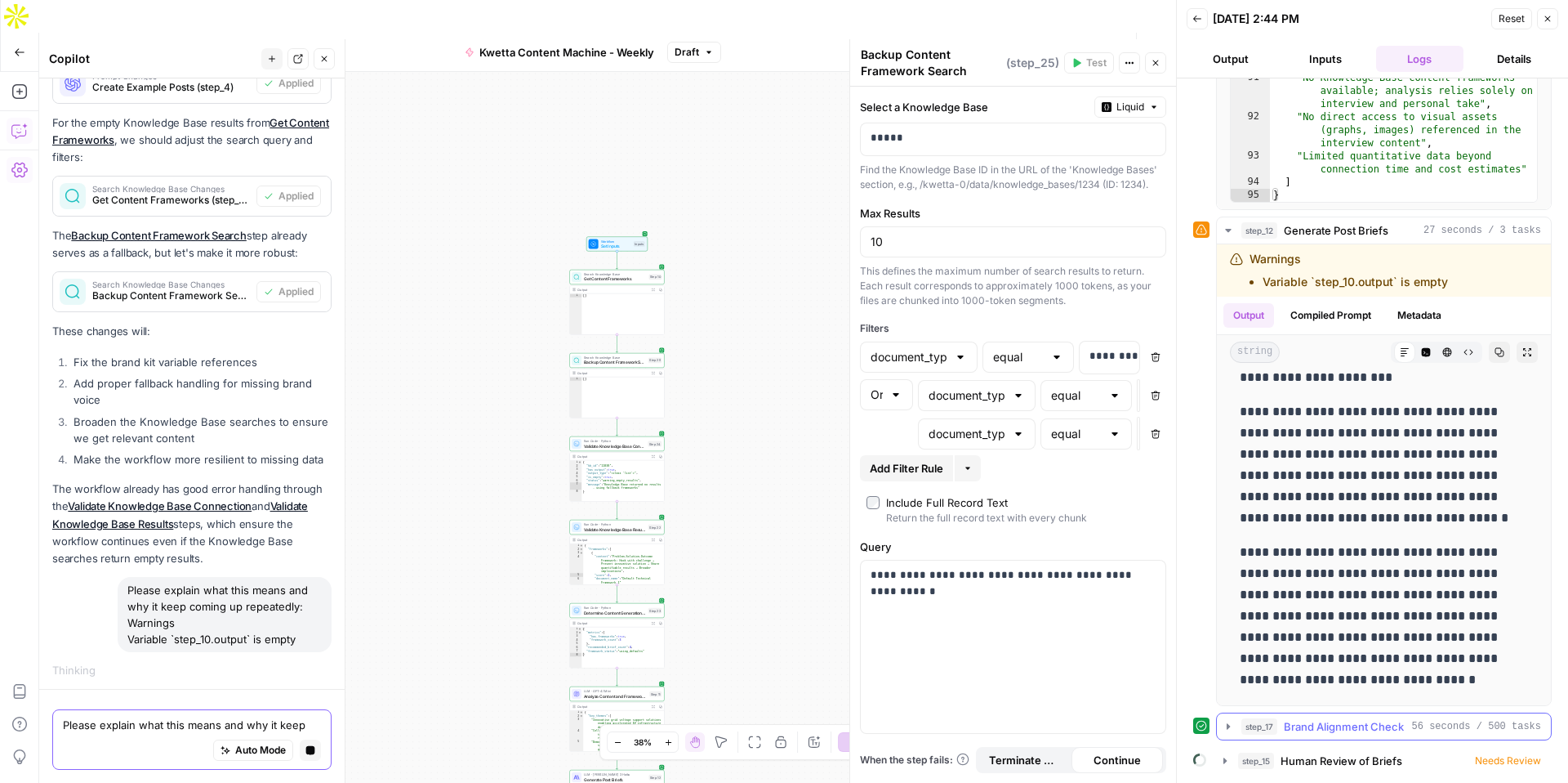
scroll to position [2388, 0]
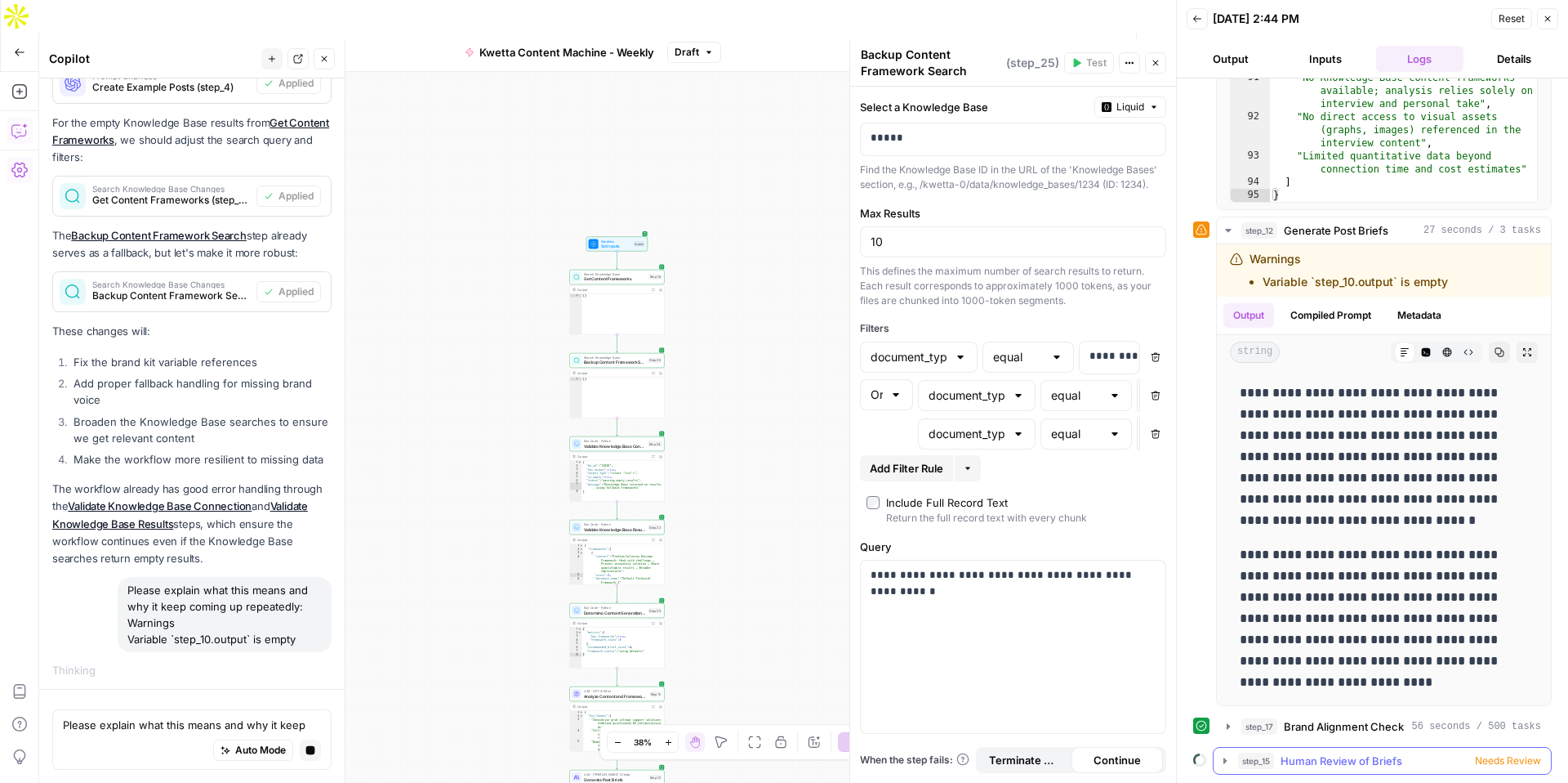
click at [1221, 763] on icon "button" at bounding box center [1225, 760] width 13 height 13
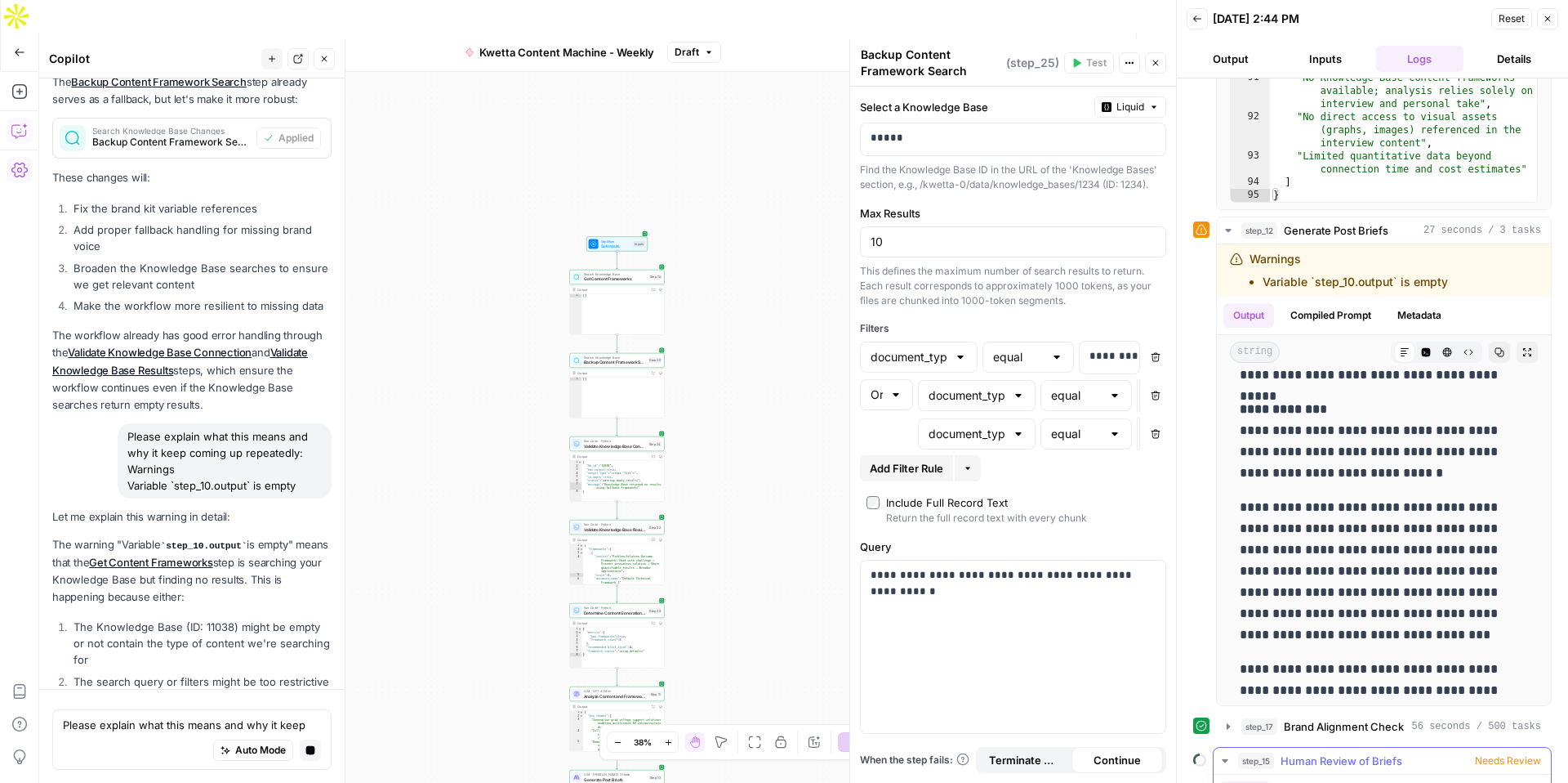
scroll to position [996, 0]
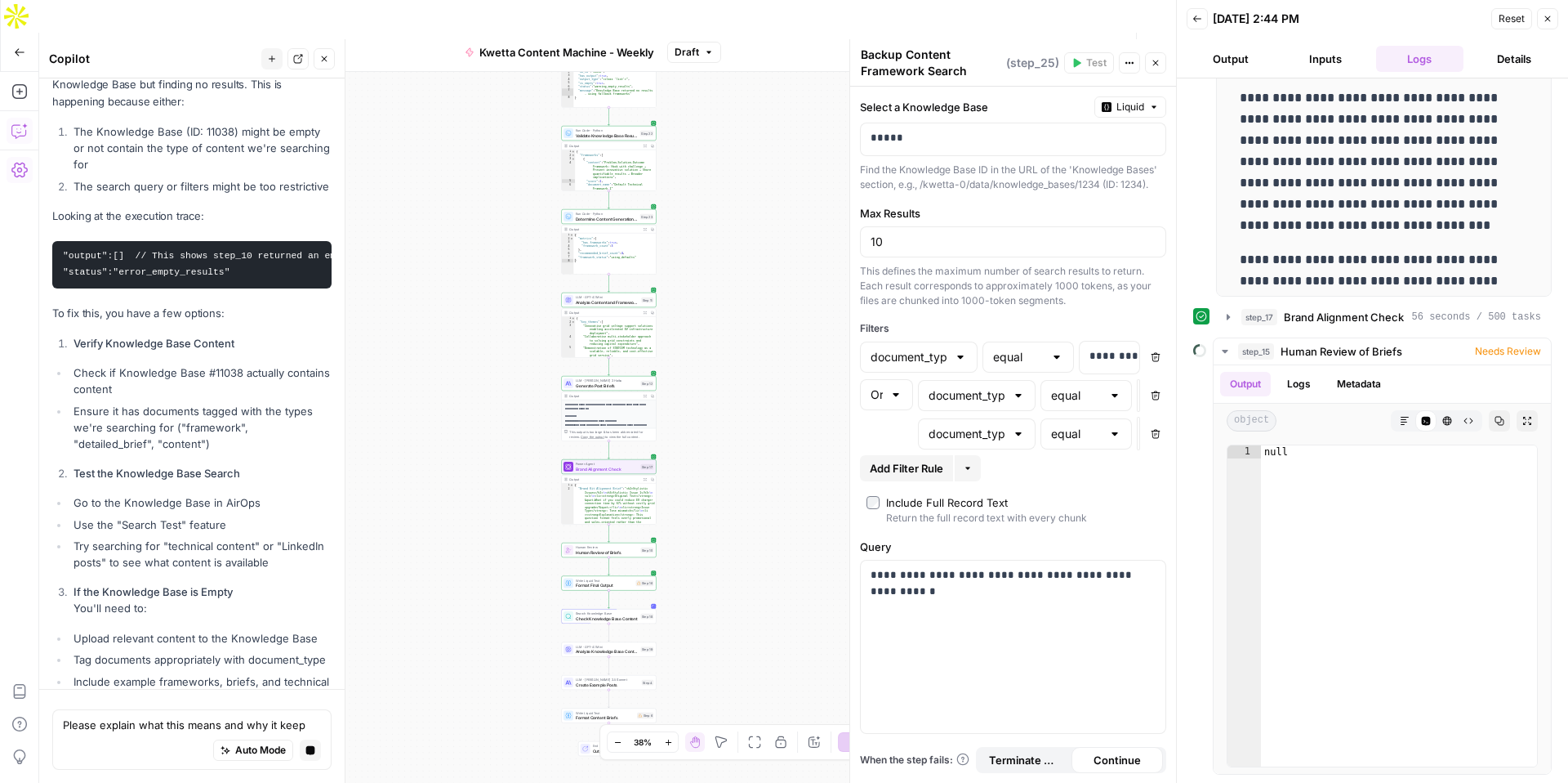
drag, startPoint x: 726, startPoint y: 621, endPoint x: 763, endPoint y: 577, distance: 57.5
click at [712, 259] on div "Workflow Set Inputs Inputs Search Knowledge Base Get Content Frameworks Step 10…" at bounding box center [608, 443] width 1137 height 743
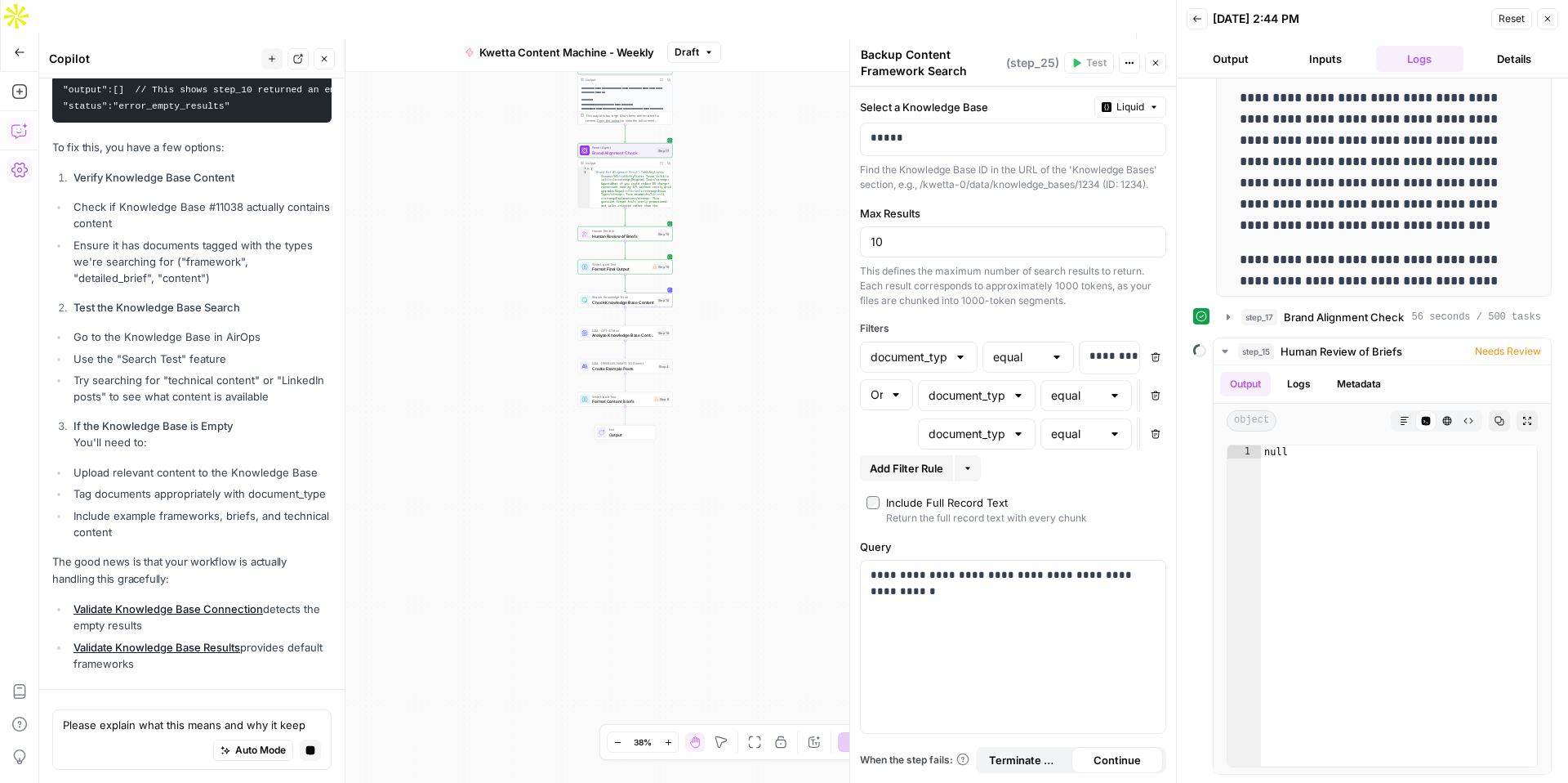
drag, startPoint x: 762, startPoint y: 597, endPoint x: 763, endPoint y: 310, distance: 287.0
click at [763, 309] on div "Workflow Set Inputs Inputs Search Knowledge Base Get Content Frameworks Step 10…" at bounding box center [608, 443] width 1137 height 743
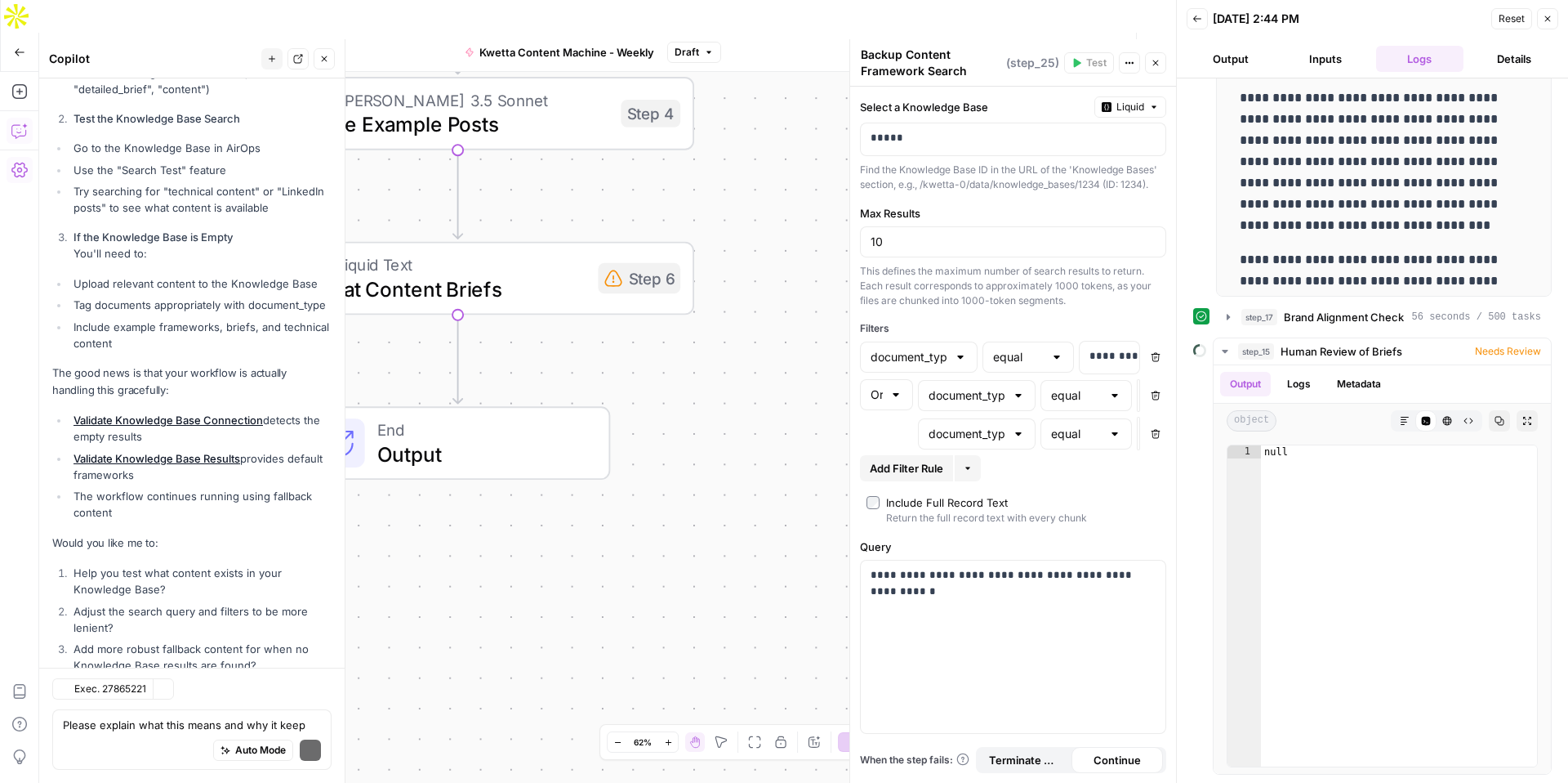
scroll to position [1717, 0]
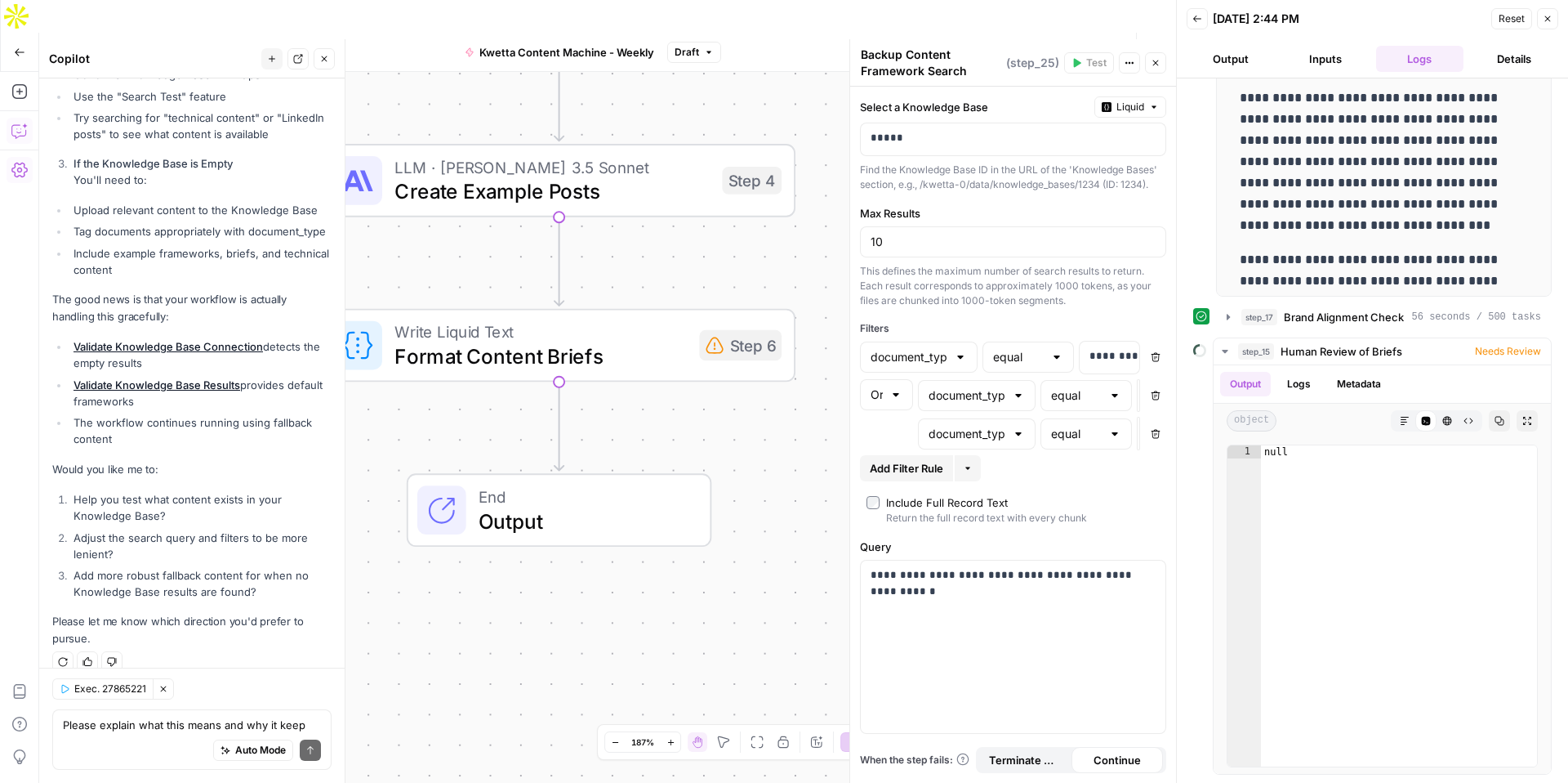
drag, startPoint x: 741, startPoint y: 455, endPoint x: 797, endPoint y: 487, distance: 64.5
click at [796, 489] on div "End Output" at bounding box center [559, 510] width 473 height 74
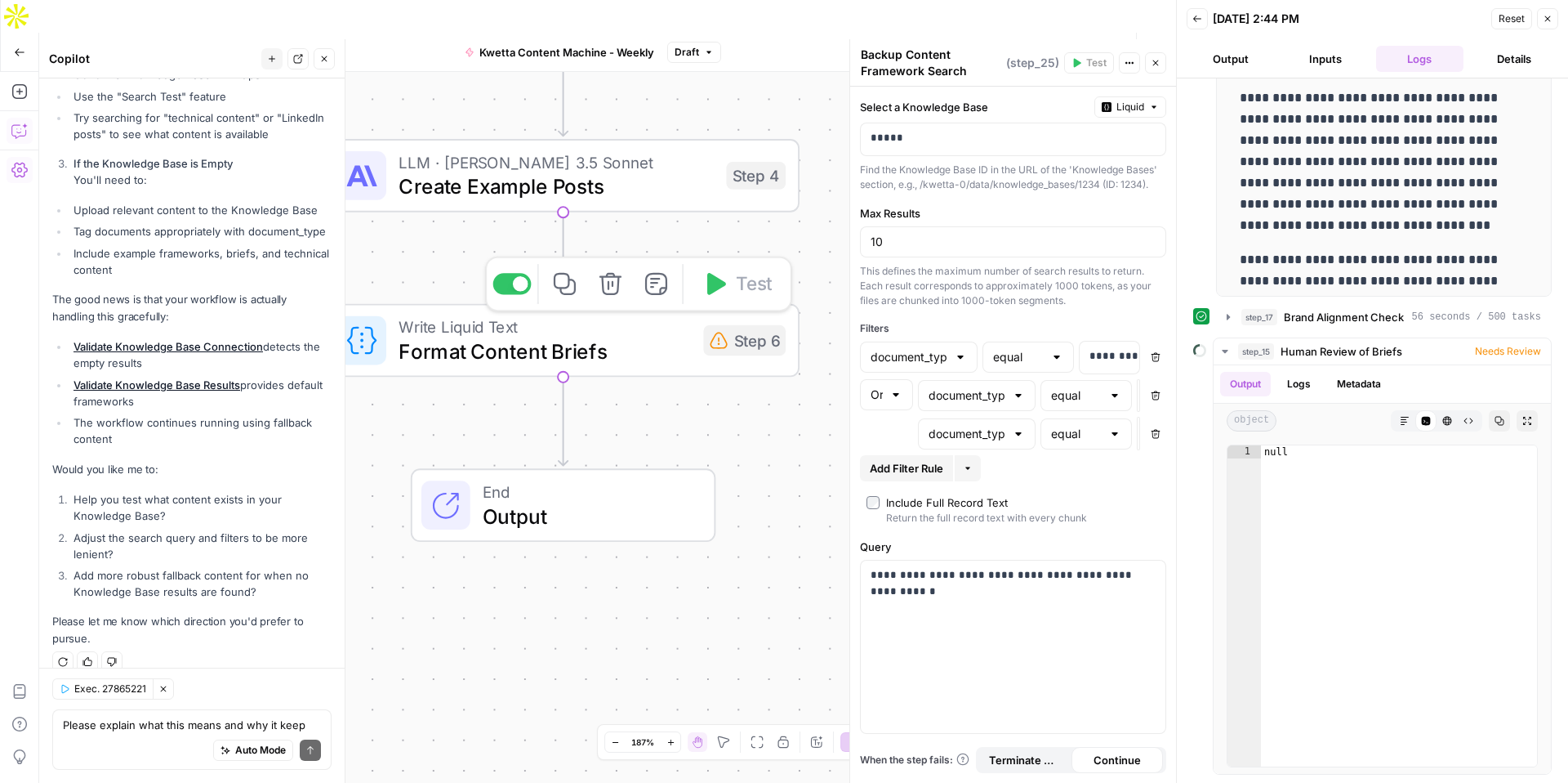
click at [657, 336] on span "Format Content Briefs" at bounding box center [545, 351] width 293 height 30
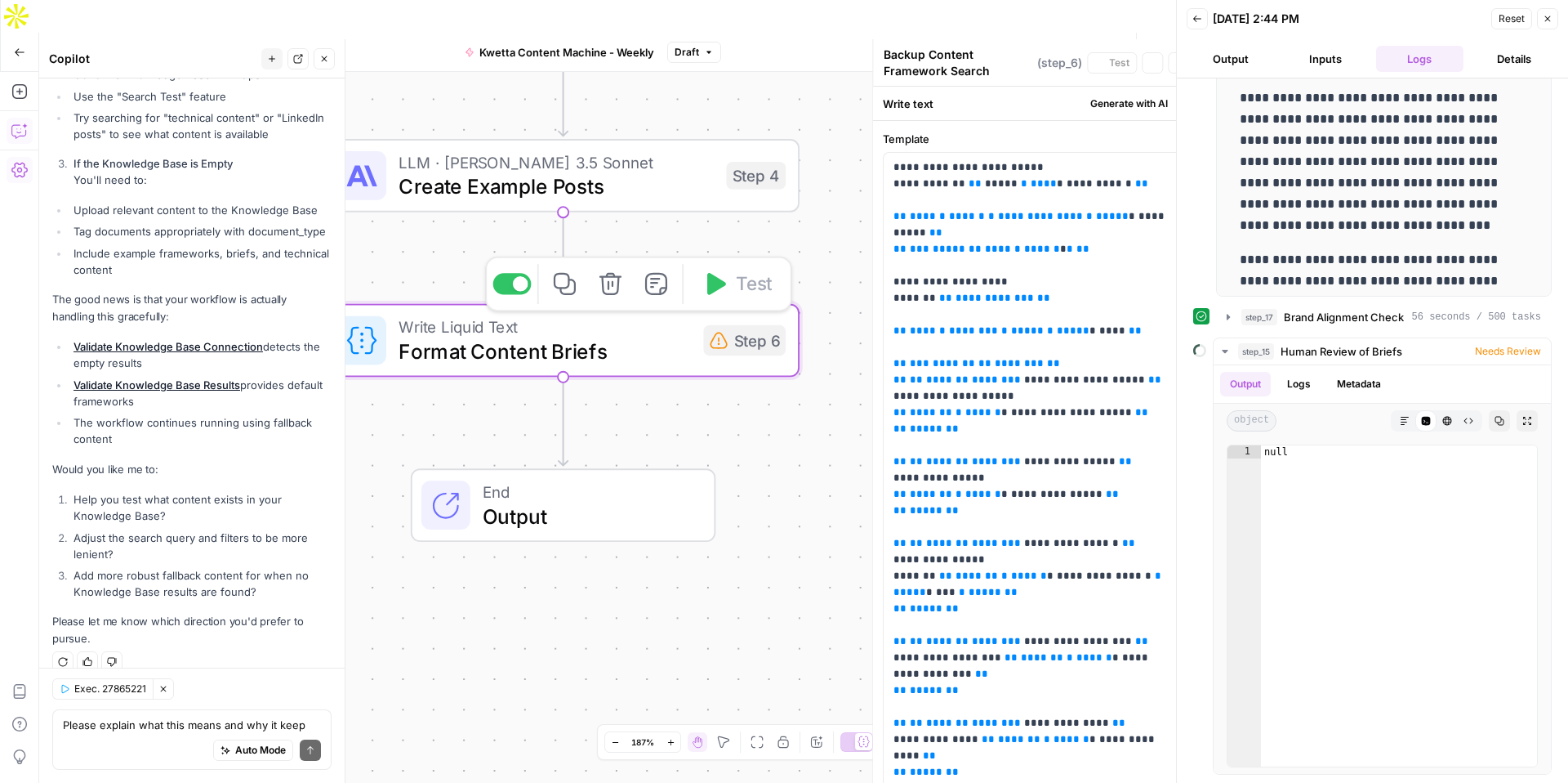
type textarea "Format Content Briefs"
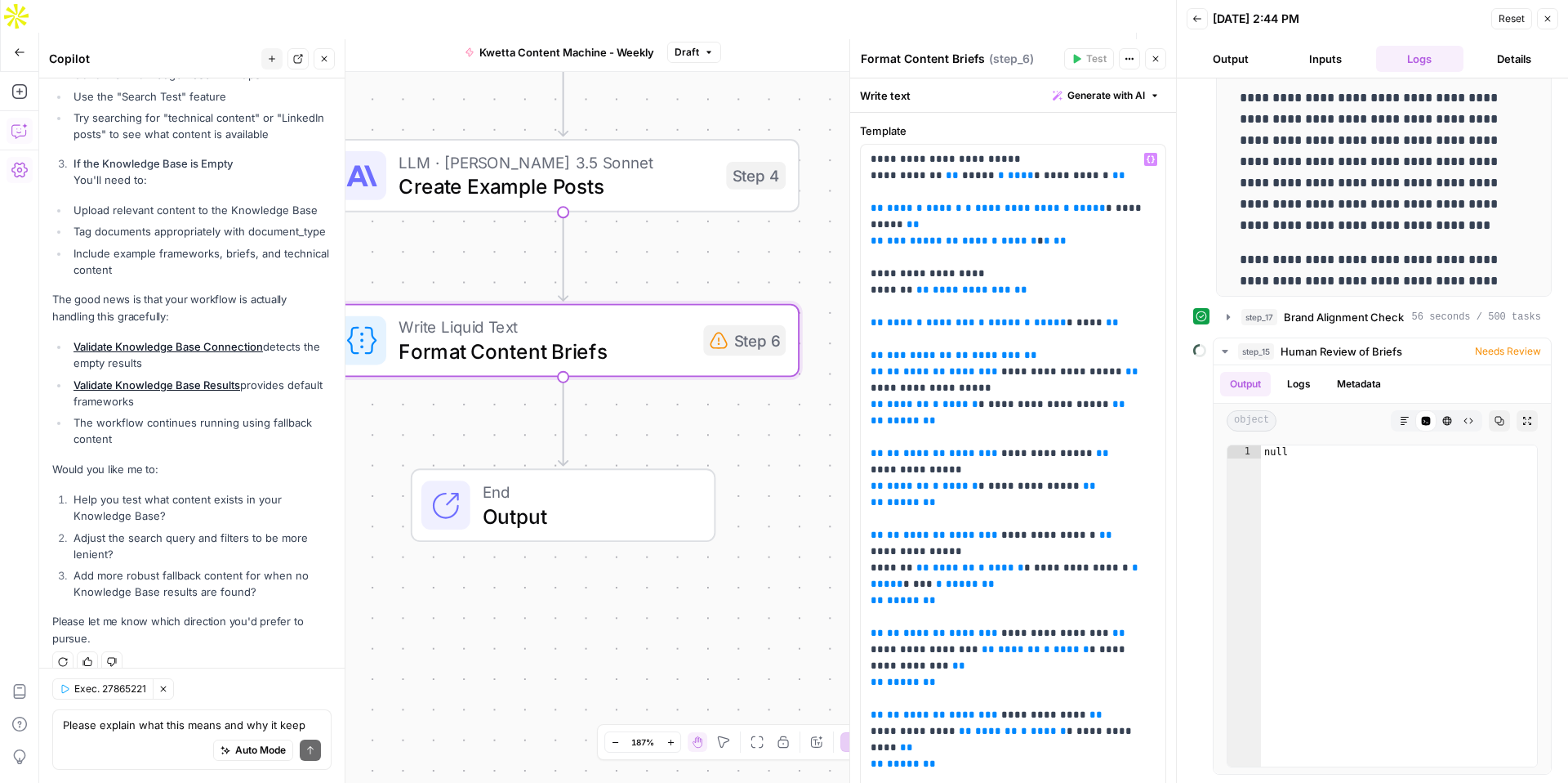
scroll to position [438, 0]
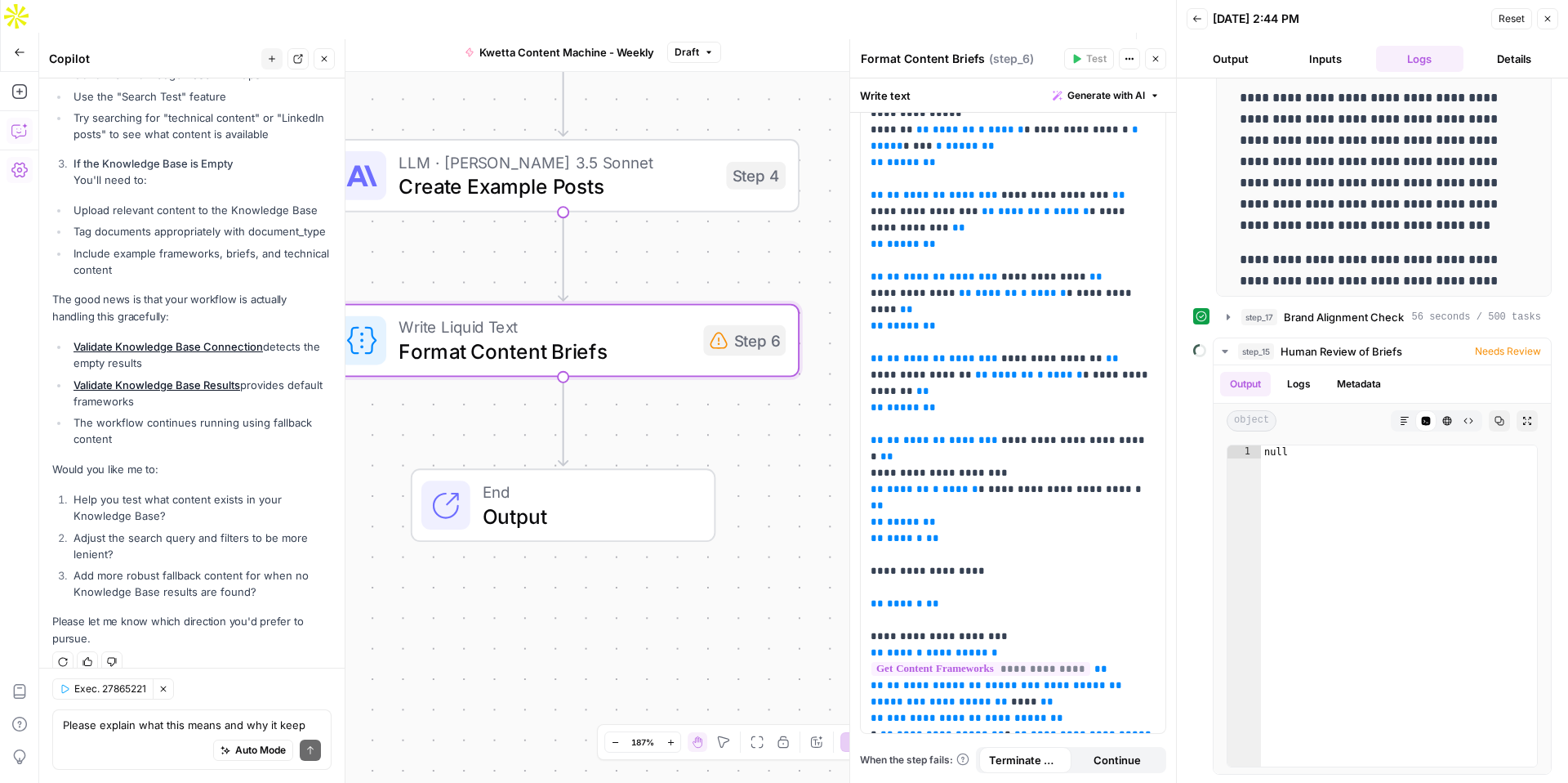
click at [535, 501] on span "Output" at bounding box center [586, 516] width 207 height 30
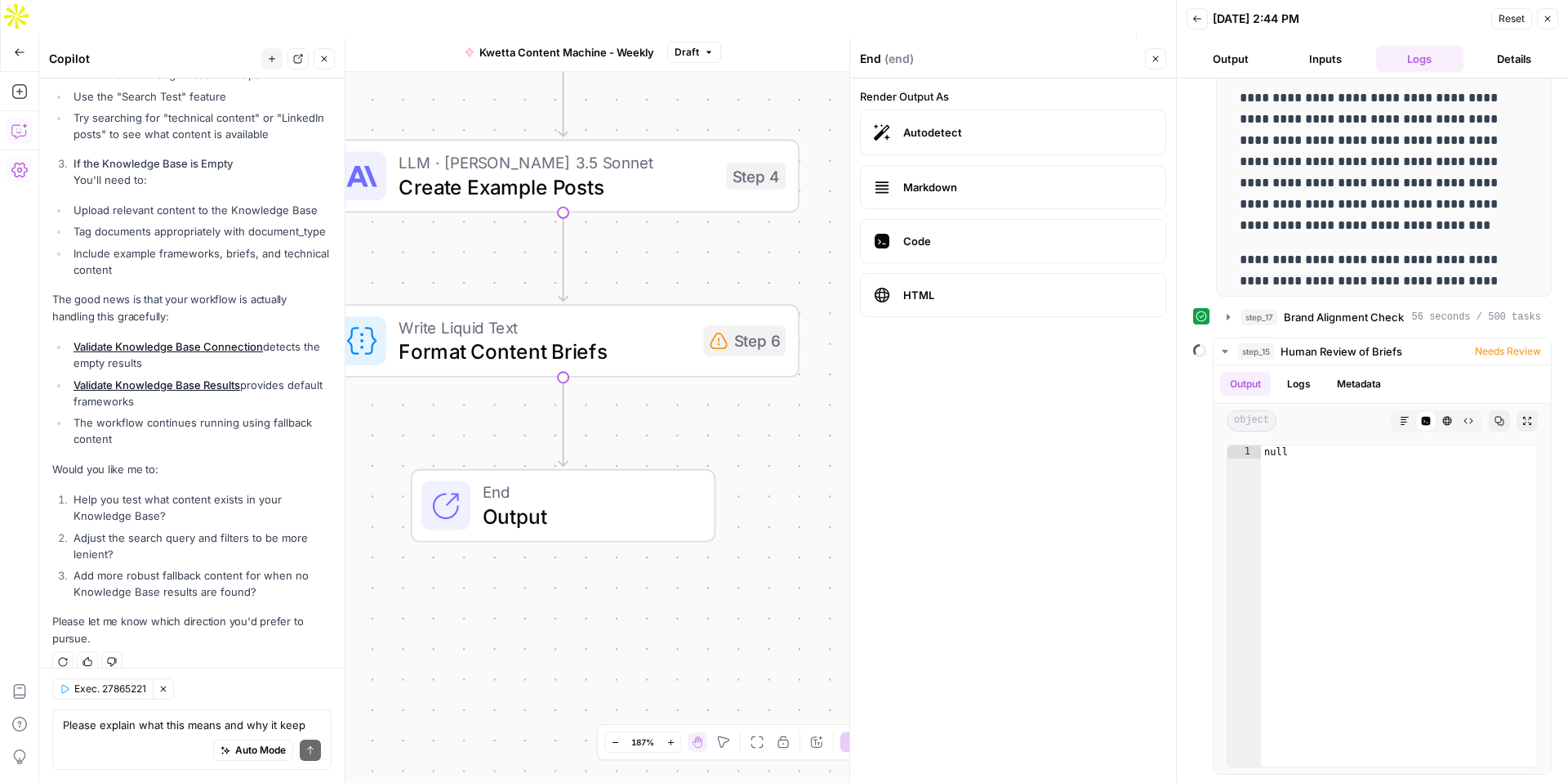
click at [538, 336] on span "Format Content Briefs" at bounding box center [545, 351] width 293 height 30
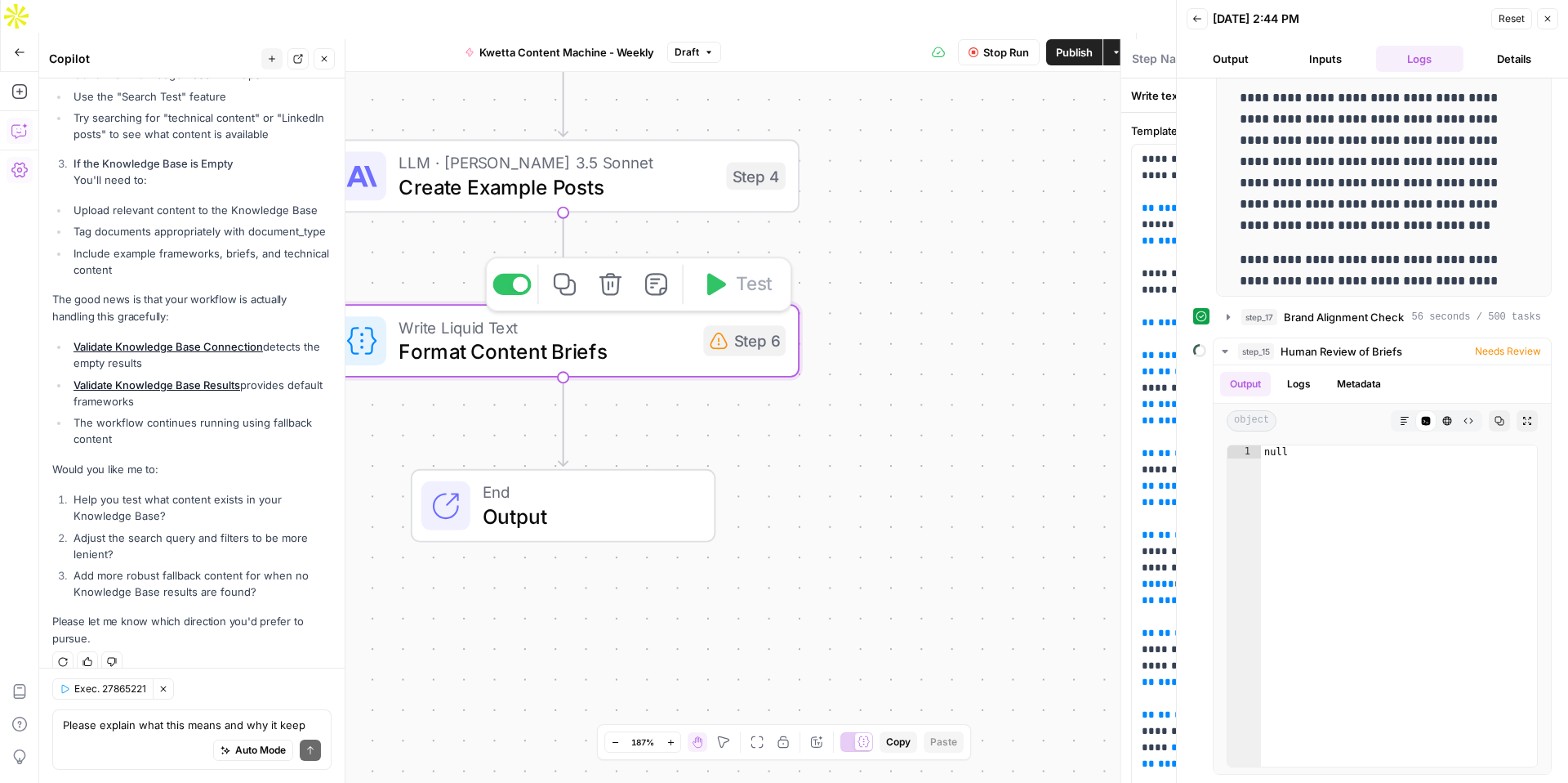
type textarea "Format Content Briefs"
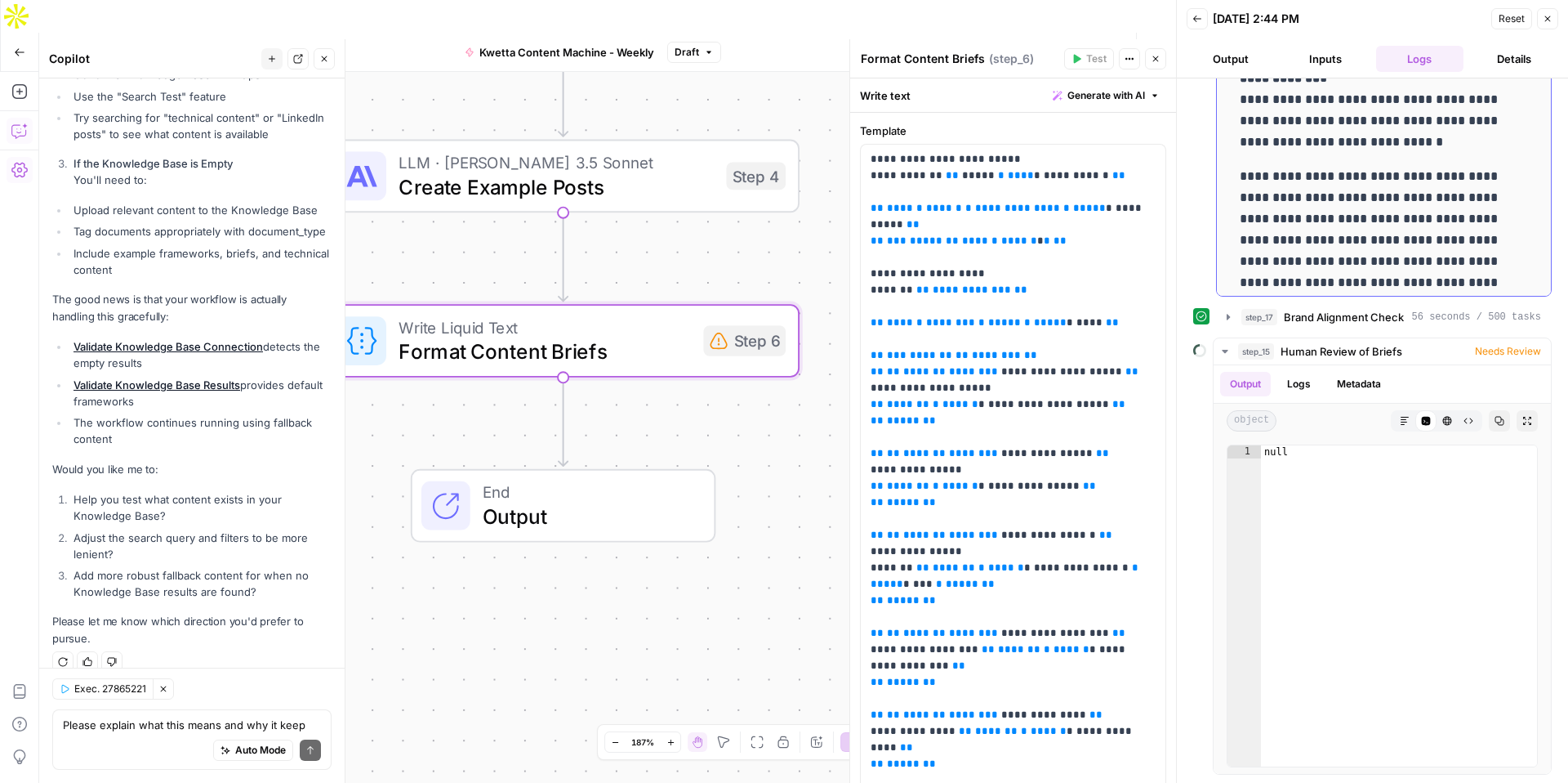
scroll to position [5037, 0]
click at [1507, 351] on span "Needs Review" at bounding box center [1507, 351] width 66 height 15
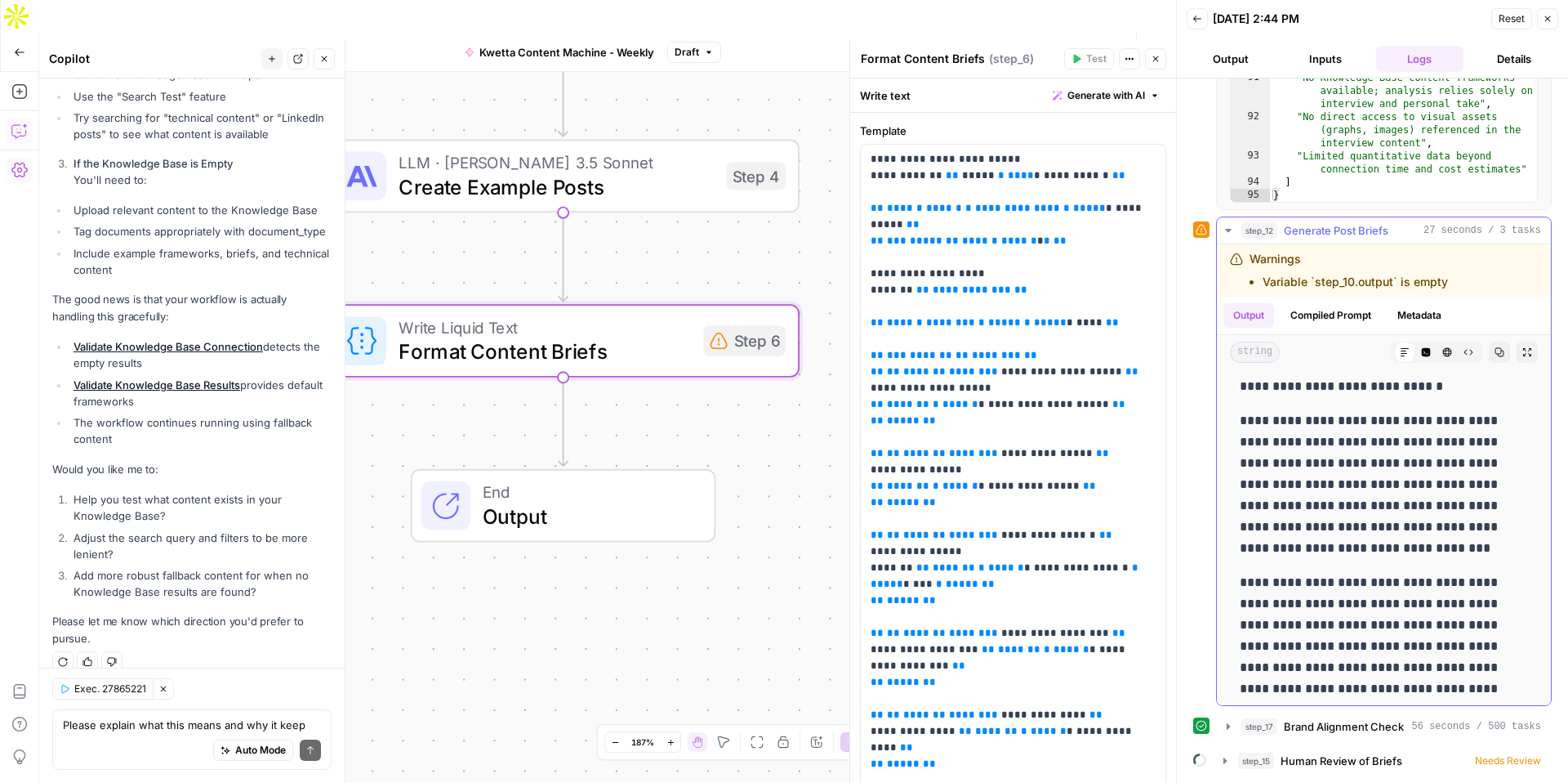
scroll to position [5090, 0]
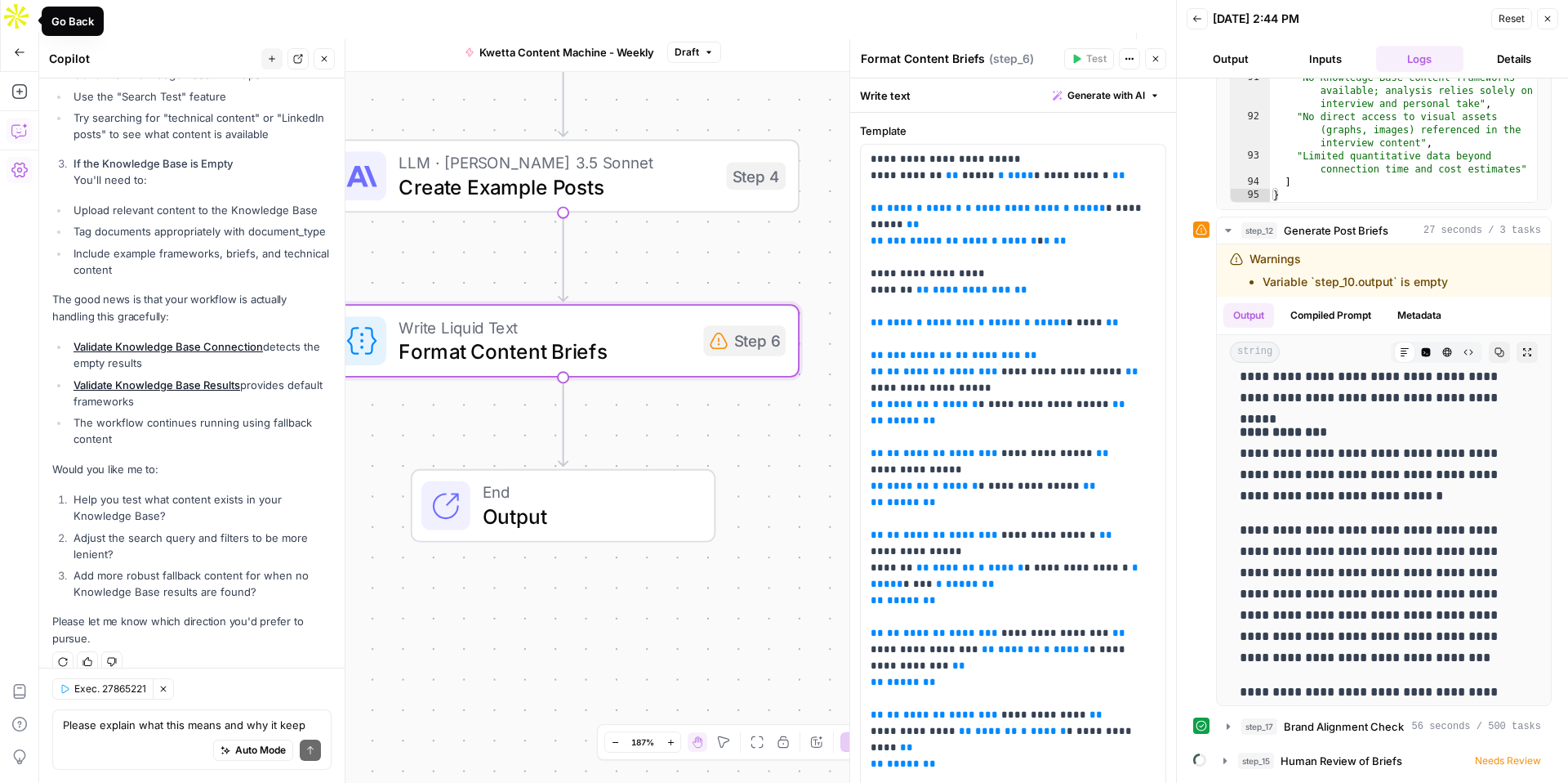
click at [16, 48] on icon "button" at bounding box center [19, 52] width 10 height 7
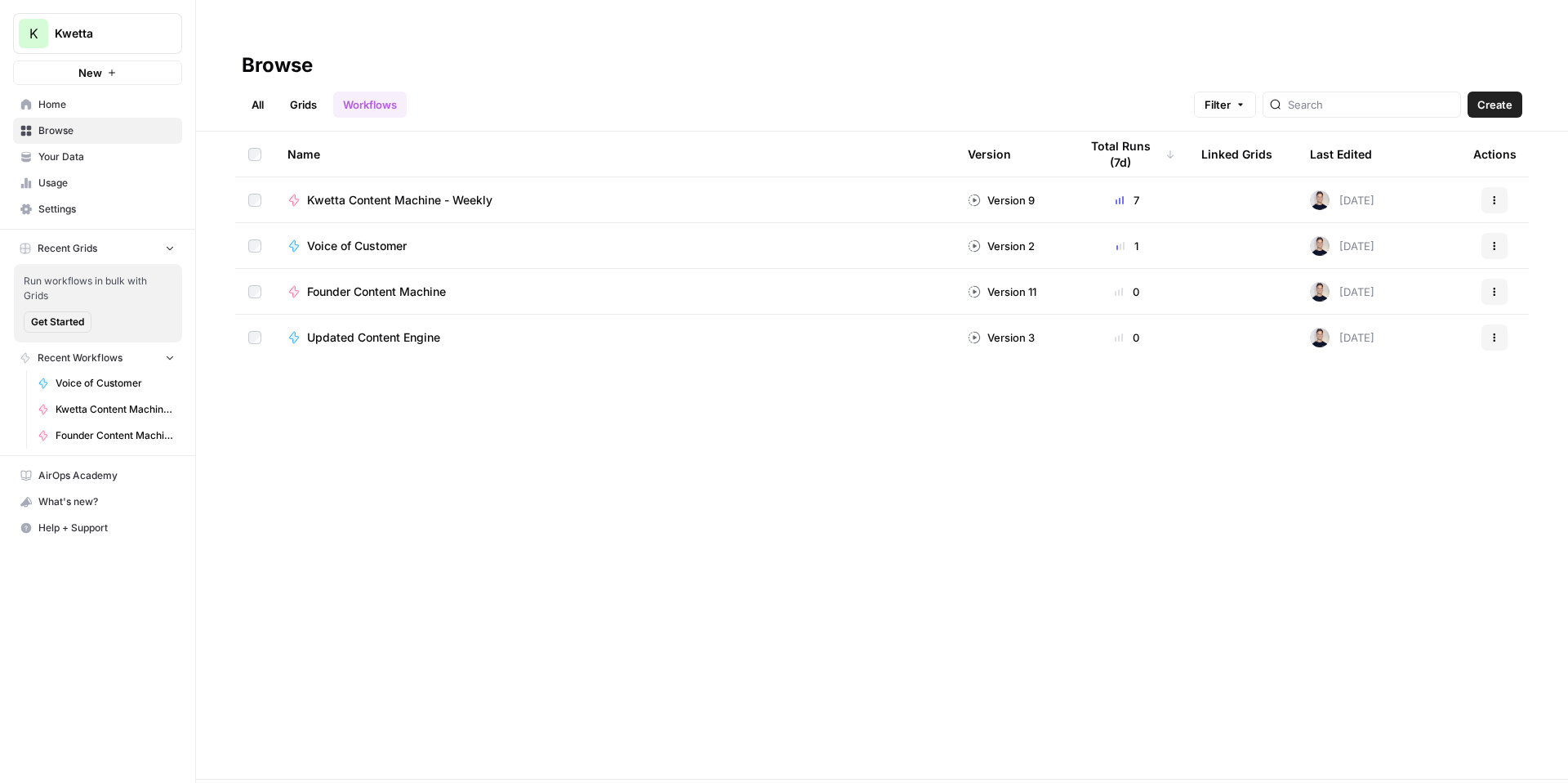
click at [390, 192] on span "Kwetta Content Machine - Weekly" at bounding box center [399, 200] width 185 height 17
click at [56, 158] on span "Your Data" at bounding box center [106, 156] width 136 height 15
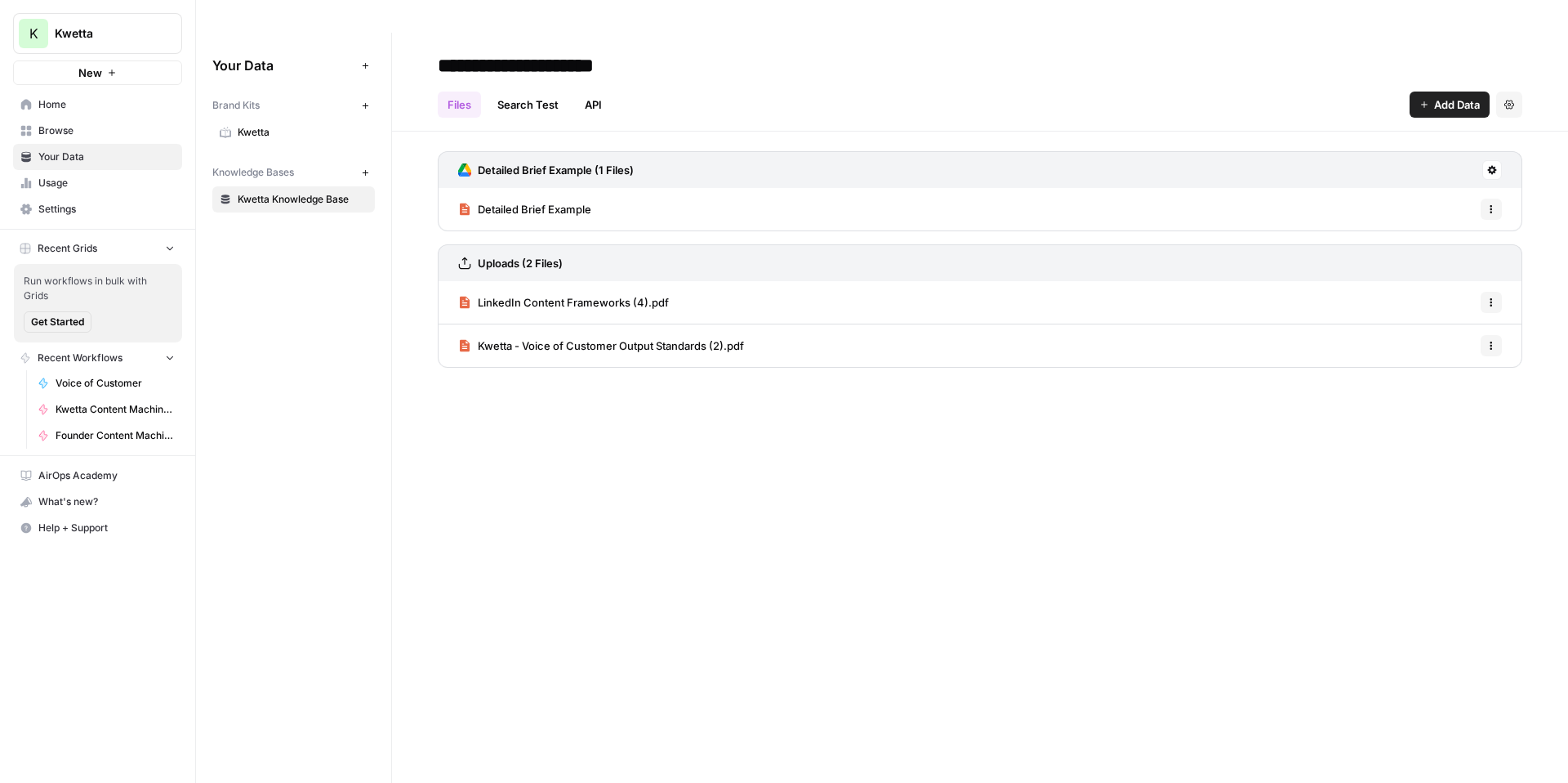
click at [550, 201] on span "Detailed Brief Example" at bounding box center [534, 209] width 113 height 17
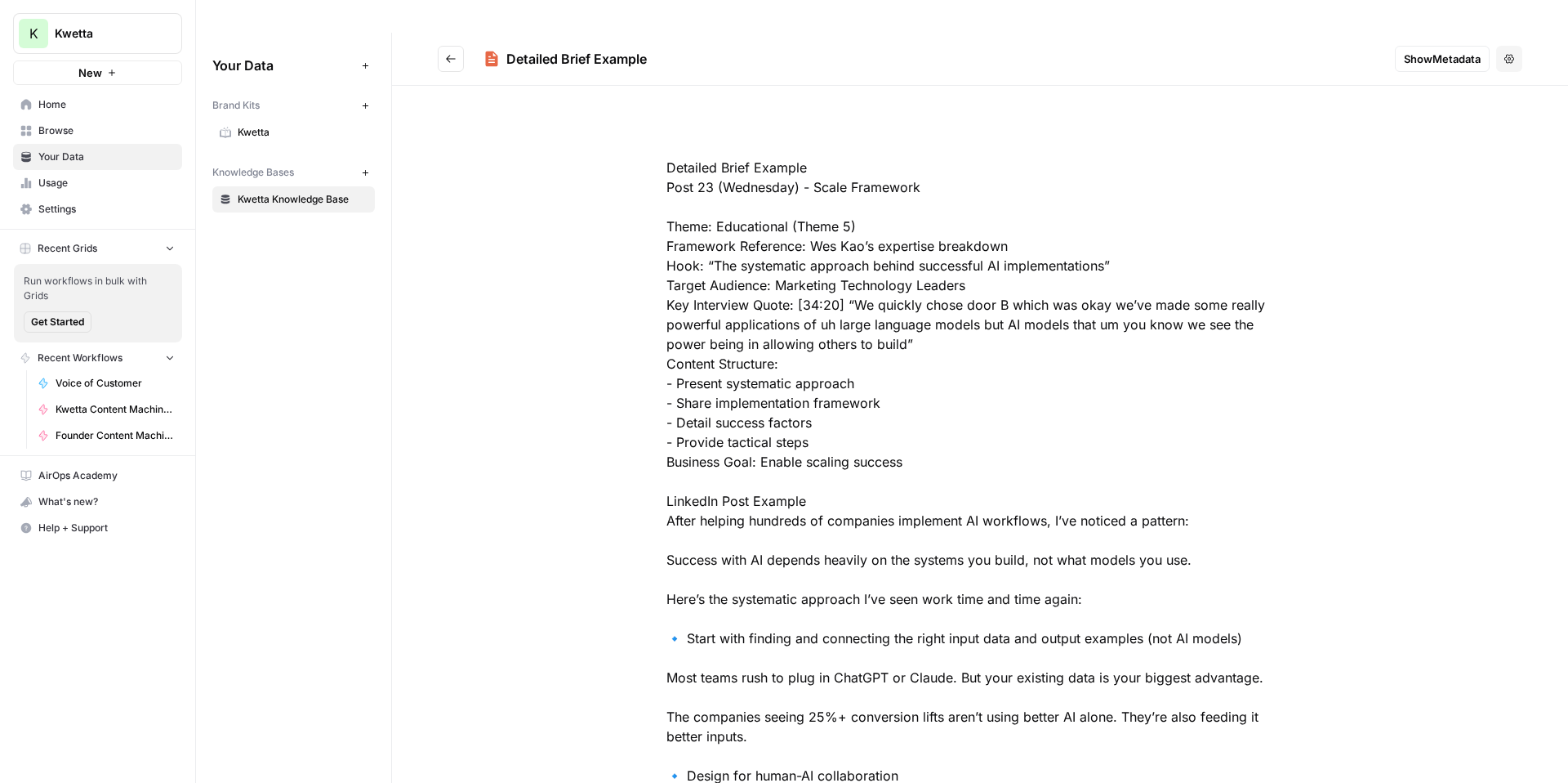
scroll to position [140, 0]
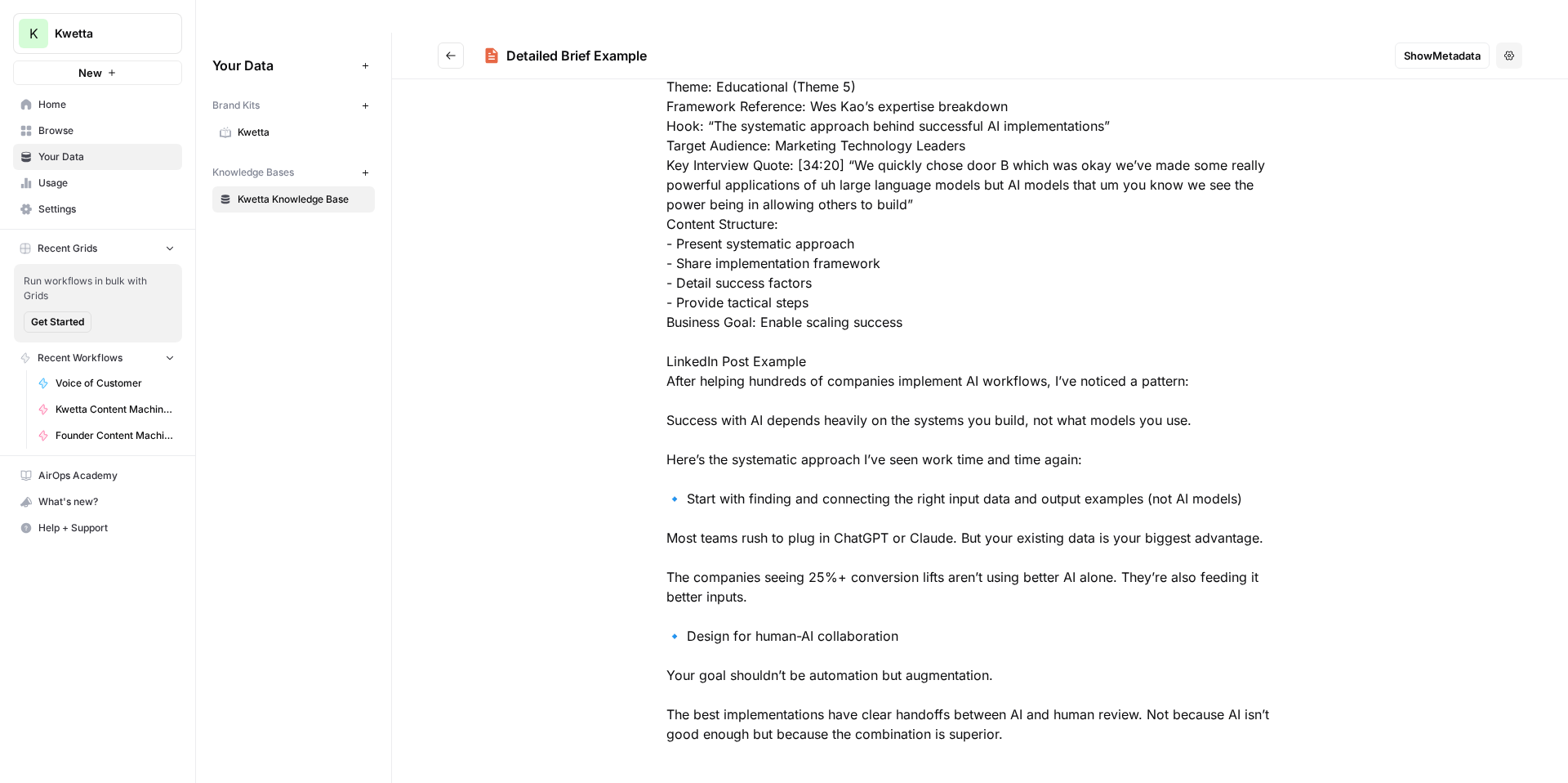
click at [438, 42] on button "Go back" at bounding box center [451, 55] width 26 height 26
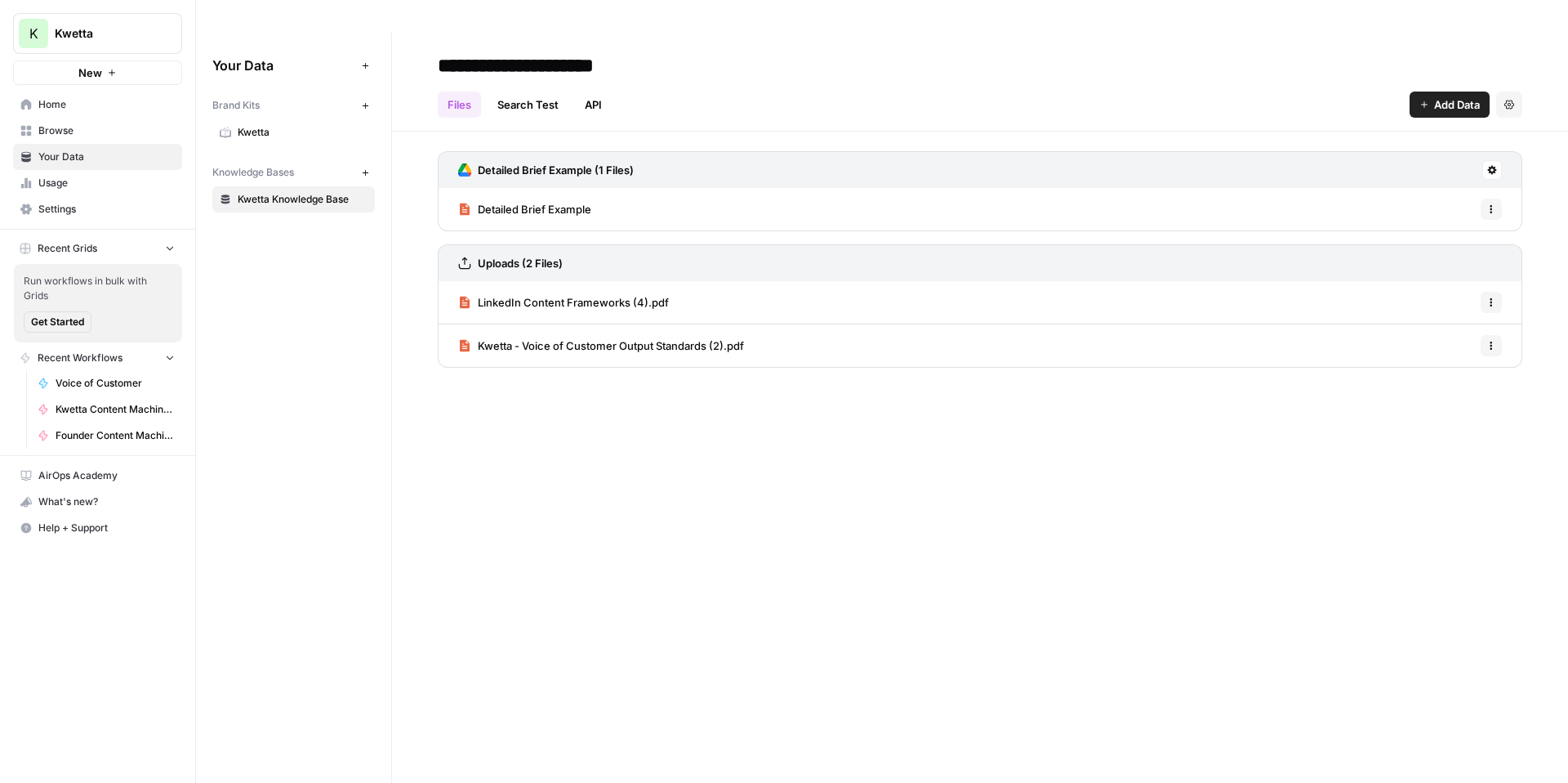
click at [65, 104] on span "Home" at bounding box center [106, 104] width 136 height 15
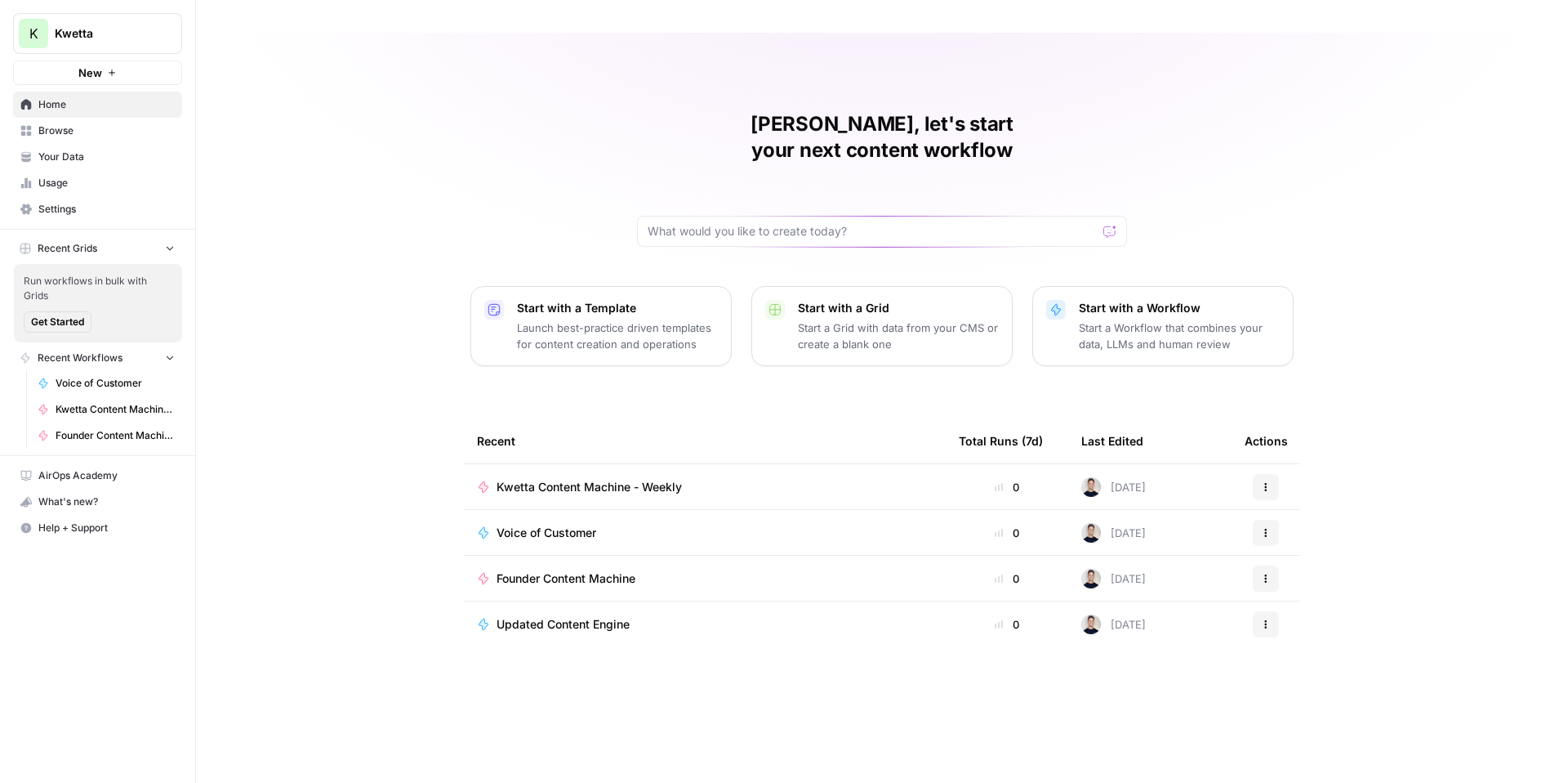
click at [609, 479] on span "Kwetta Content Machine - Weekly" at bounding box center [589, 487] width 185 height 17
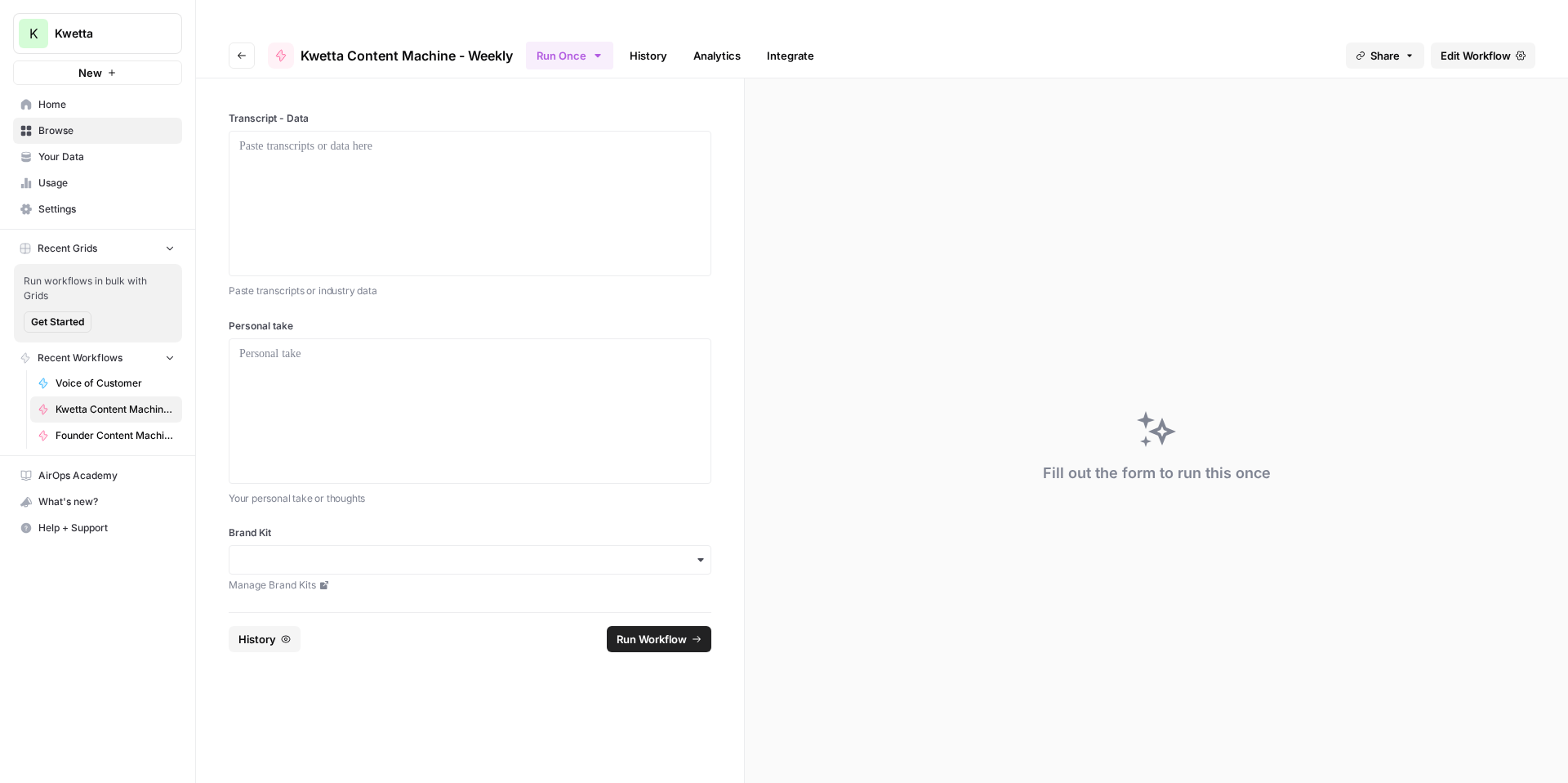
click at [1464, 47] on span "Edit Workflow" at bounding box center [1476, 55] width 70 height 17
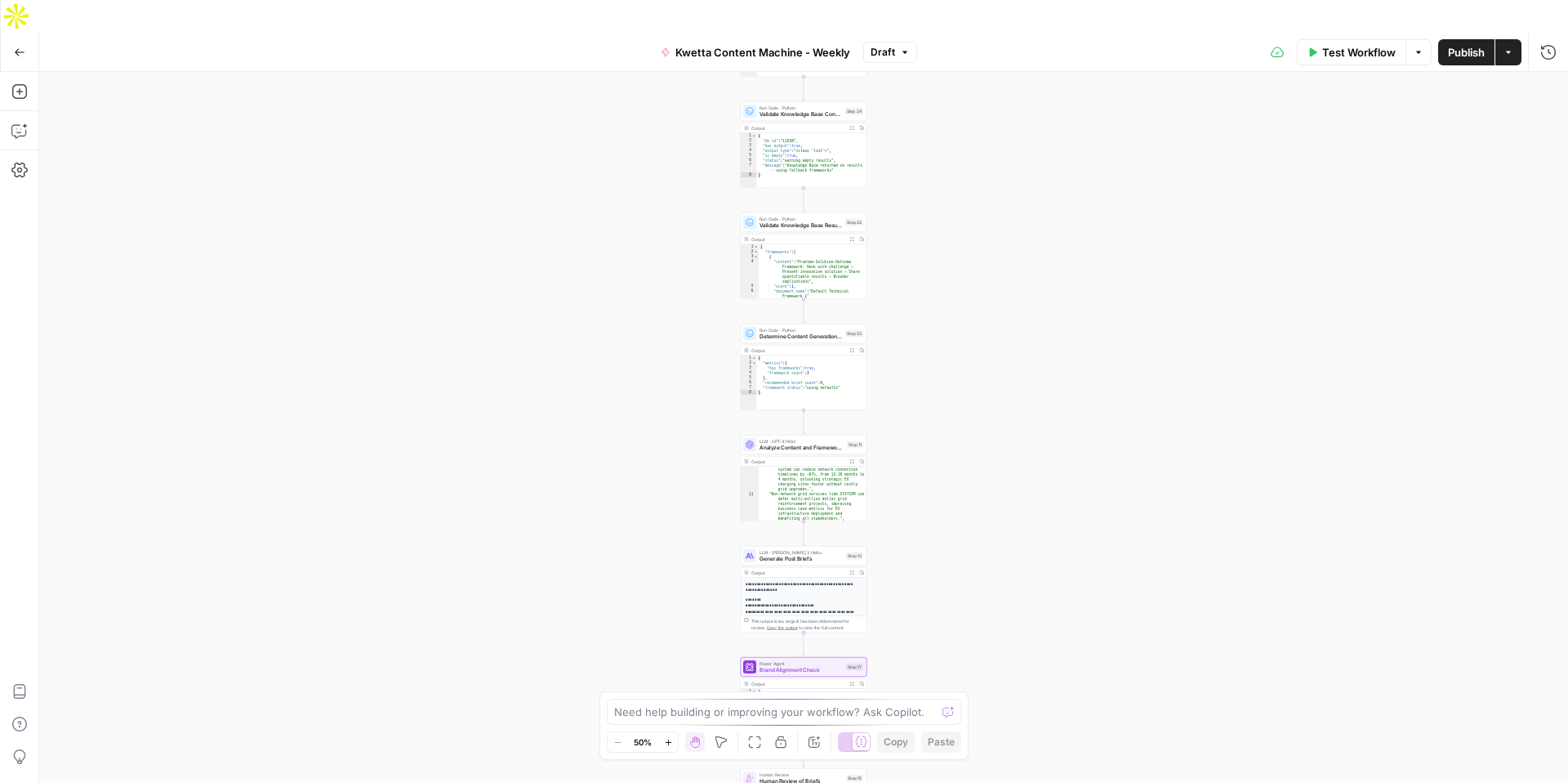
scroll to position [210, 0]
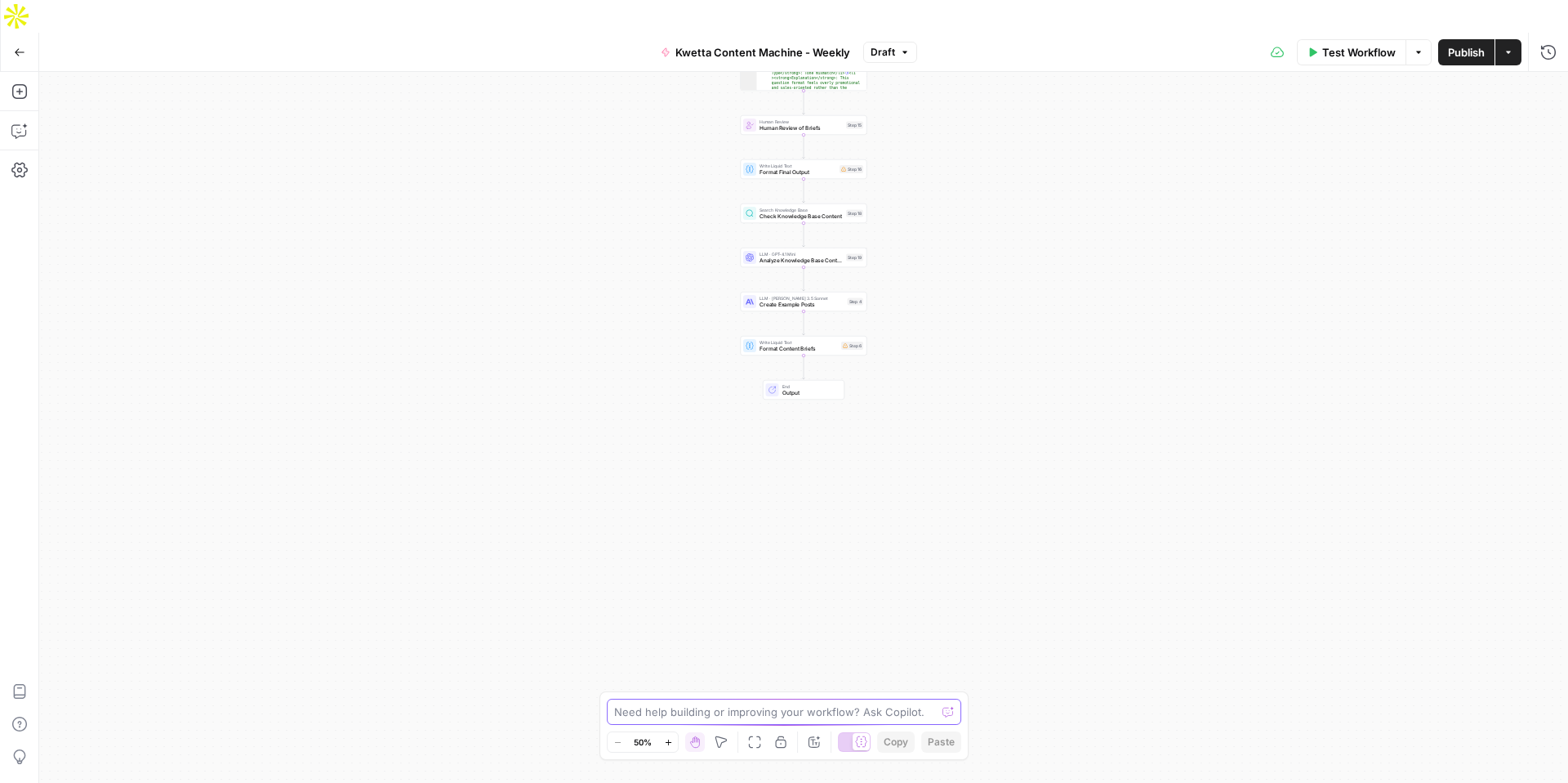
click at [706, 712] on textarea at bounding box center [775, 712] width 322 height 17
type textarea "The outputs of these exmaple posts are too long and not following the "Detialed…"
click at [21, 47] on icon "button" at bounding box center [19, 52] width 11 height 11
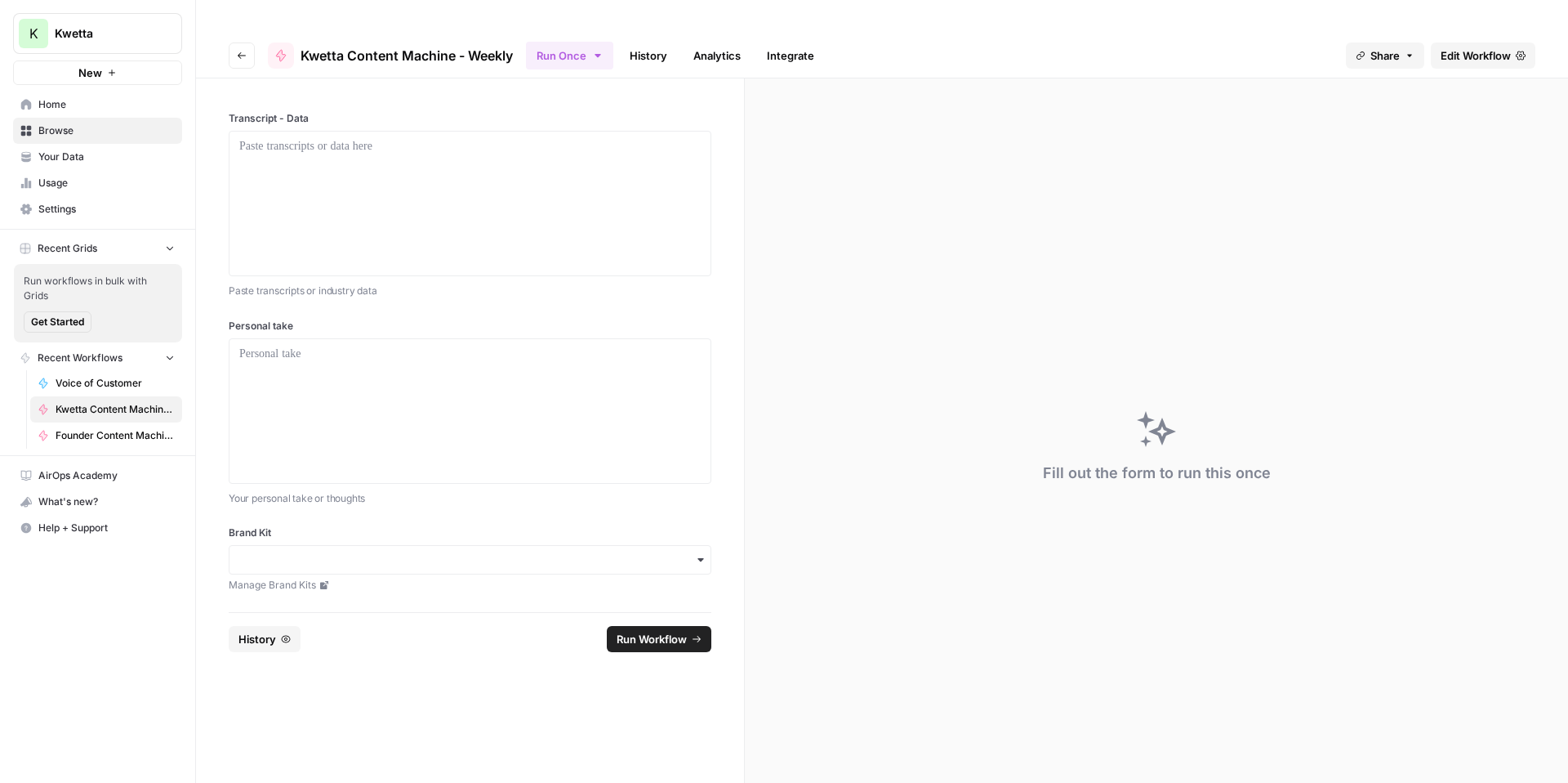
click at [58, 160] on span "Your Data" at bounding box center [106, 156] width 136 height 15
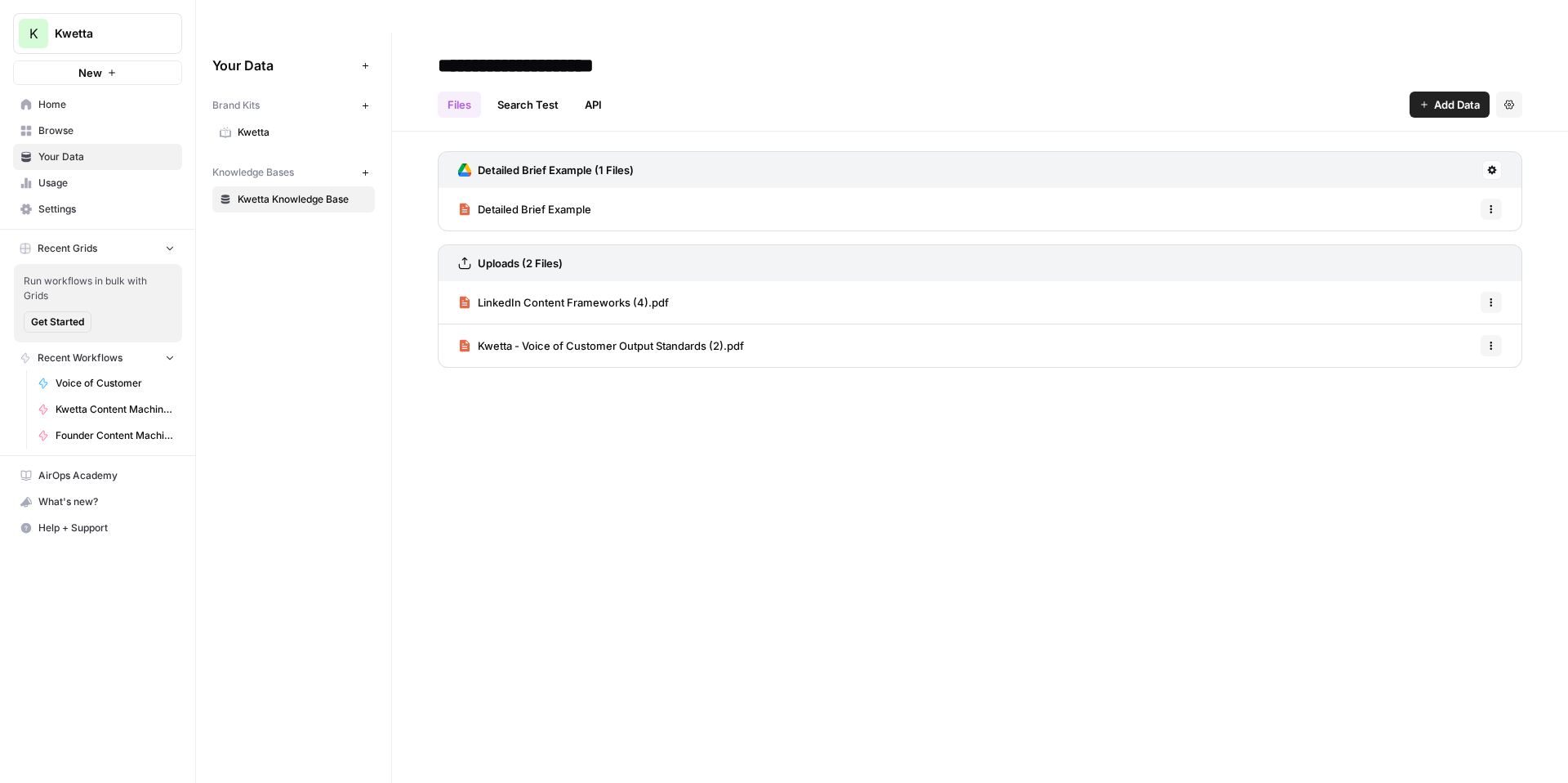
drag, startPoint x: 640, startPoint y: 190, endPoint x: 478, endPoint y: 177, distance: 162.5
click at [478, 188] on div "Detailed Brief Example Options" at bounding box center [980, 209] width 1085 height 42
copy span "Detailed Brief Example"
click at [69, 101] on span "Home" at bounding box center [106, 104] width 136 height 15
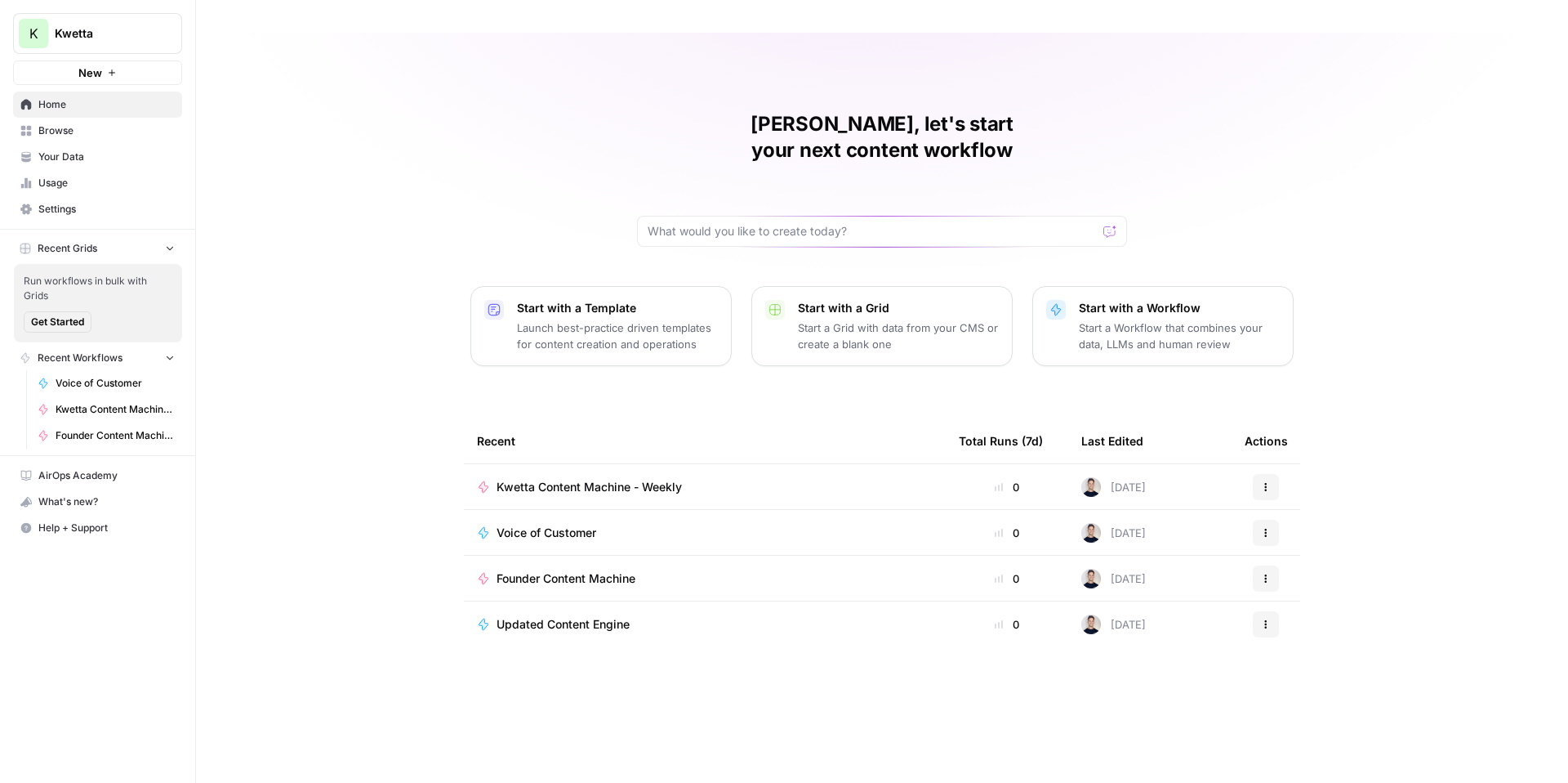
click at [74, 160] on span "Your Data" at bounding box center [106, 156] width 136 height 15
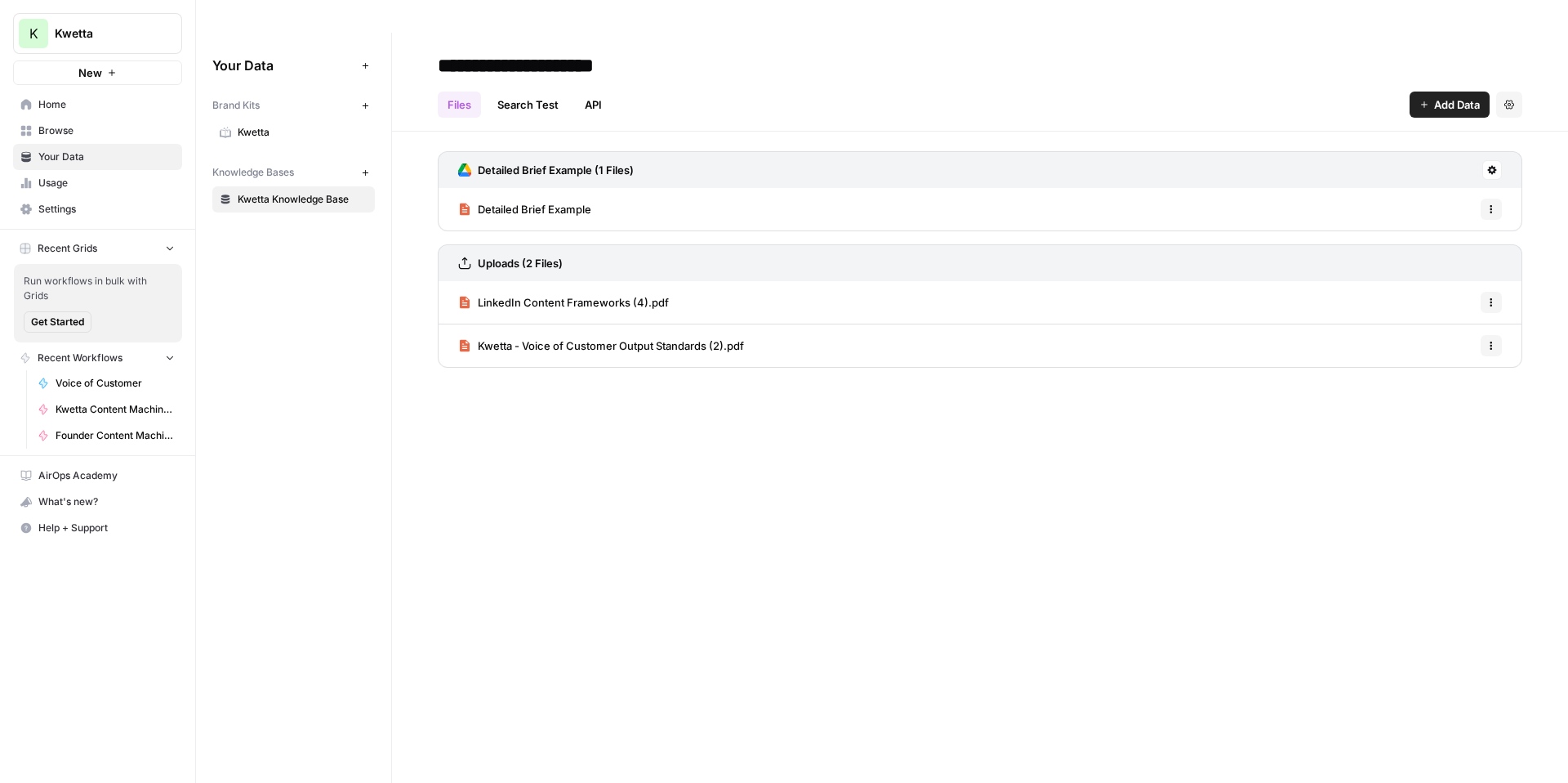
click at [570, 294] on span "LinkedIn Content Frameworks (4).pdf" at bounding box center [574, 302] width 191 height 17
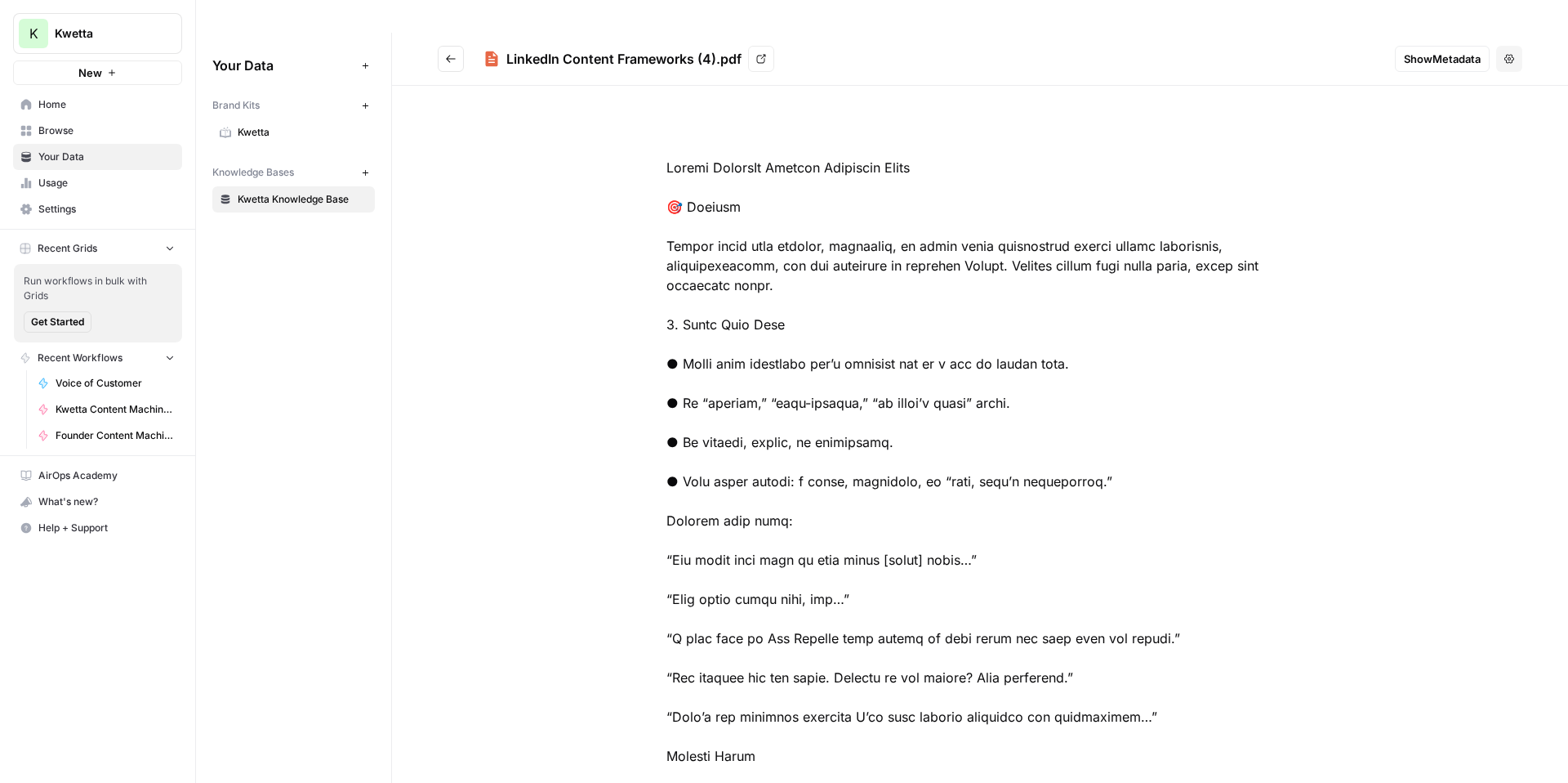
click at [65, 158] on span "Your Data" at bounding box center [106, 156] width 136 height 15
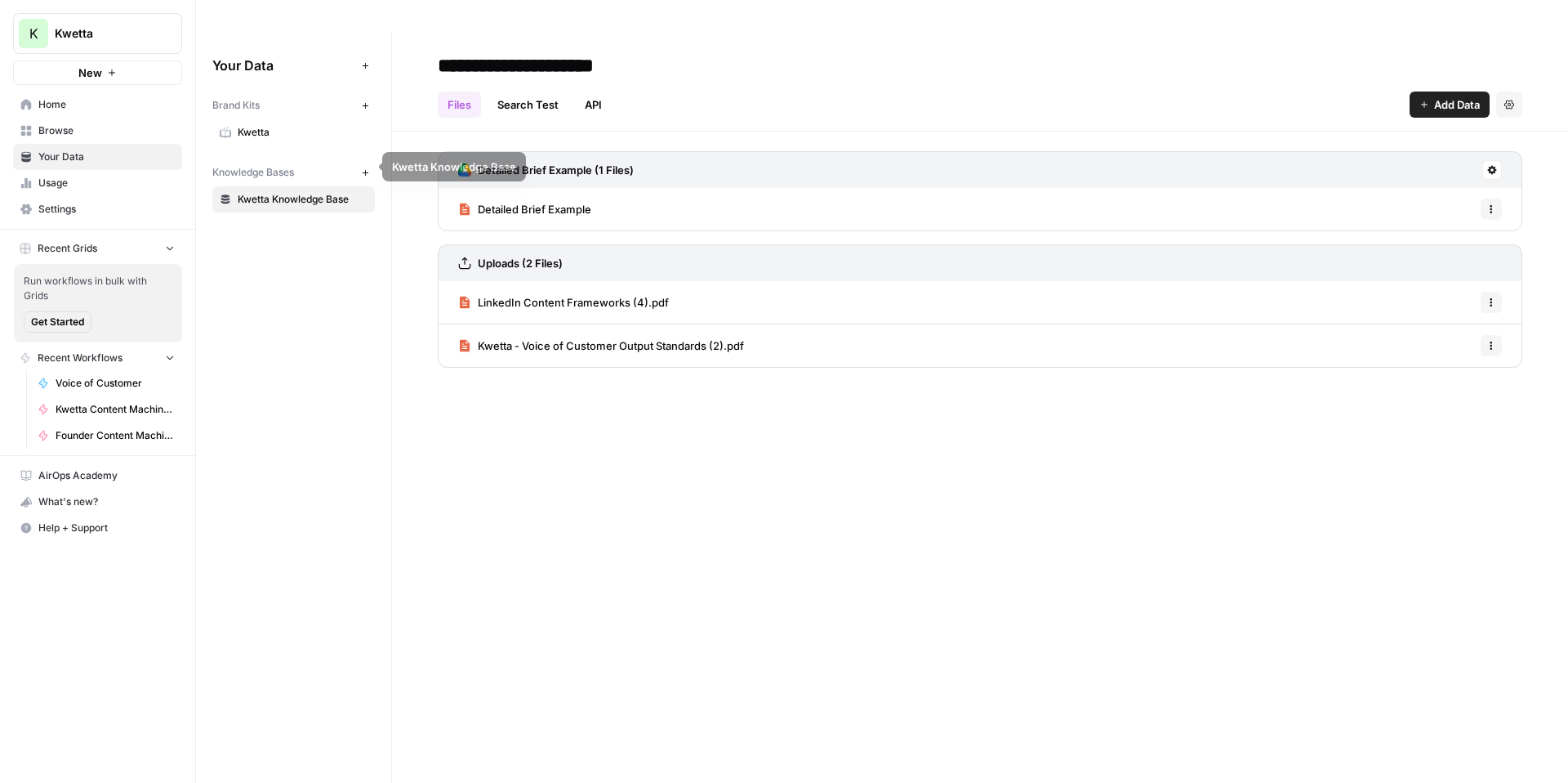
click at [552, 201] on span "Detailed Brief Example" at bounding box center [534, 209] width 113 height 17
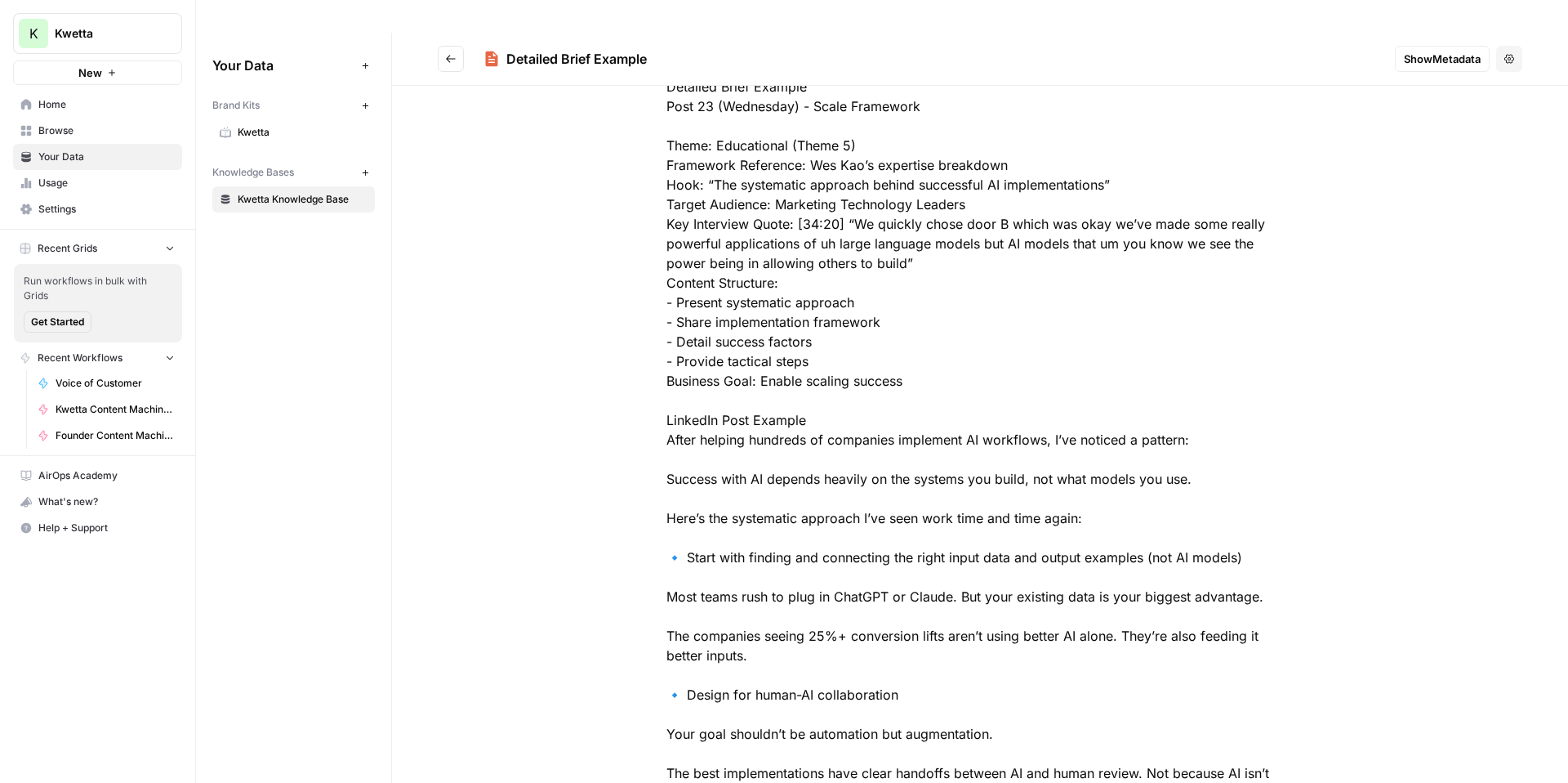
scroll to position [140, 0]
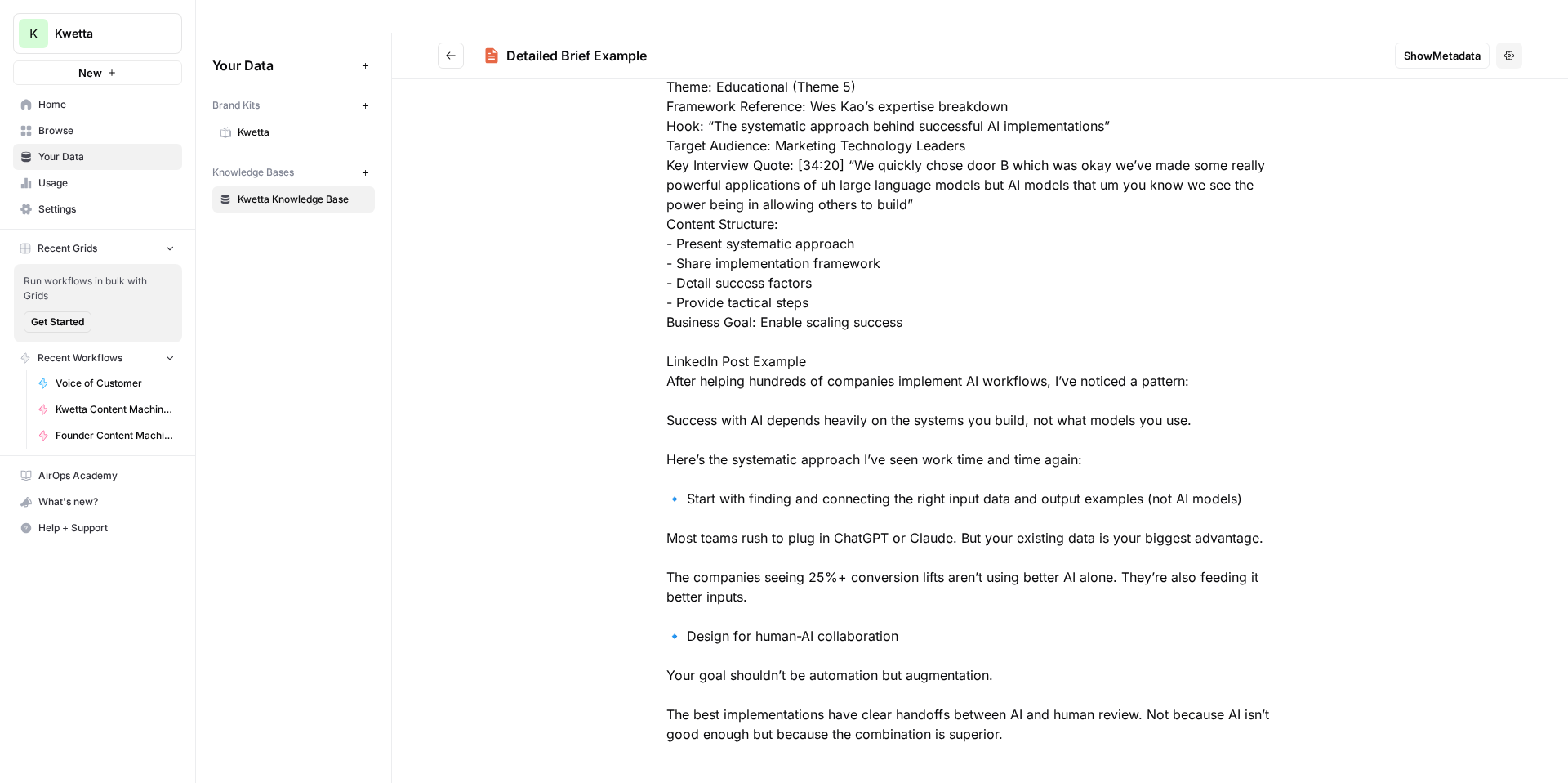
drag, startPoint x: 662, startPoint y: 121, endPoint x: 836, endPoint y: 765, distance: 667.1
click at [836, 765] on div at bounding box center [980, 381] width 1177 height 870
copy div "﻿Detailed Brief Example Post 23 (Wednesday) - Scale Framework Theme: Educationa…"
click at [71, 112] on link "Home" at bounding box center [97, 104] width 169 height 26
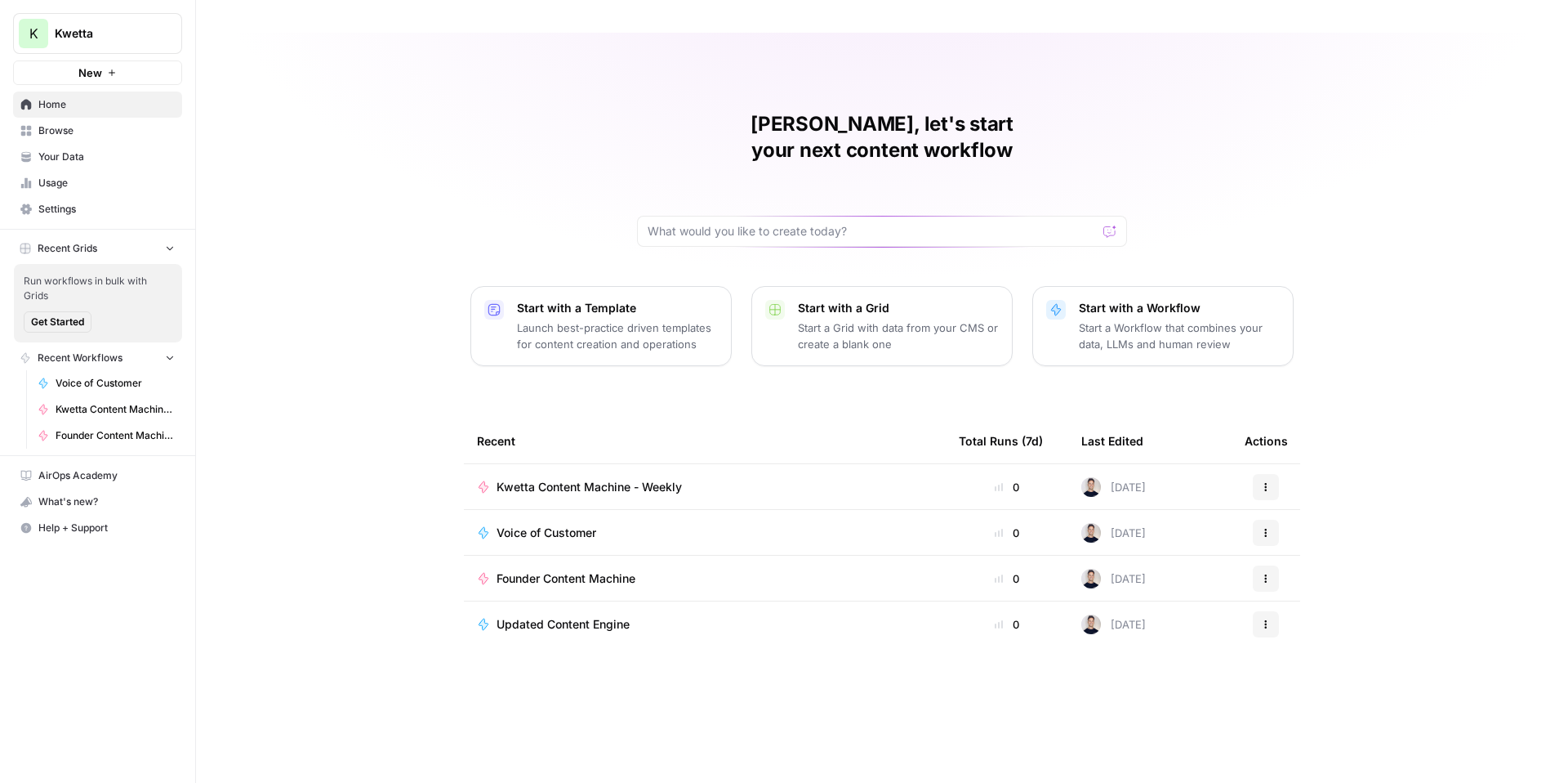
click at [60, 155] on span "Your Data" at bounding box center [106, 156] width 136 height 15
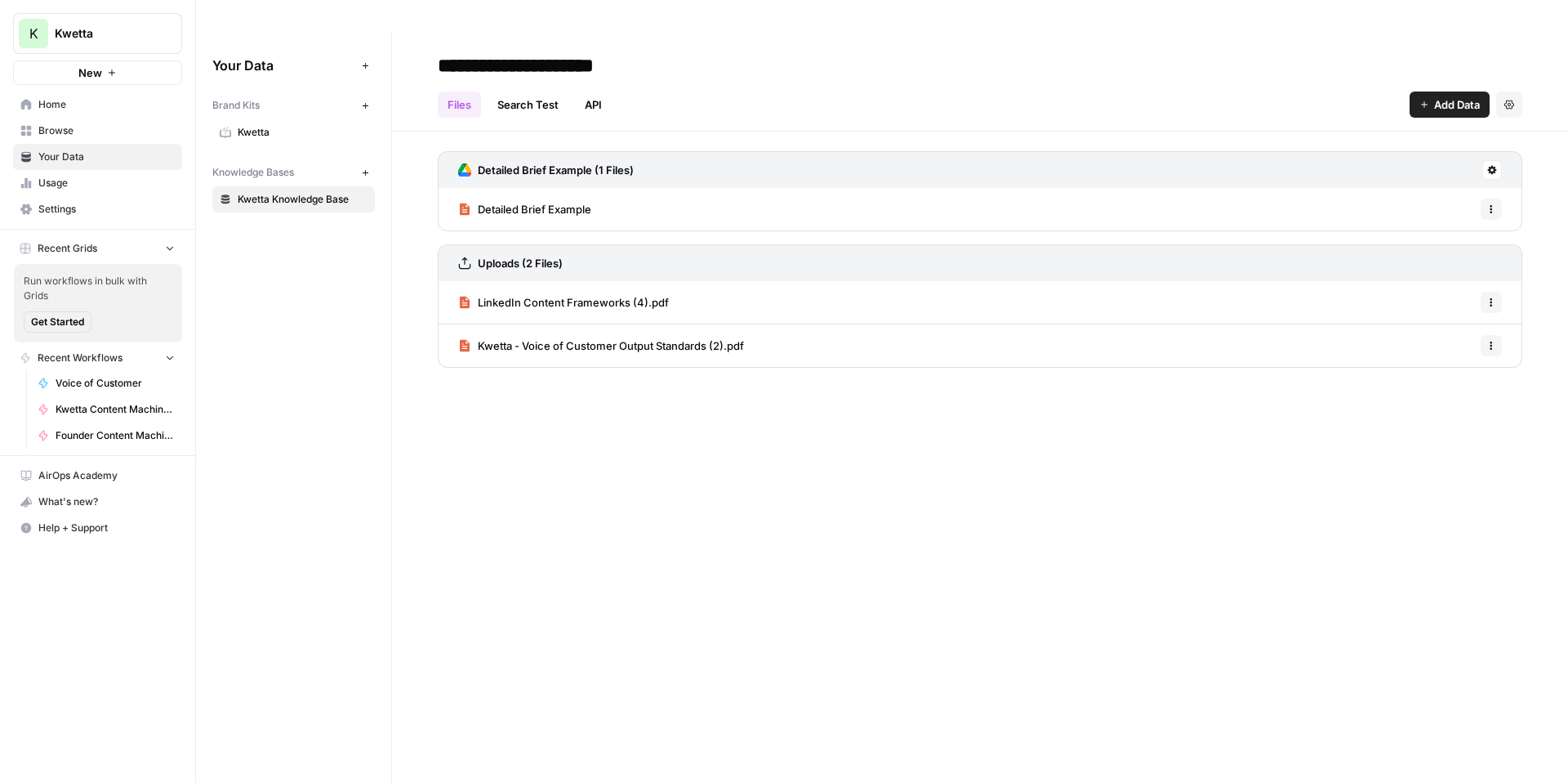
click at [535, 294] on span "LinkedIn Content Frameworks (4).pdf" at bounding box center [574, 302] width 191 height 17
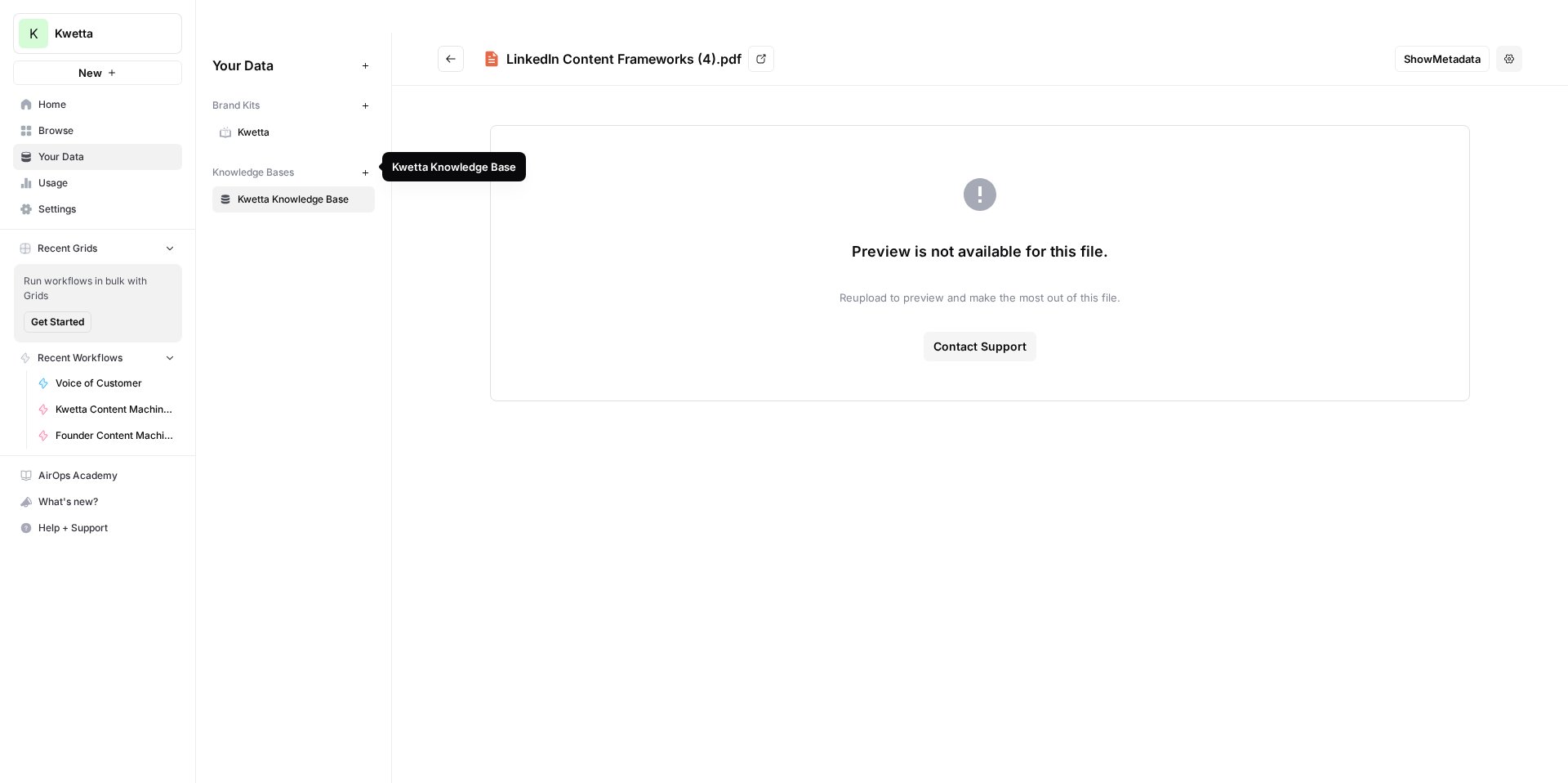
click at [271, 192] on span "Kwetta Knowledge Base" at bounding box center [303, 199] width 130 height 15
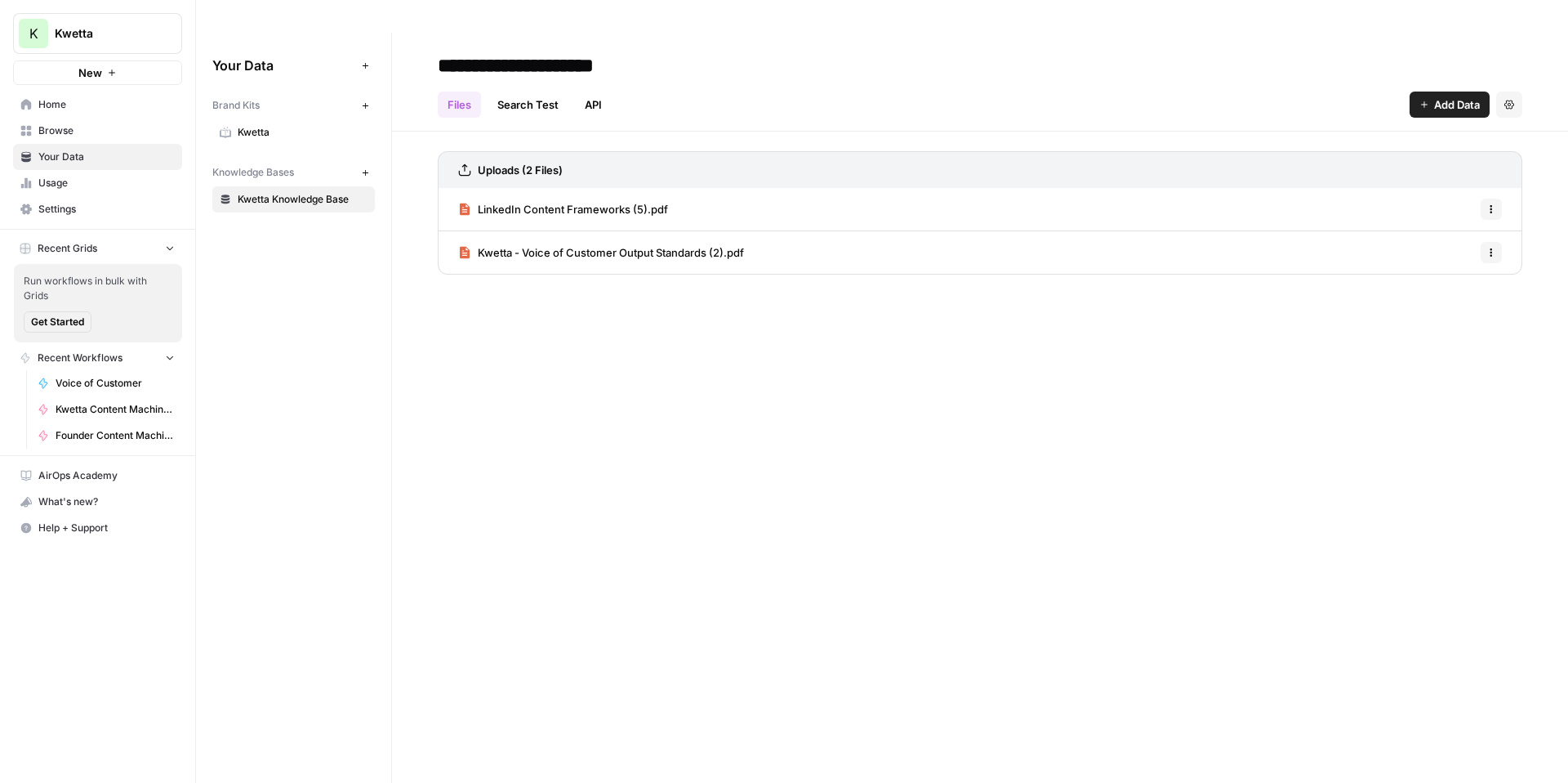
click at [1441, 97] on span "Add Data" at bounding box center [1457, 104] width 46 height 17
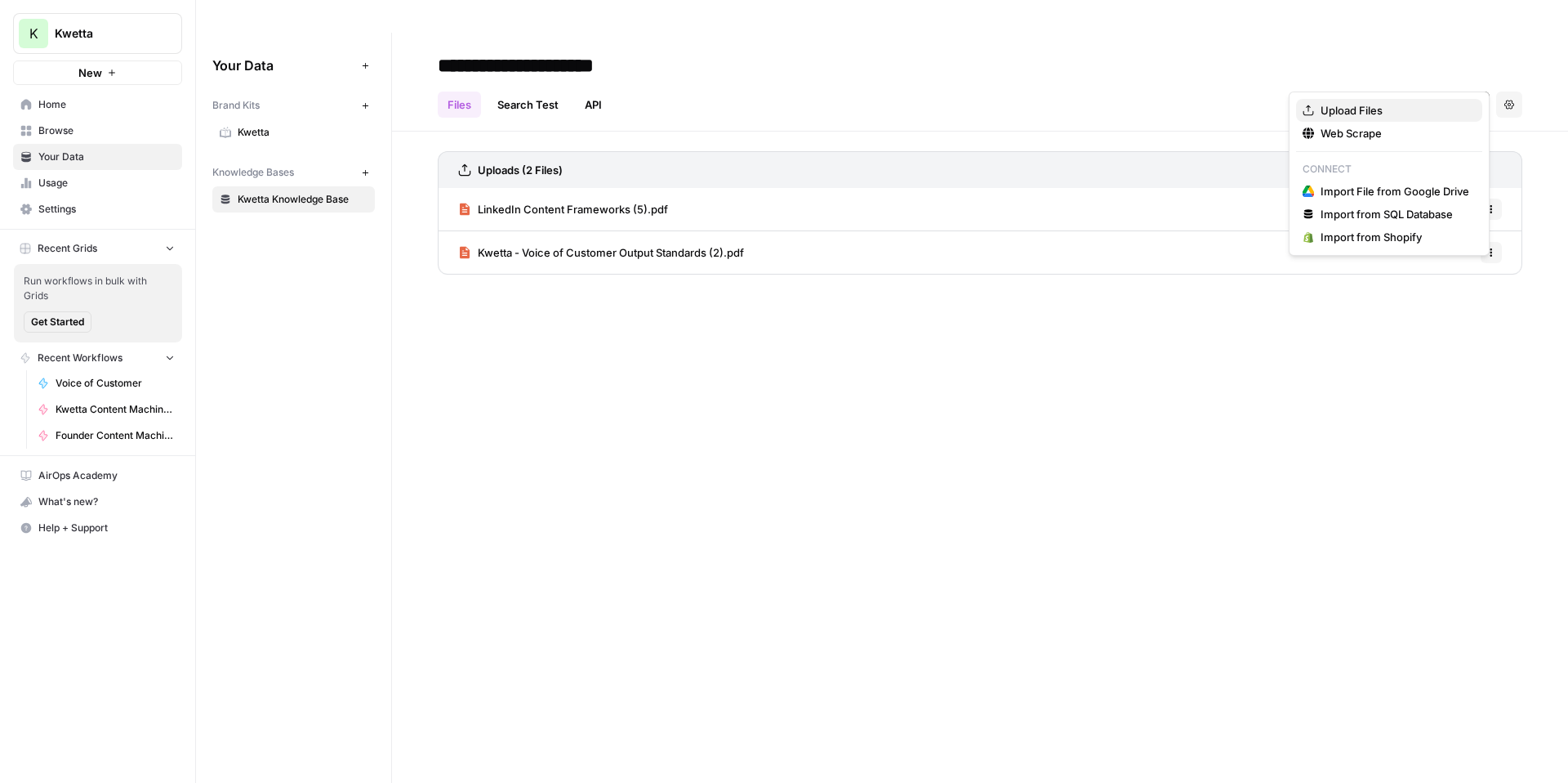
click at [1357, 115] on span "Upload Files" at bounding box center [1394, 110] width 148 height 17
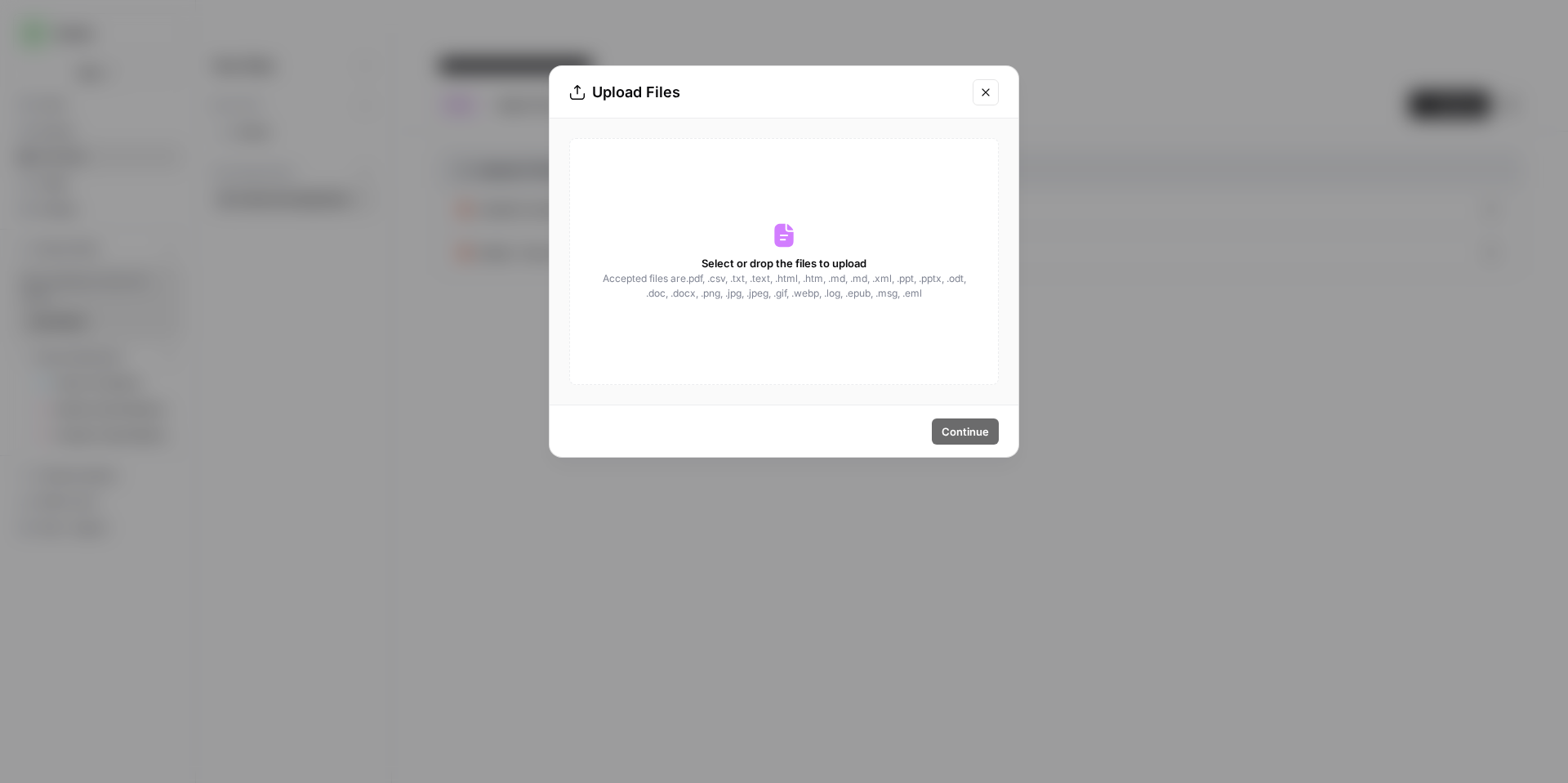
click at [801, 237] on div "Select or drop the files to upload Accepted files are .pdf, .csv, .txt, .text, …" at bounding box center [784, 261] width 430 height 247
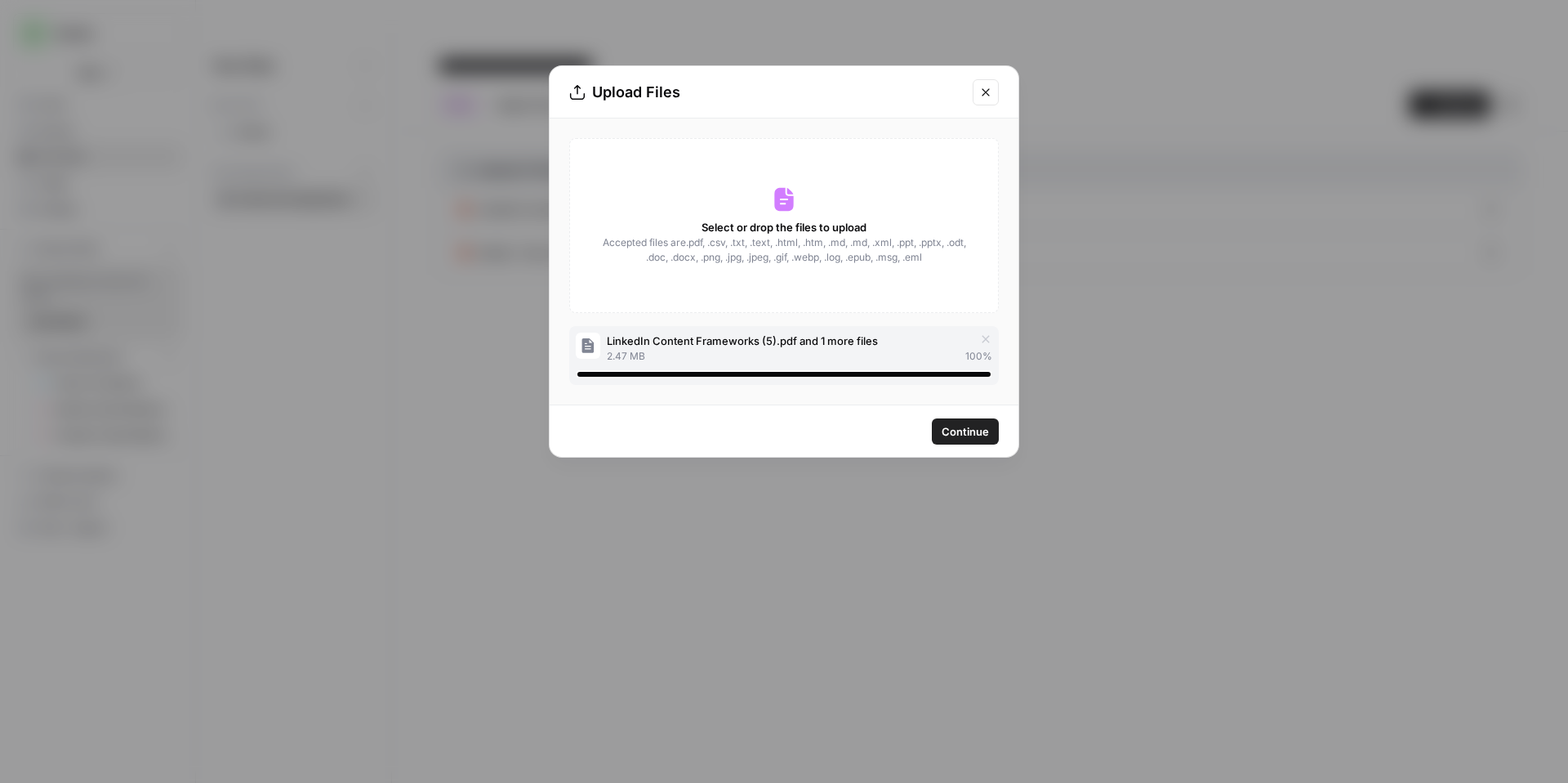
click at [989, 338] on icon "button" at bounding box center [985, 339] width 13 height 13
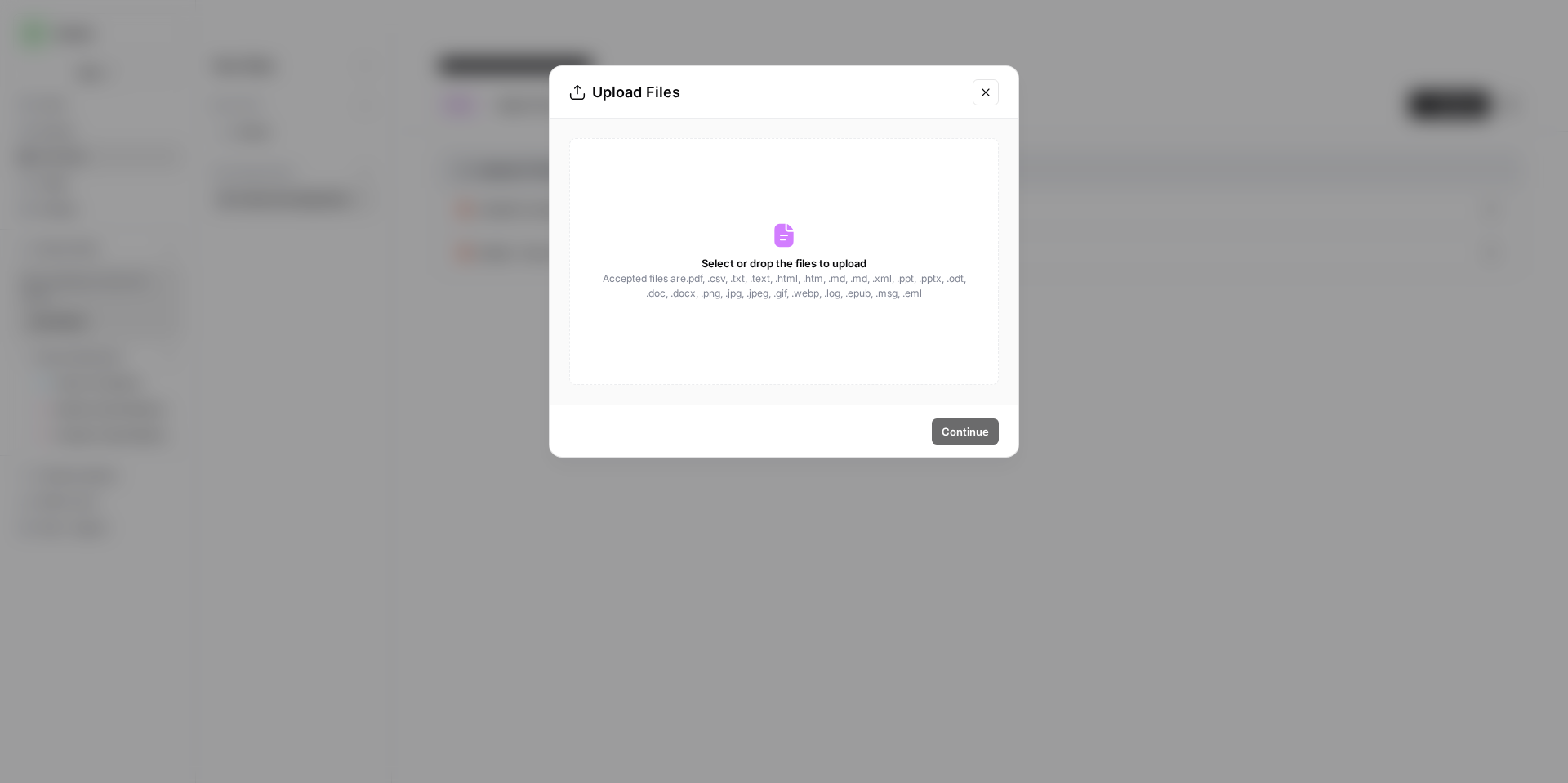
click at [831, 274] on span "Accepted files are .pdf, .csv, .txt, .text, .html, .htm, .md, .md, .xml, .ppt, …" at bounding box center [784, 286] width 366 height 30
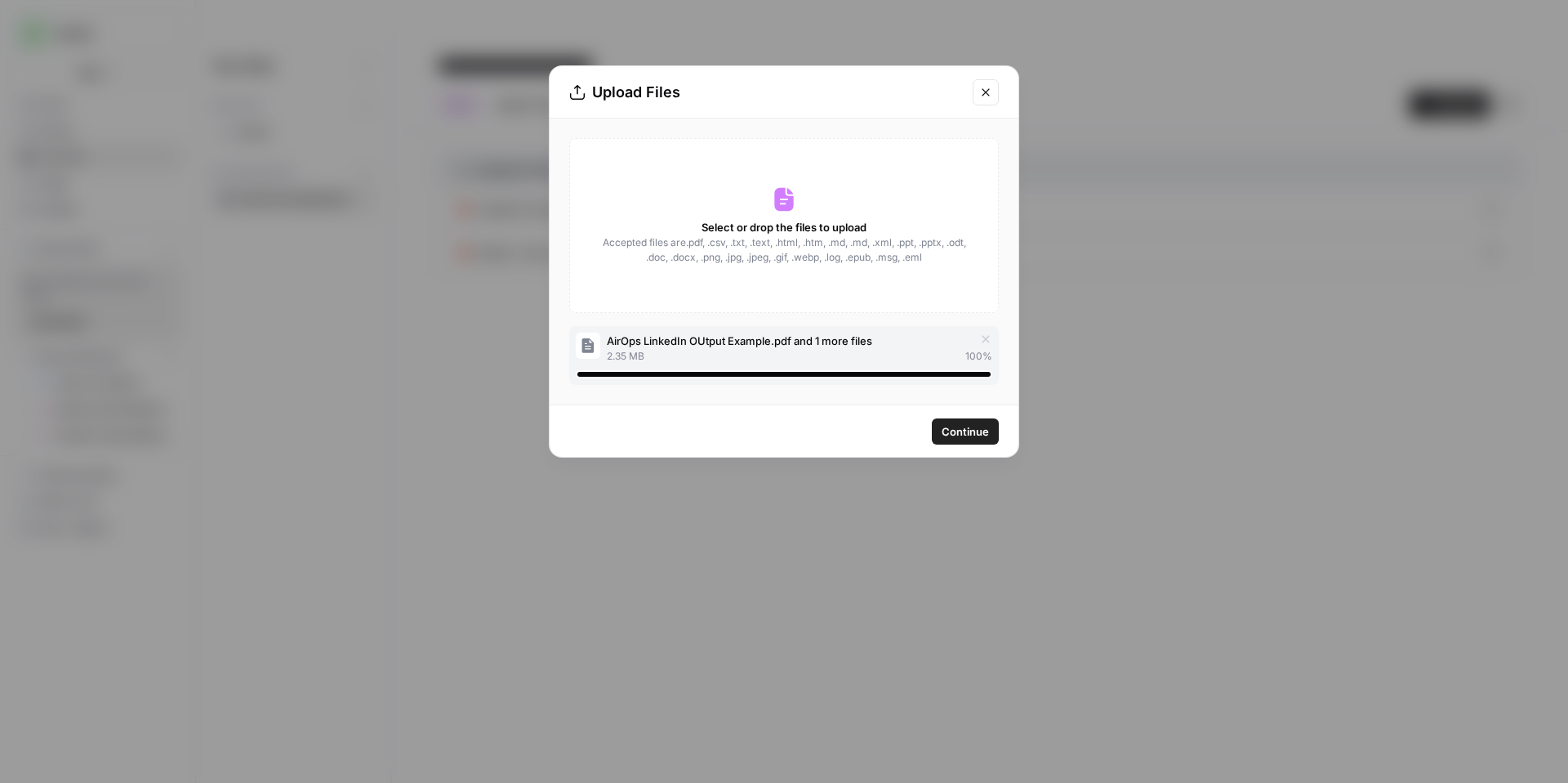
click at [977, 435] on span "Continue" at bounding box center [965, 431] width 47 height 17
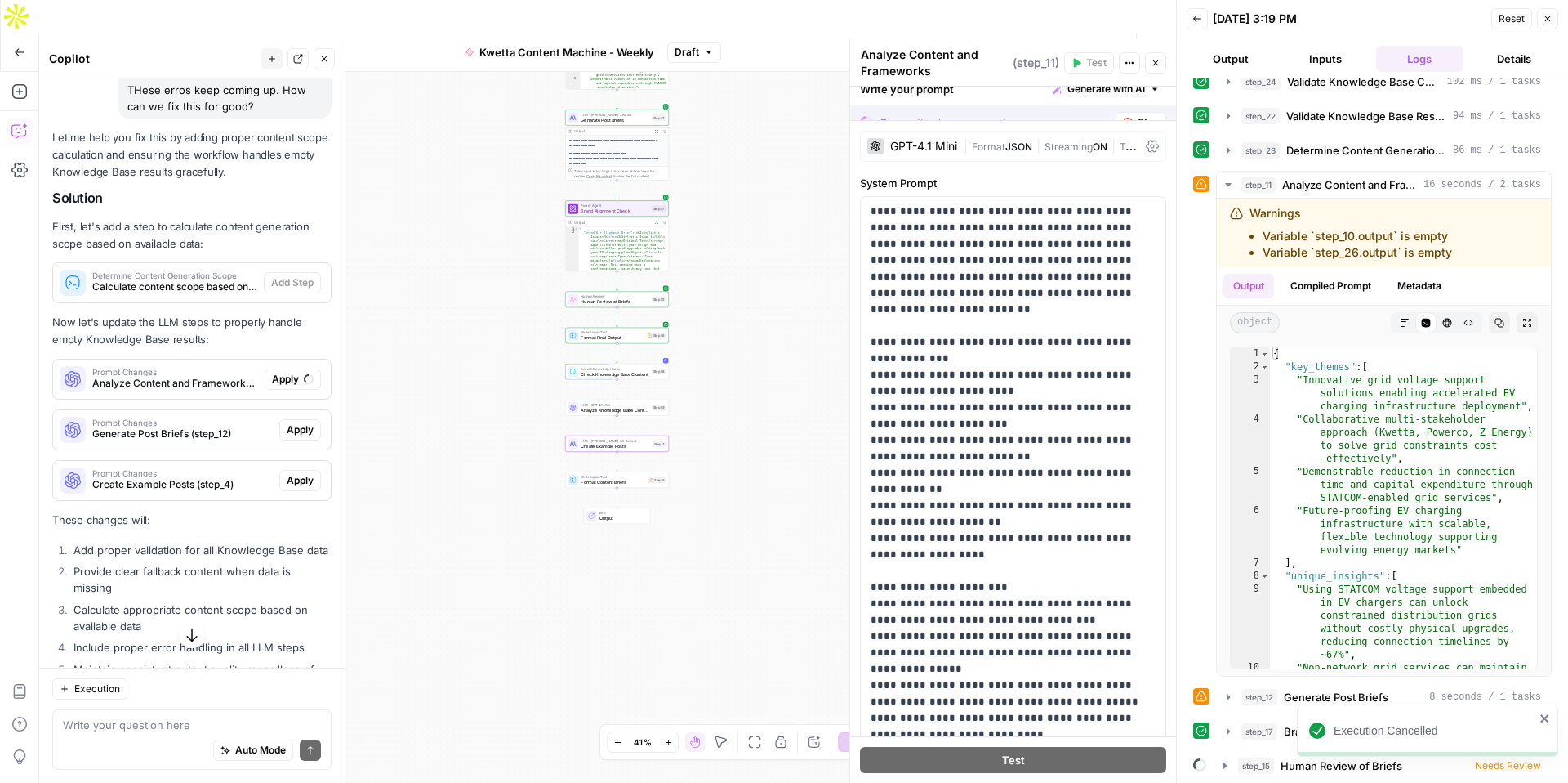
scroll to position [2520, 0]
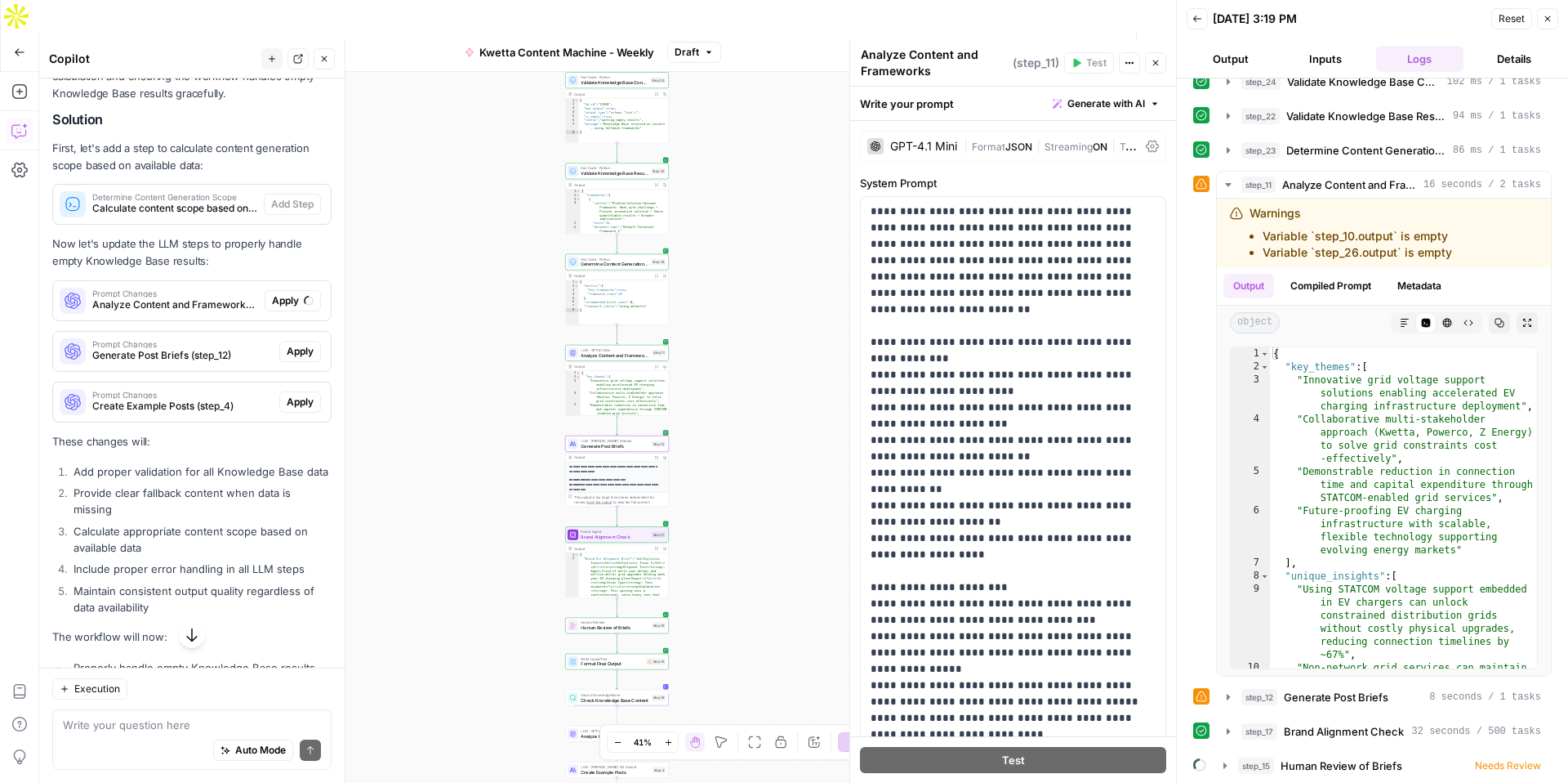
click at [298, 344] on span "Apply" at bounding box center [300, 351] width 27 height 15
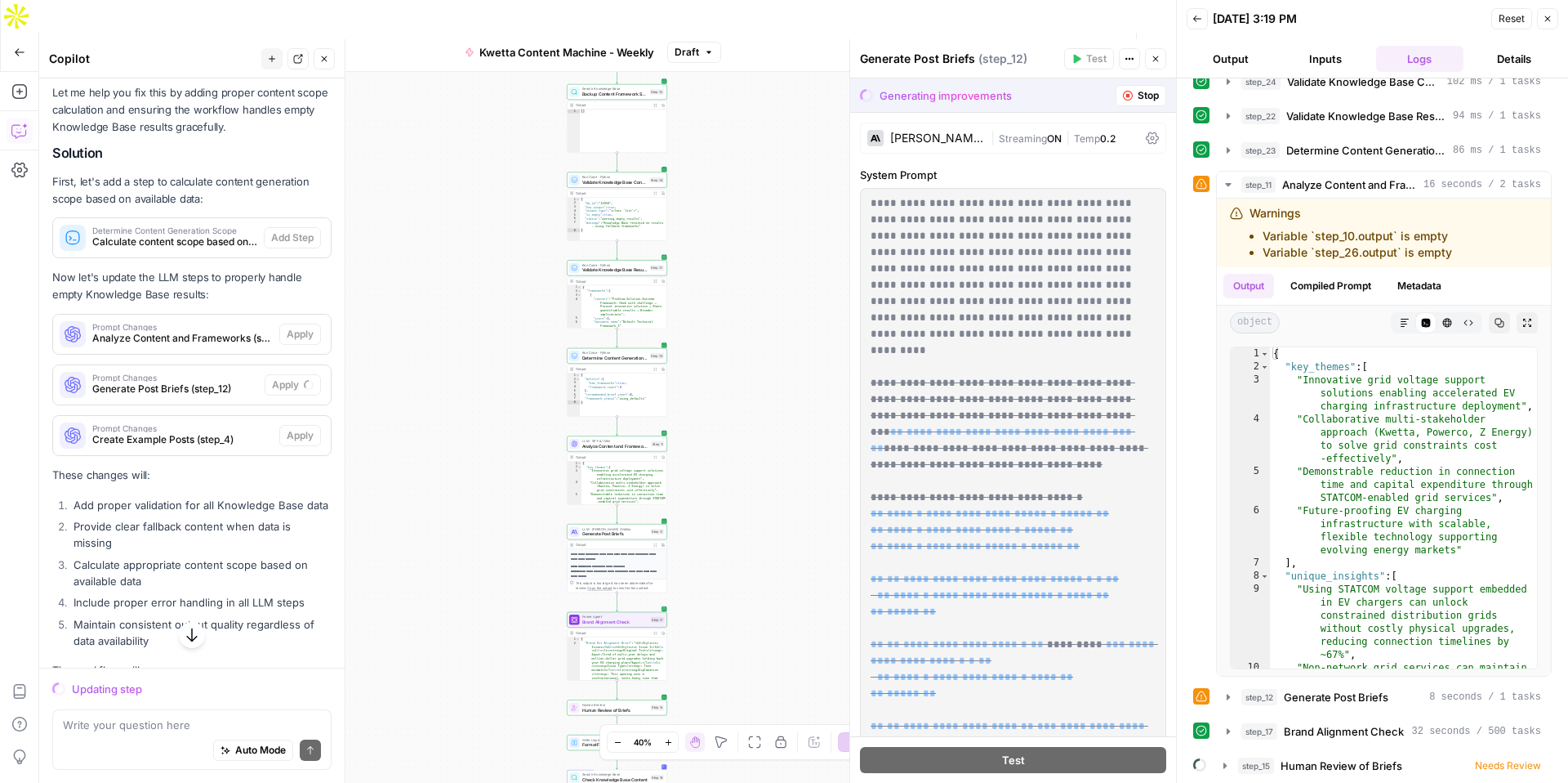
scroll to position [2402, 0]
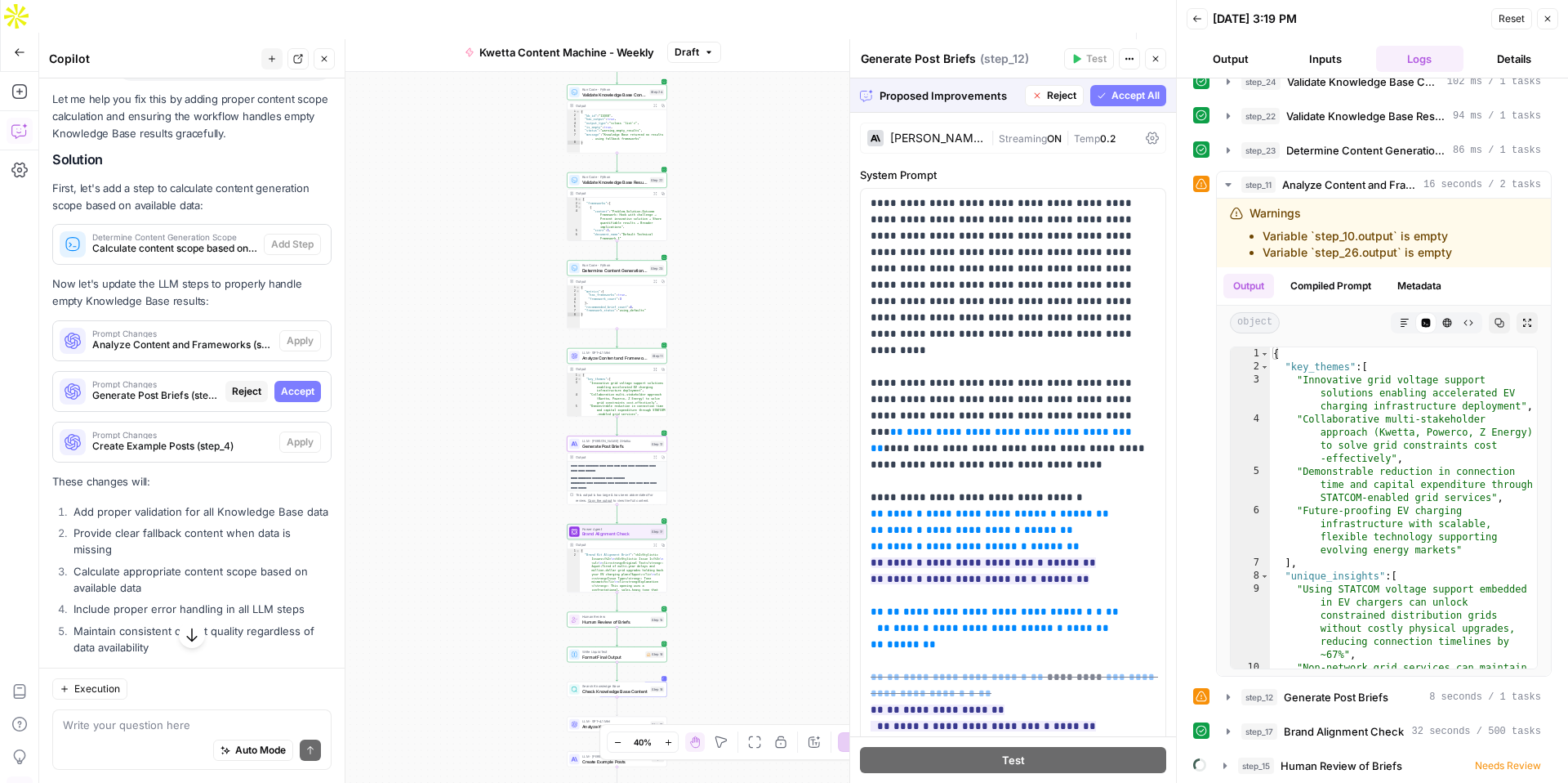
click at [297, 384] on span "Accept" at bounding box center [297, 392] width 33 height 15
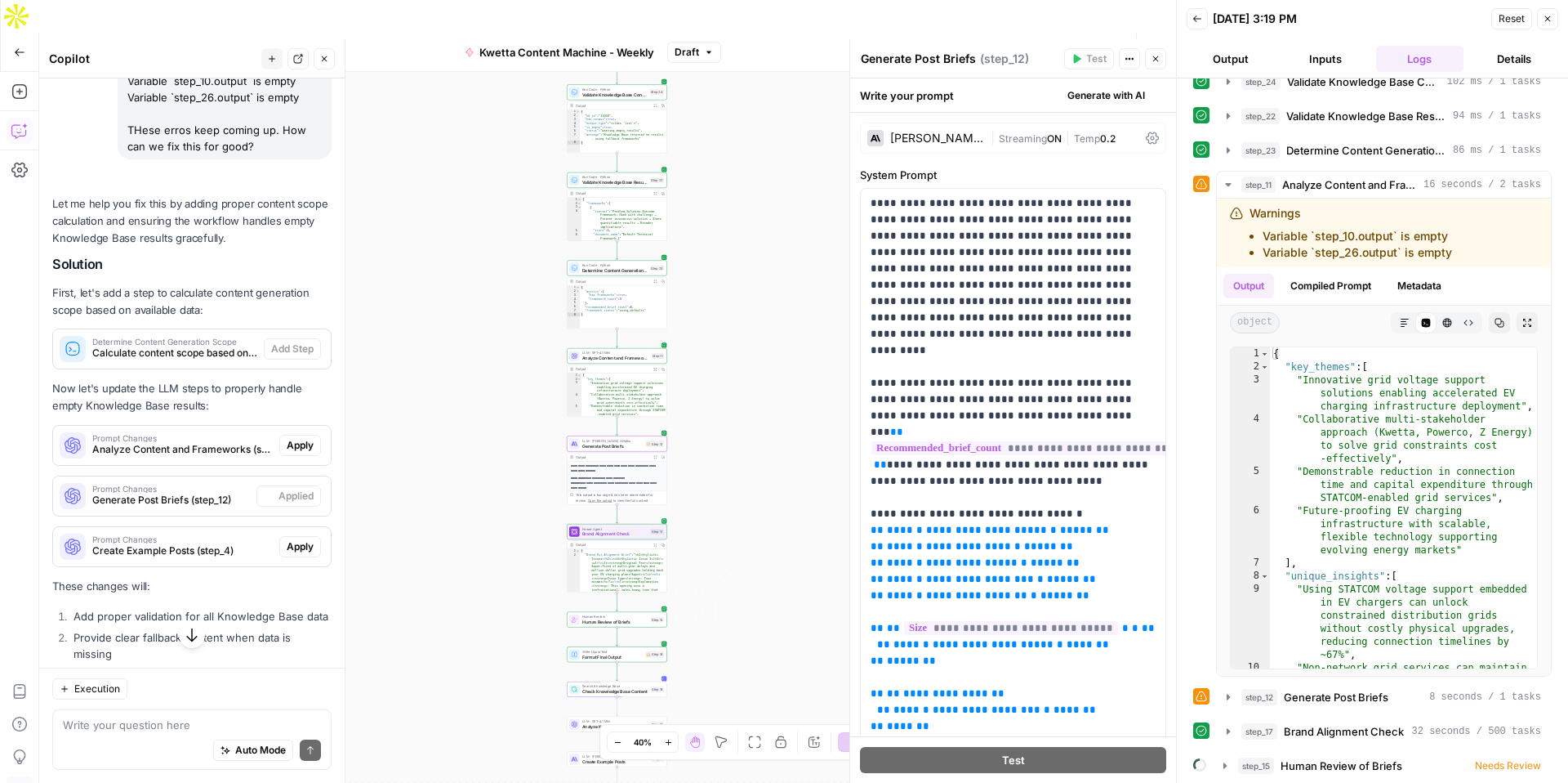
scroll to position [2506, 0]
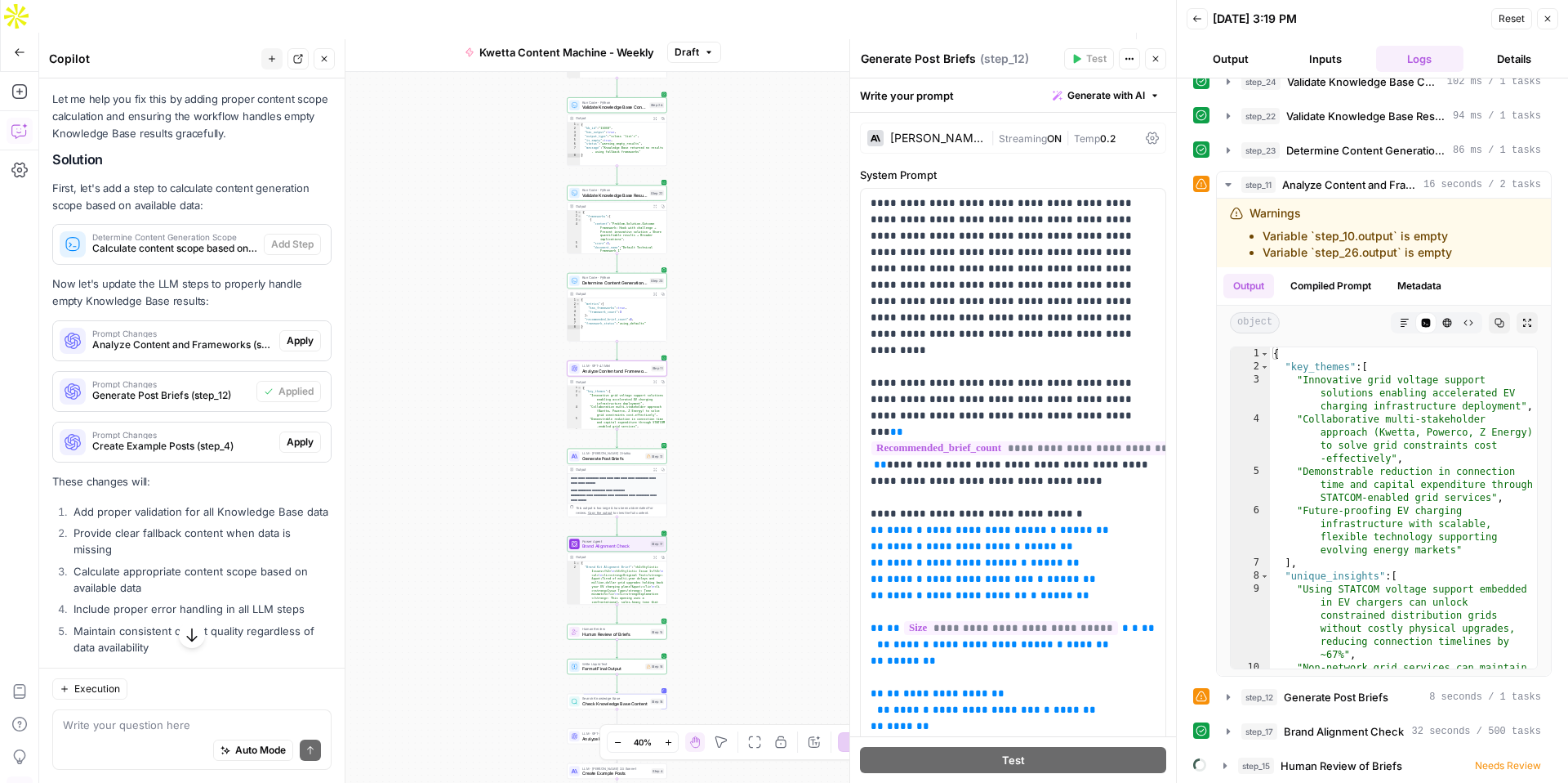
click at [299, 334] on span "Apply" at bounding box center [300, 341] width 27 height 15
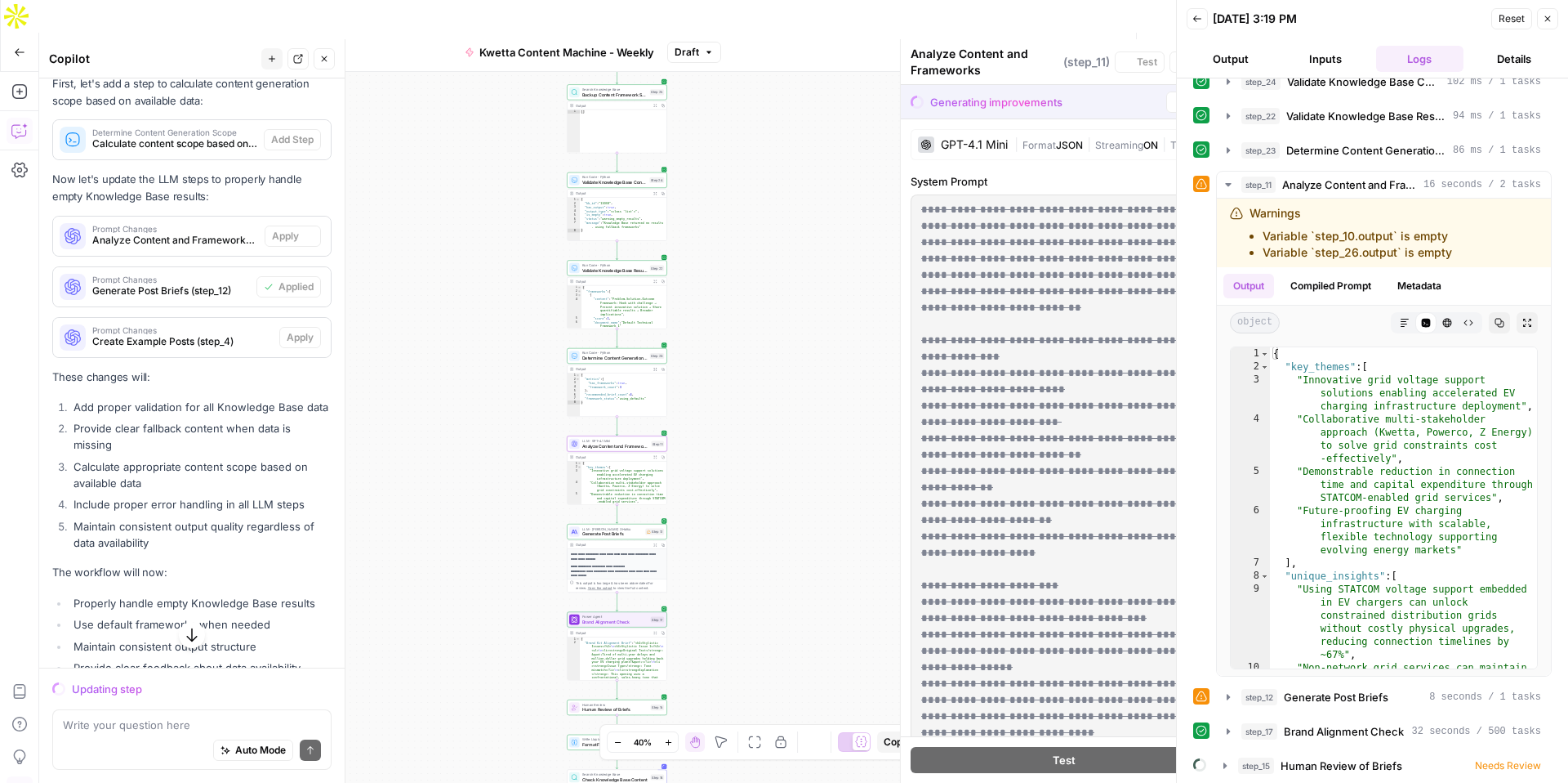
scroll to position [2402, 0]
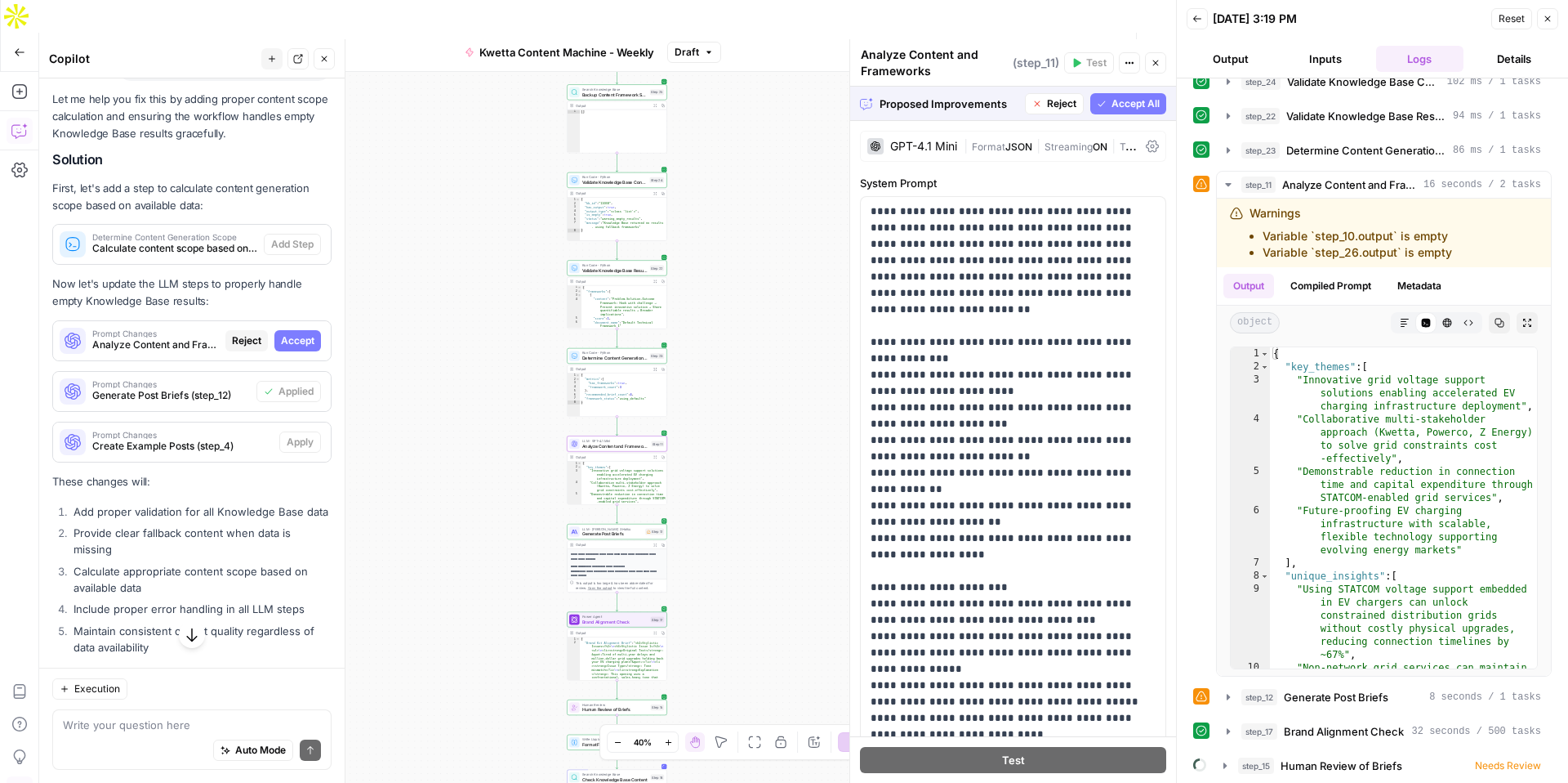
drag, startPoint x: 309, startPoint y: 326, endPoint x: 310, endPoint y: 340, distance: 14.0
click at [309, 334] on span "Accept" at bounding box center [297, 341] width 33 height 15
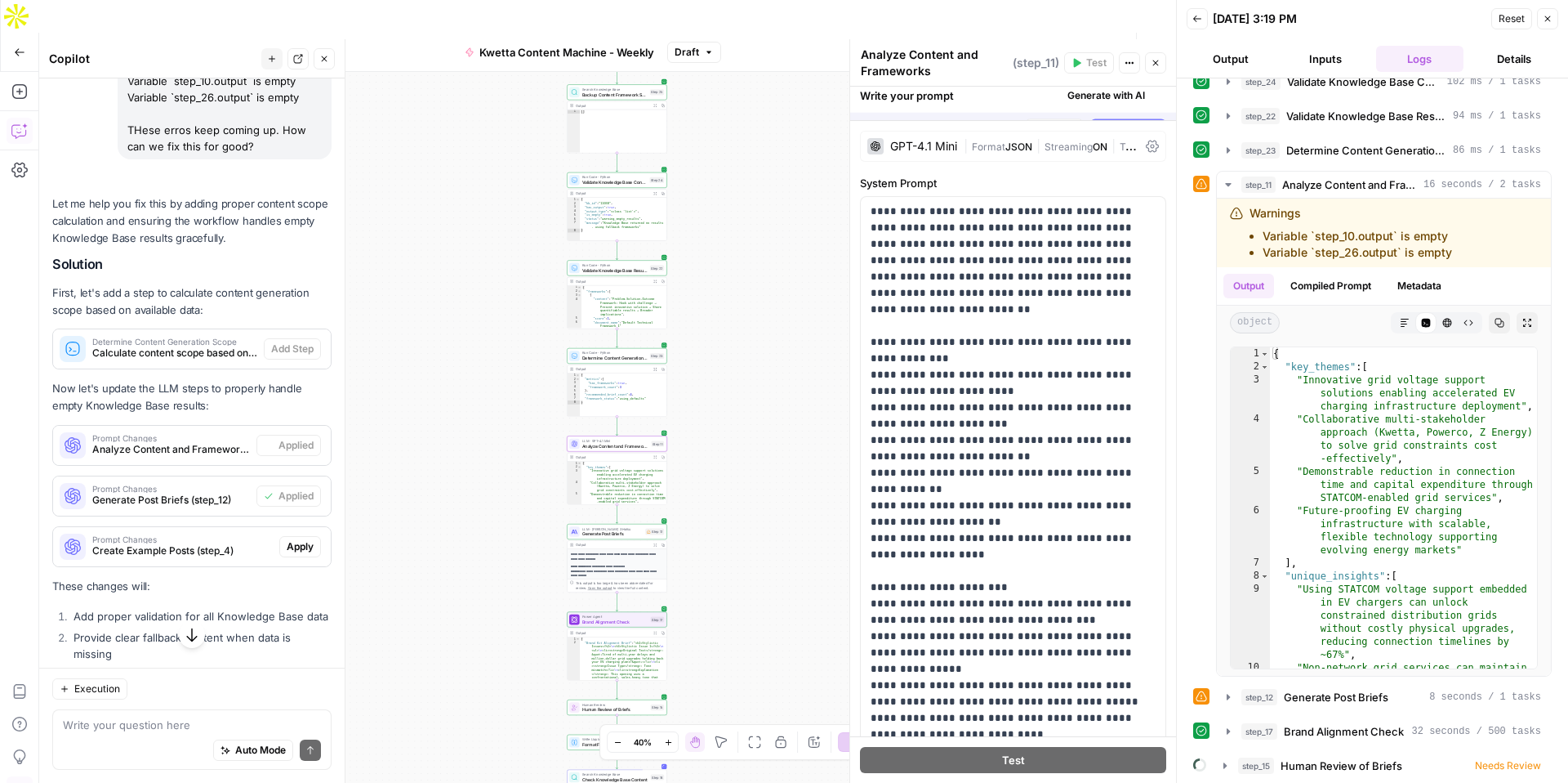
scroll to position [2506, 0]
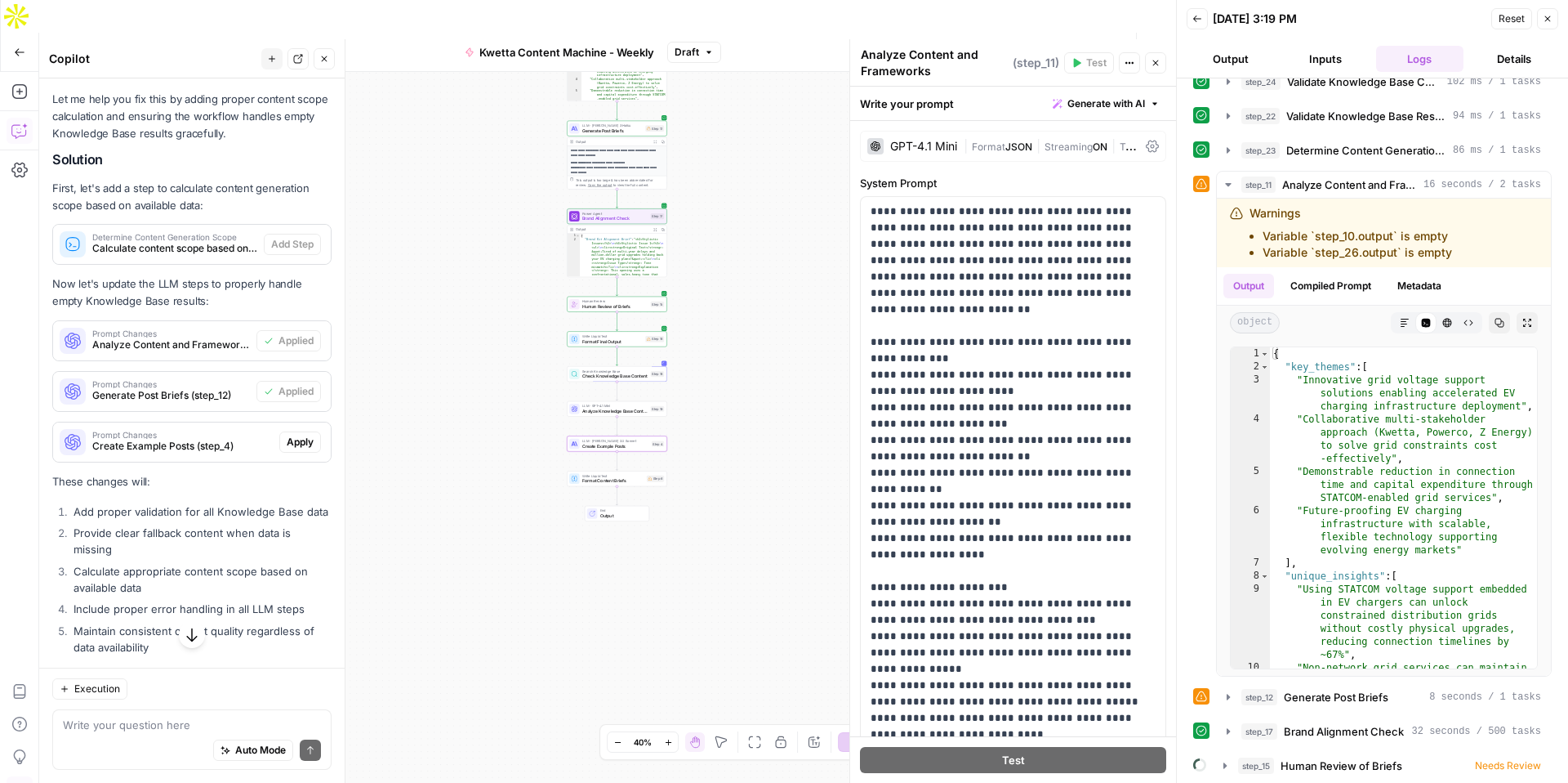
click at [302, 435] on span "Apply" at bounding box center [300, 442] width 27 height 15
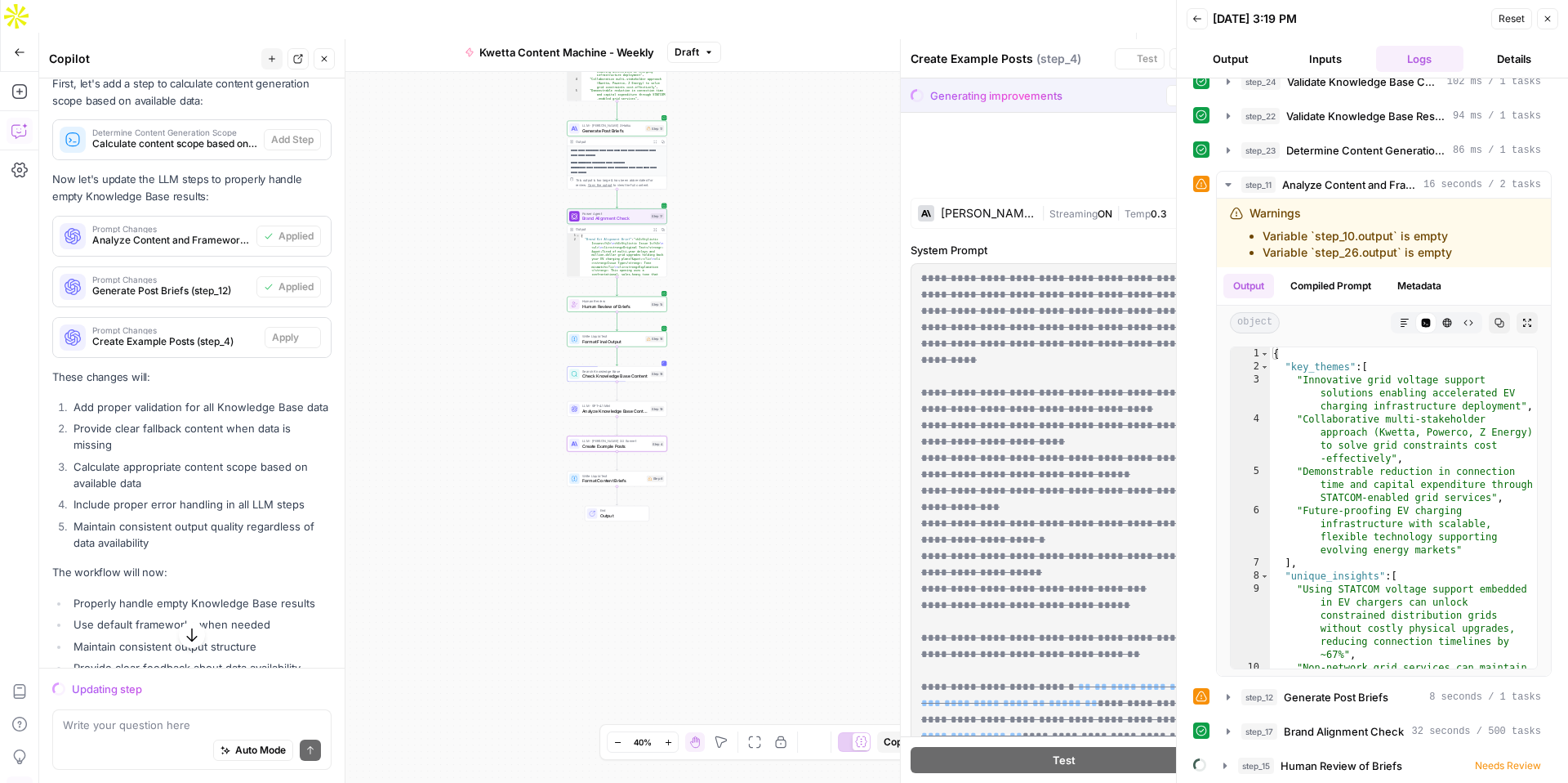
scroll to position [2402, 0]
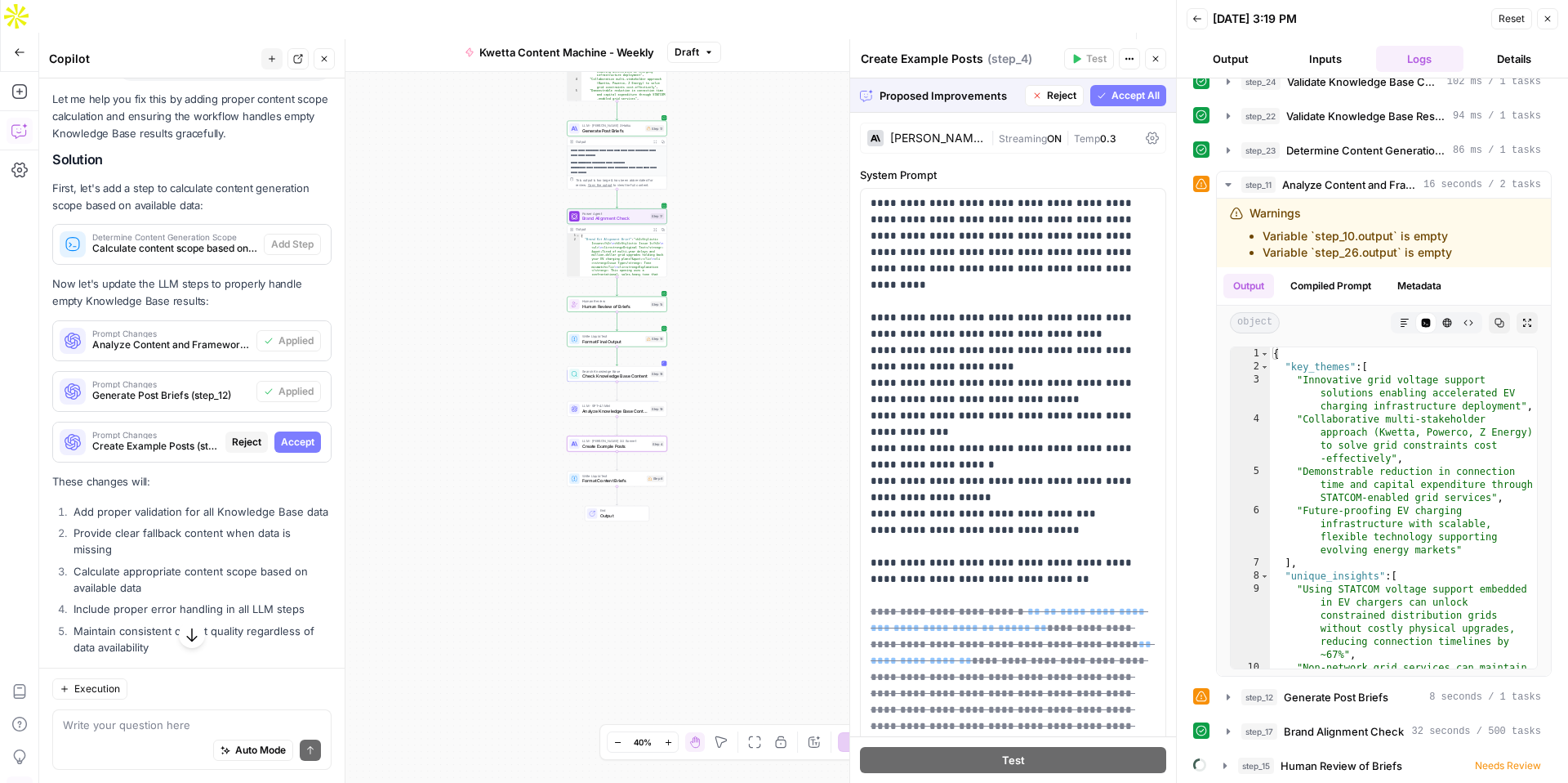
click at [307, 435] on span "Accept" at bounding box center [297, 442] width 33 height 15
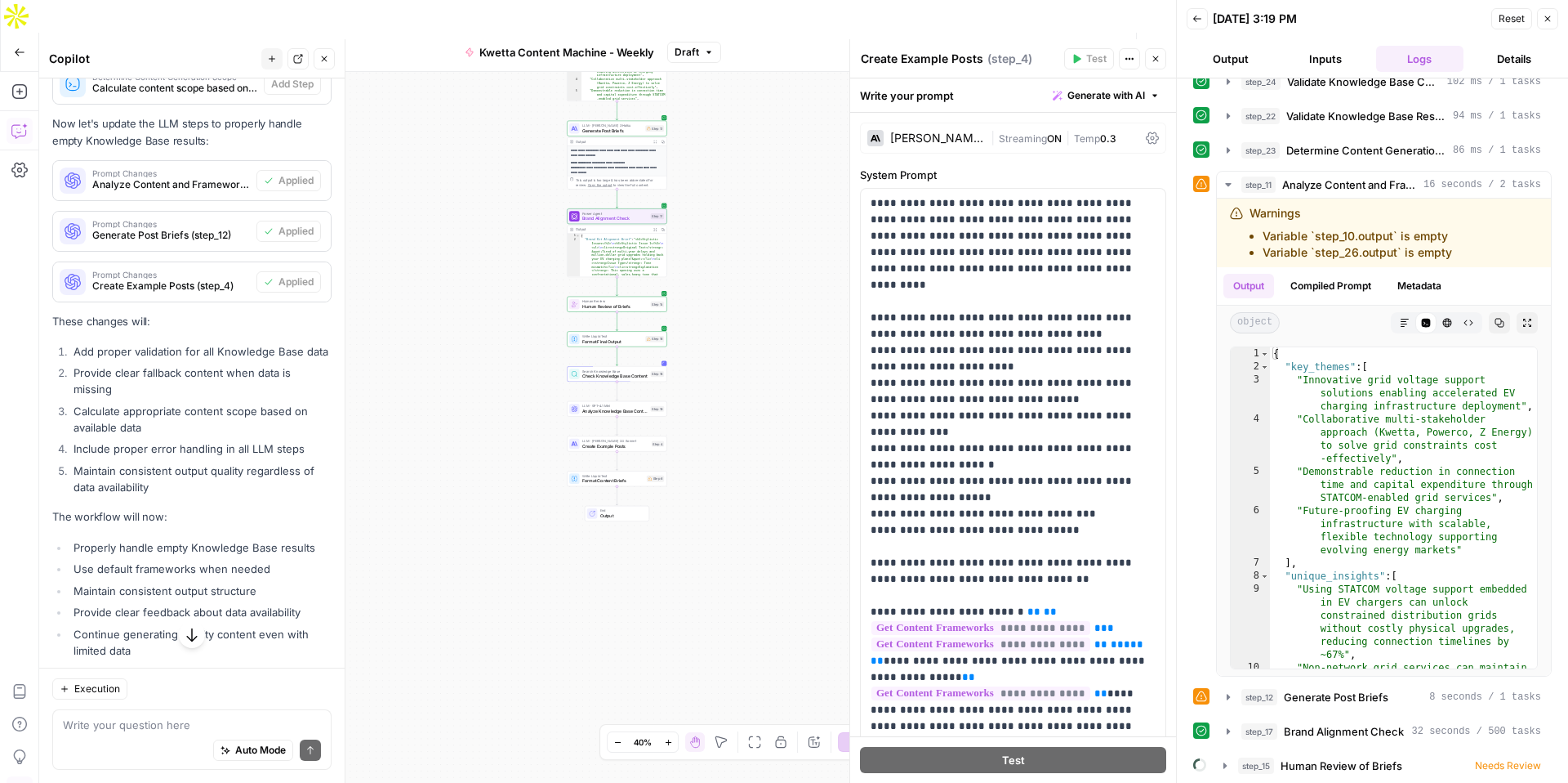
scroll to position [2746, 0]
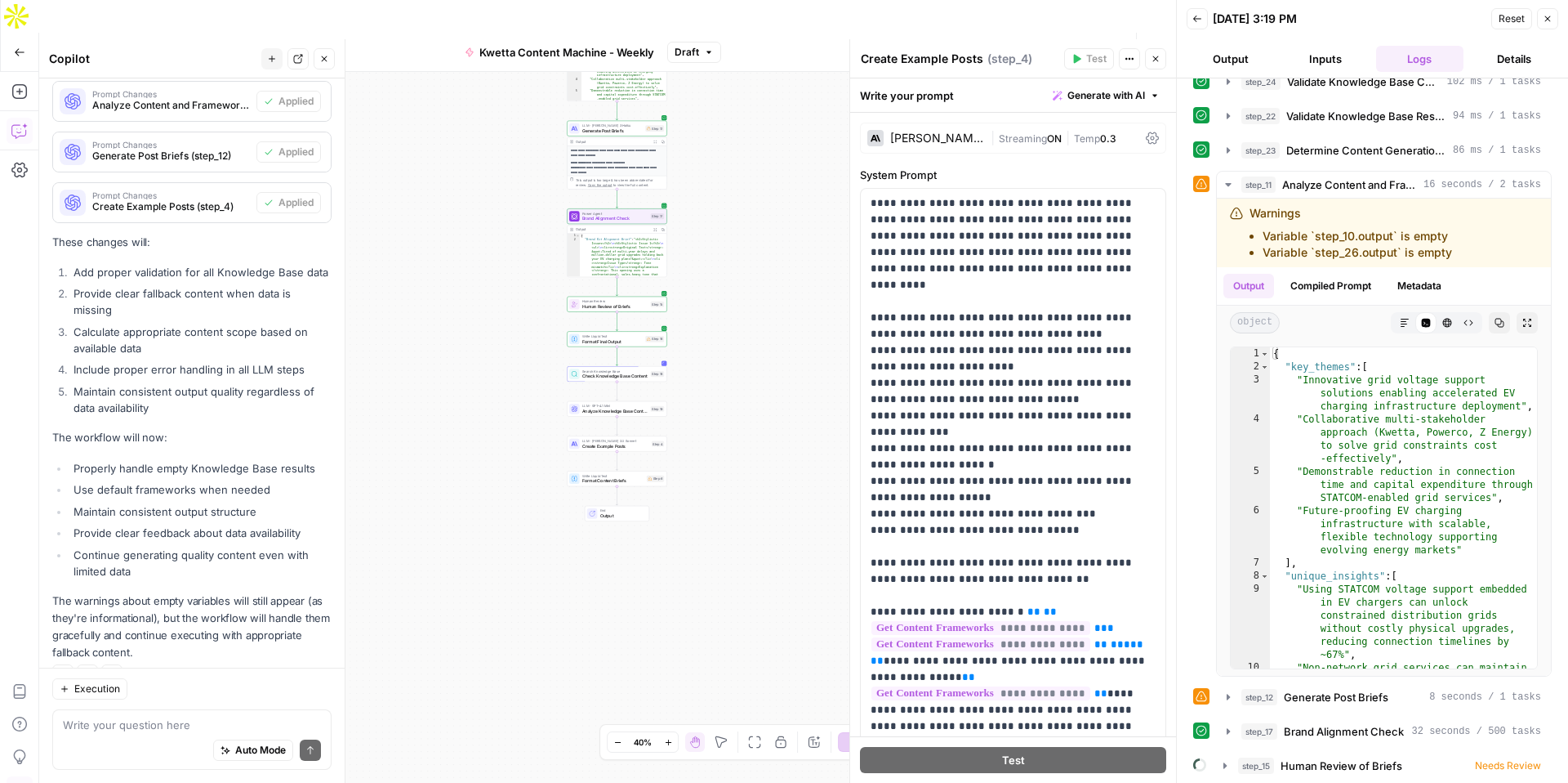
click at [1001, 44] on span "Stop Run" at bounding box center [1006, 52] width 46 height 17
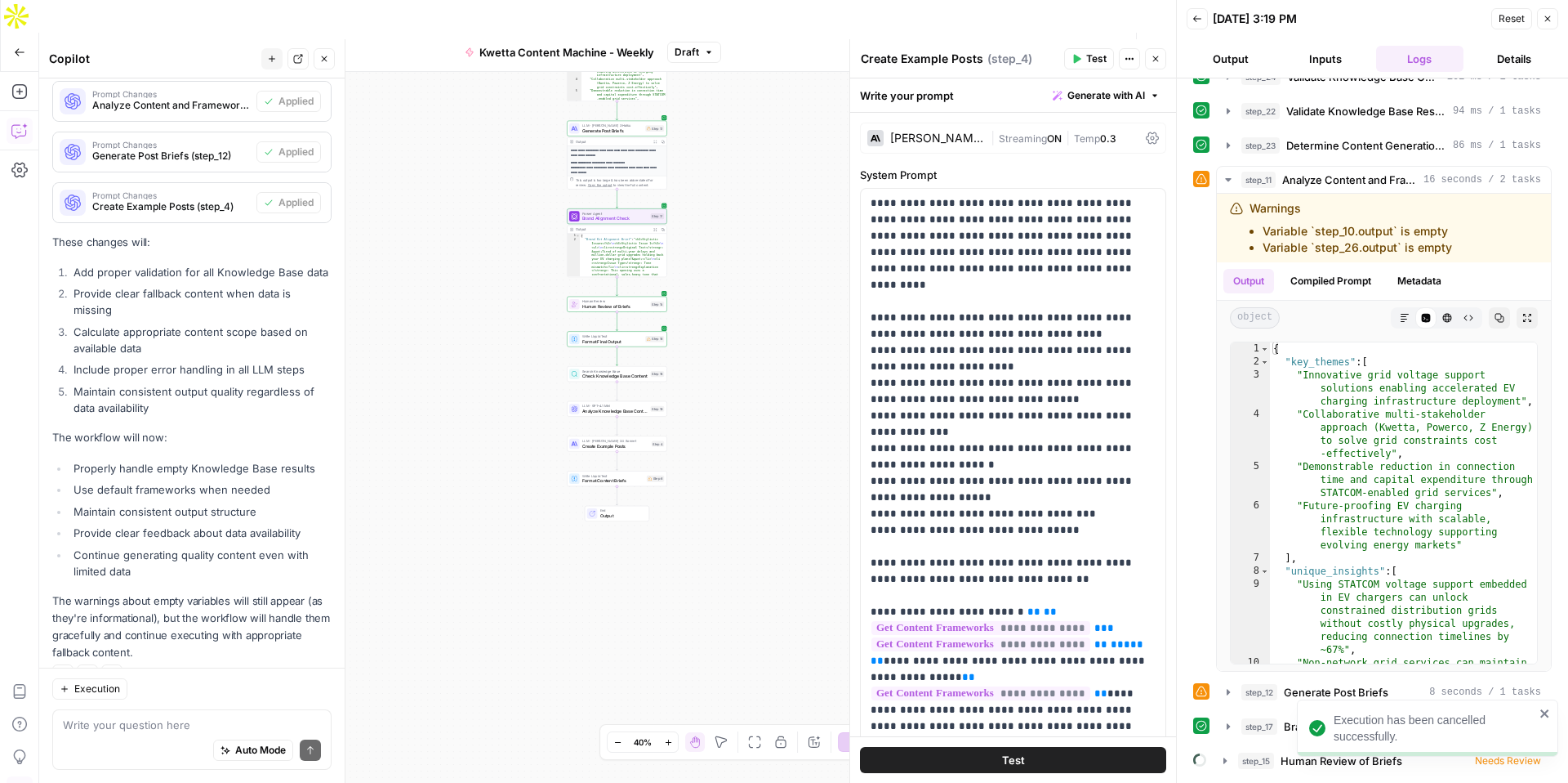
scroll to position [122, 0]
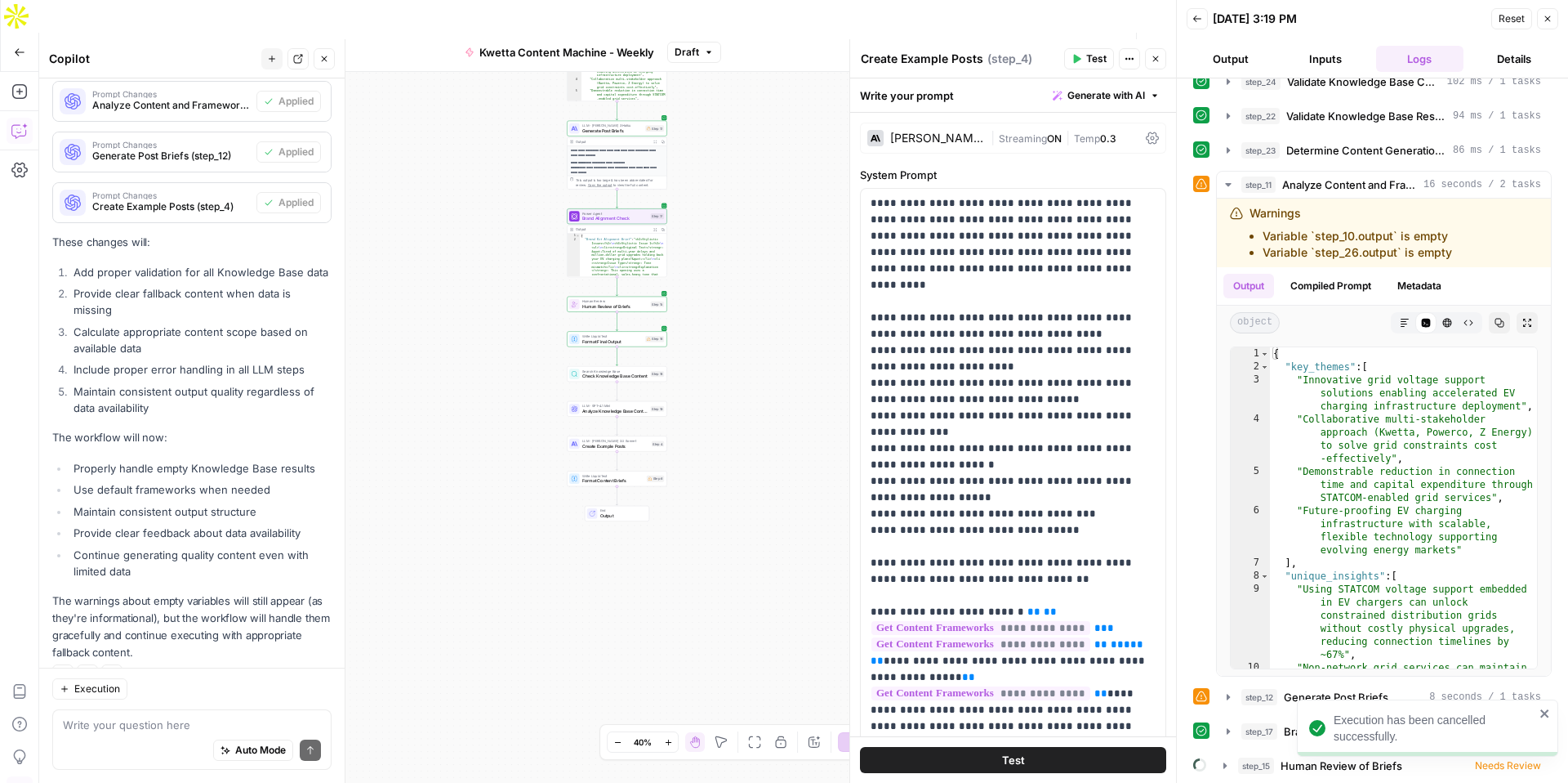
click at [975, 44] on span "Test Workflow" at bounding box center [967, 52] width 74 height 17
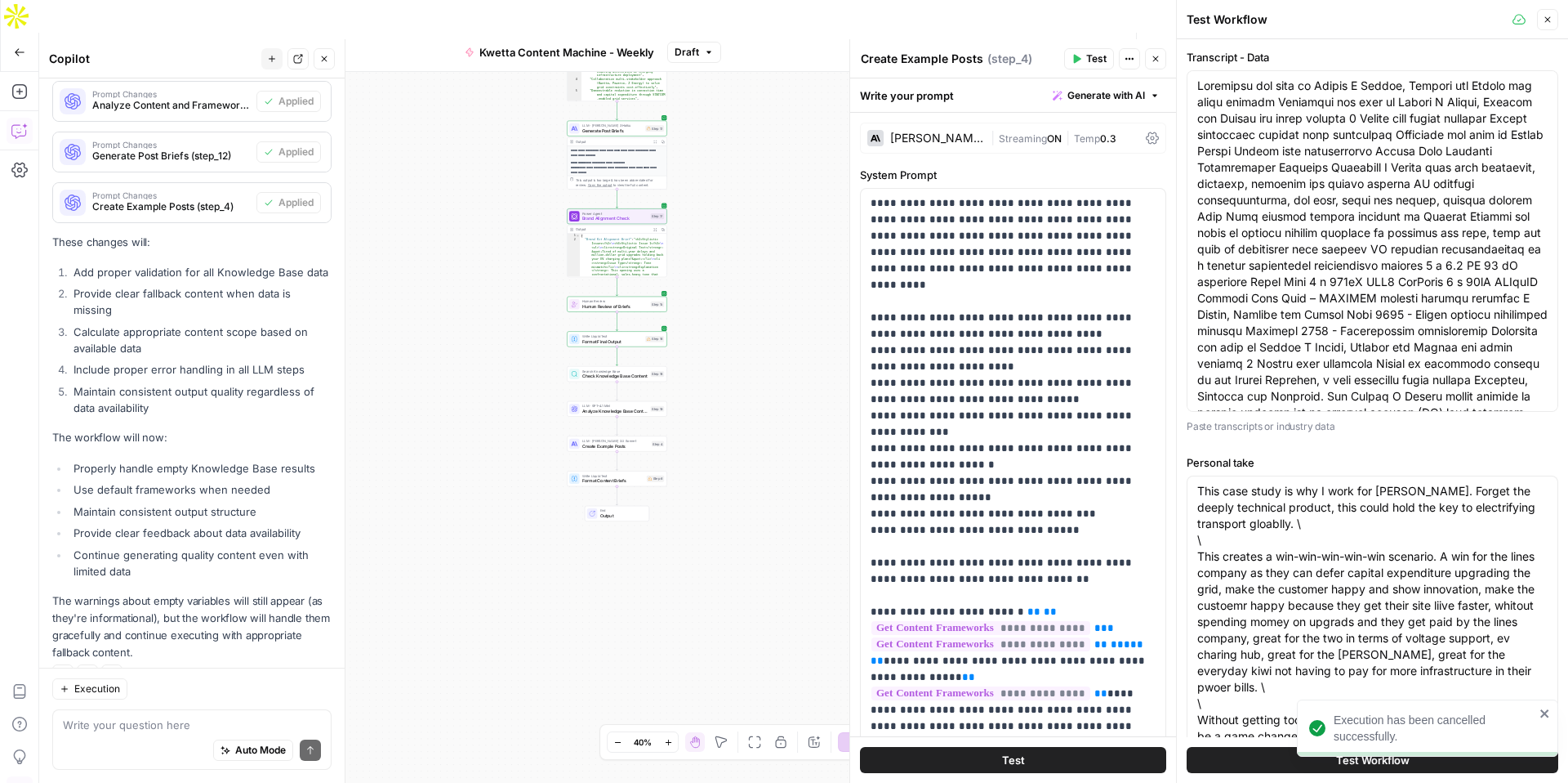
scroll to position [119, 0]
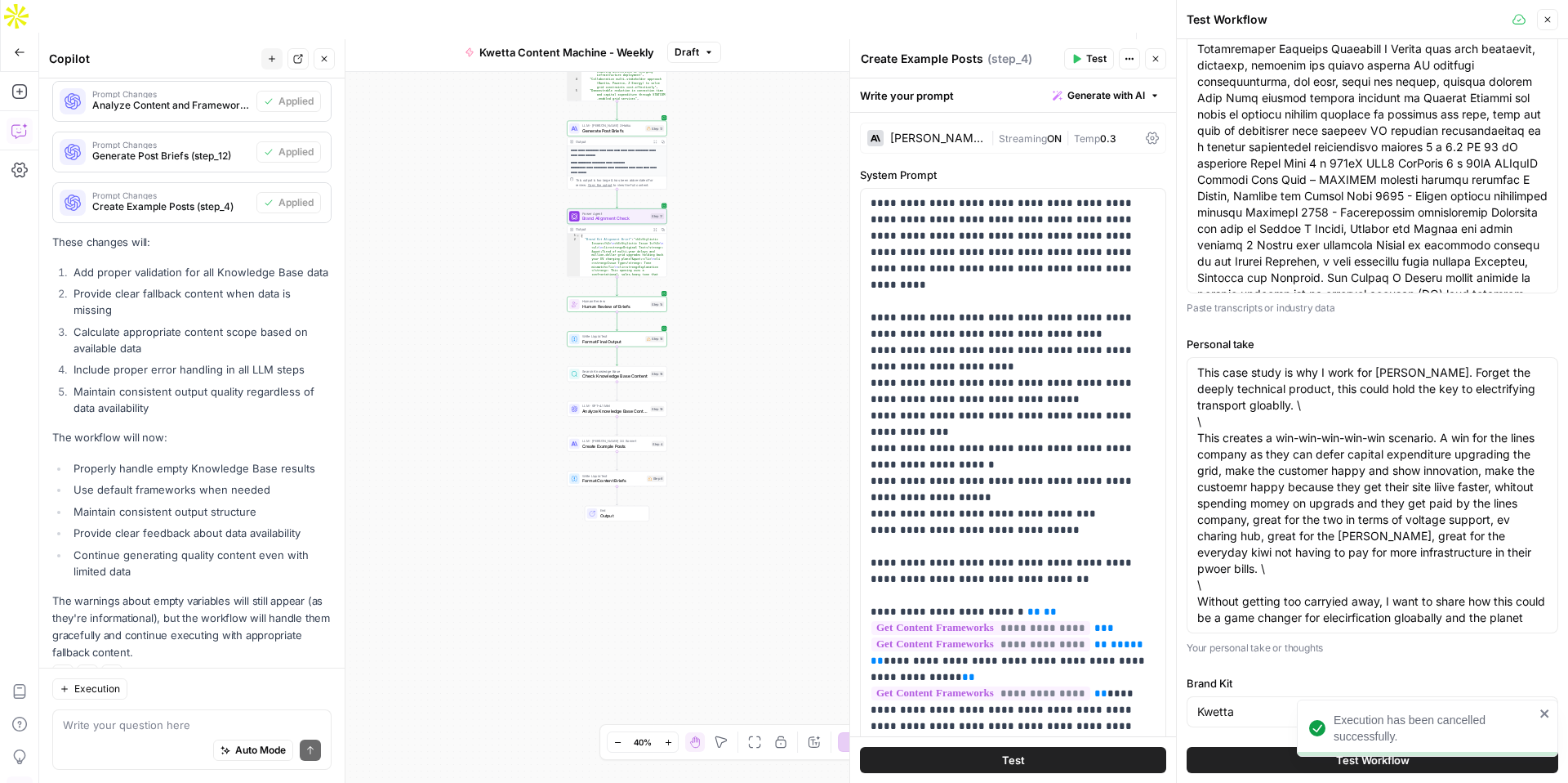
click at [1261, 758] on button "Test Workflow" at bounding box center [1373, 760] width 372 height 26
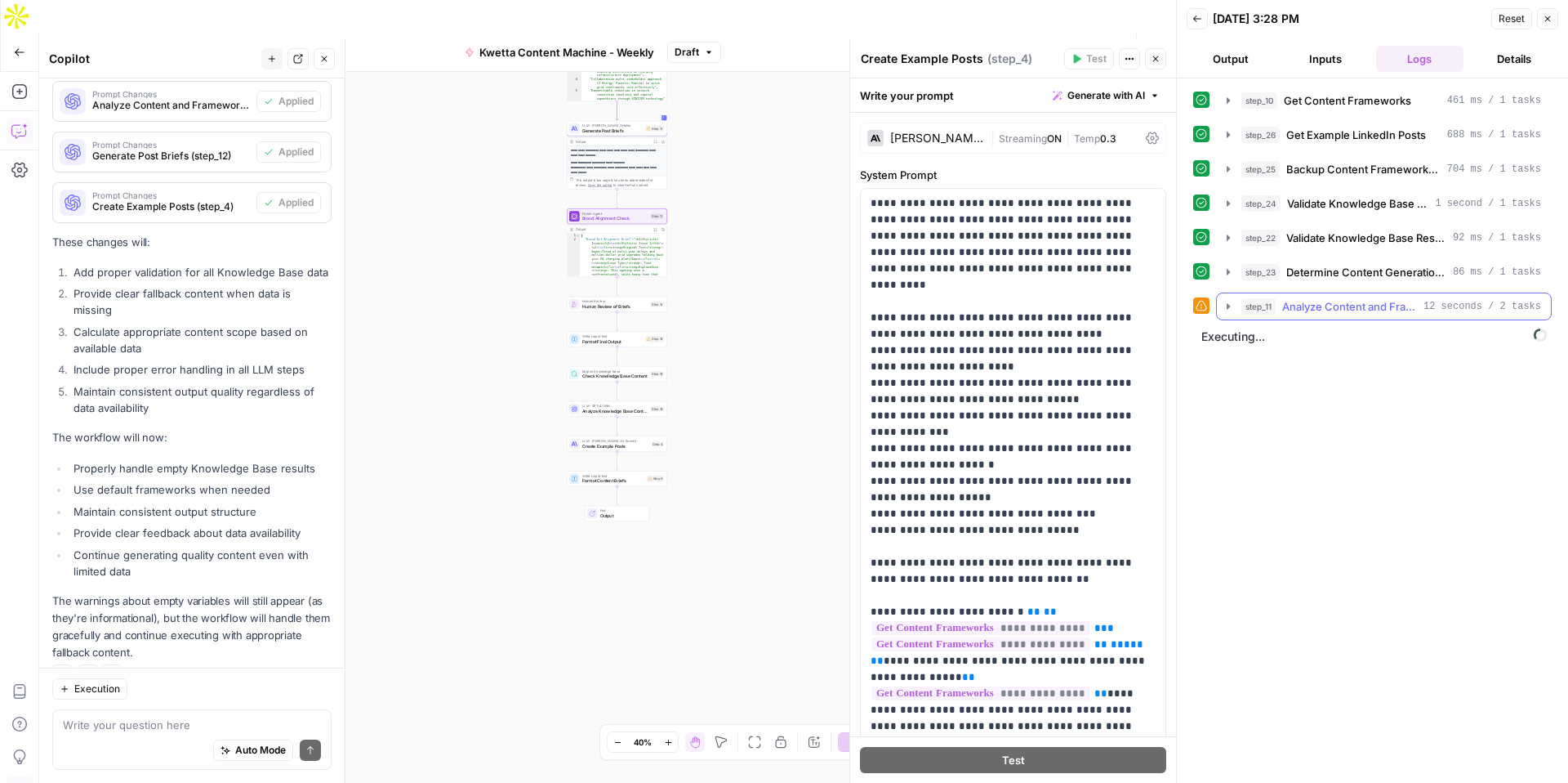
click at [1228, 308] on icon "button" at bounding box center [1228, 306] width 13 height 13
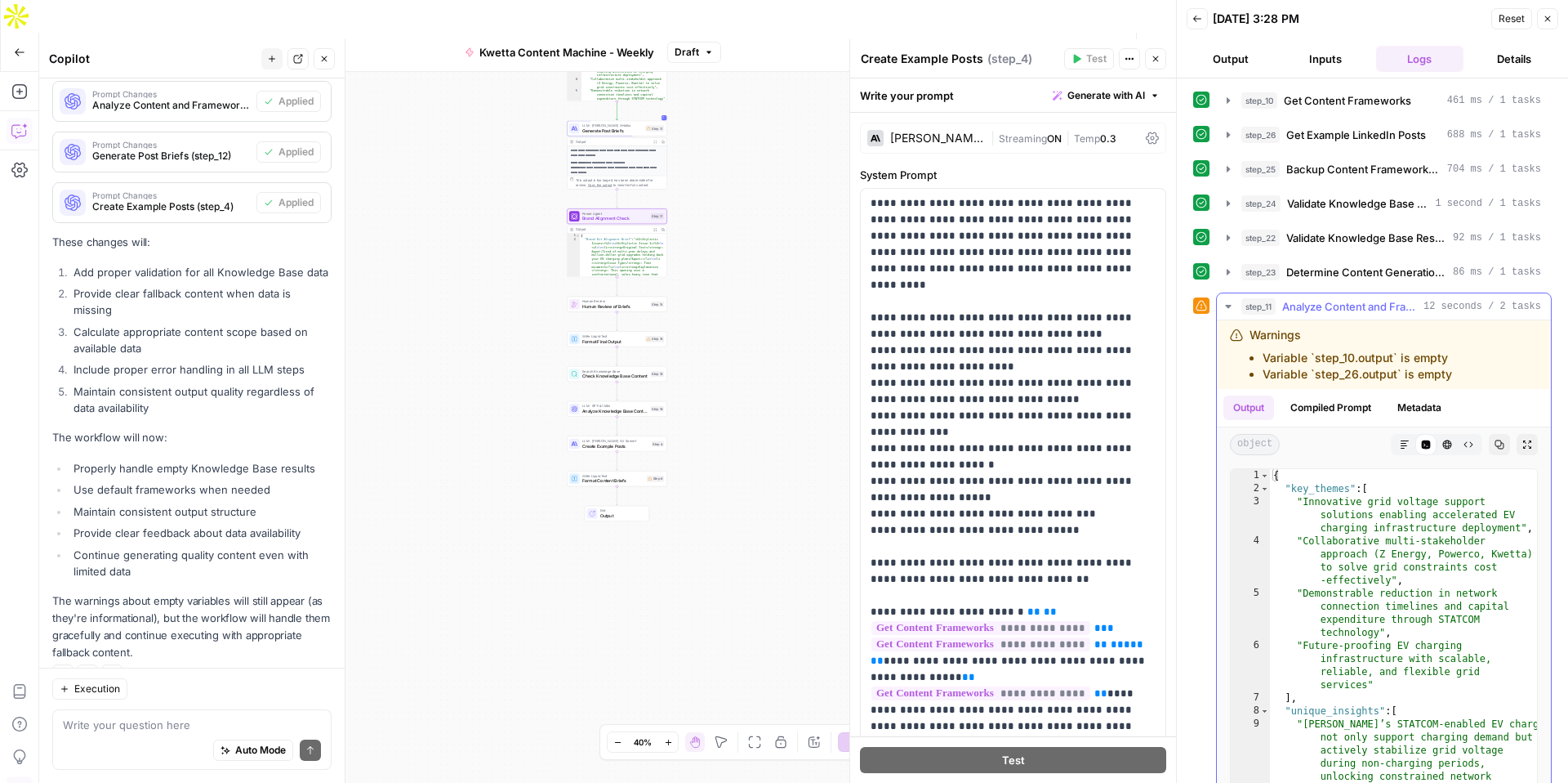
drag, startPoint x: 1471, startPoint y: 382, endPoint x: 1235, endPoint y: 334, distance: 240.8
click at [1235, 334] on div "Warnings Variable `step_10.output` is empty Variable `step_26.output` is empty" at bounding box center [1363, 354] width 266 height 55
copy div "Warnings Variable `step_10.output` is empty Variable `step_26.output` is empty"
click at [115, 730] on textarea at bounding box center [192, 724] width 258 height 17
paste textarea "Warnings Variable `step_10.output` is empty Variable `step_26.output` is empty"
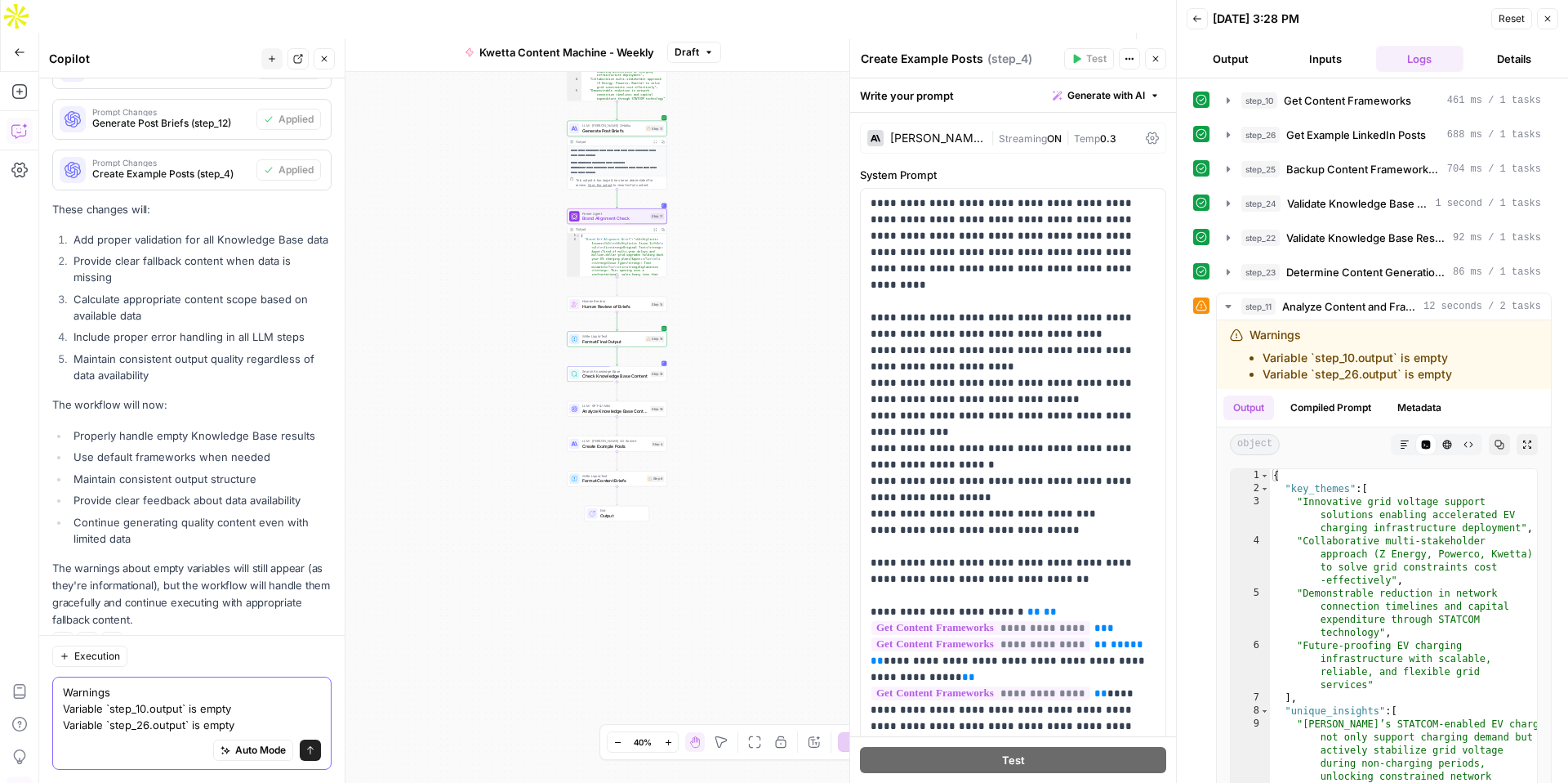
scroll to position [2811, 0]
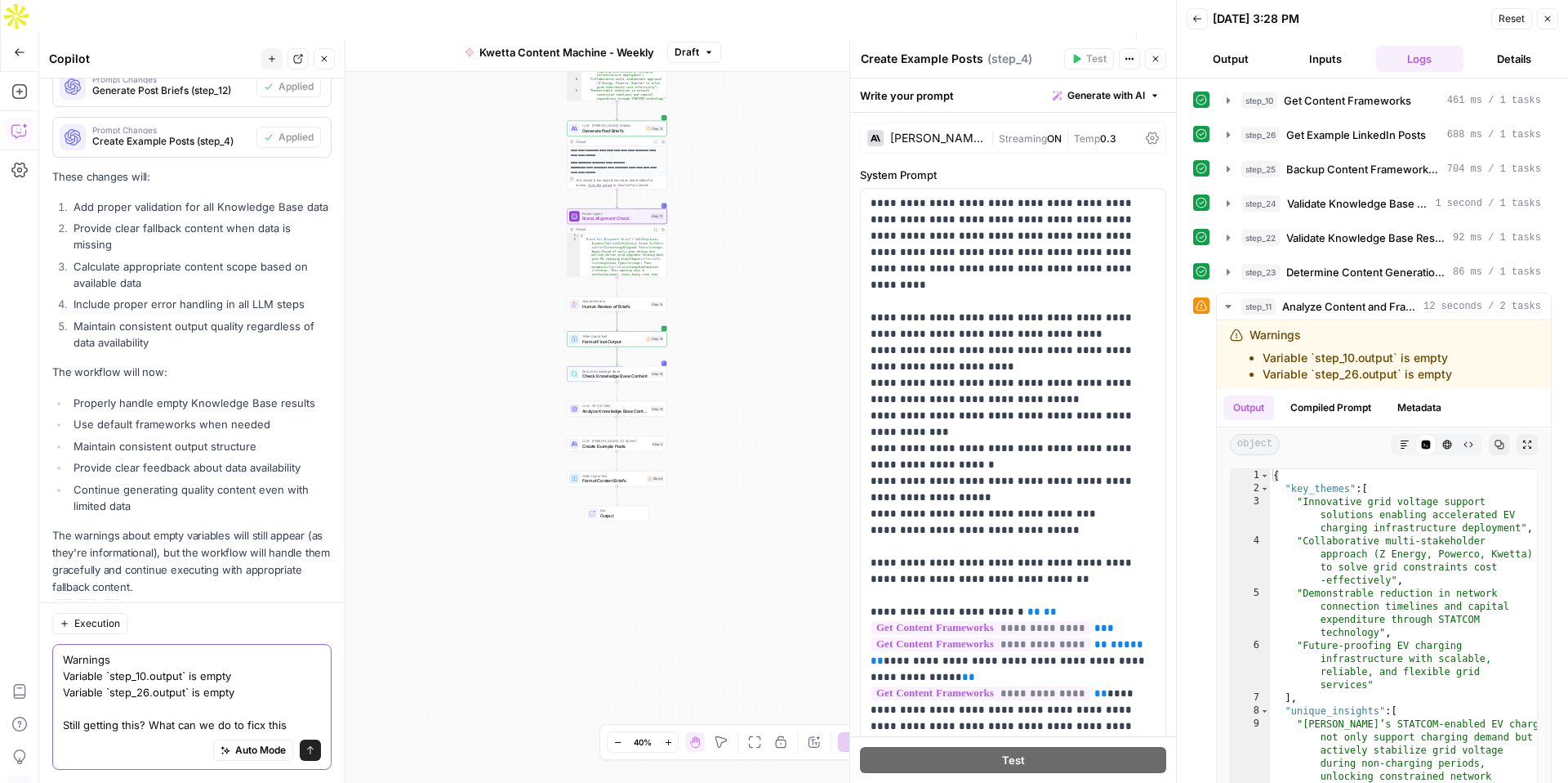
type textarea "Warnings Variable `step_10.output` is empty Variable `step_26.output` is empty …"
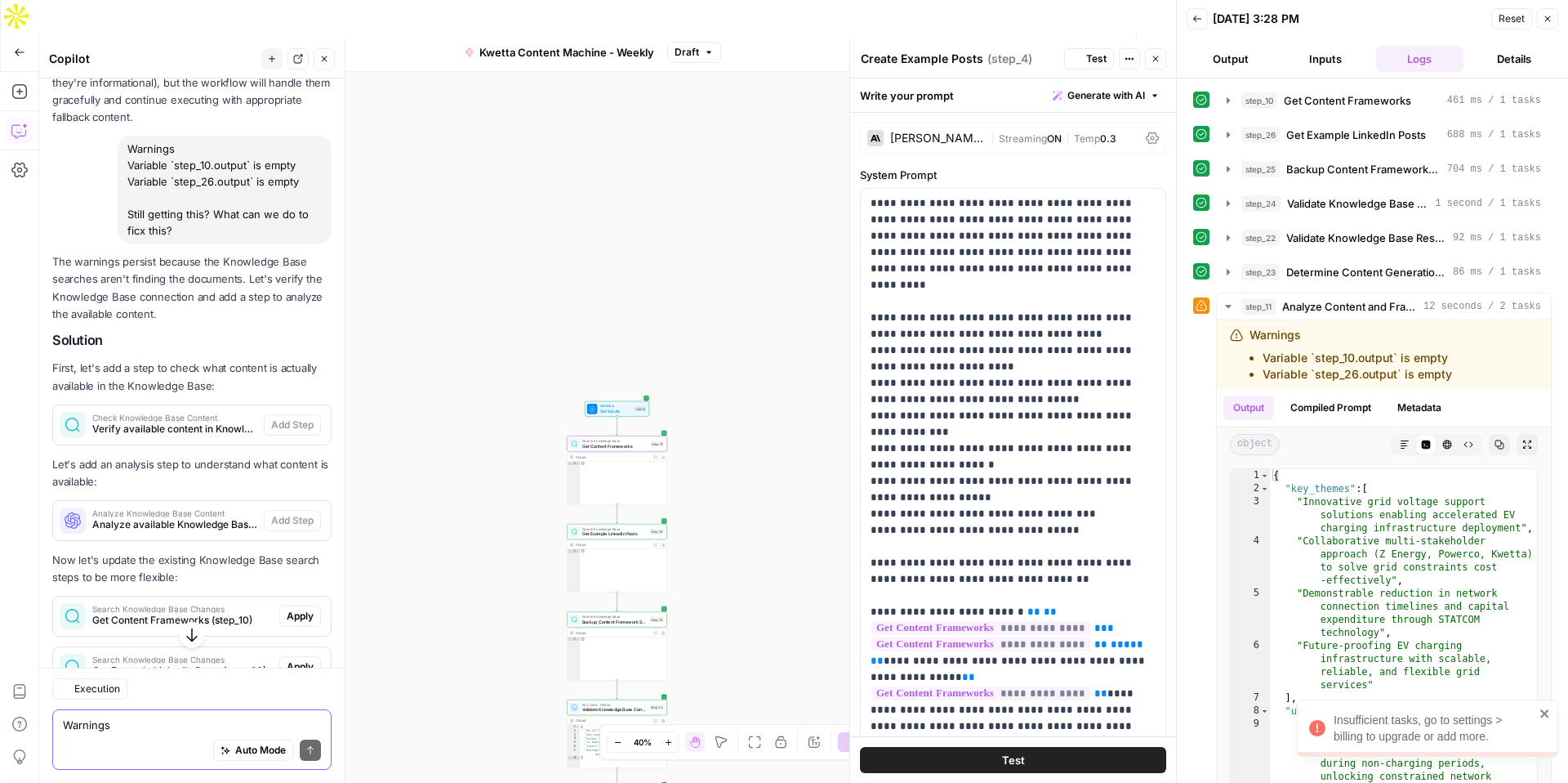
scroll to position [3281, 0]
click at [297, 609] on span "Apply" at bounding box center [300, 616] width 27 height 15
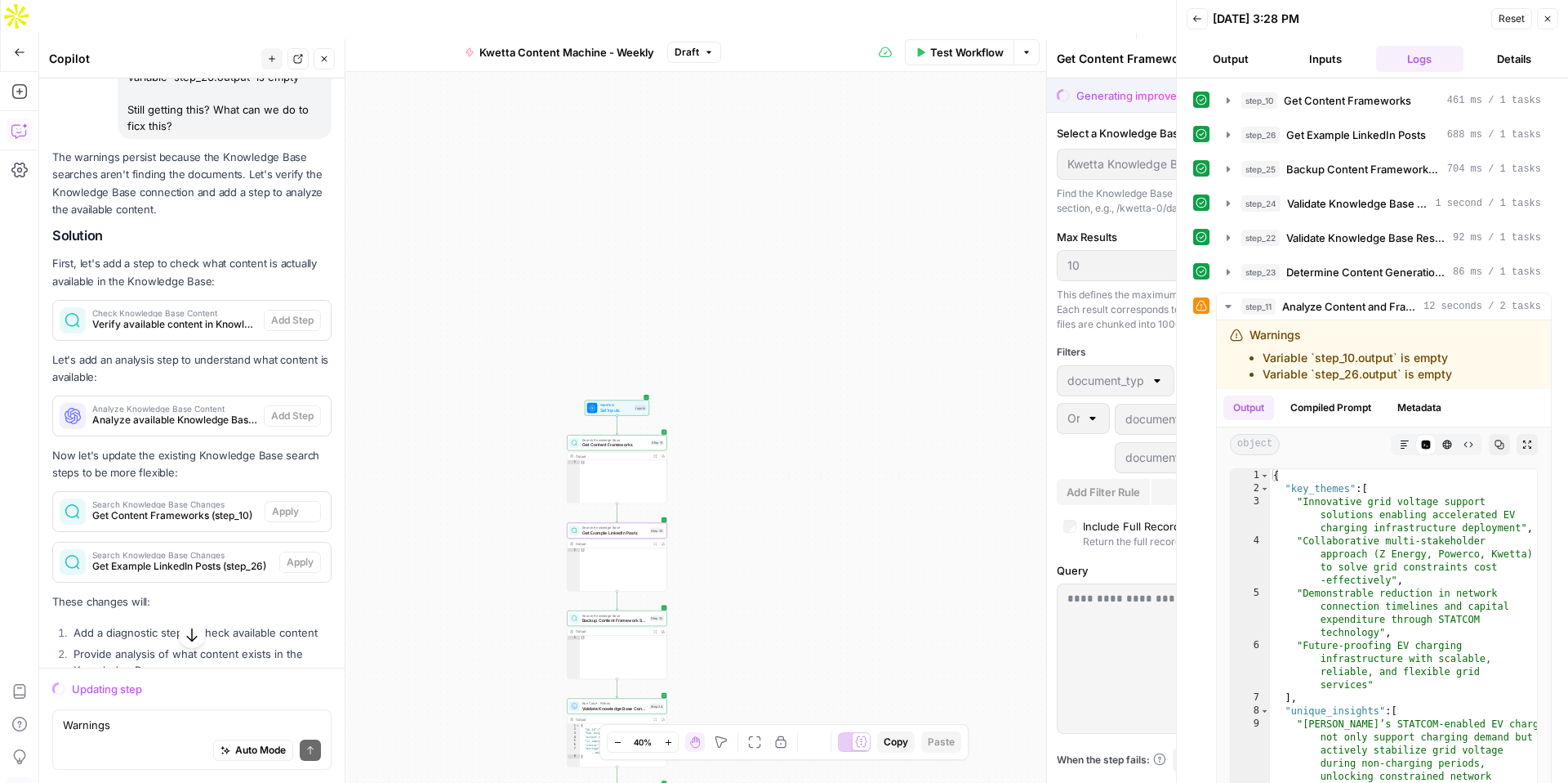
scroll to position [3177, 0]
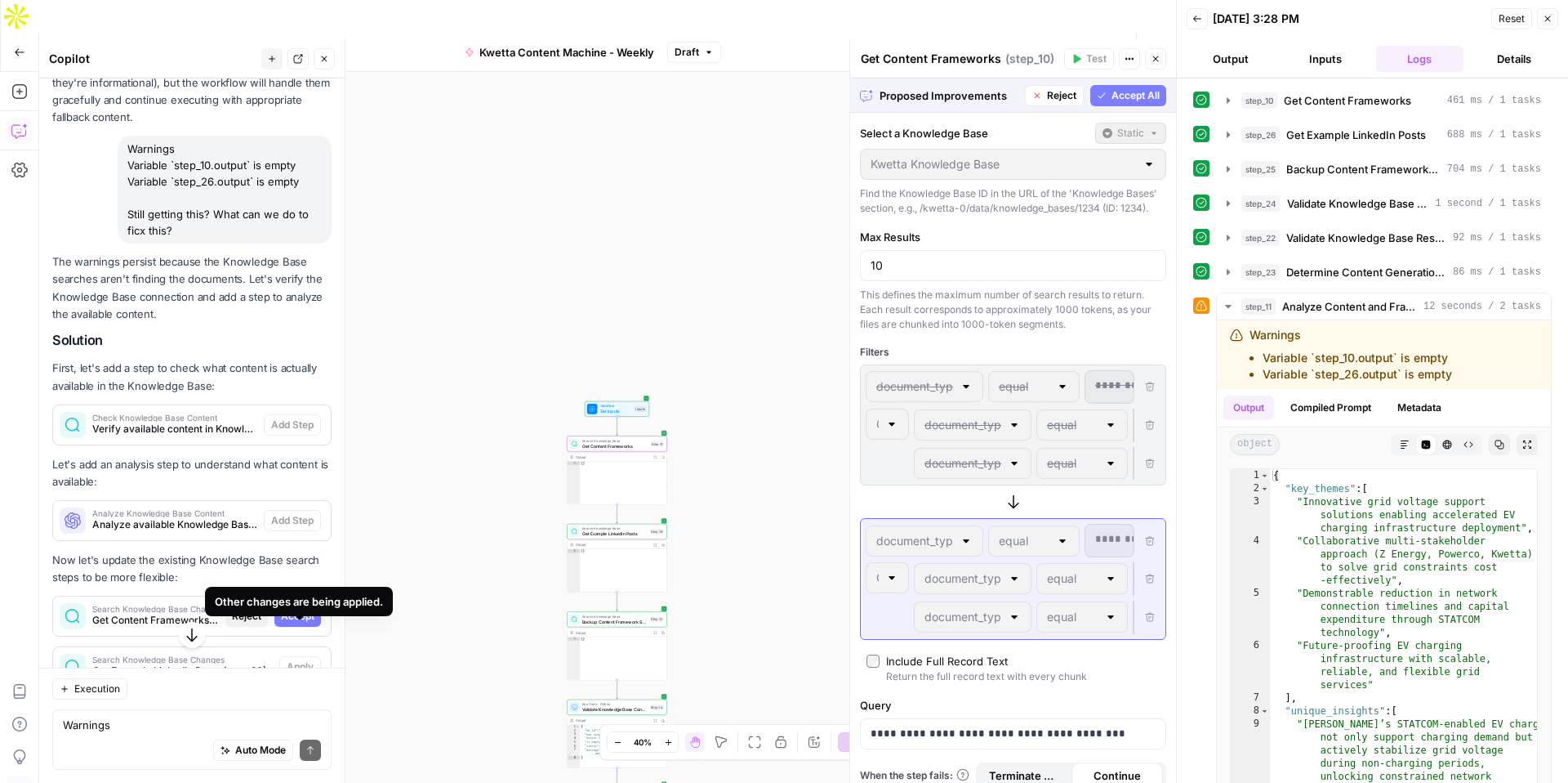
click at [293, 609] on span "Accept" at bounding box center [297, 616] width 33 height 15
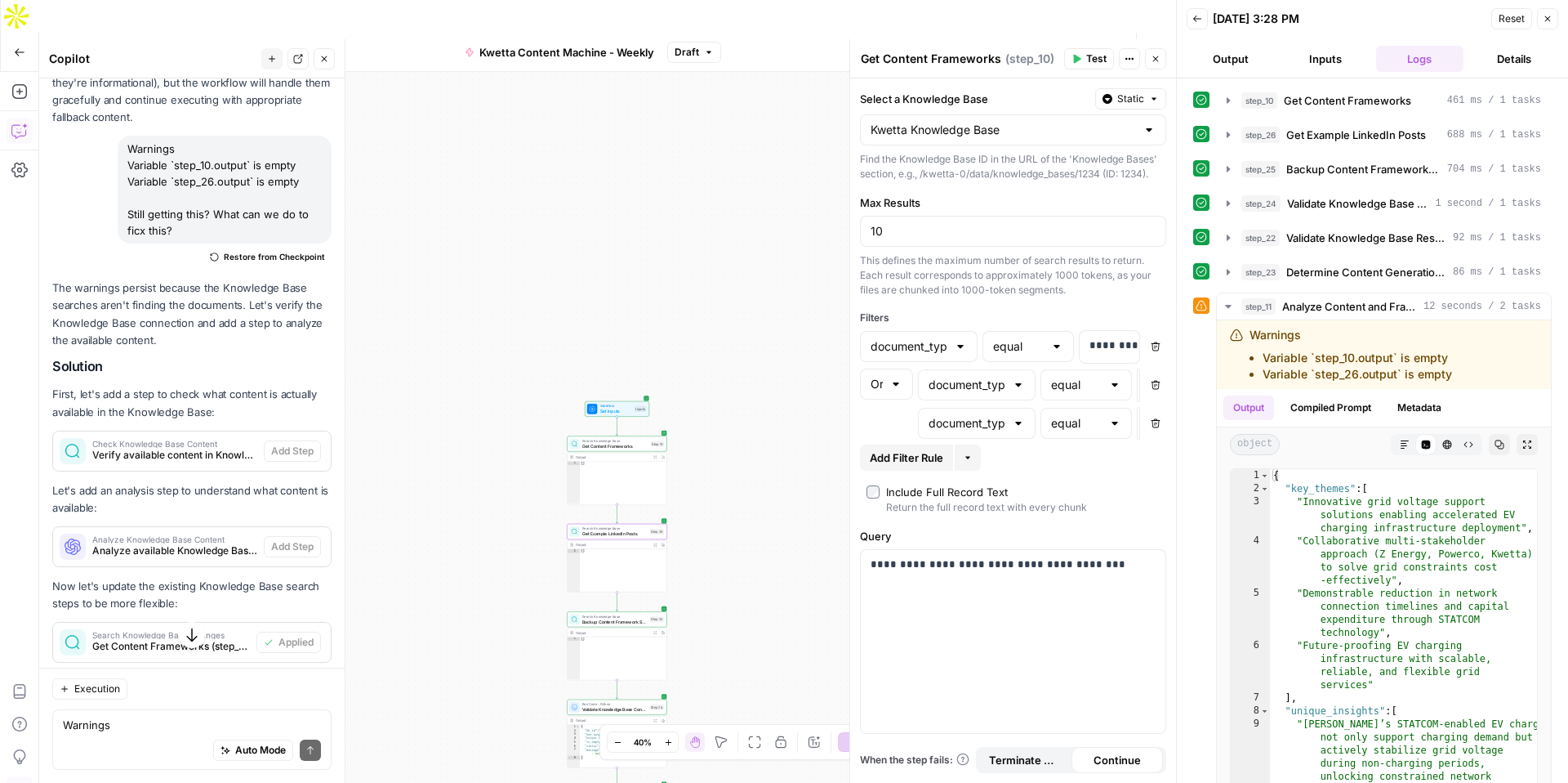
scroll to position [3411, 0]
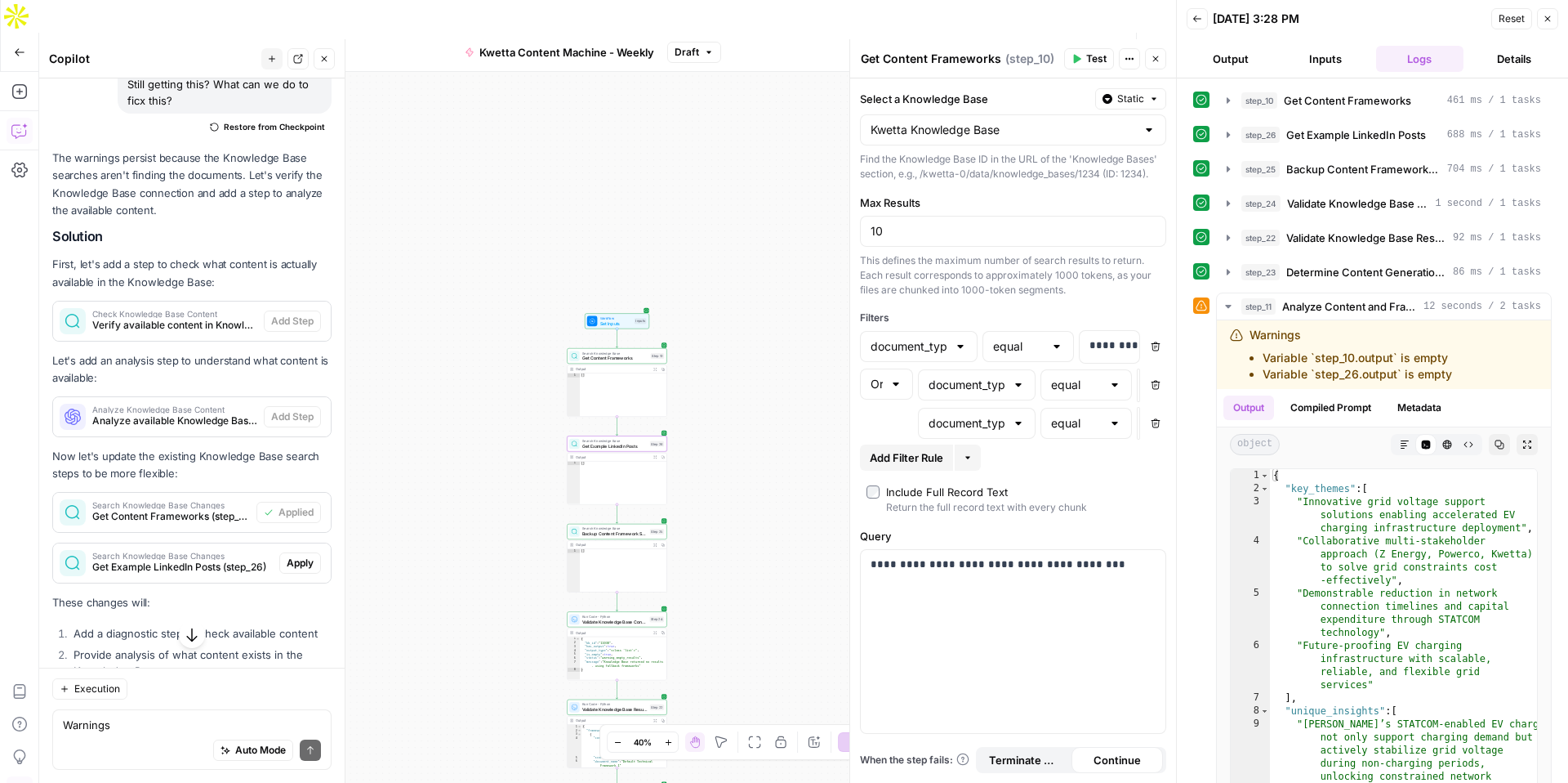
click at [300, 556] on span "Apply" at bounding box center [300, 563] width 27 height 15
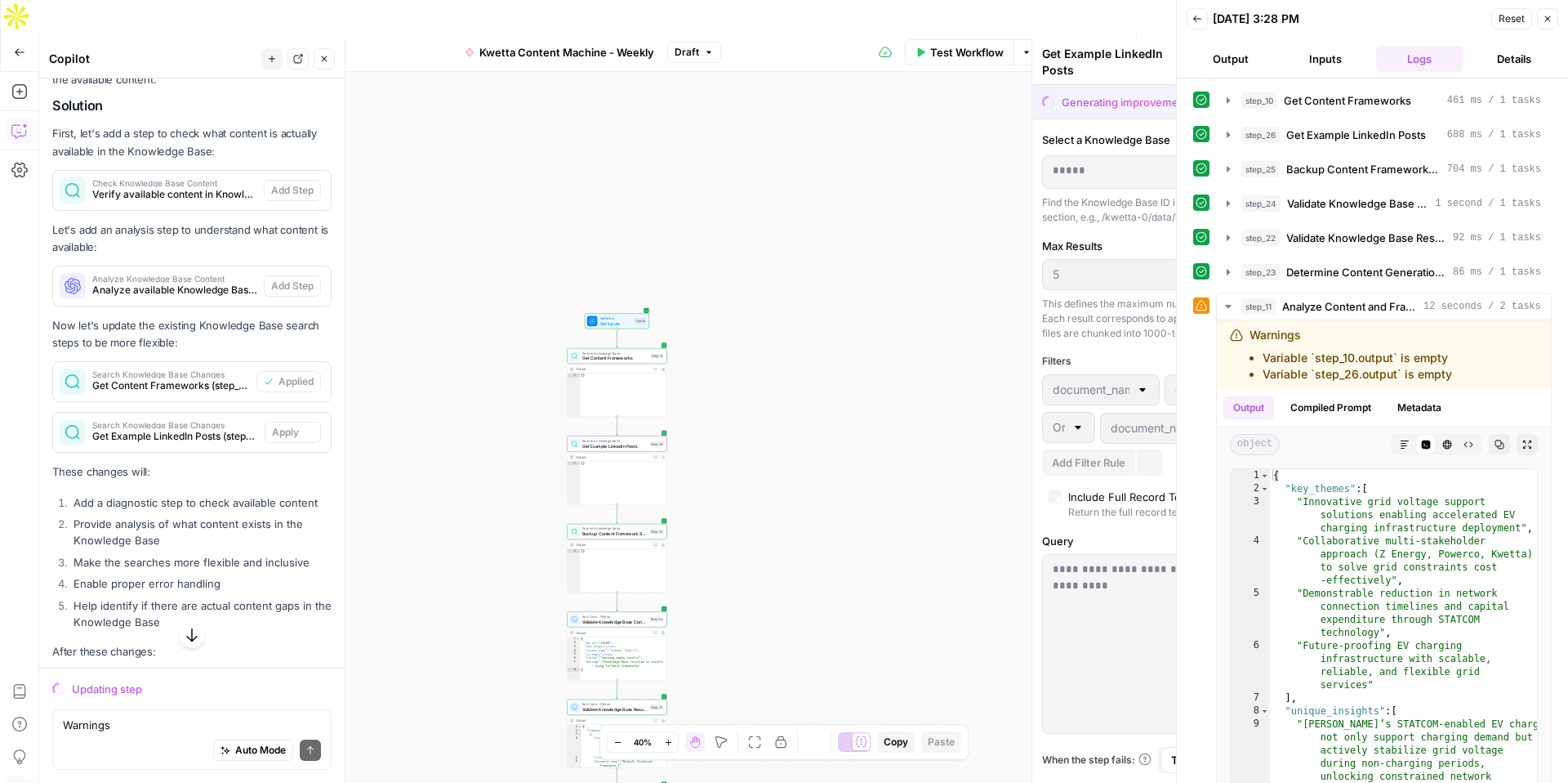
scroll to position [3307, 0]
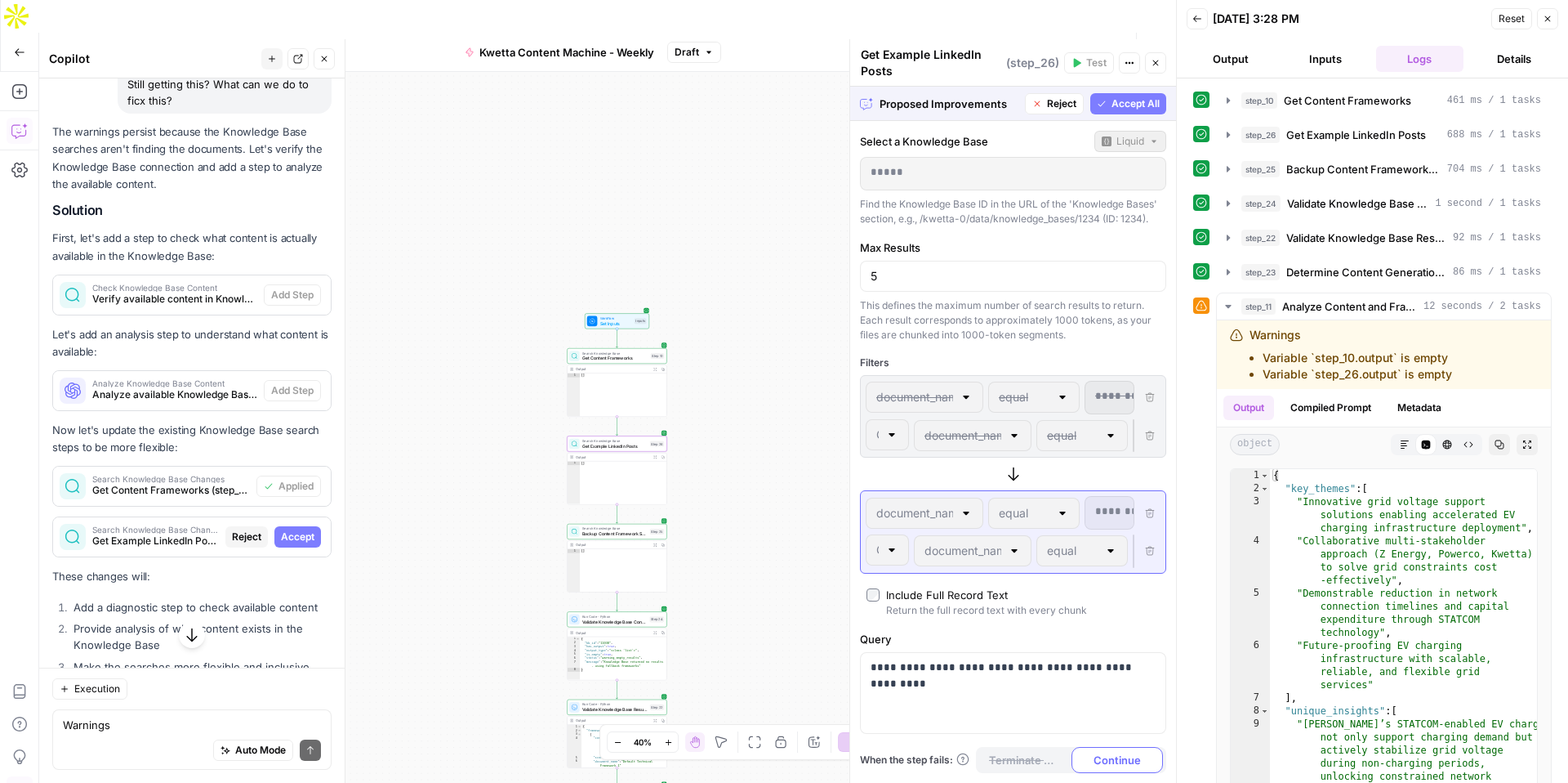
click at [302, 529] on span "Accept" at bounding box center [297, 536] width 33 height 15
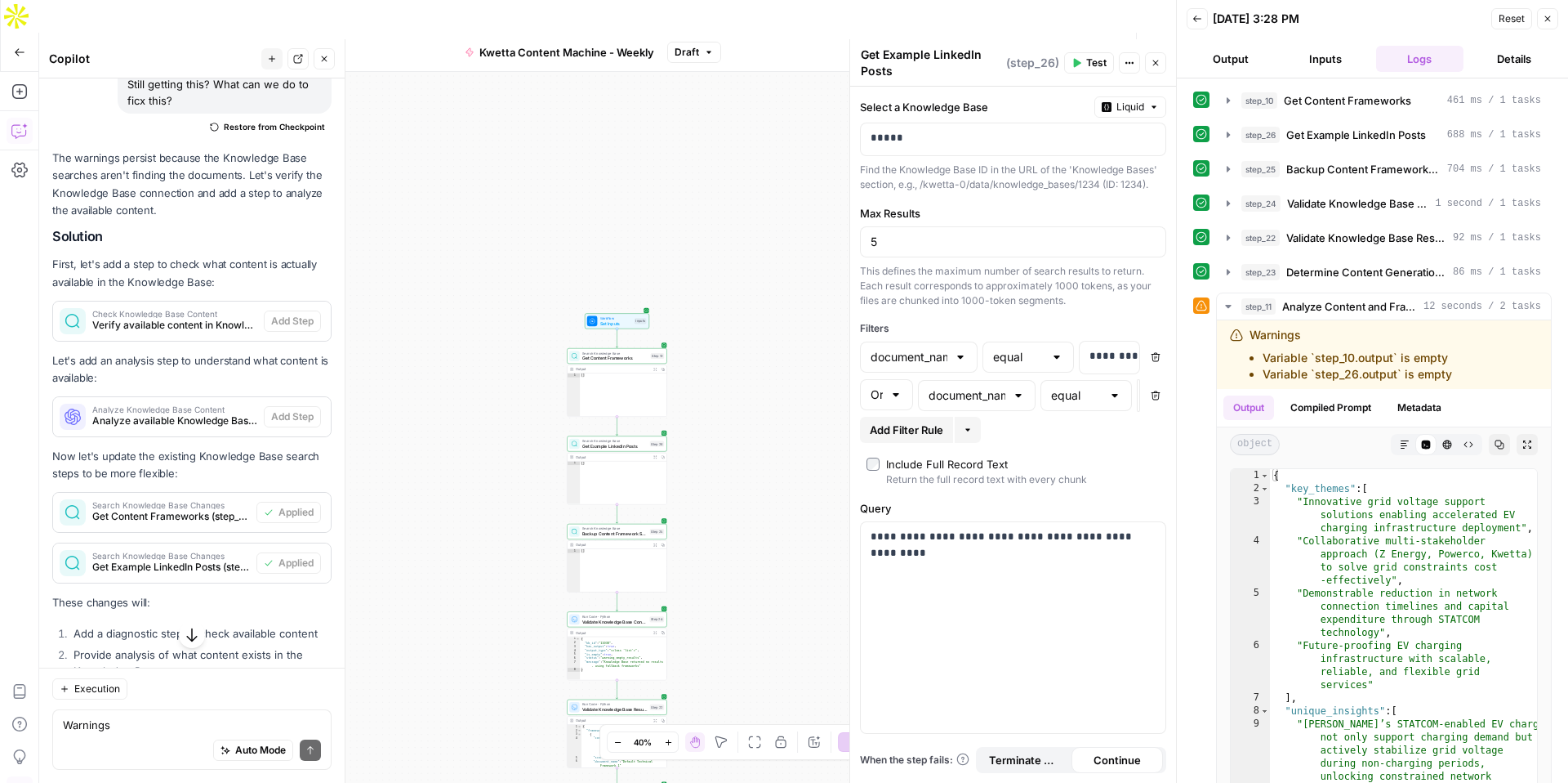
scroll to position [3809, 0]
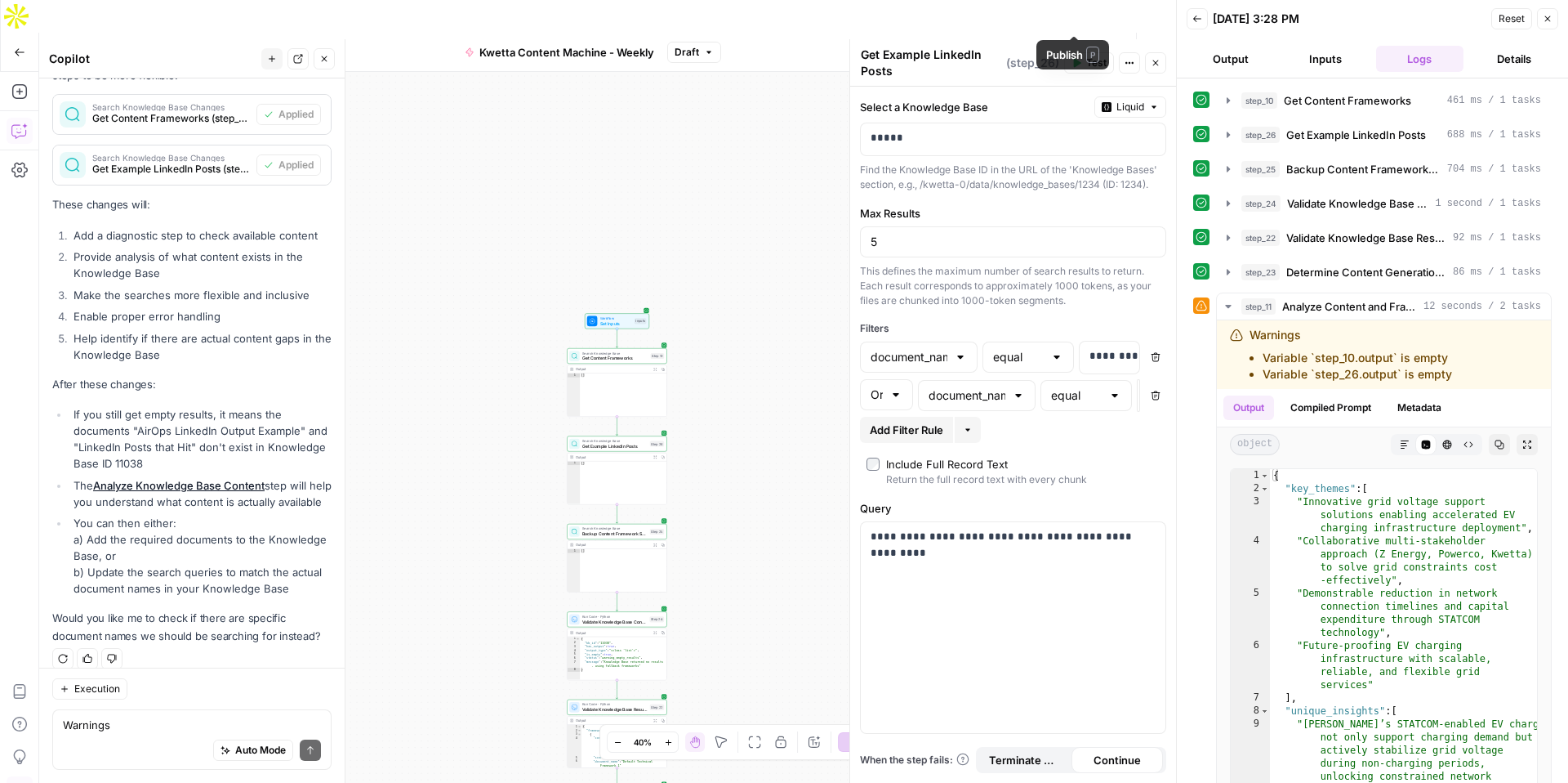
click at [965, 44] on span "Test Workflow" at bounding box center [967, 52] width 74 height 17
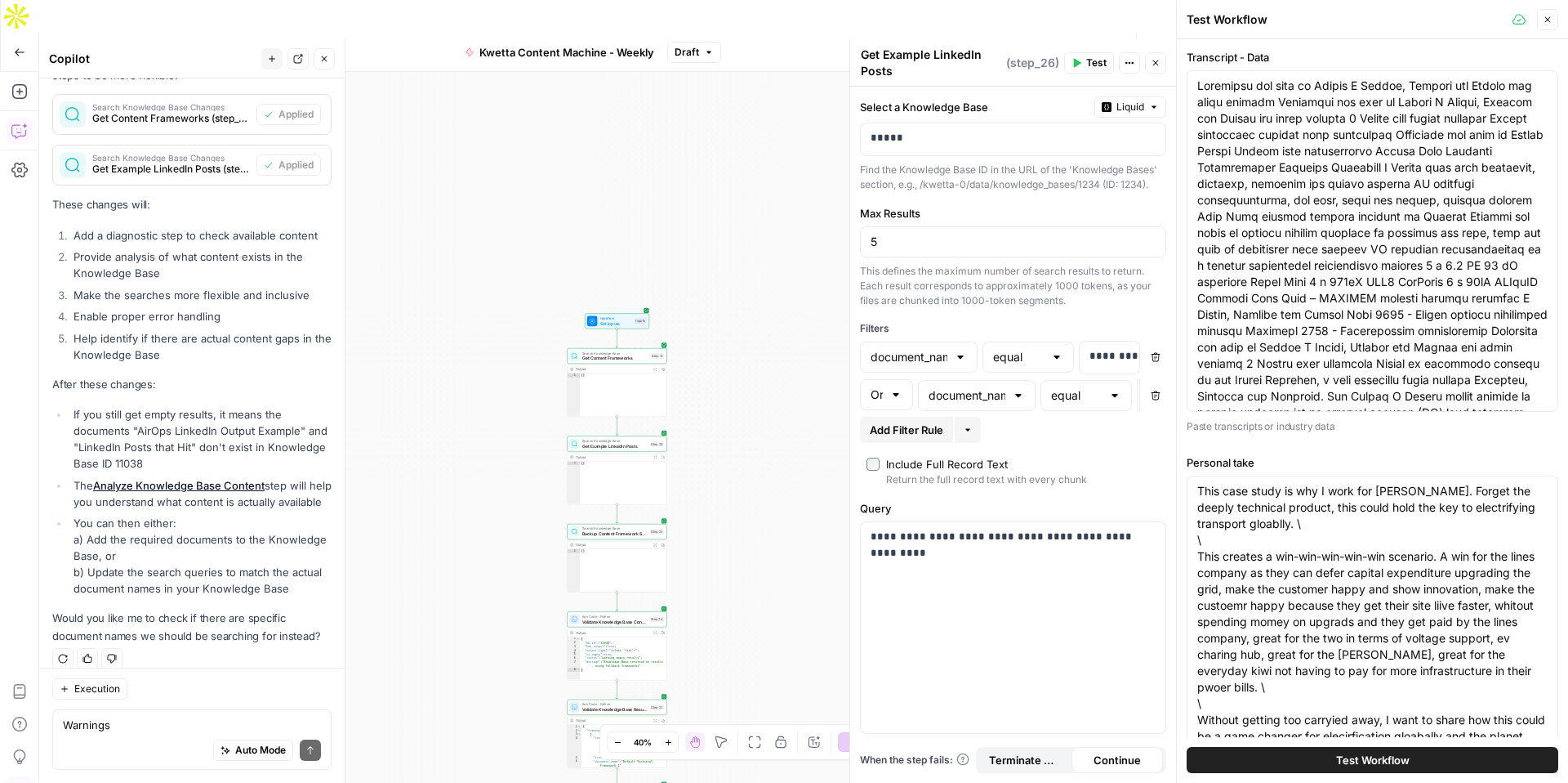
click at [1367, 758] on span "Test Workflow" at bounding box center [1373, 759] width 74 height 17
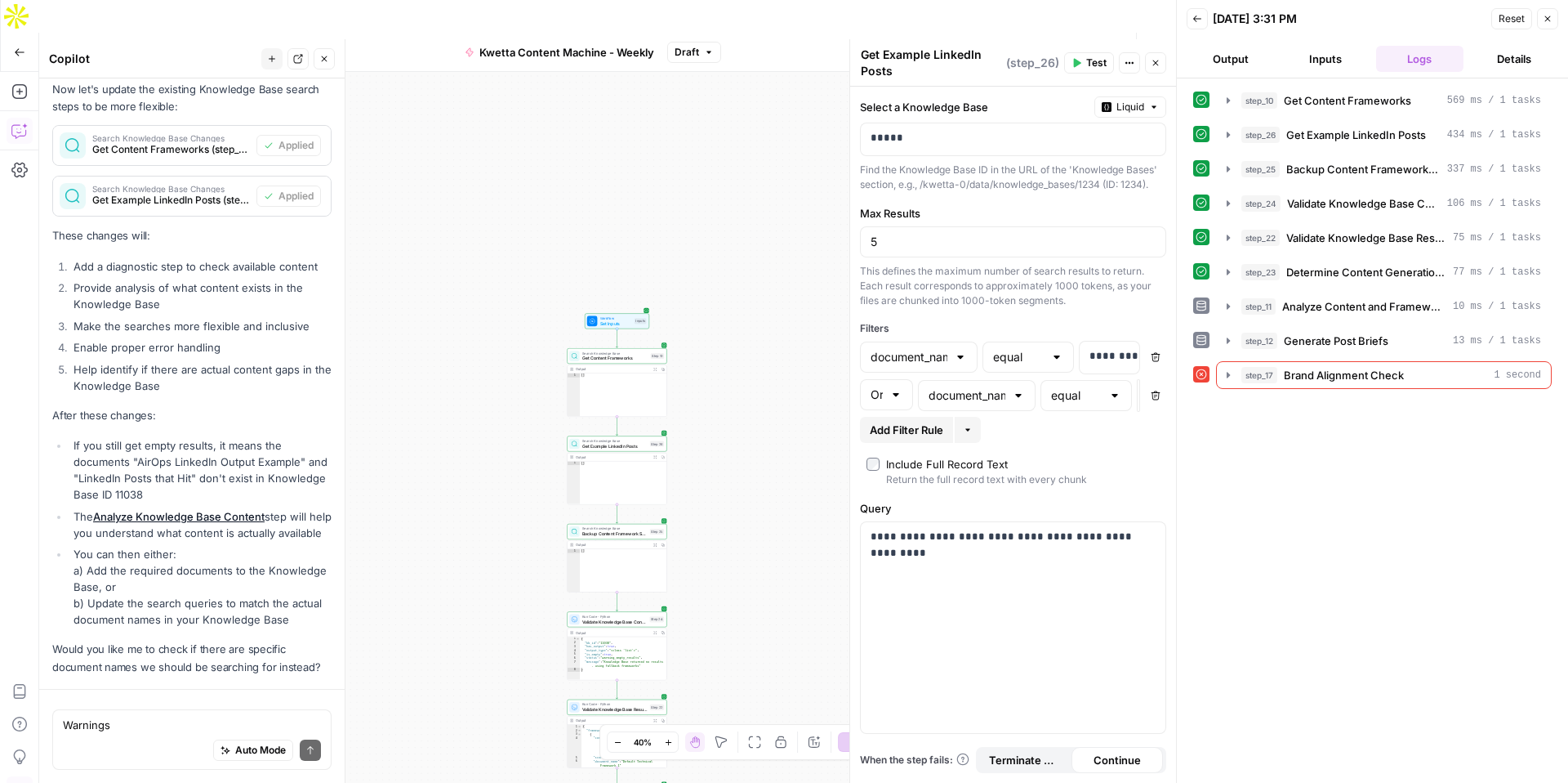
scroll to position [3809, 0]
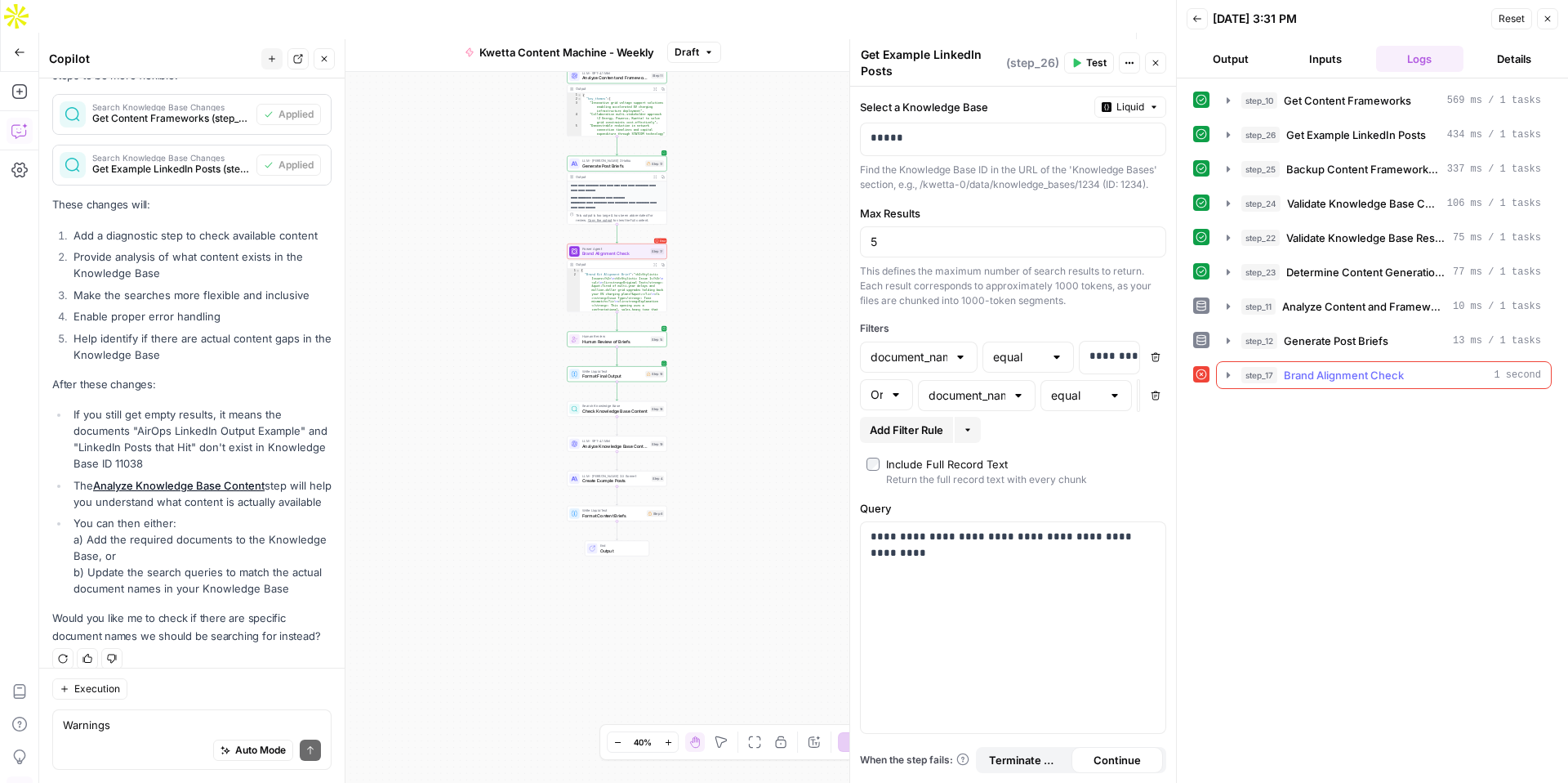
click at [1226, 377] on icon "button" at bounding box center [1228, 375] width 13 height 13
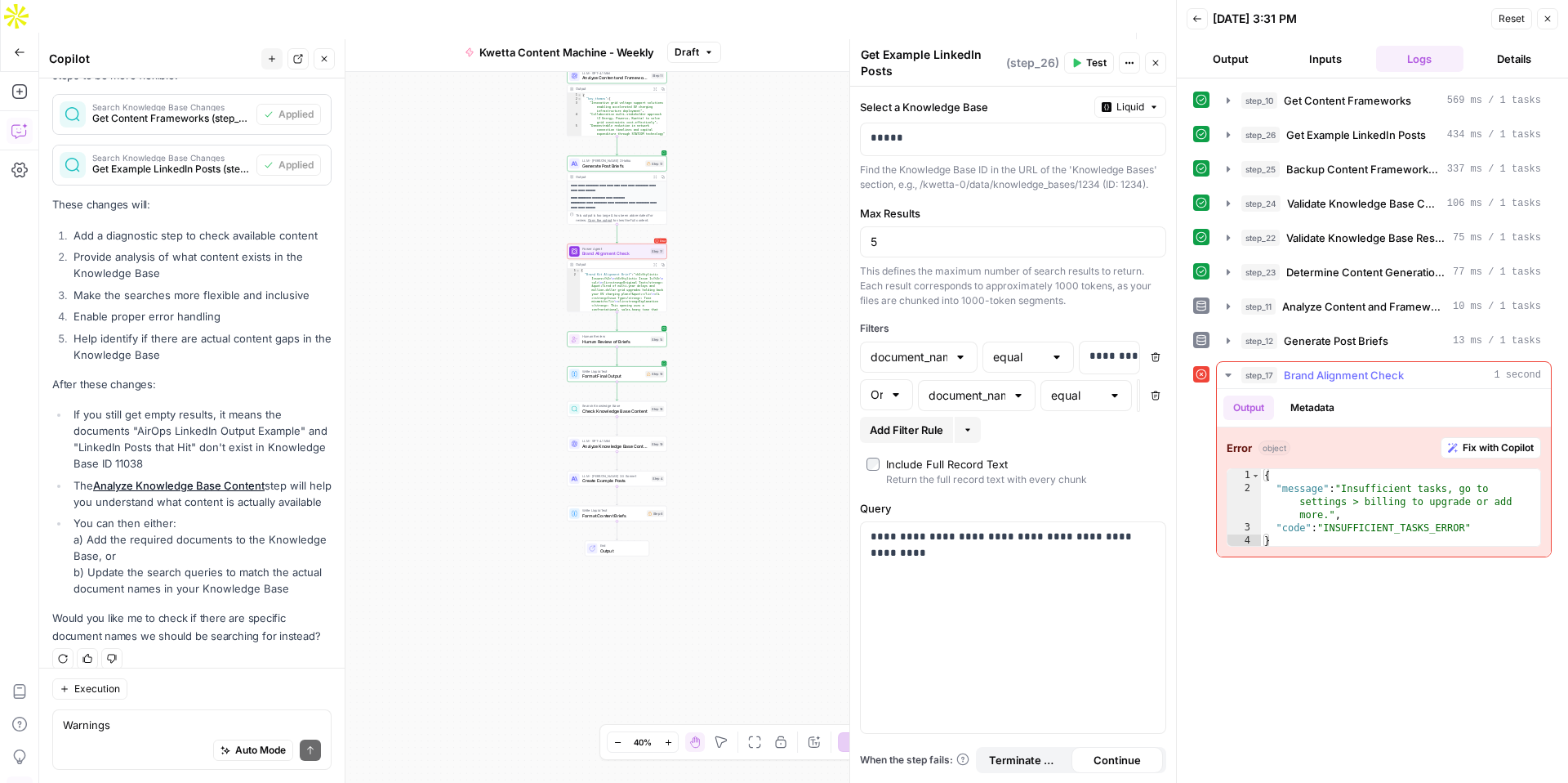
click at [1489, 449] on span "Fix with Copilot" at bounding box center [1498, 448] width 71 height 15
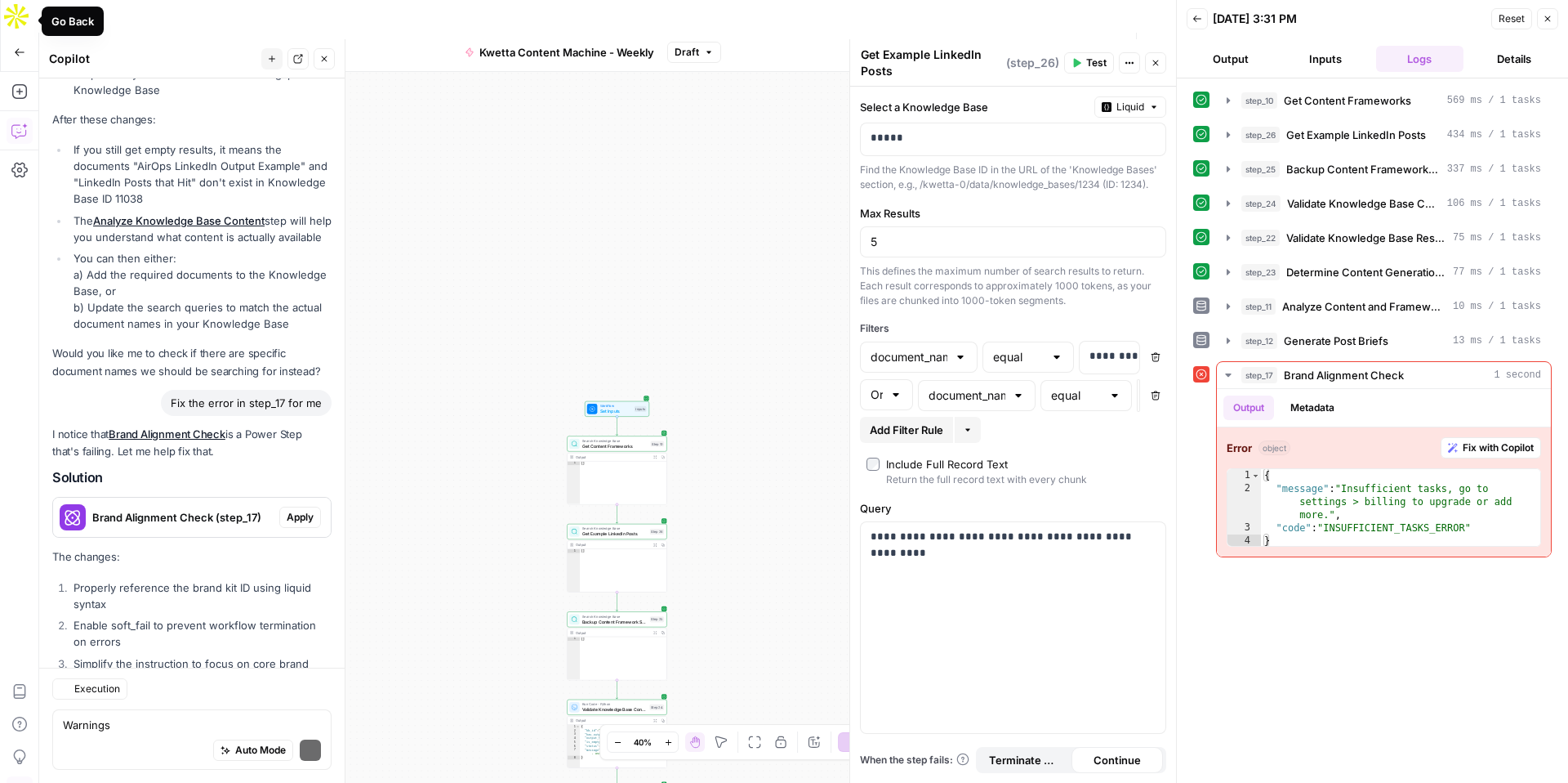
scroll to position [4257, 0]
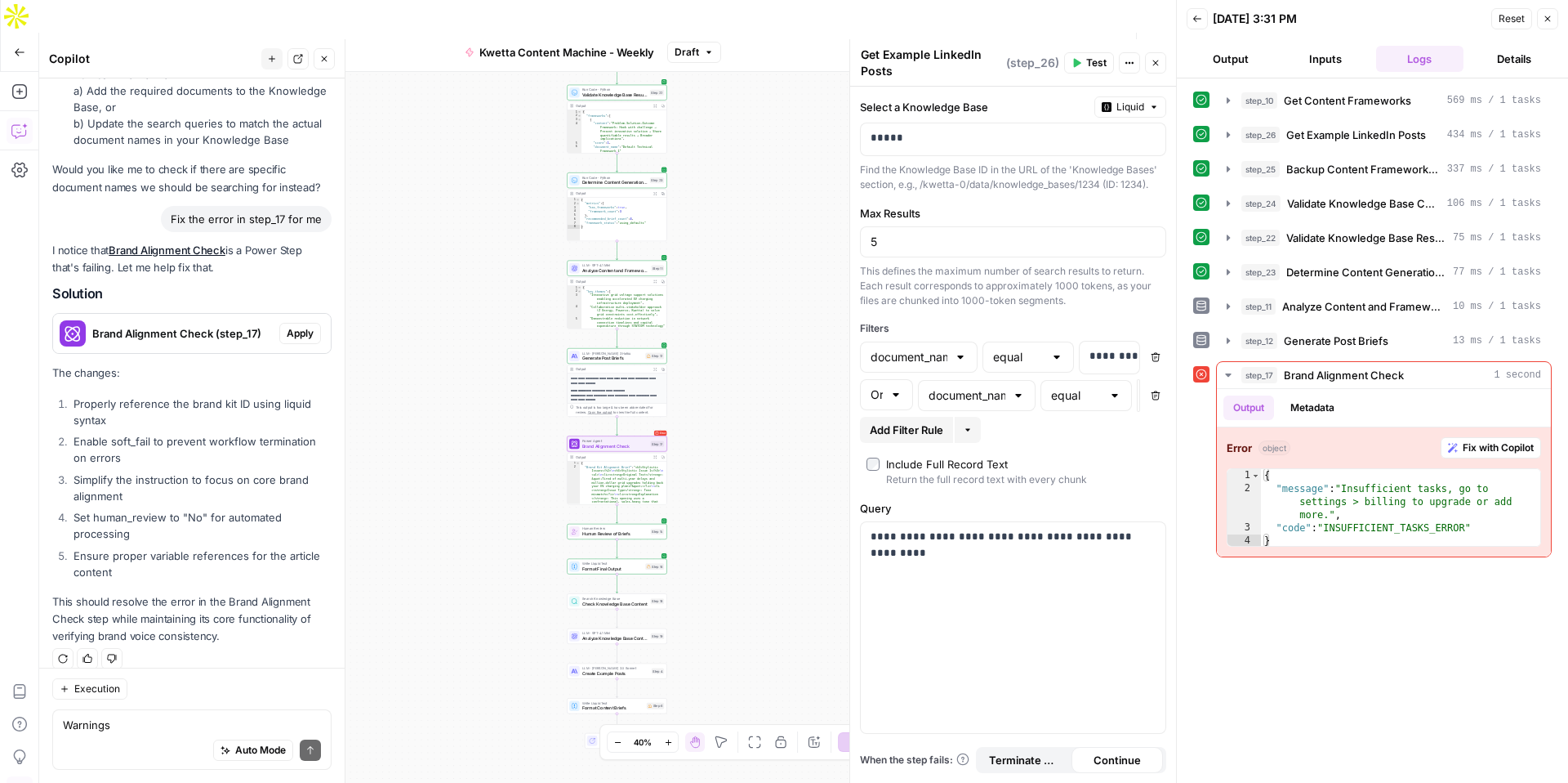
click at [304, 326] on span "Apply" at bounding box center [300, 333] width 27 height 15
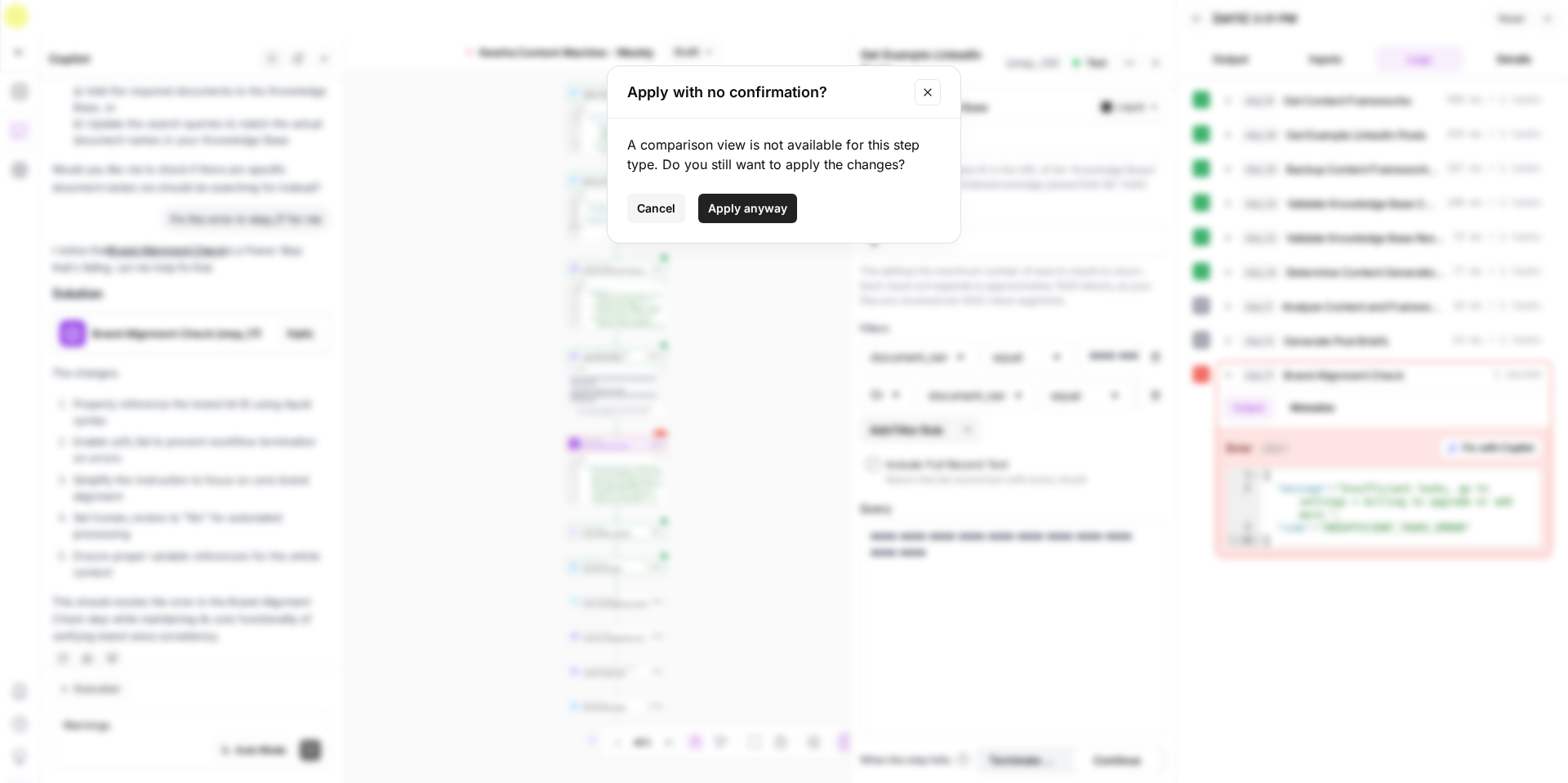
click at [757, 207] on span "Apply anyway" at bounding box center [748, 208] width 79 height 17
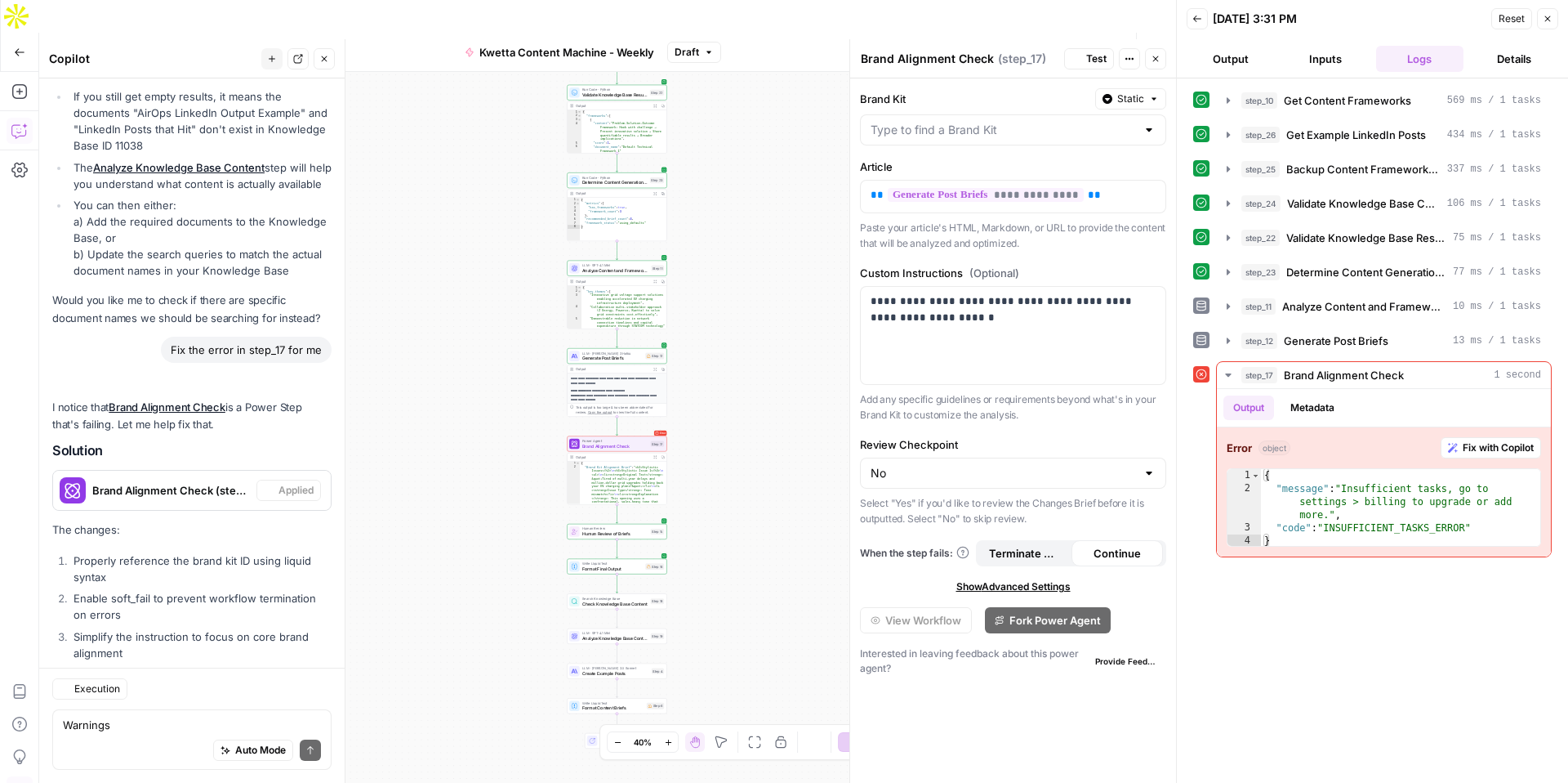
scroll to position [4284, 0]
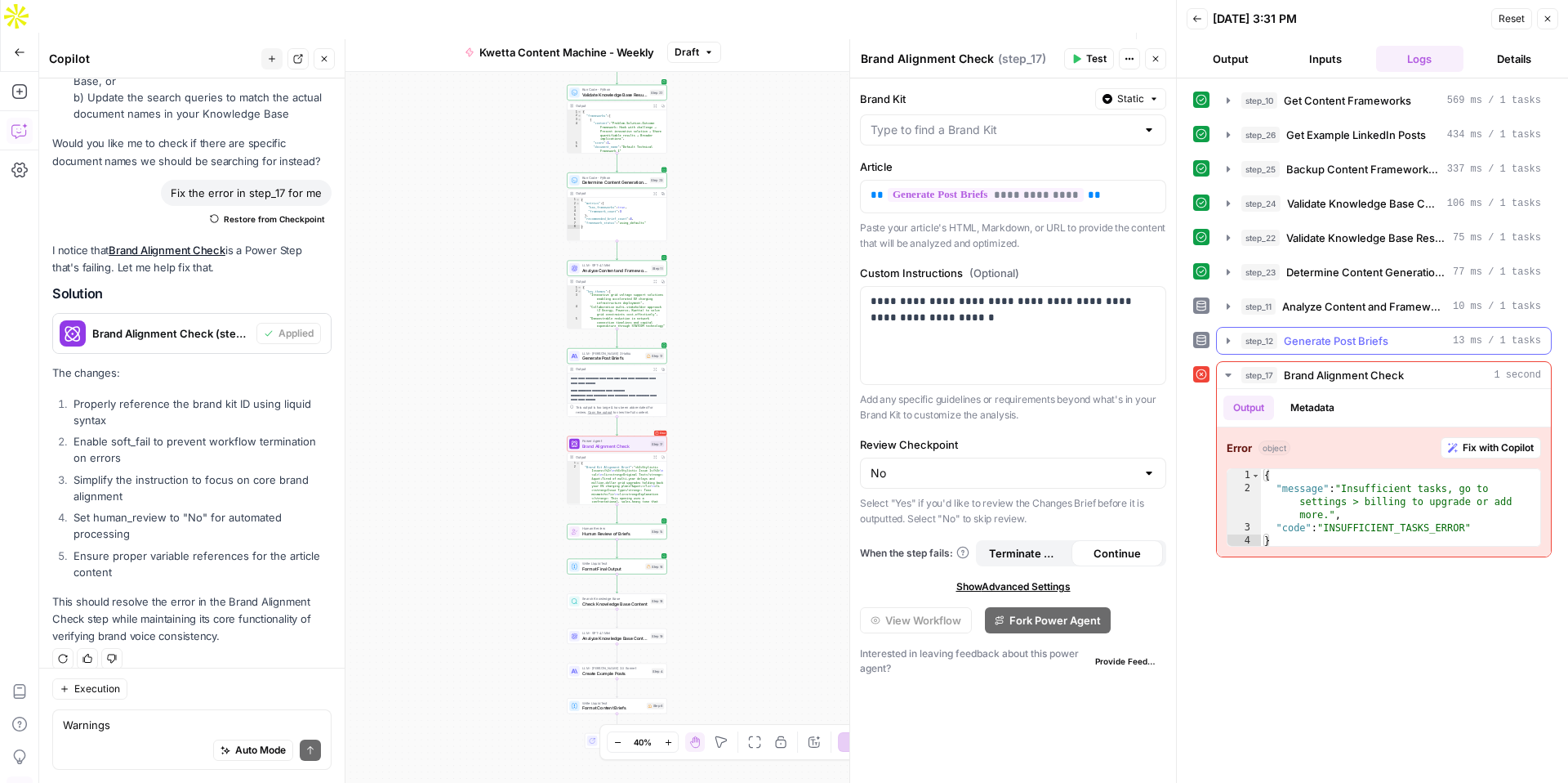
click at [1230, 339] on icon "button" at bounding box center [1228, 341] width 13 height 13
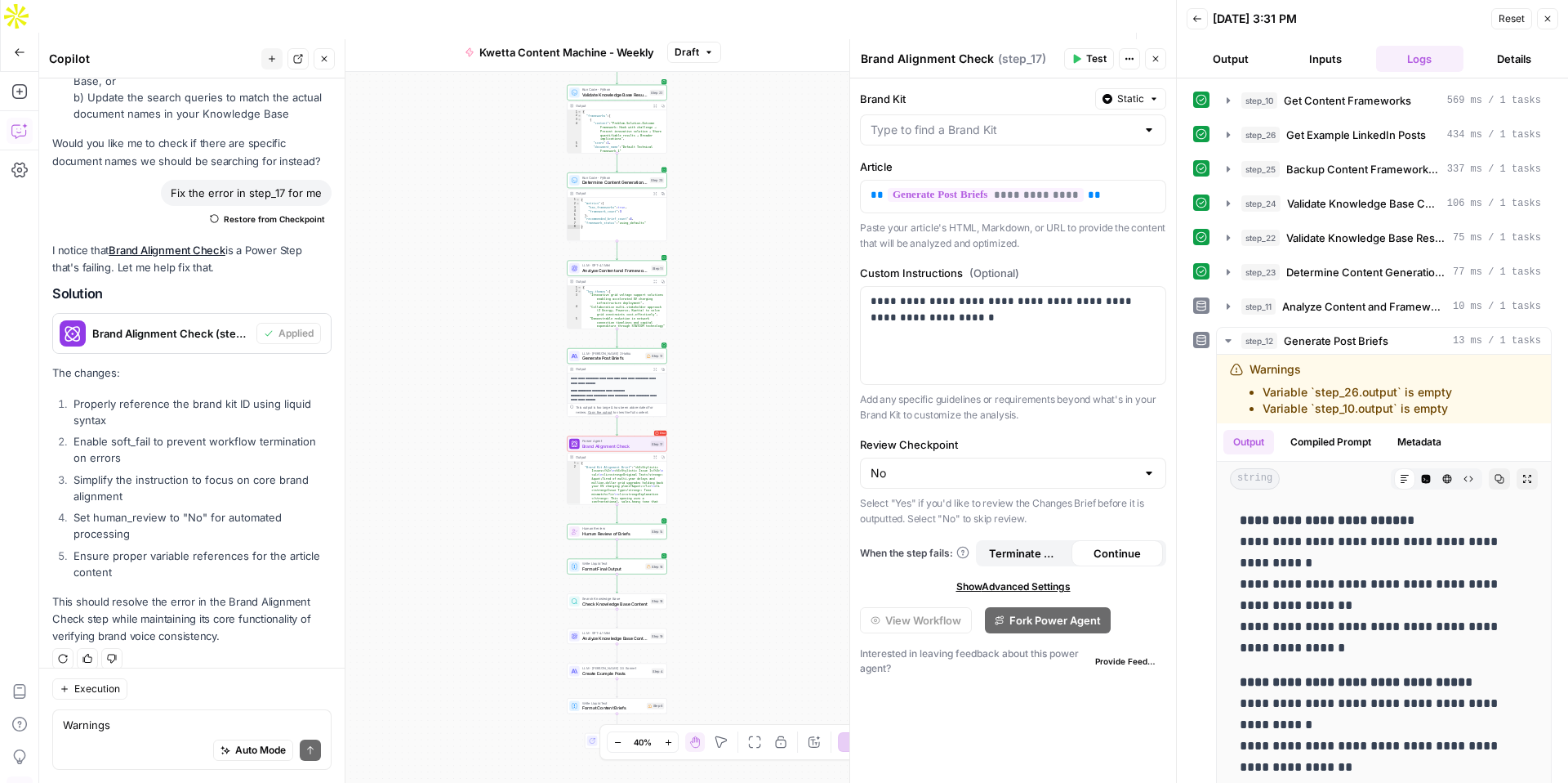
scroll to position [261, 0]
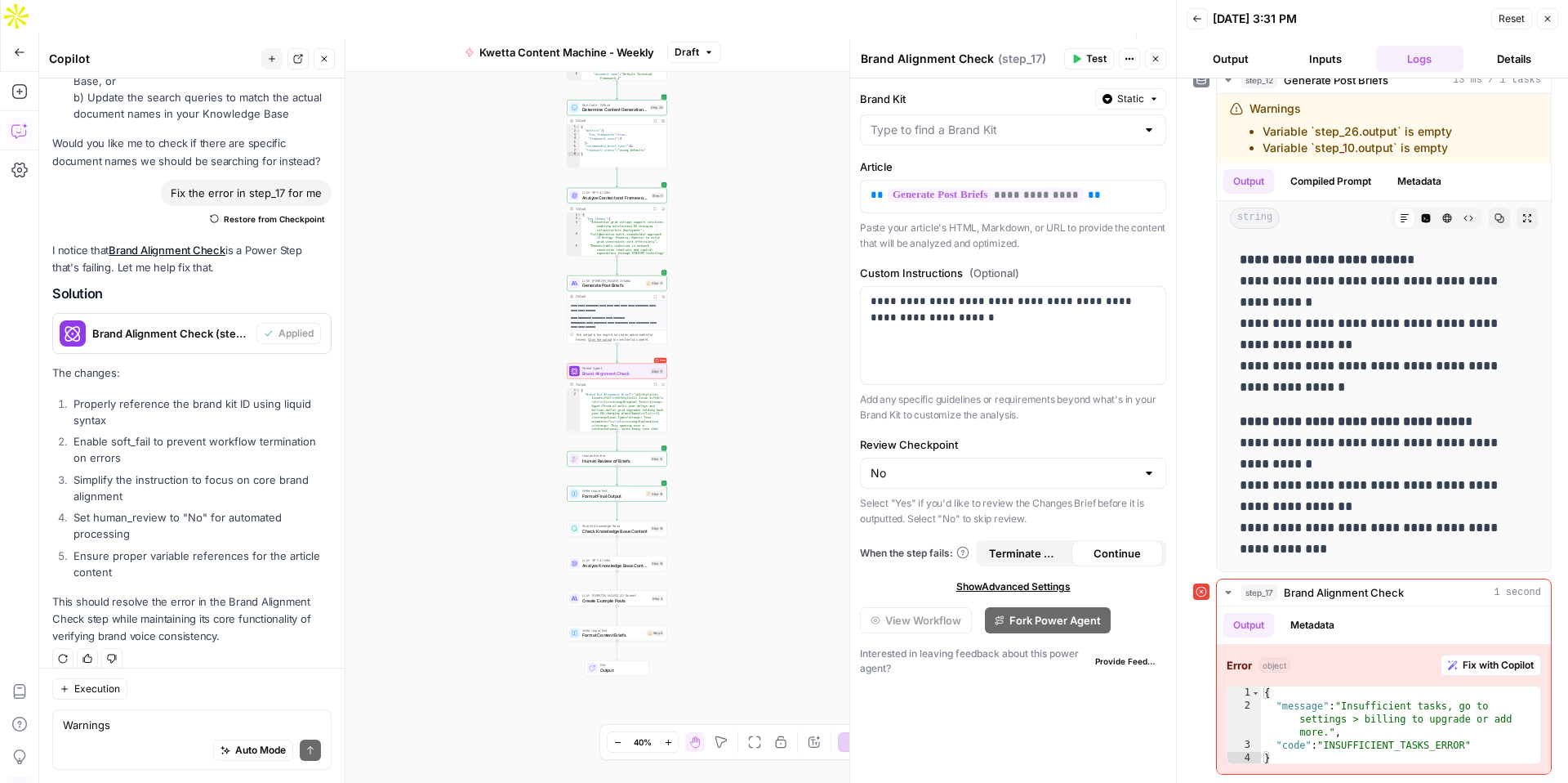
click at [962, 44] on span "Test Workflow" at bounding box center [967, 52] width 74 height 17
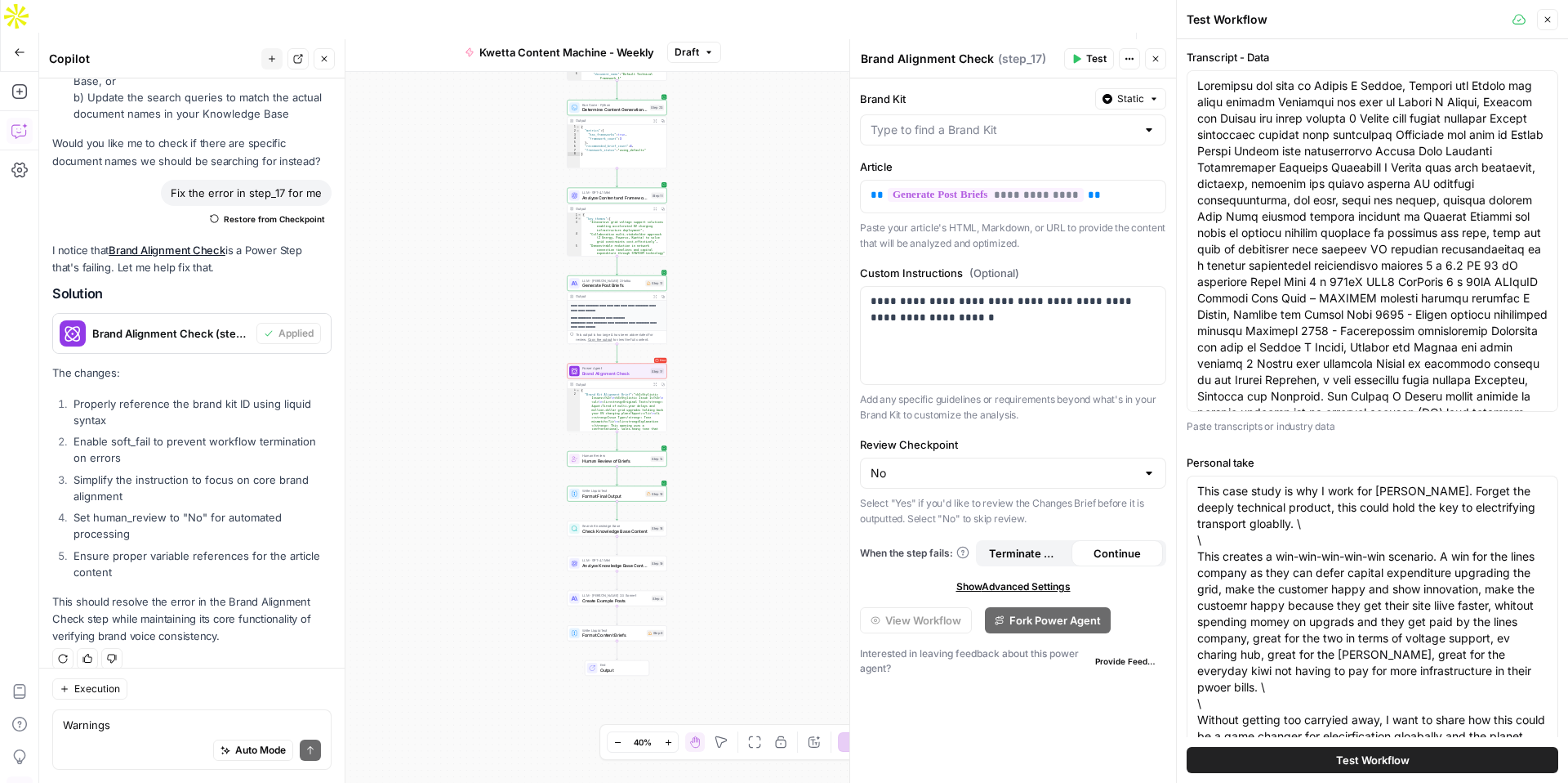
click at [1295, 760] on button "Test Workflow" at bounding box center [1373, 760] width 372 height 26
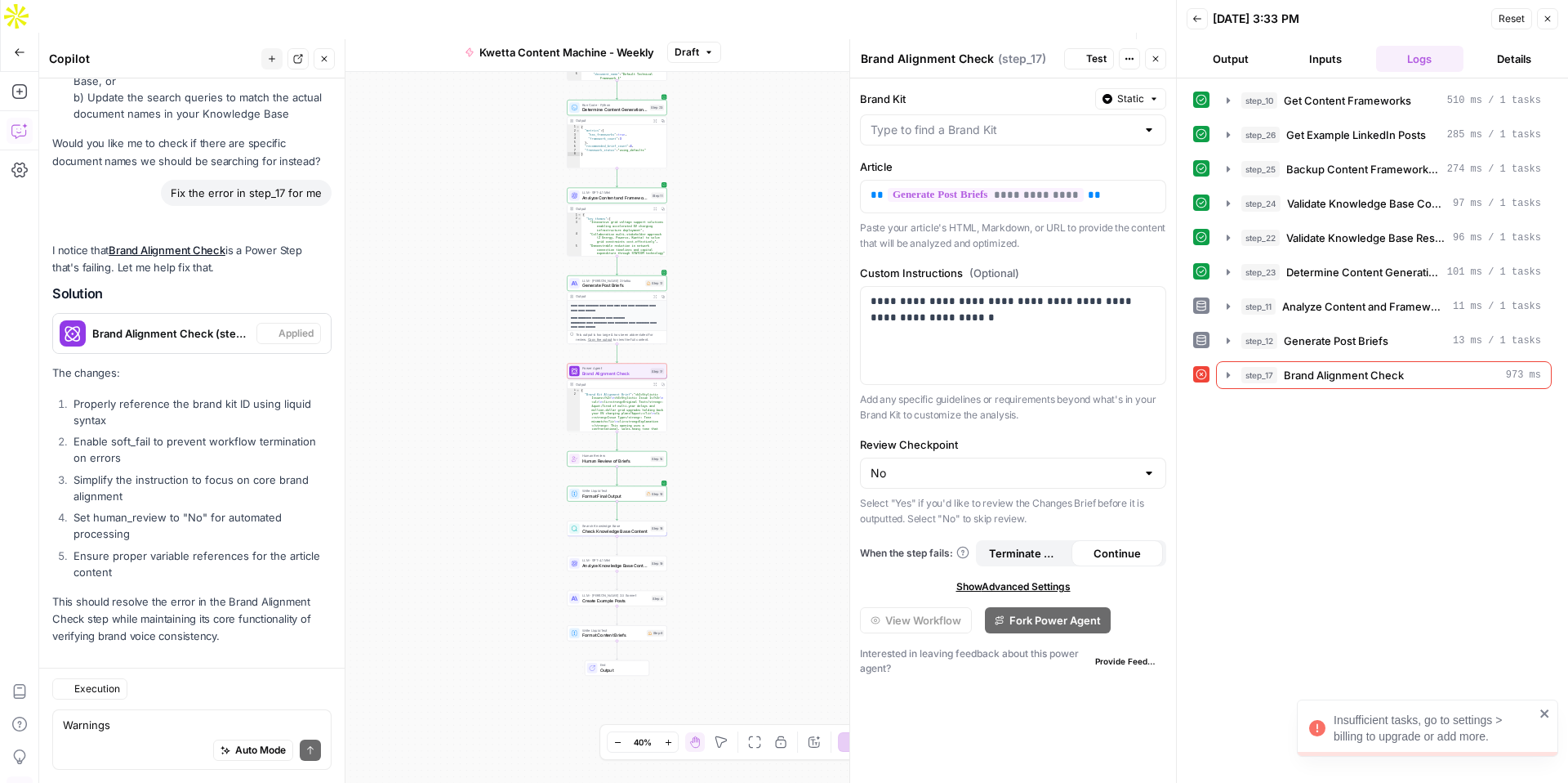
scroll to position [4284, 0]
click at [1420, 726] on div "Insufficient tasks, go to settings > billing to upgrade or add more." at bounding box center [1434, 728] width 201 height 32
click at [23, 48] on icon "button" at bounding box center [19, 52] width 10 height 7
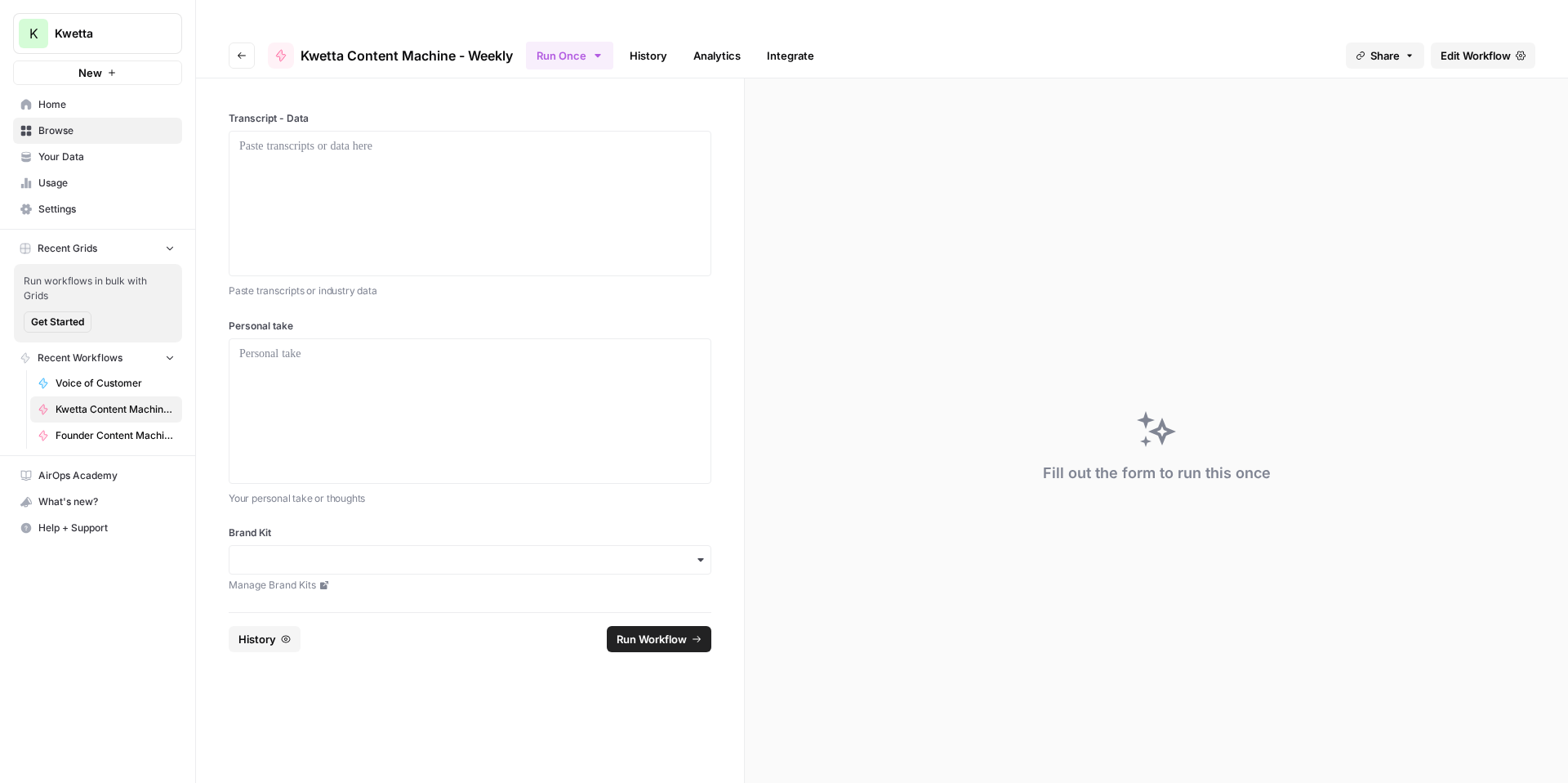
click at [1490, 47] on span "Edit Workflow" at bounding box center [1476, 55] width 70 height 17
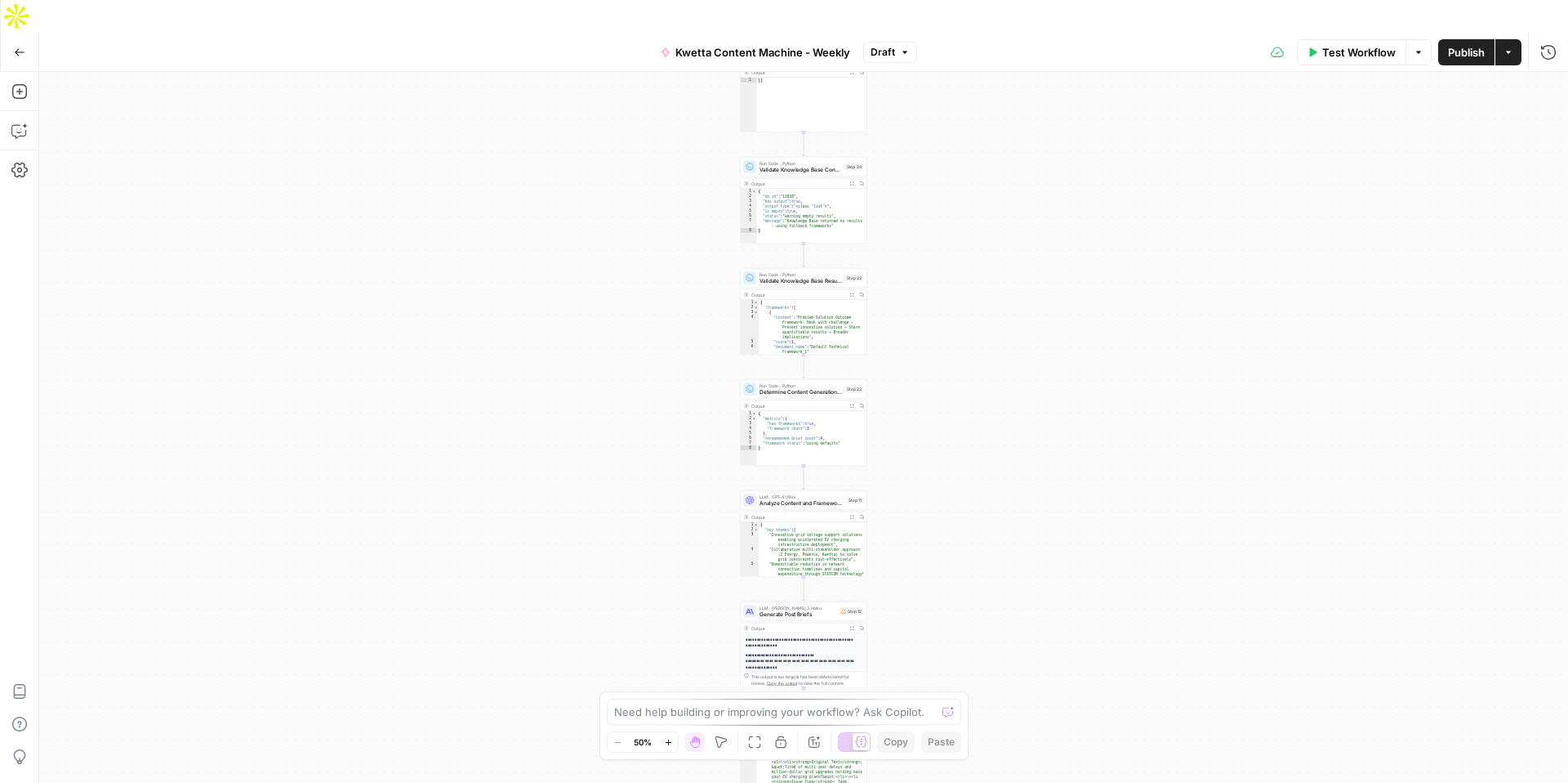
click at [2, 32] on div "Go Back" at bounding box center [19, 52] width 39 height 39
click at [22, 162] on icon "button" at bounding box center [19, 169] width 17 height 17
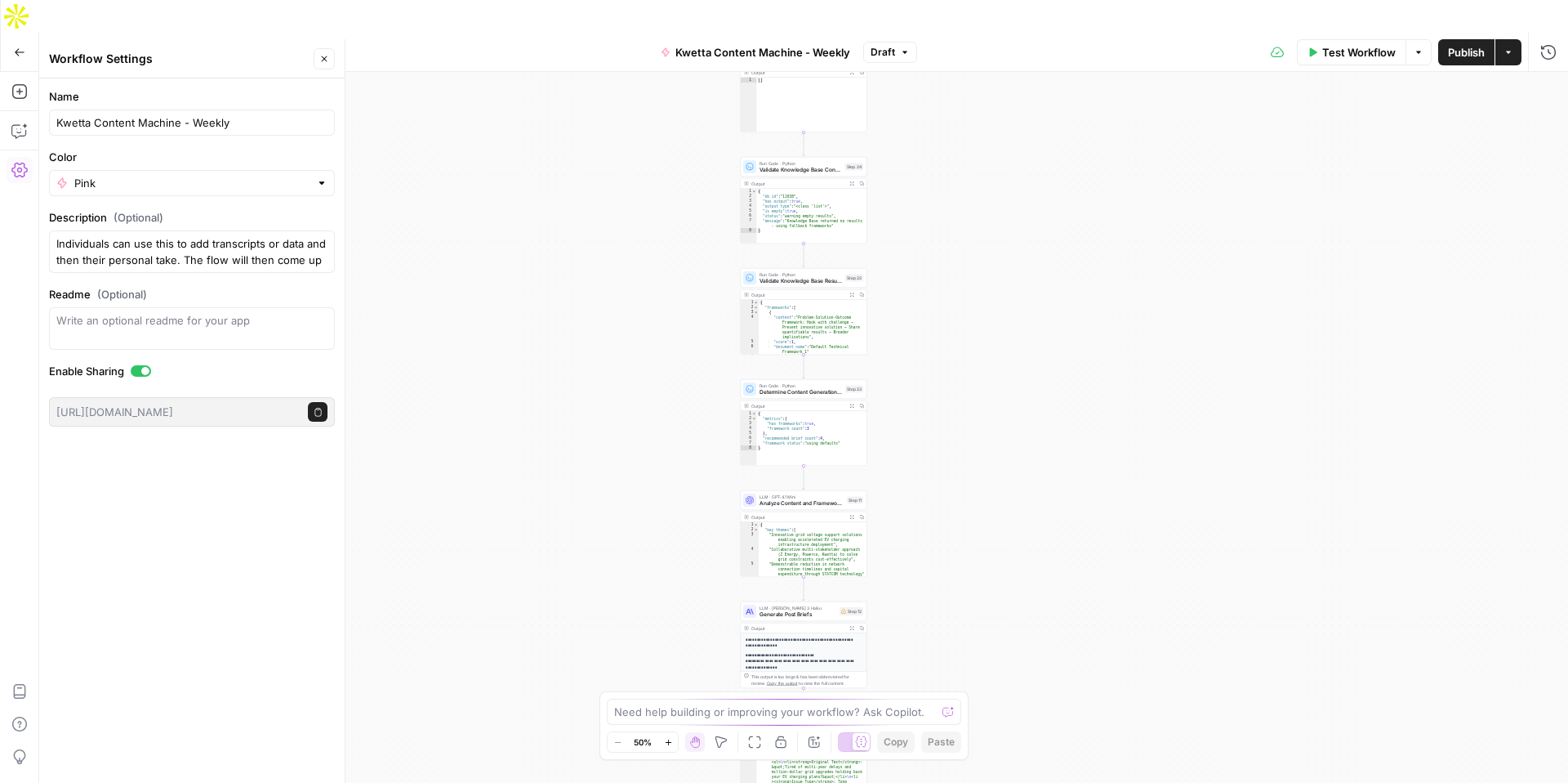
click at [18, 47] on icon "button" at bounding box center [19, 52] width 11 height 11
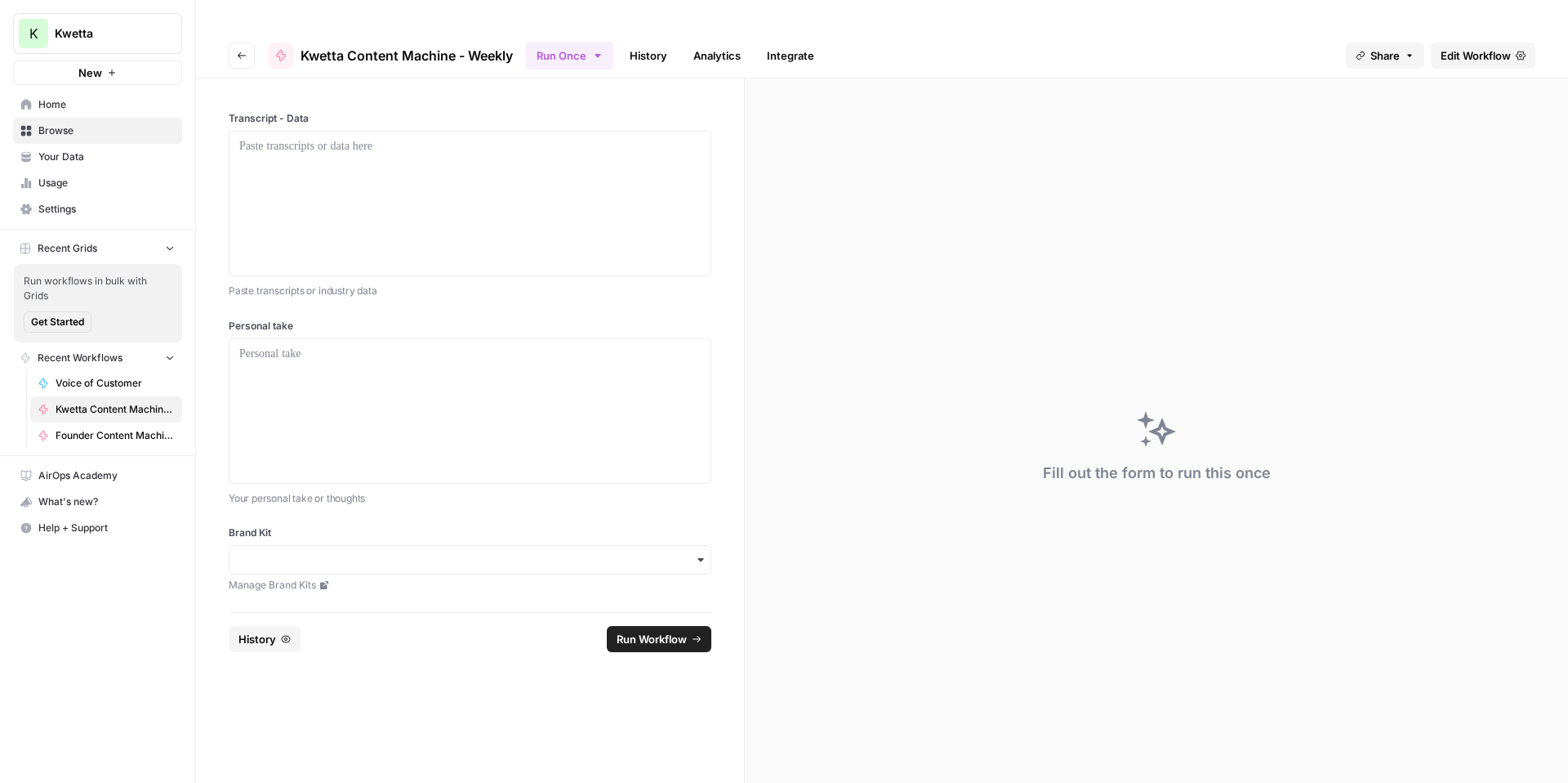
click at [66, 211] on span "Settings" at bounding box center [106, 209] width 136 height 15
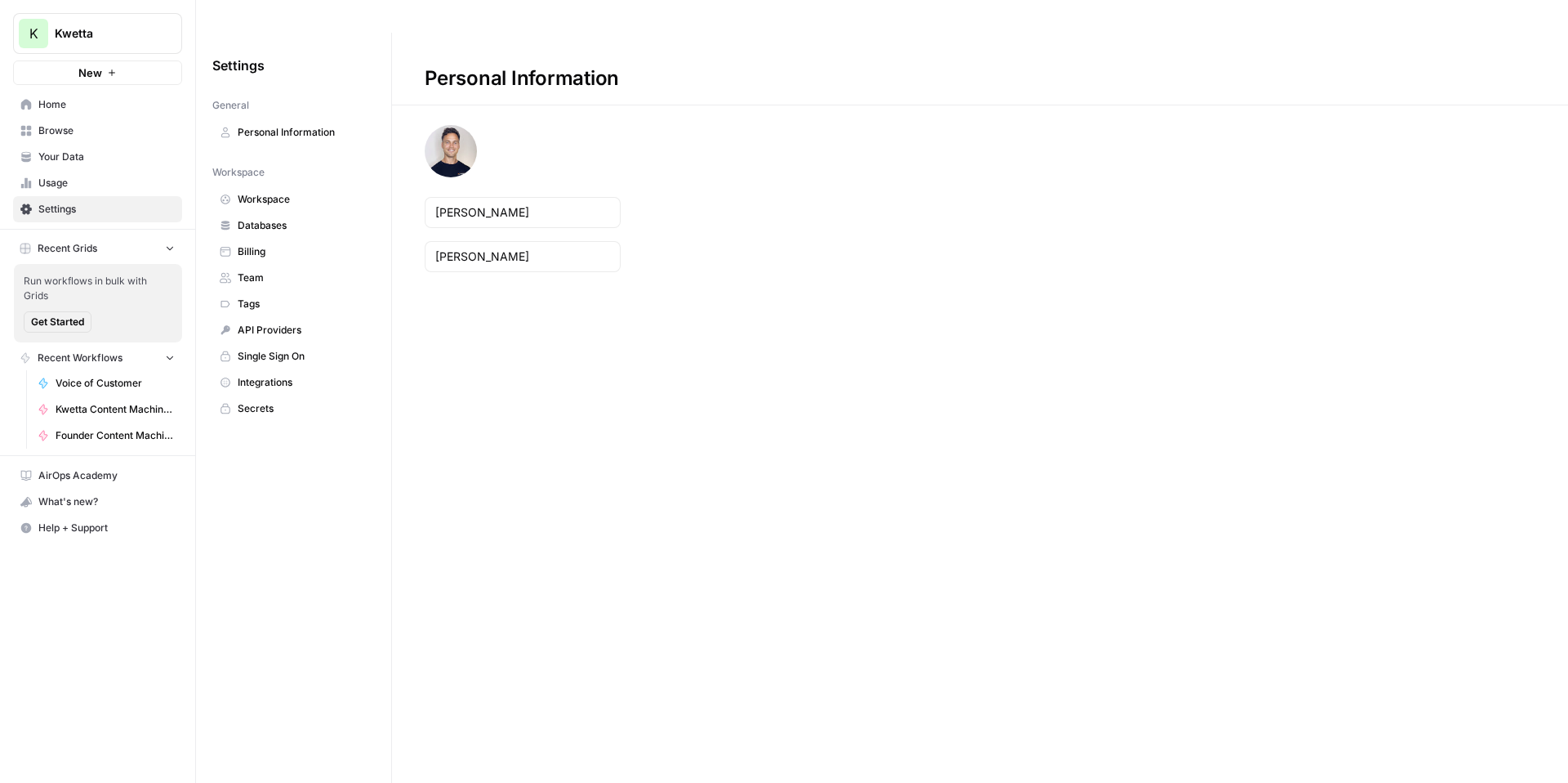
click at [248, 244] on span "Billing" at bounding box center [303, 251] width 130 height 15
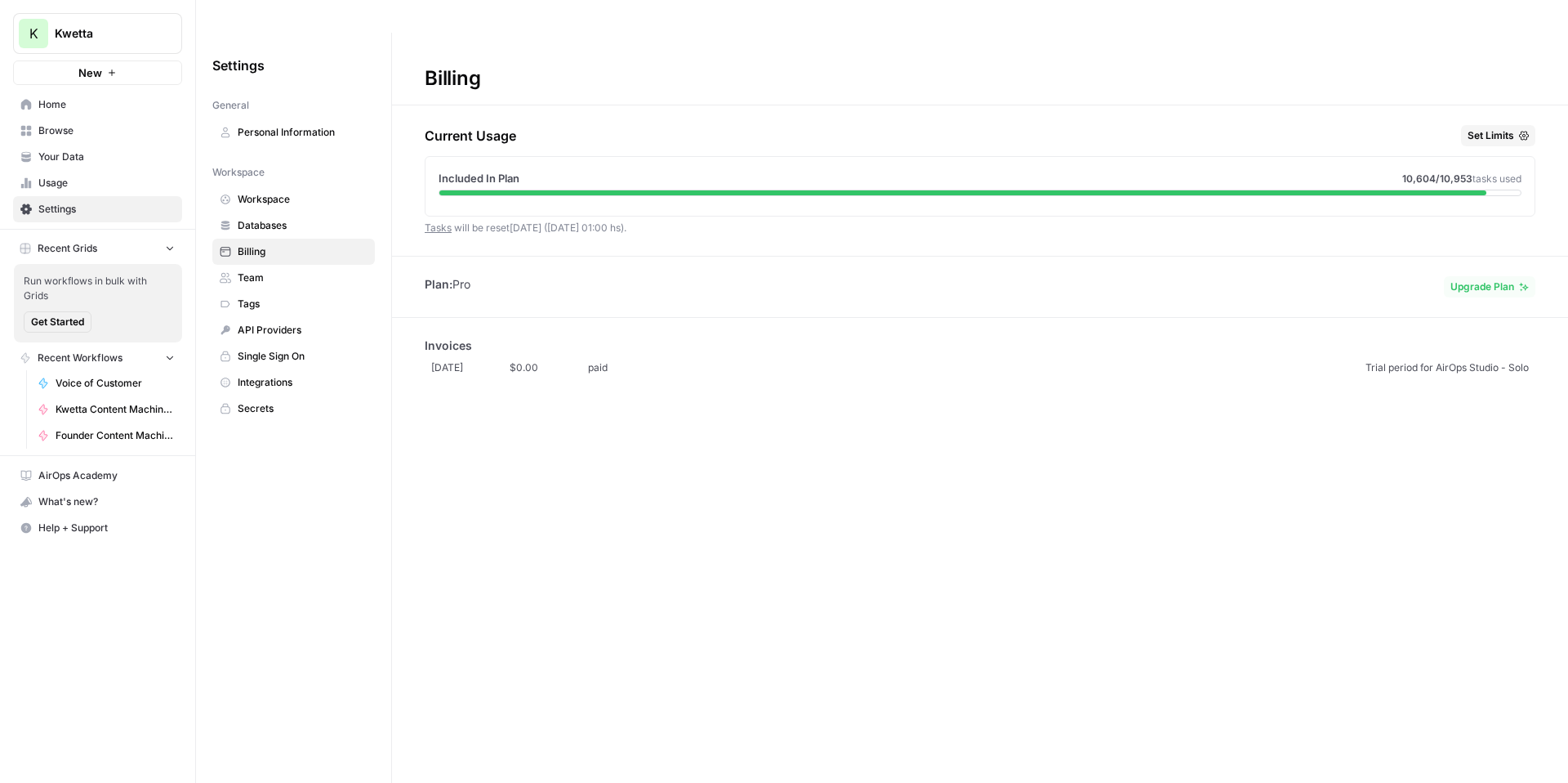
click at [1477, 279] on span "Upgrade Plan" at bounding box center [1482, 286] width 64 height 15
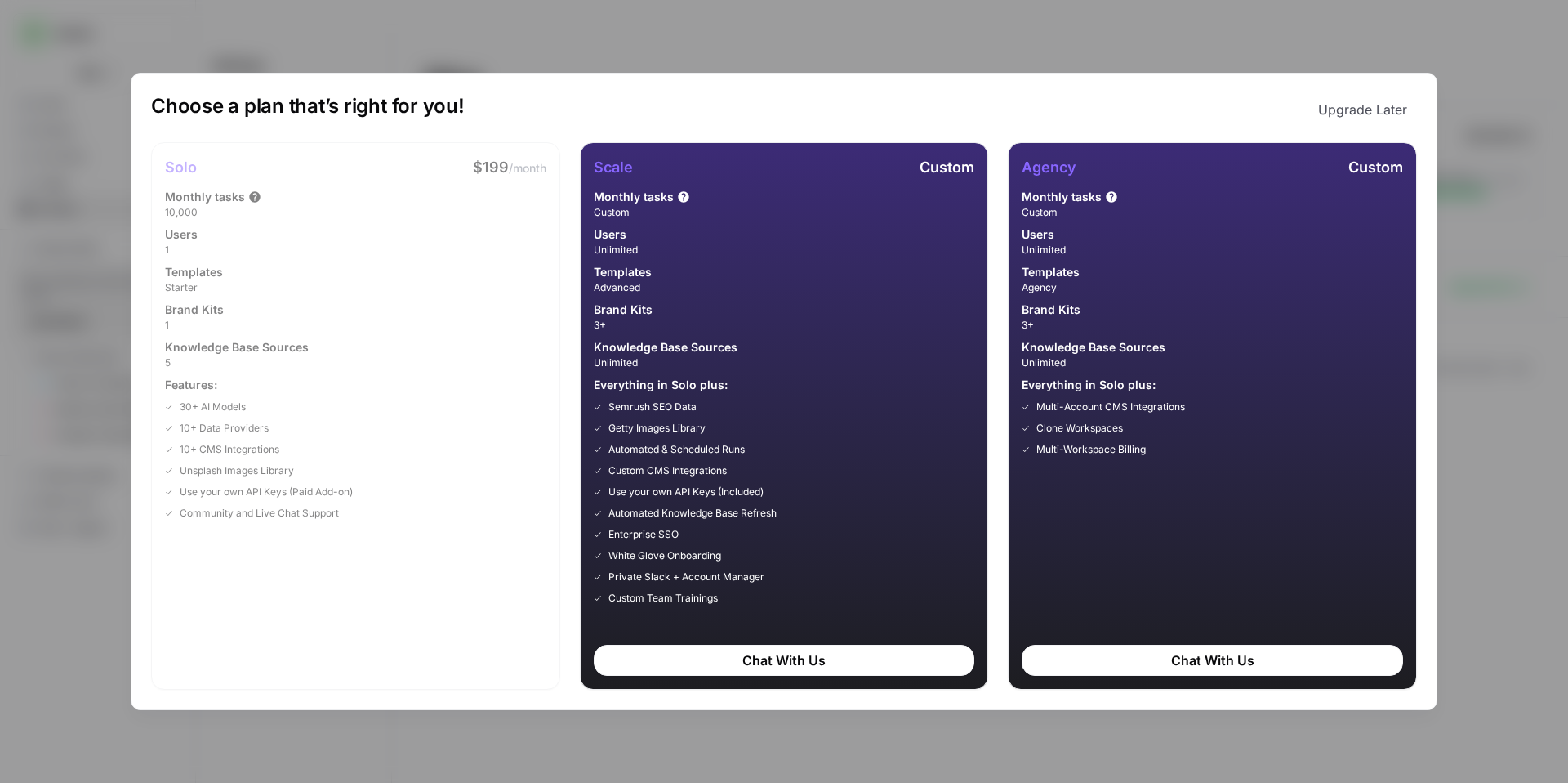
click at [1481, 51] on div "Choose a plan that’s right for you! Upgrade Later Solo $199 /month Monthly task…" at bounding box center [784, 392] width 1568 height 783
